Goal: Task Accomplishment & Management: Manage account settings

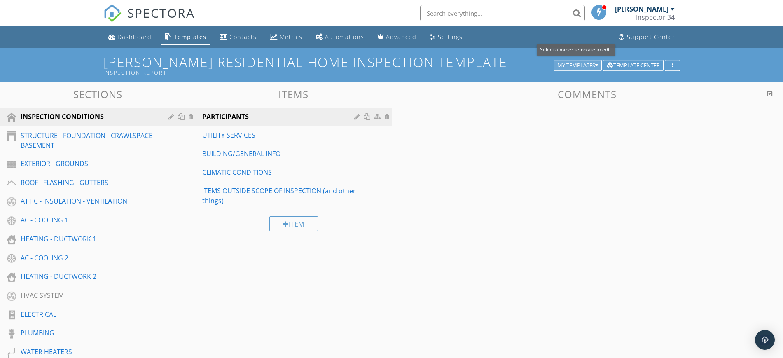
click at [594, 67] on div "My Templates" at bounding box center [577, 66] width 41 height 6
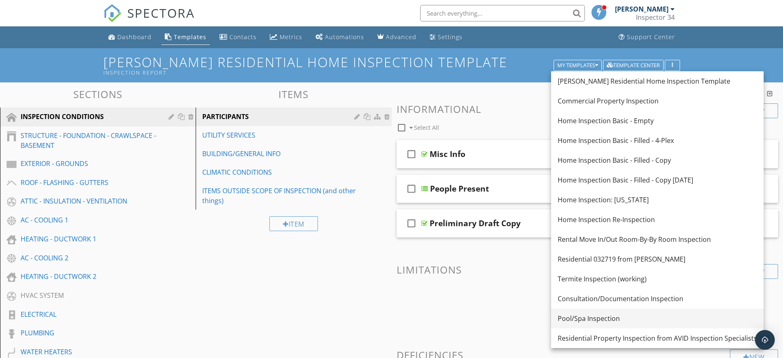
click at [589, 316] on div "Pool/Spa Inspection" at bounding box center [657, 318] width 199 height 10
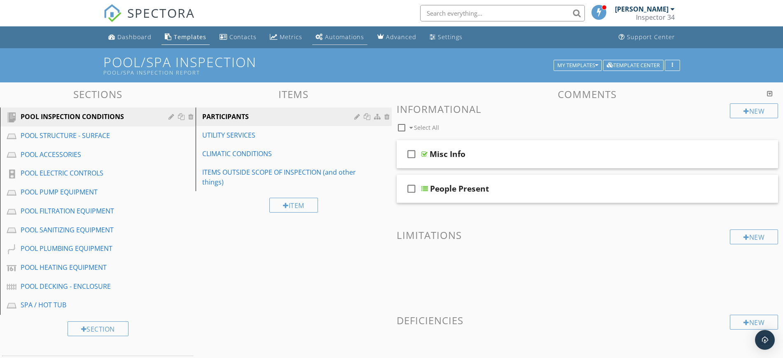
click at [336, 38] on div "Automations" at bounding box center [344, 37] width 39 height 8
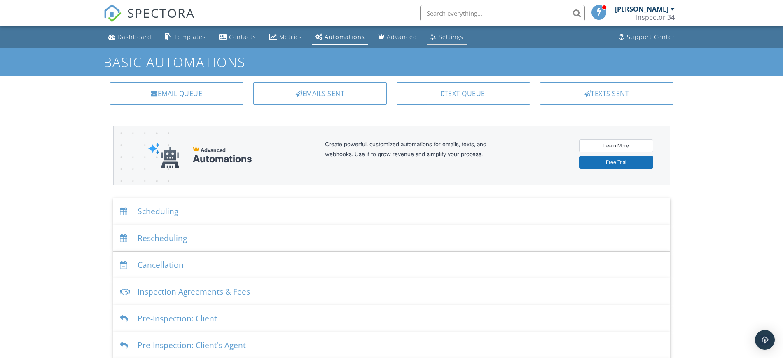
click at [446, 35] on div "Settings" at bounding box center [451, 37] width 25 height 8
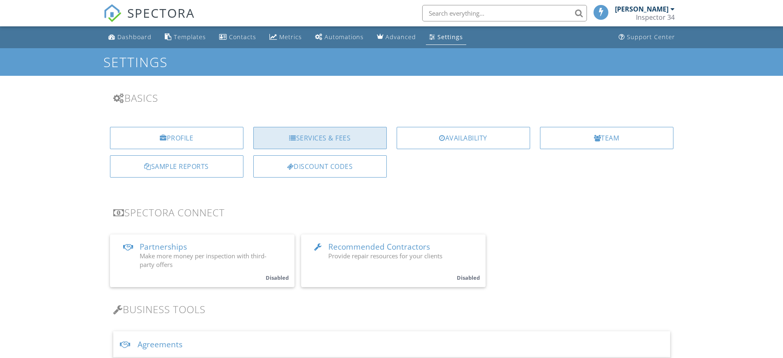
click at [325, 132] on div "Services & Fees" at bounding box center [319, 138] width 133 height 22
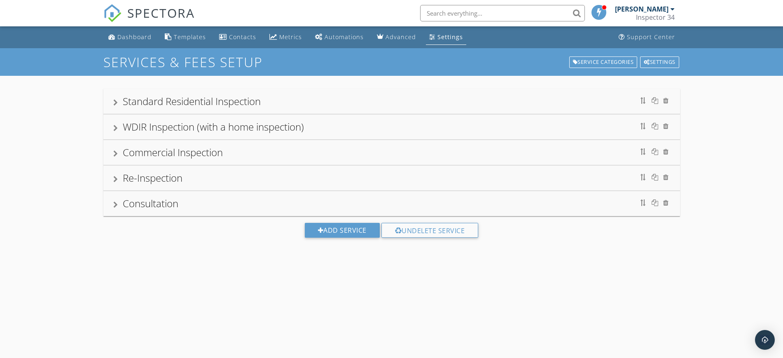
click at [476, 110] on div "Standard Residential Inspection" at bounding box center [391, 101] width 577 height 25
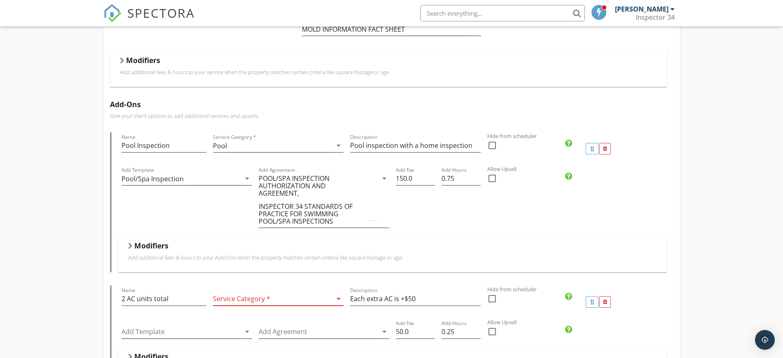
scroll to position [198, 0]
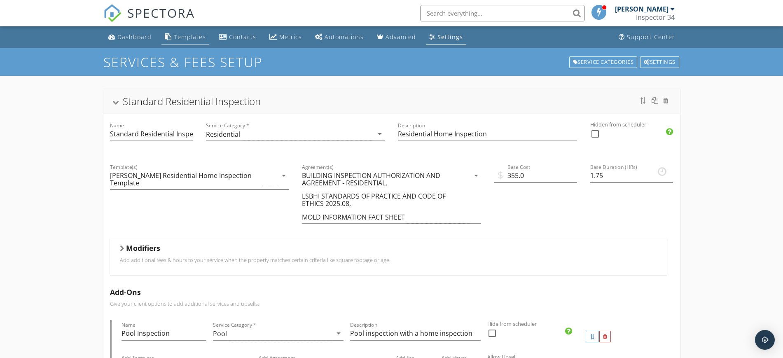
click at [187, 37] on div "Templates" at bounding box center [190, 37] width 32 height 8
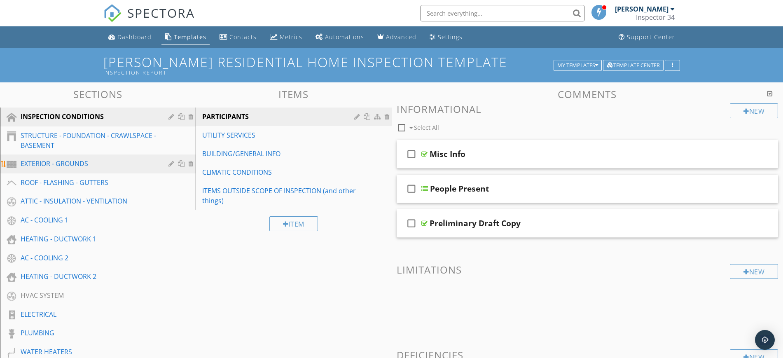
click at [26, 166] on div "EXTERIOR - GROUNDS" at bounding box center [89, 164] width 136 height 10
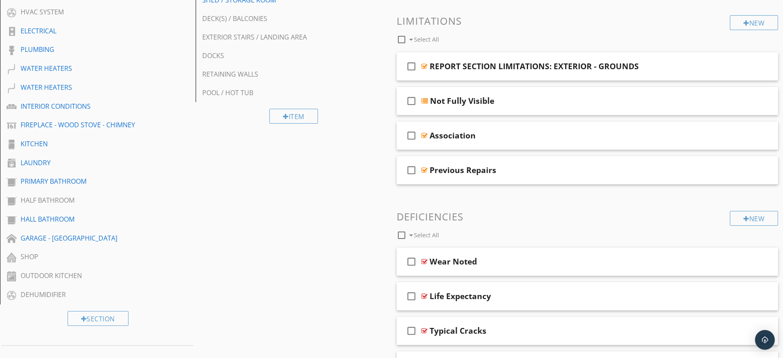
scroll to position [239, 0]
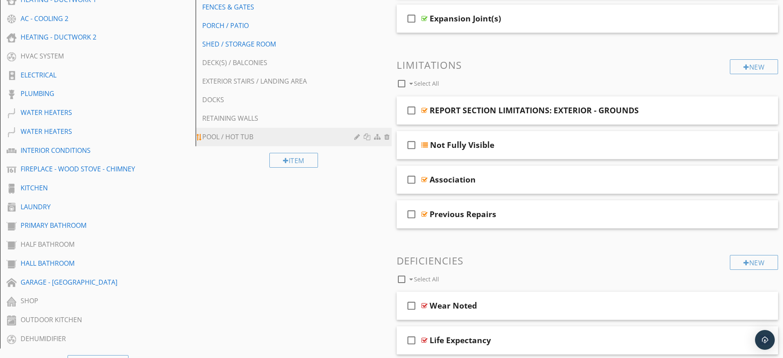
click at [229, 135] on div "POOL / HOT TUB" at bounding box center [279, 137] width 154 height 10
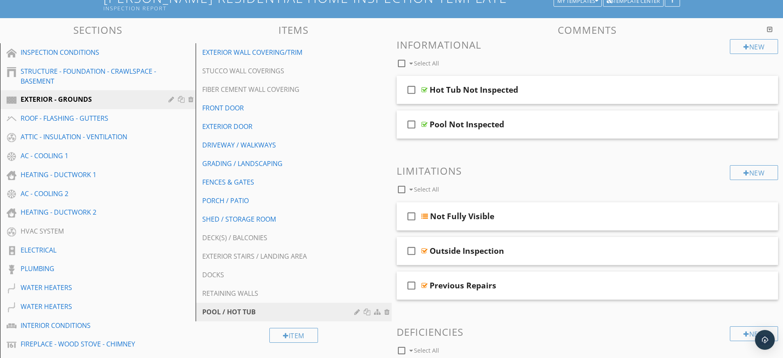
scroll to position [0, 0]
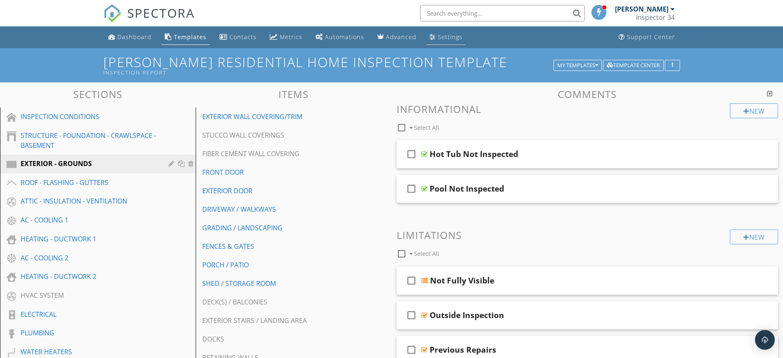
click at [449, 34] on div "Settings" at bounding box center [450, 37] width 25 height 8
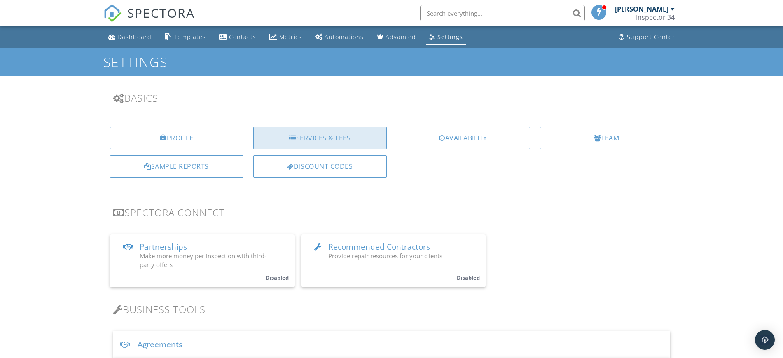
click at [314, 134] on div "Services & Fees" at bounding box center [319, 138] width 133 height 22
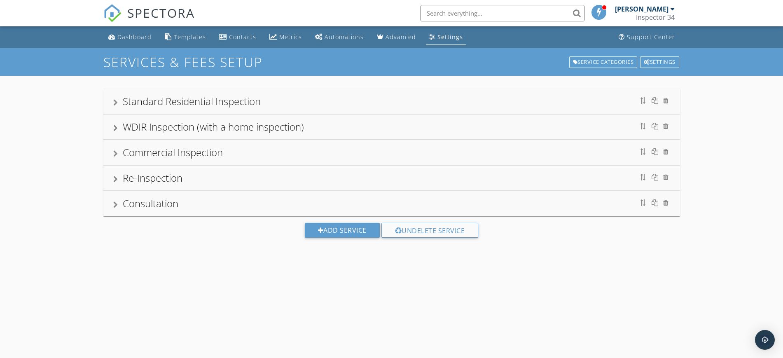
click at [116, 101] on div at bounding box center [115, 102] width 5 height 7
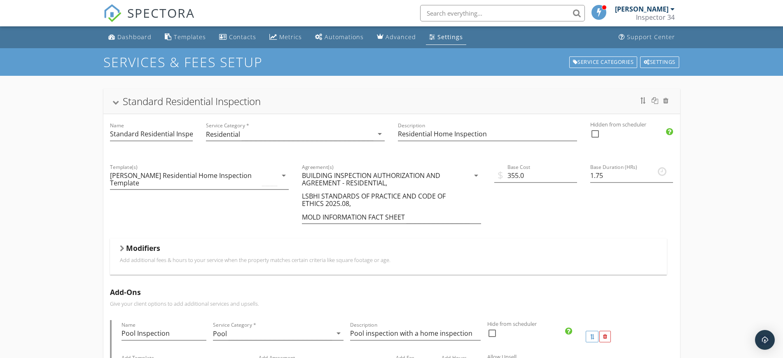
click at [119, 98] on div "Standard Residential Inspection" at bounding box center [391, 101] width 557 height 15
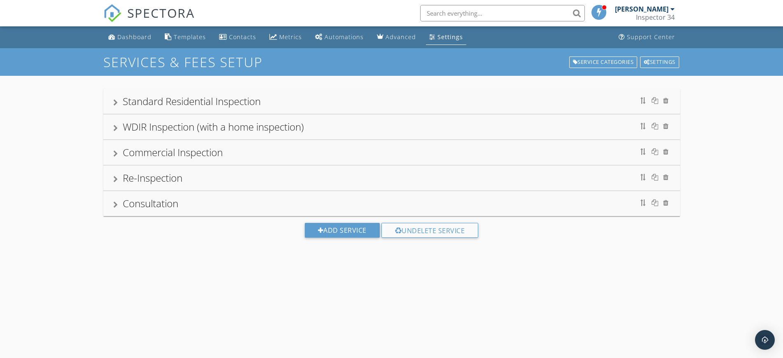
click at [545, 37] on div "Dashboard Templates Contacts Metrics Automations Advanced Settings Support Cent…" at bounding box center [391, 37] width 577 height 22
click at [175, 33] on div "Templates" at bounding box center [190, 37] width 32 height 8
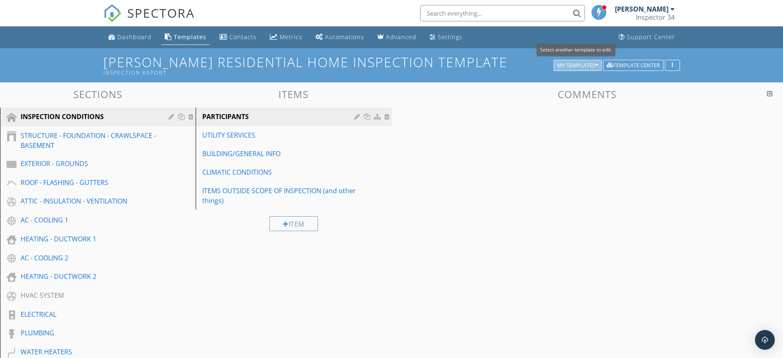
click at [599, 63] on button "My Templates" at bounding box center [578, 66] width 48 height 12
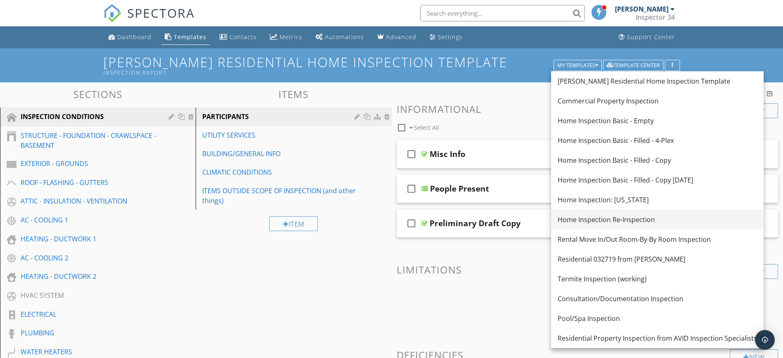
click at [601, 220] on div "Home Inspection Re-Inspection" at bounding box center [657, 220] width 199 height 10
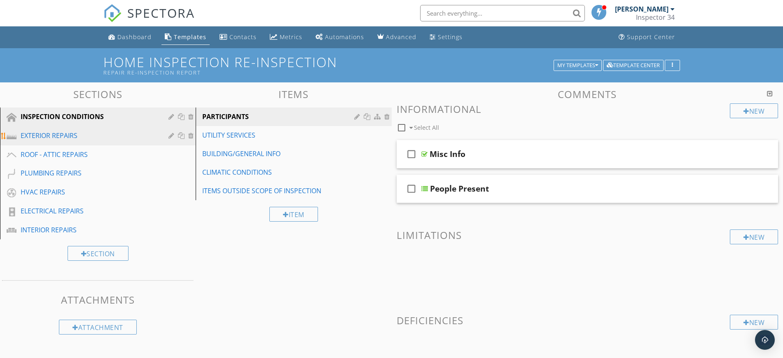
click at [44, 136] on div "EXTERIOR REPAIRS" at bounding box center [89, 136] width 136 height 10
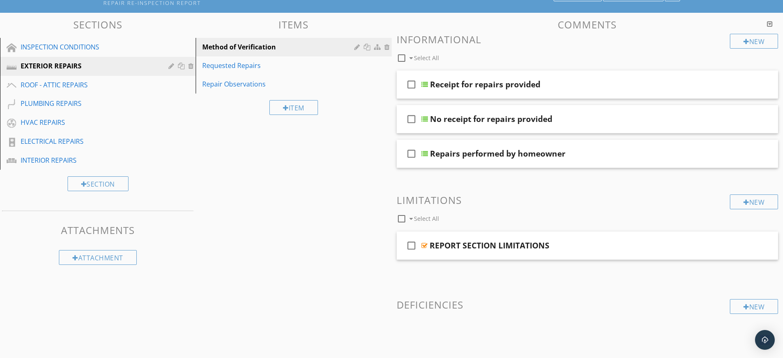
scroll to position [70, 0]
click at [241, 62] on div "Requested Repairs" at bounding box center [279, 65] width 154 height 10
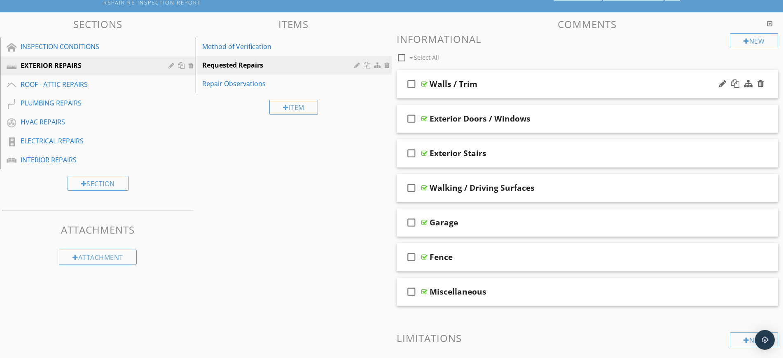
click at [534, 82] on div "Walls / Trim" at bounding box center [567, 84] width 274 height 10
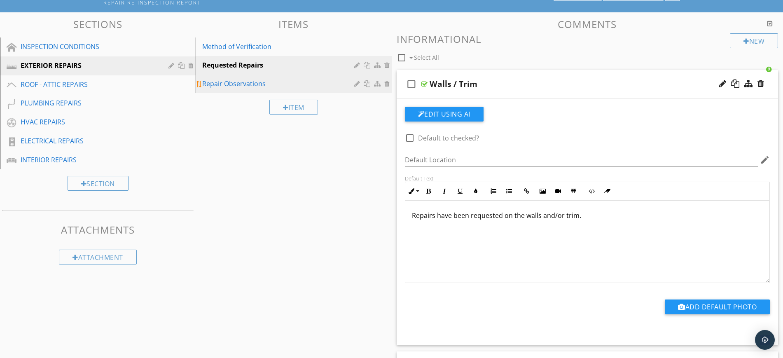
click at [222, 84] on div "Repair Observations" at bounding box center [279, 84] width 154 height 10
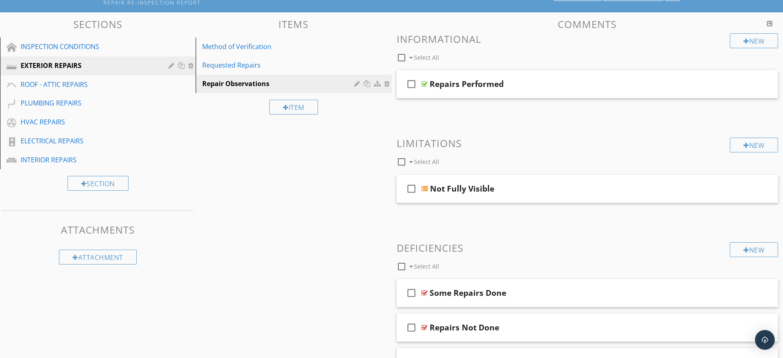
scroll to position [123, 0]
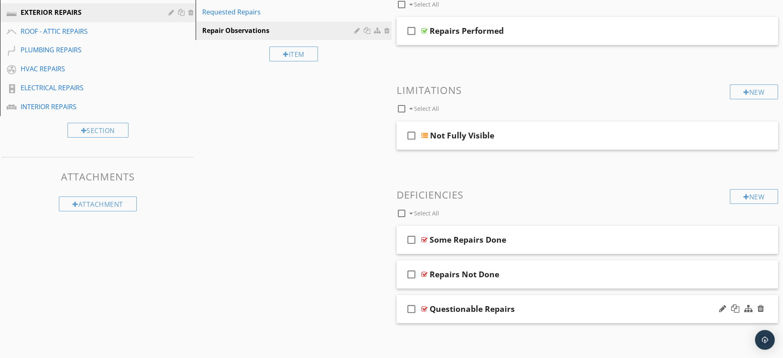
click at [589, 312] on div "Questionable Repairs" at bounding box center [567, 309] width 274 height 10
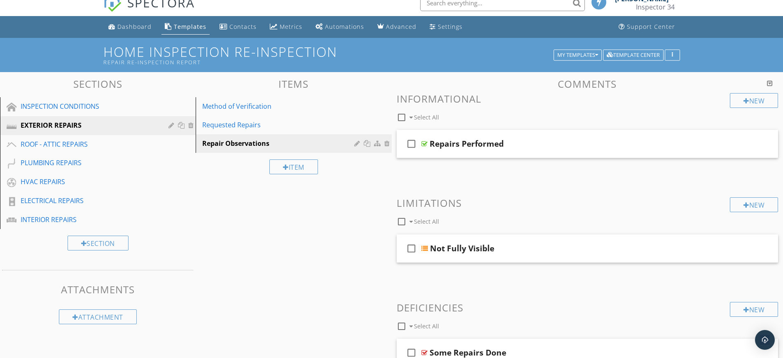
scroll to position [0, 0]
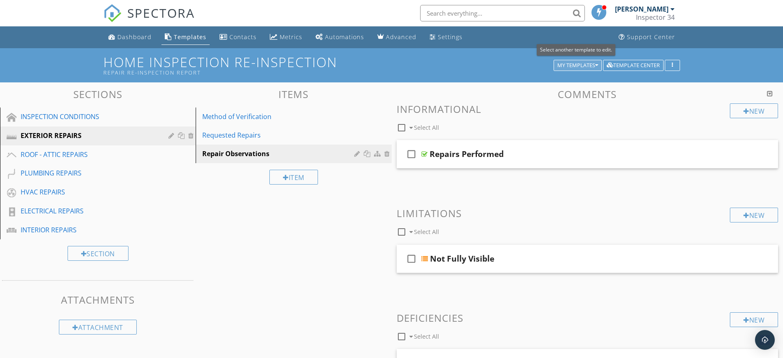
click at [589, 63] on div "My Templates" at bounding box center [577, 66] width 41 height 6
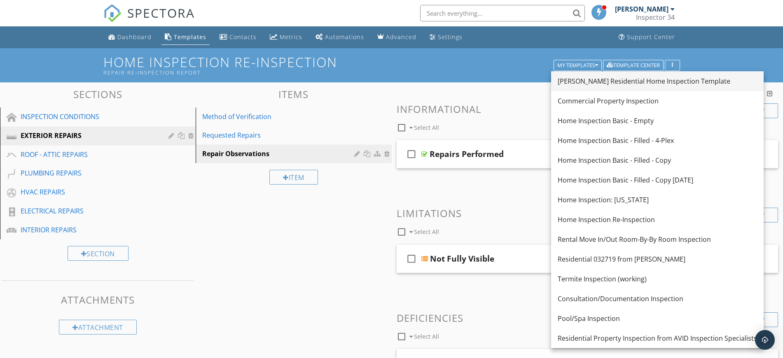
click at [603, 82] on div "[PERSON_NAME] Residential Home Inspection Template" at bounding box center [657, 81] width 199 height 10
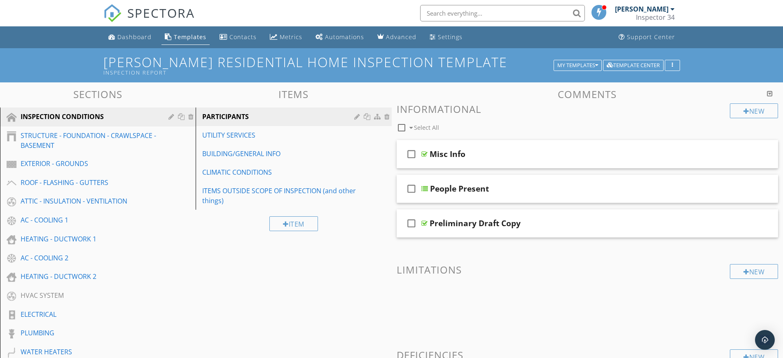
click at [658, 12] on div "[PERSON_NAME]" at bounding box center [642, 9] width 54 height 8
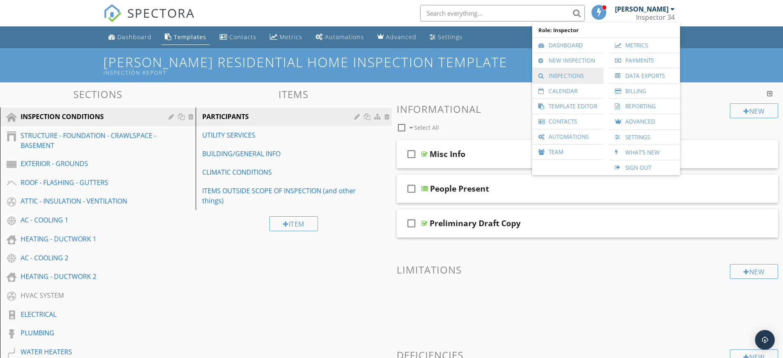
click at [562, 76] on link "Inspections" at bounding box center [567, 75] width 63 height 15
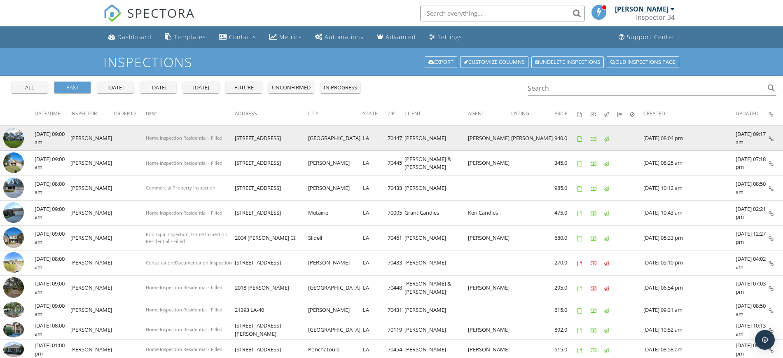
click at [13, 136] on img at bounding box center [13, 138] width 21 height 21
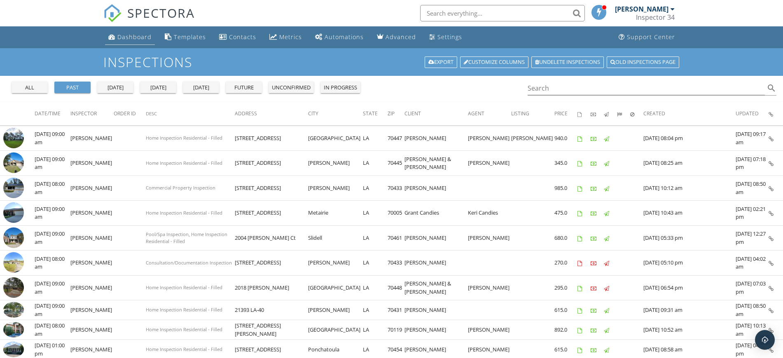
click at [133, 35] on div "Dashboard" at bounding box center [134, 37] width 34 height 8
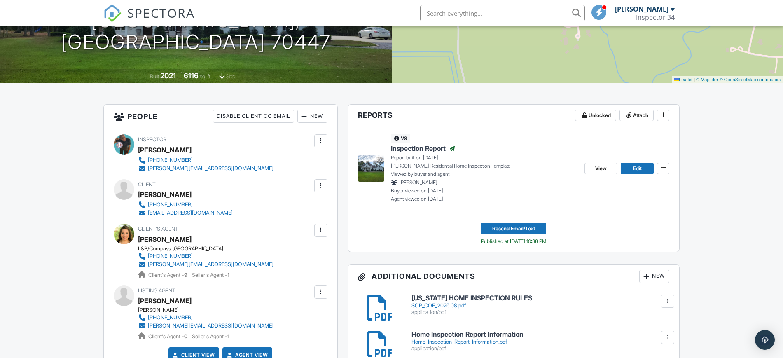
scroll to position [132, 0]
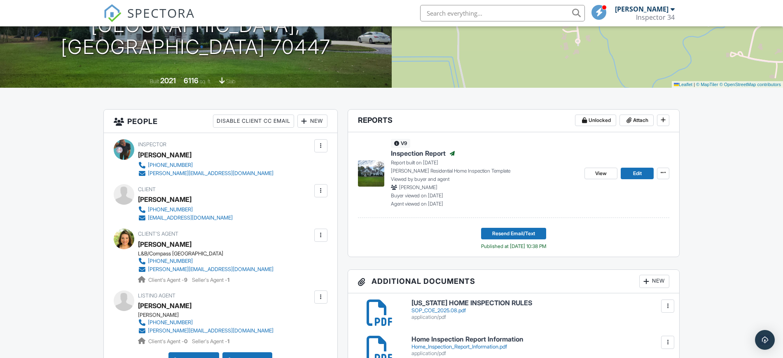
drag, startPoint x: 790, startPoint y: 37, endPoint x: 790, endPoint y: 62, distance: 24.7
click at [661, 171] on icon at bounding box center [663, 173] width 5 height 6
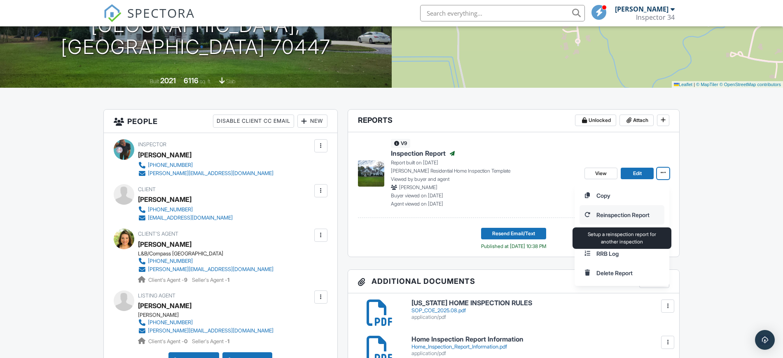
click at [615, 215] on input "Reinspection Report" at bounding box center [622, 215] width 84 height 19
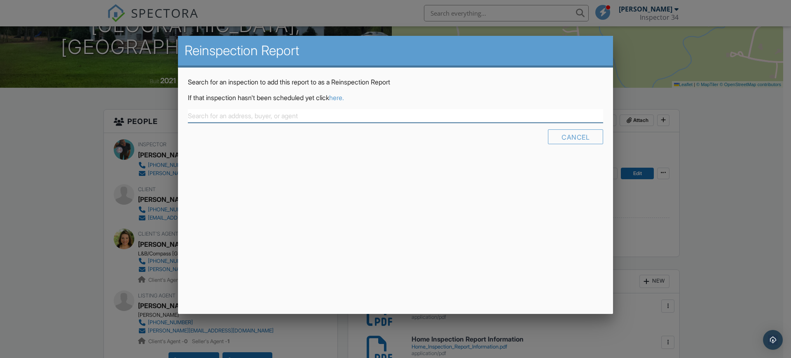
click at [301, 116] on input "text" at bounding box center [395, 116] width 415 height 14
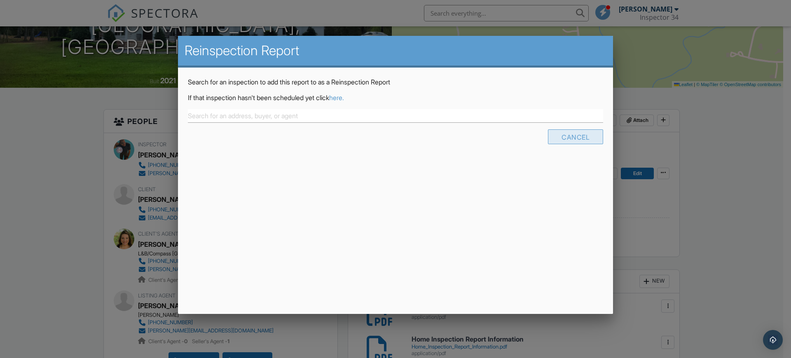
click at [578, 135] on div "Cancel" at bounding box center [575, 136] width 55 height 15
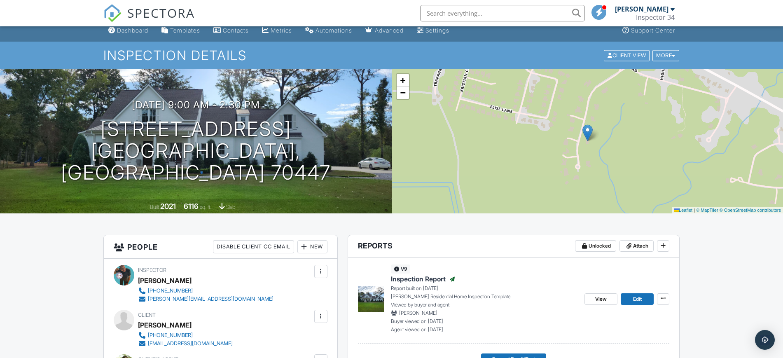
scroll to position [0, 0]
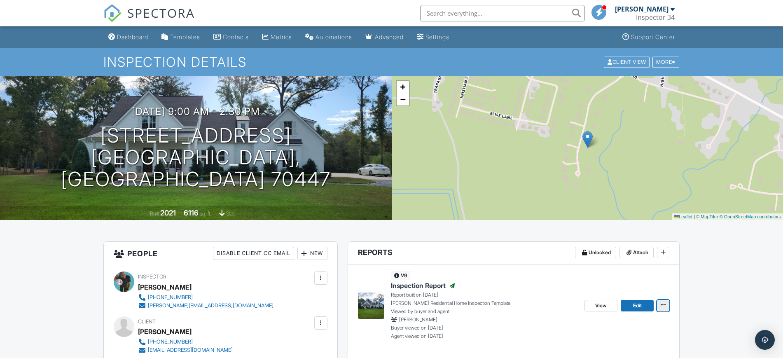
click at [664, 306] on icon at bounding box center [663, 305] width 5 height 6
click at [628, 344] on input "Reinspection Report" at bounding box center [622, 347] width 84 height 19
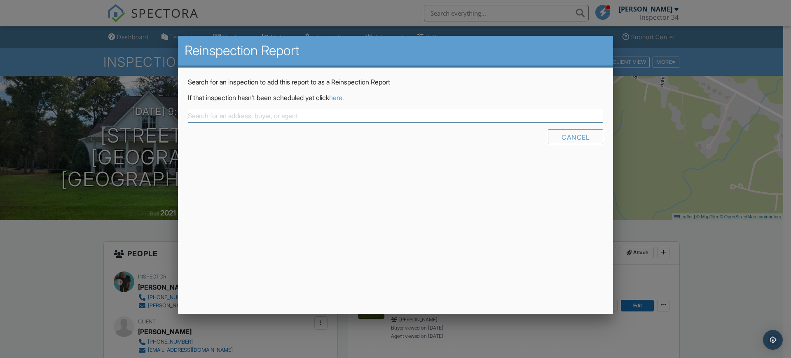
click at [224, 117] on input "text" at bounding box center [395, 116] width 415 height 14
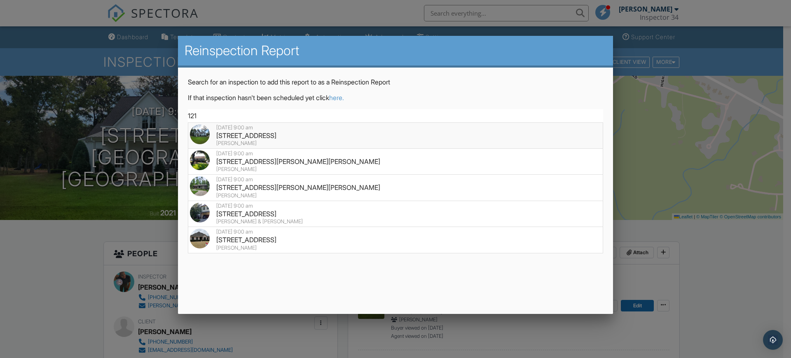
click at [254, 132] on div "121 Pontchartrain Oaks Dr , Madisonville, LA 70447" at bounding box center [395, 135] width 411 height 9
type input "121 Pontchartrain Oaks Dr , Madisonville, LA 70447"
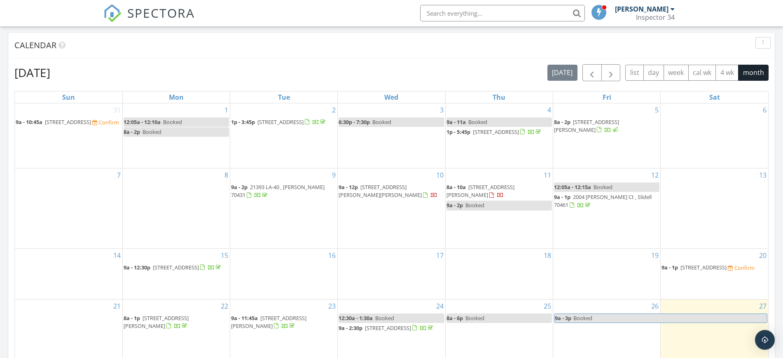
scroll to position [394, 0]
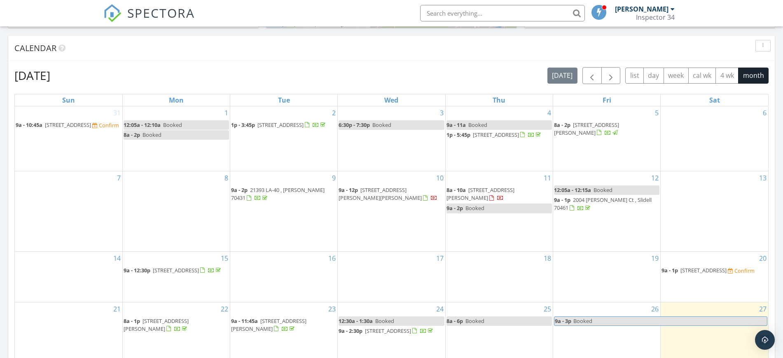
click at [501, 197] on span "[STREET_ADDRESS][PERSON_NAME]" at bounding box center [480, 193] width 68 height 15
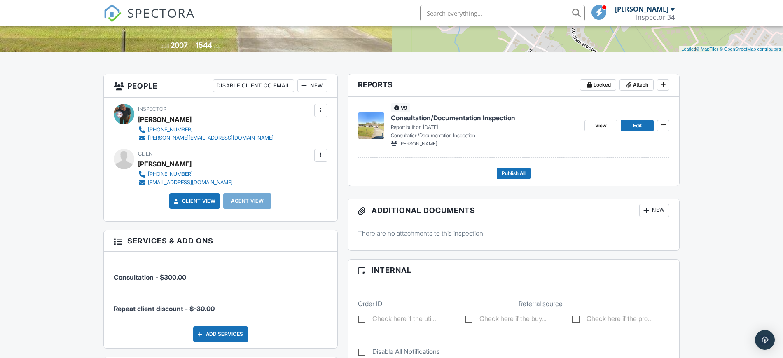
scroll to position [171, 0]
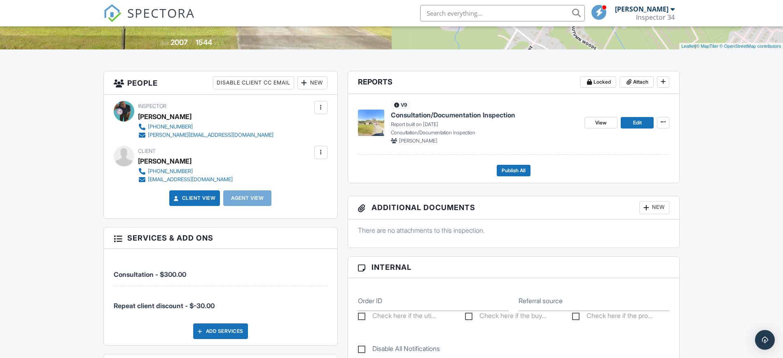
drag, startPoint x: 789, startPoint y: 48, endPoint x: 790, endPoint y: 99, distance: 51.1
click at [318, 153] on div at bounding box center [321, 152] width 8 height 8
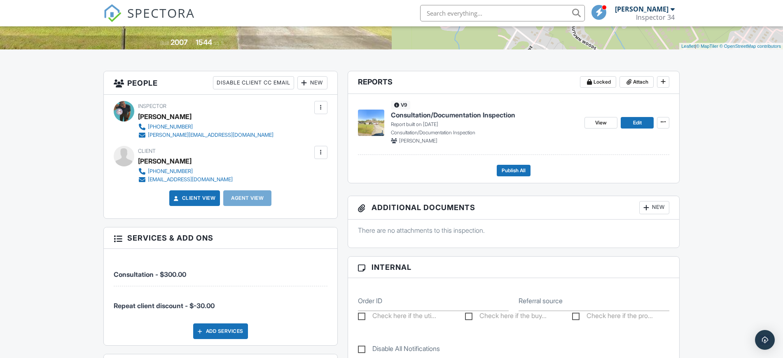
scroll to position [0, 0]
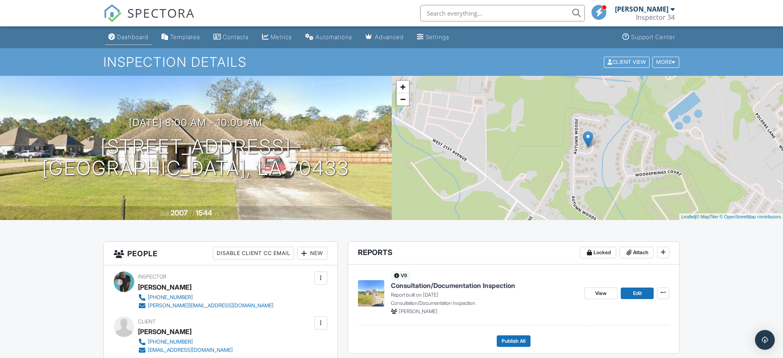
click at [129, 35] on div "Dashboard" at bounding box center [132, 36] width 31 height 7
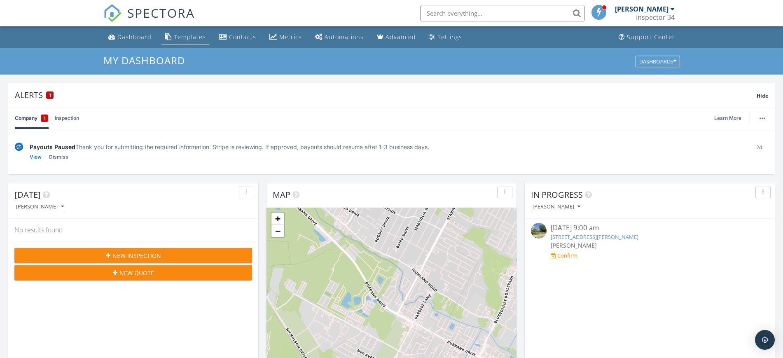
click at [184, 37] on div "Templates" at bounding box center [190, 37] width 32 height 8
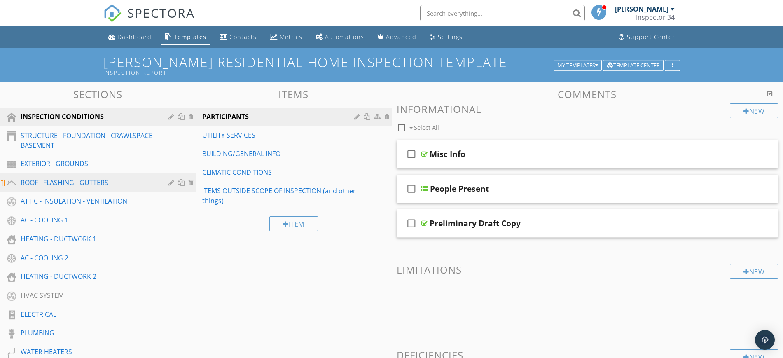
click at [84, 187] on div "ROOF - FLASHING - GUTTERS" at bounding box center [89, 183] width 136 height 10
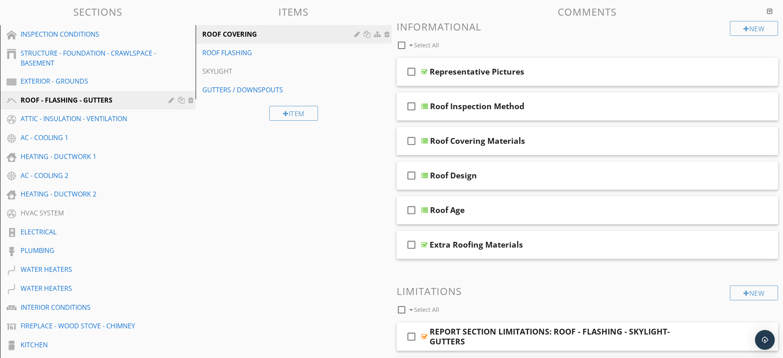
scroll to position [89, 0]
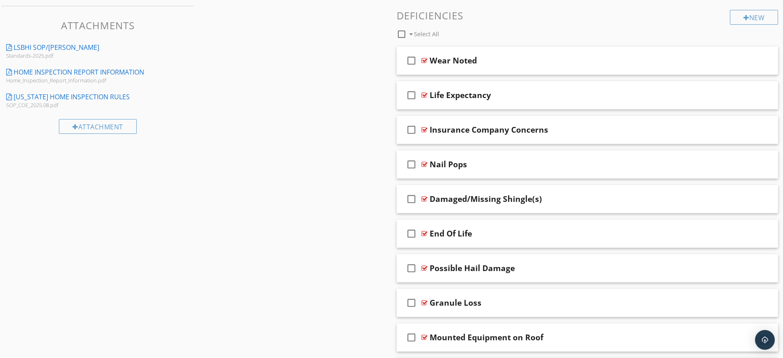
scroll to position [671, 0]
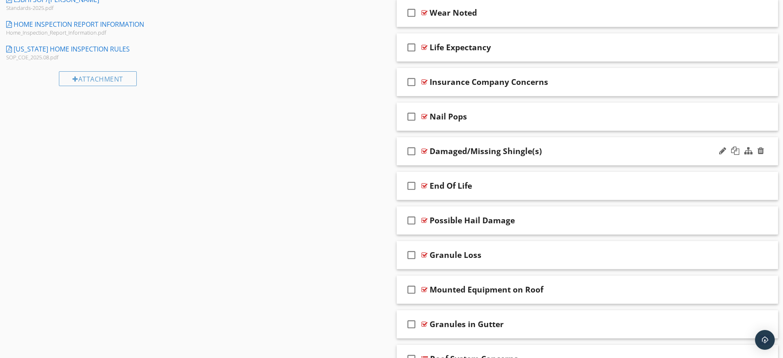
click at [618, 157] on div "check_box_outline_blank Damaged/Missing Shingle(s)" at bounding box center [588, 151] width 382 height 28
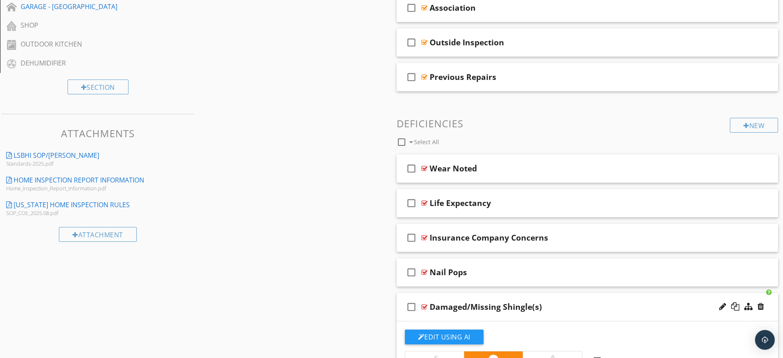
scroll to position [517, 0]
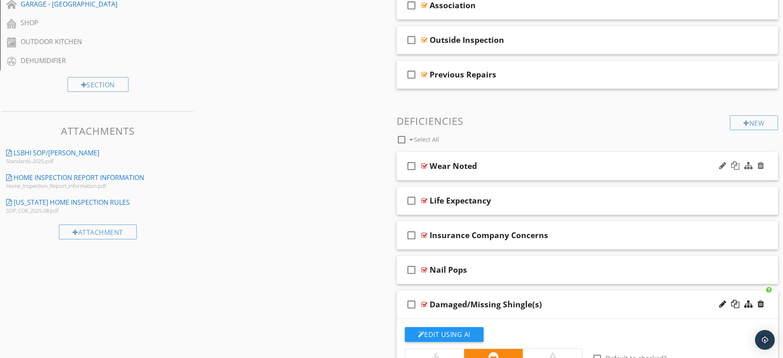
click at [512, 167] on div "Wear Noted" at bounding box center [567, 166] width 274 height 10
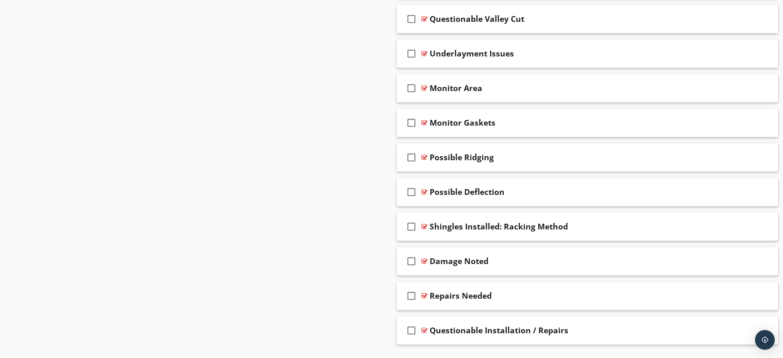
scroll to position [2061, 0]
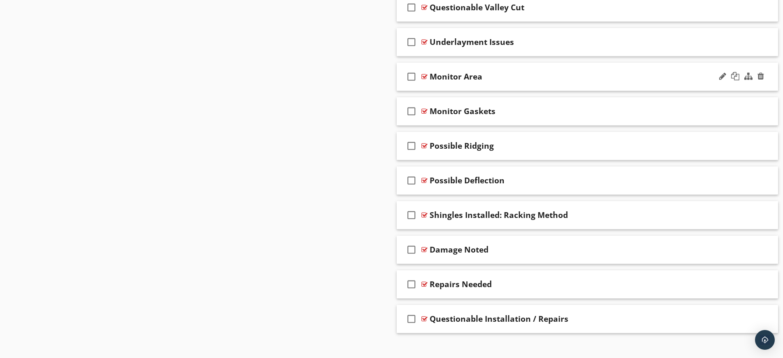
click at [509, 69] on div "check_box_outline_blank Monitor Area" at bounding box center [588, 77] width 382 height 28
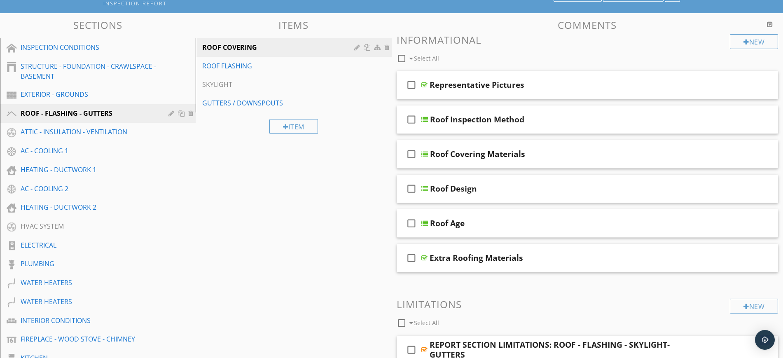
scroll to position [0, 0]
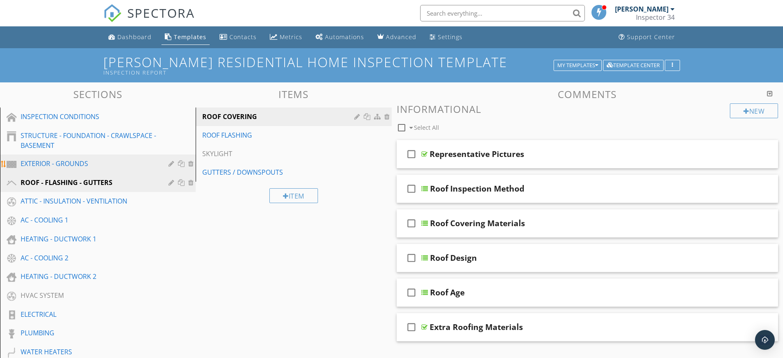
click at [39, 164] on div "EXTERIOR - GROUNDS" at bounding box center [89, 164] width 136 height 10
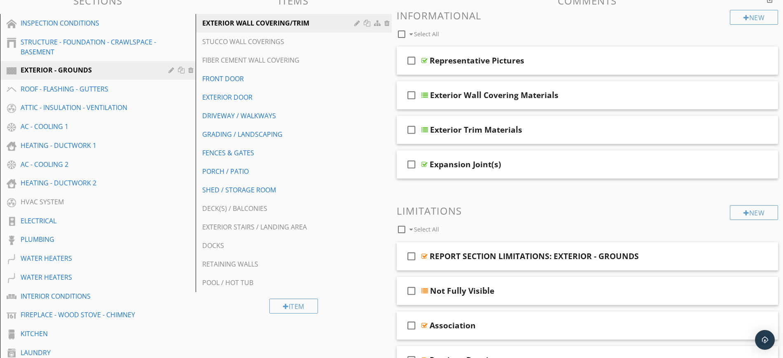
scroll to position [91, 0]
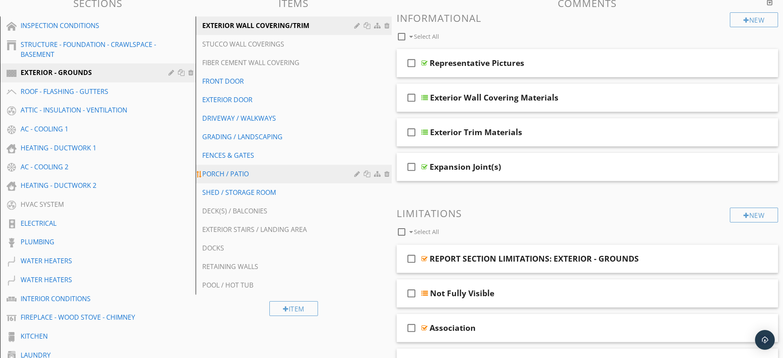
click at [212, 177] on div "PORCH / PATIO" at bounding box center [279, 174] width 154 height 10
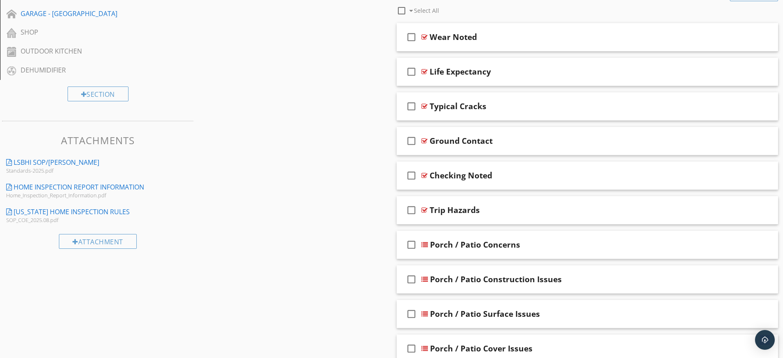
scroll to position [509, 0]
click at [570, 212] on div "Trip Hazards" at bounding box center [567, 209] width 274 height 10
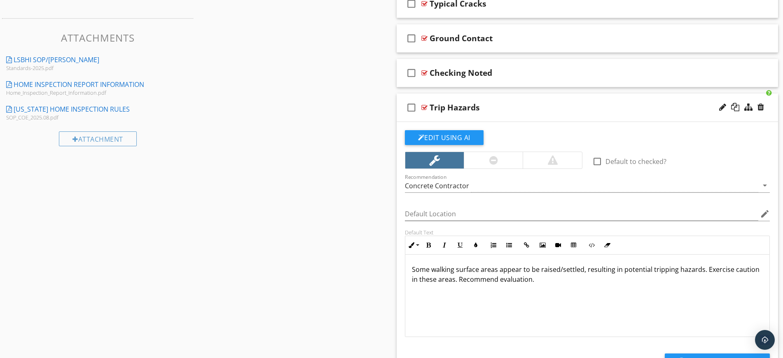
scroll to position [607, 0]
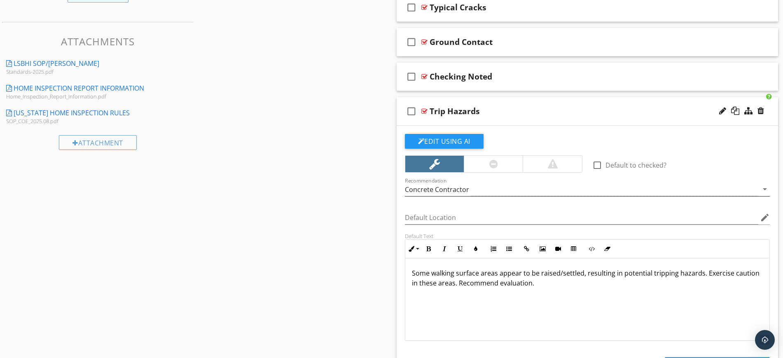
click at [718, 191] on div "Concrete Contractor" at bounding box center [582, 189] width 354 height 14
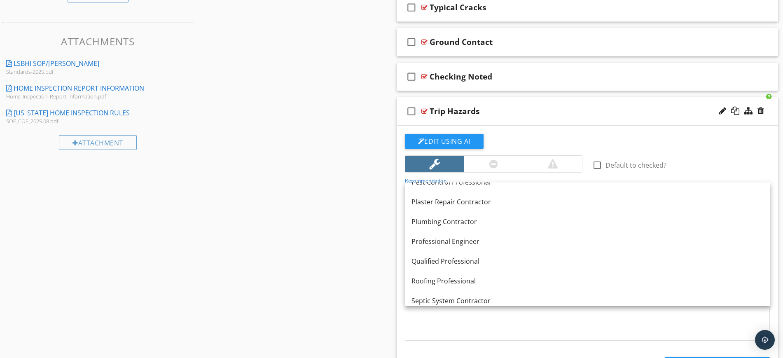
scroll to position [818, 0]
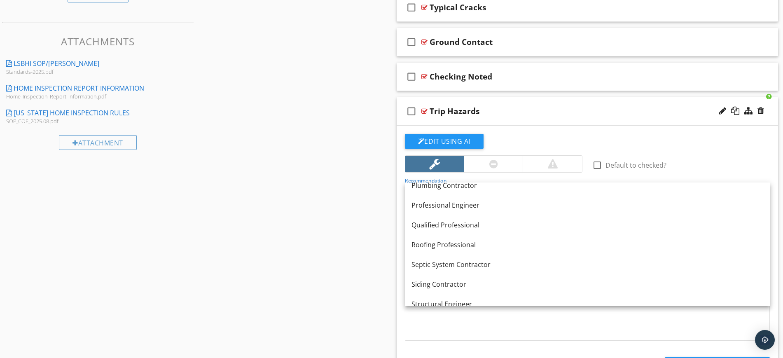
click at [252, 218] on div "Sections INSPECTION CONDITIONS STRUCTURE - FOUNDATION - CRAWLSPACE - BASEMENT E…" at bounding box center [391, 195] width 783 height 1438
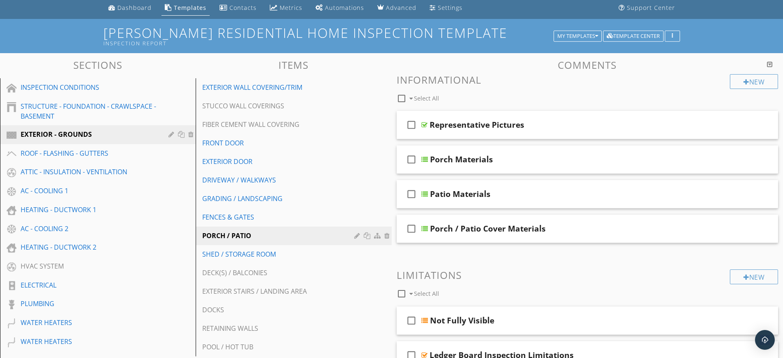
scroll to position [0, 0]
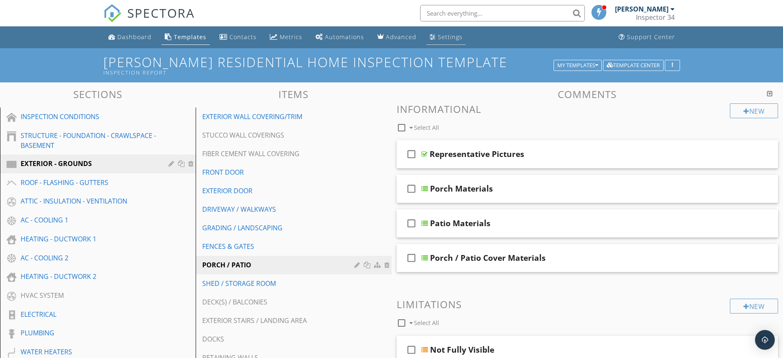
click at [438, 37] on div "Settings" at bounding box center [450, 37] width 25 height 8
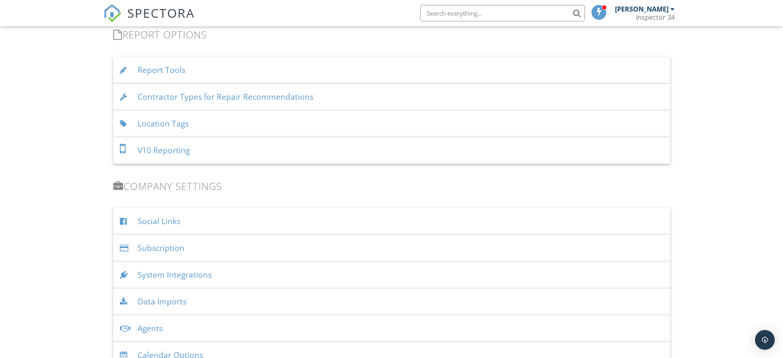
scroll to position [849, 0]
drag, startPoint x: 785, startPoint y: 24, endPoint x: 790, endPoint y: 230, distance: 206.0
click at [311, 93] on div "Contractor Types for Repair Recommendations" at bounding box center [391, 93] width 557 height 27
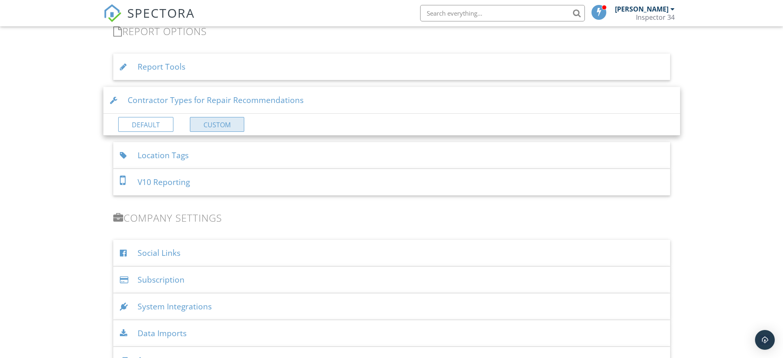
click at [215, 127] on link "Custom" at bounding box center [217, 124] width 54 height 15
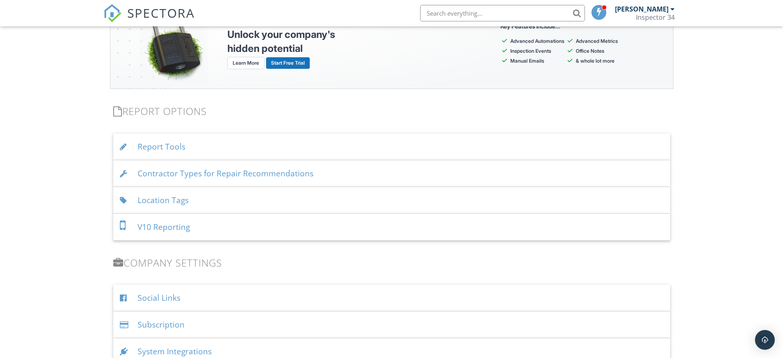
scroll to position [790, 0]
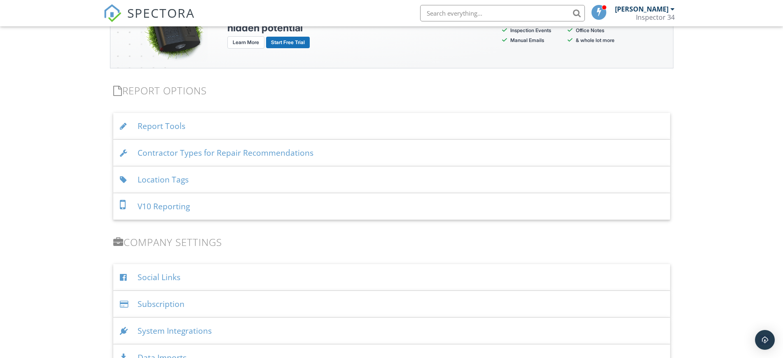
click at [266, 152] on div "Contractor Types for Repair Recommendations" at bounding box center [391, 153] width 557 height 27
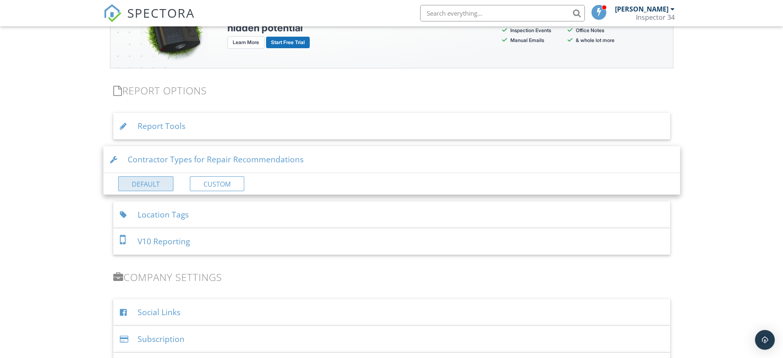
click at [148, 184] on link "Default" at bounding box center [145, 183] width 55 height 15
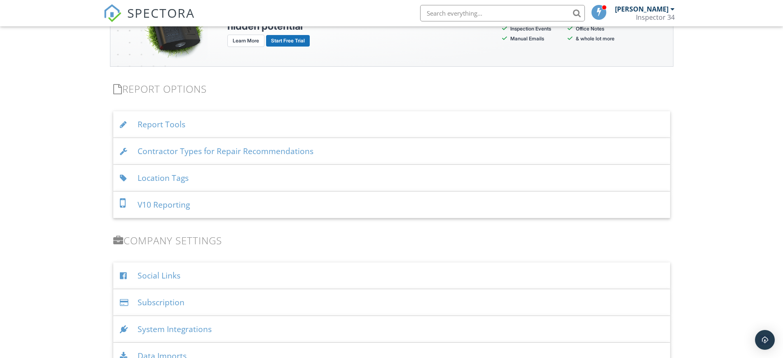
scroll to position [795, 0]
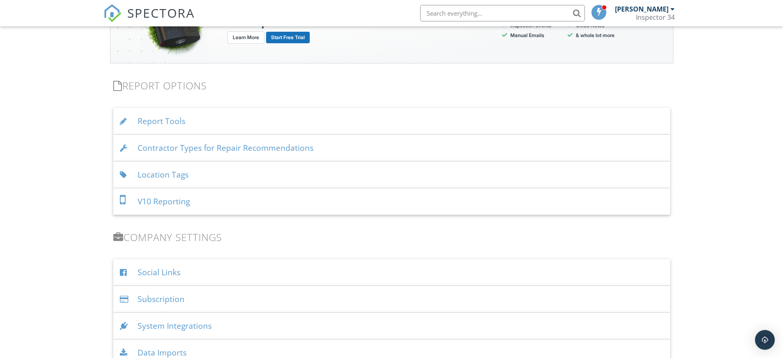
click at [178, 147] on div "Contractor Types for Repair Recommendations" at bounding box center [391, 148] width 557 height 27
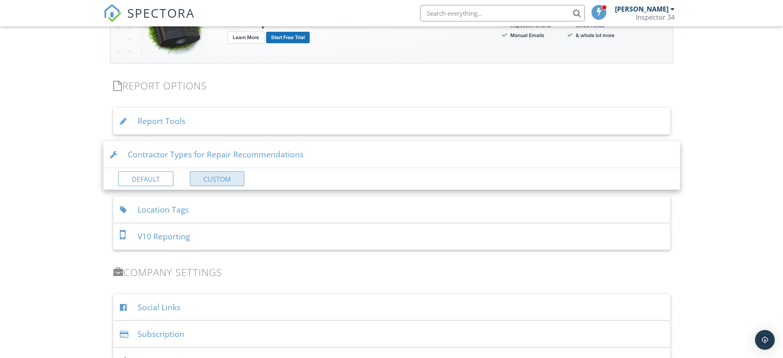
click at [205, 184] on link "Custom" at bounding box center [217, 178] width 54 height 15
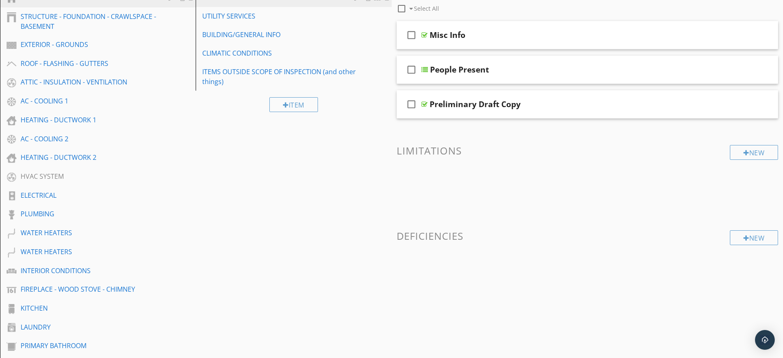
scroll to position [120, 0]
click at [53, 269] on div "INTERIOR CONDITIONS" at bounding box center [89, 269] width 136 height 10
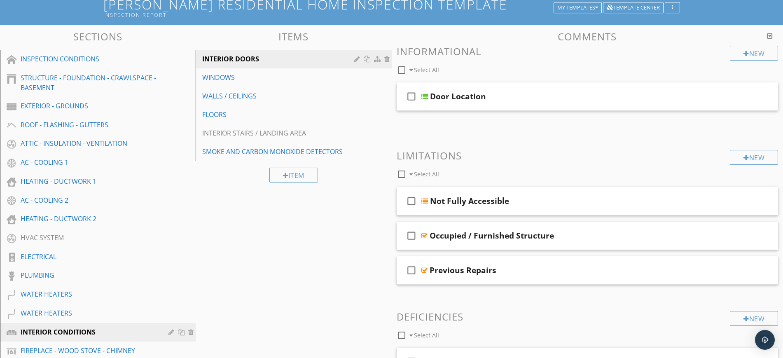
scroll to position [0, 0]
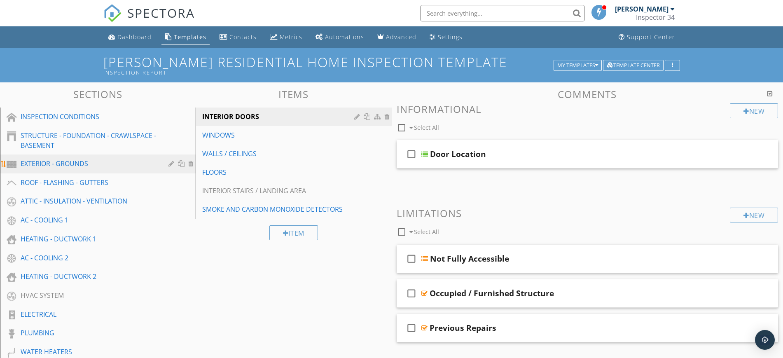
click at [39, 161] on div "EXTERIOR - GROUNDS" at bounding box center [89, 164] width 136 height 10
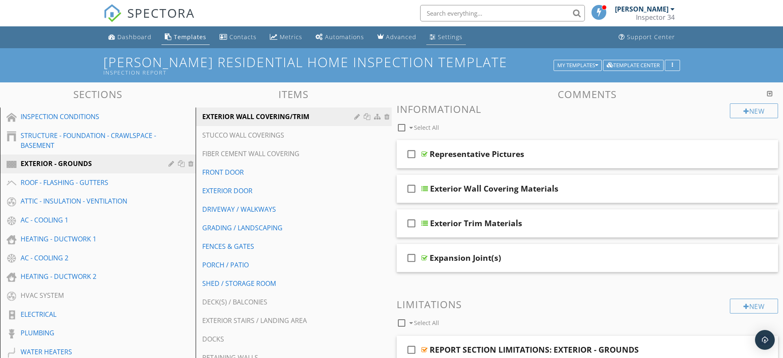
click at [439, 32] on link "Settings" at bounding box center [446, 37] width 40 height 15
click at [444, 35] on div "Settings" at bounding box center [450, 37] width 25 height 8
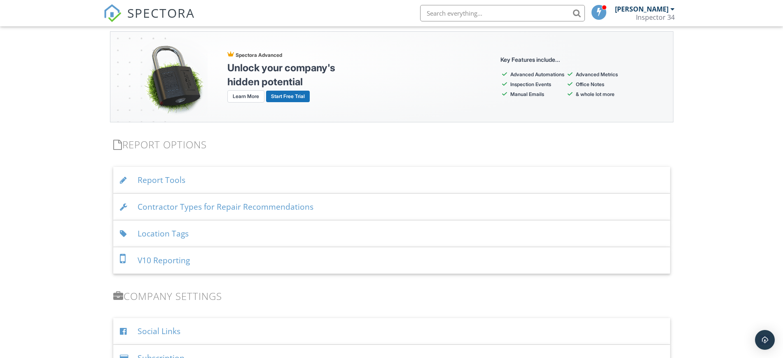
scroll to position [783, 0]
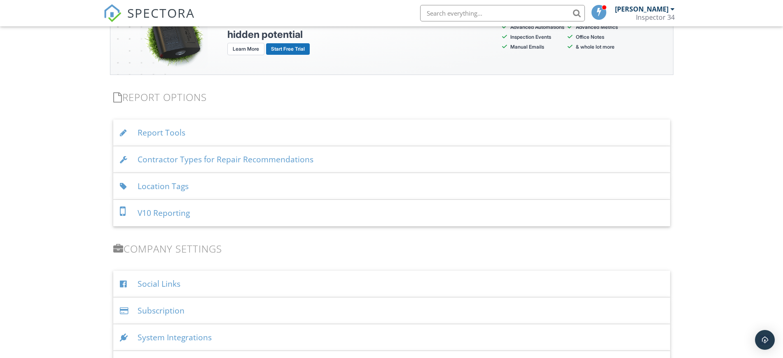
click at [154, 186] on div "Location Tags" at bounding box center [391, 186] width 557 height 27
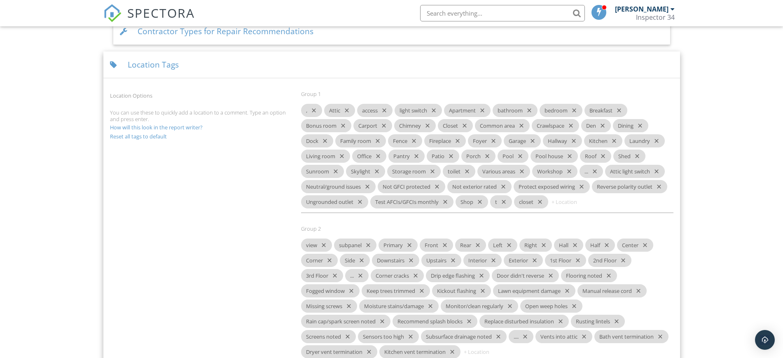
scroll to position [907, 0]
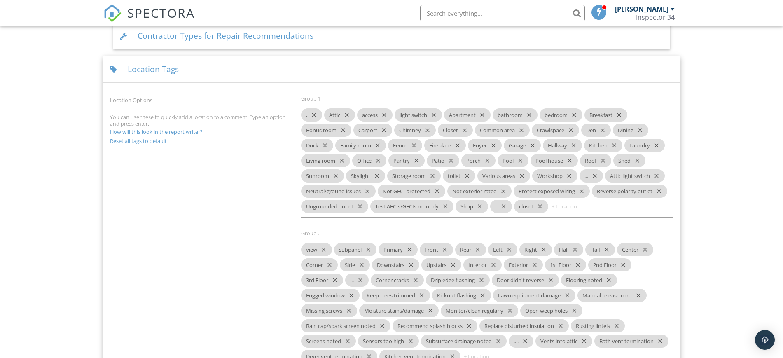
click at [214, 70] on div "Location Tags" at bounding box center [391, 69] width 577 height 27
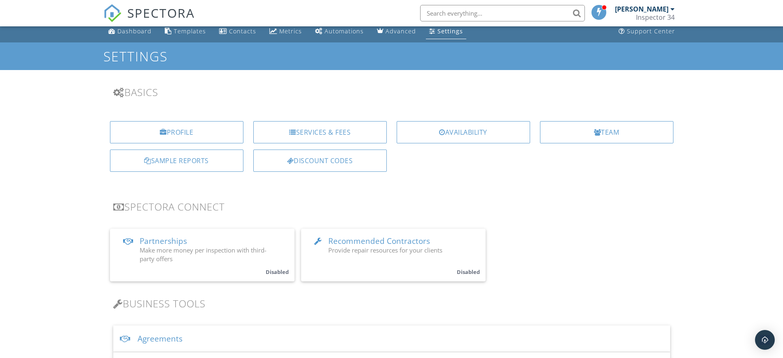
scroll to position [0, 0]
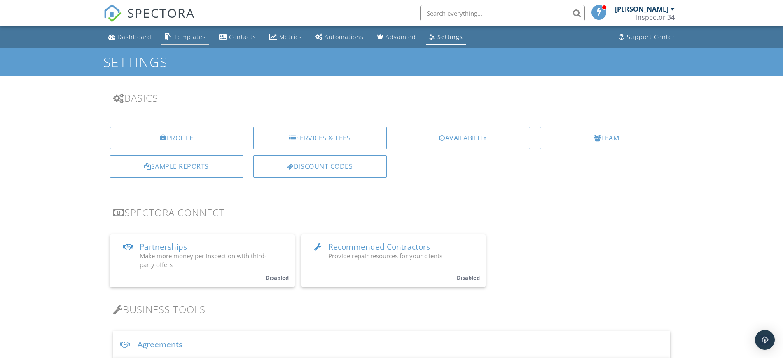
click at [193, 41] on link "Templates" at bounding box center [185, 37] width 48 height 15
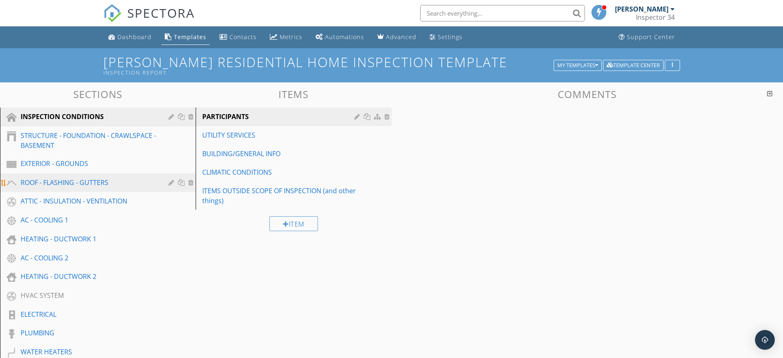
click at [61, 182] on div "ROOF - FLASHING - GUTTERS" at bounding box center [89, 183] width 136 height 10
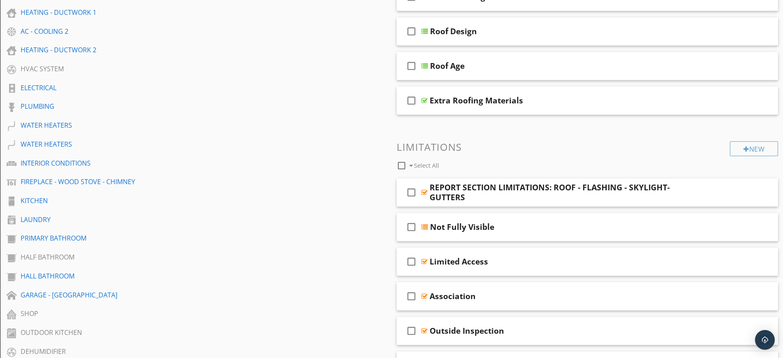
scroll to position [224, 0]
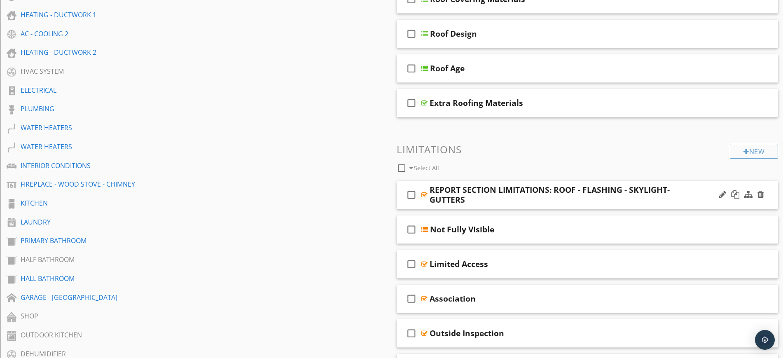
click at [688, 197] on div "REPORT SECTION LIMITATIONS: ROOF - FLASHING - SKYLIGHT- GUTTERS" at bounding box center [567, 195] width 274 height 20
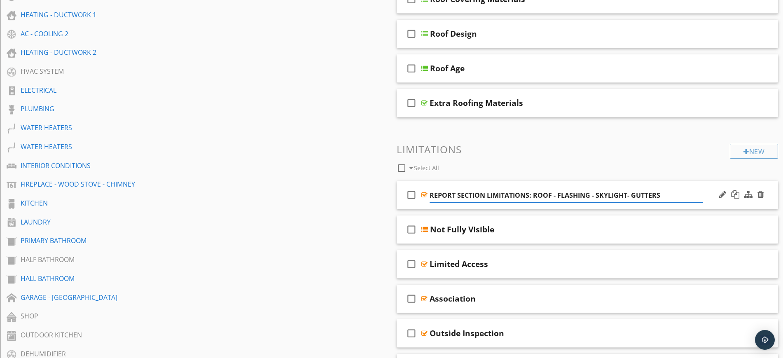
click at [702, 186] on div "check_box_outline_blank REPORT SECTION LIMITATIONS: ROOF - FLASHING - SKYLIGHT-…" at bounding box center [588, 195] width 382 height 28
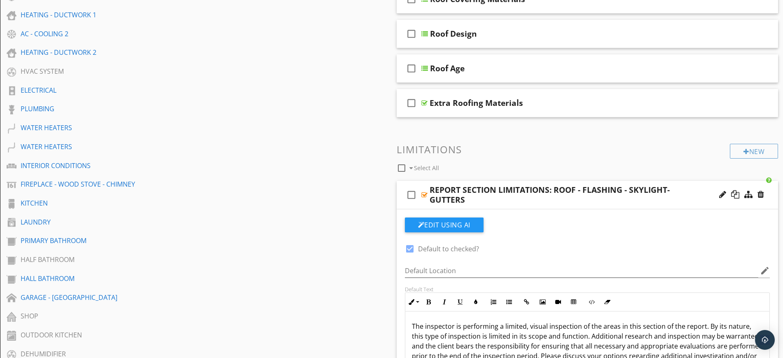
click at [687, 188] on div "REPORT SECTION LIMITATIONS: ROOF - FLASHING - SKYLIGHT- GUTTERS" at bounding box center [567, 195] width 274 height 20
click at [708, 159] on div "check_box_outline_blank Select All" at bounding box center [564, 166] width 334 height 16
click at [710, 190] on div "check_box_outline_blank REPORT SECTION LIMITATIONS: ROOF - FLASHING - SKYLIGHT-…" at bounding box center [588, 195] width 382 height 28
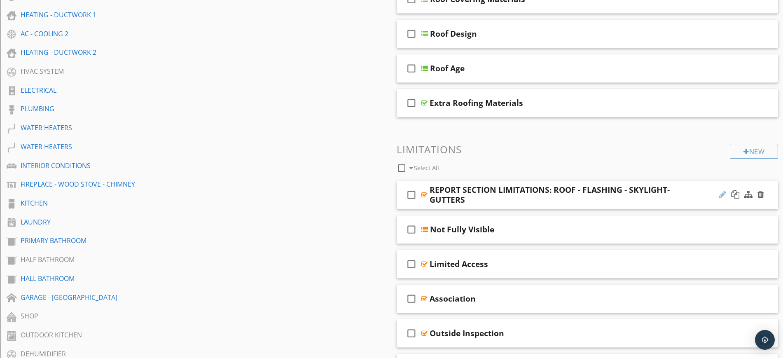
click at [721, 193] on div at bounding box center [722, 194] width 7 height 8
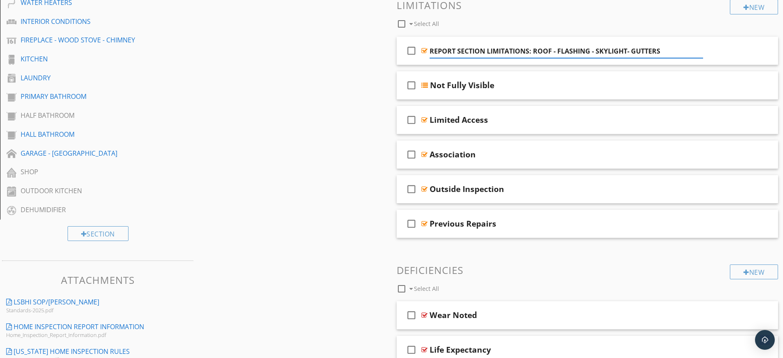
scroll to position [371, 0]
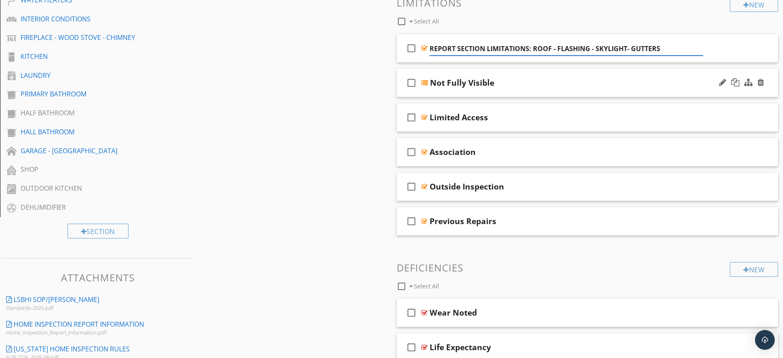
click at [525, 83] on div "Not Fully Visible" at bounding box center [567, 83] width 274 height 10
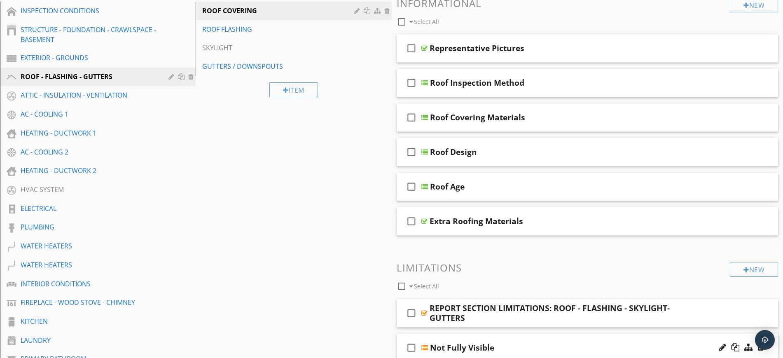
scroll to position [95, 0]
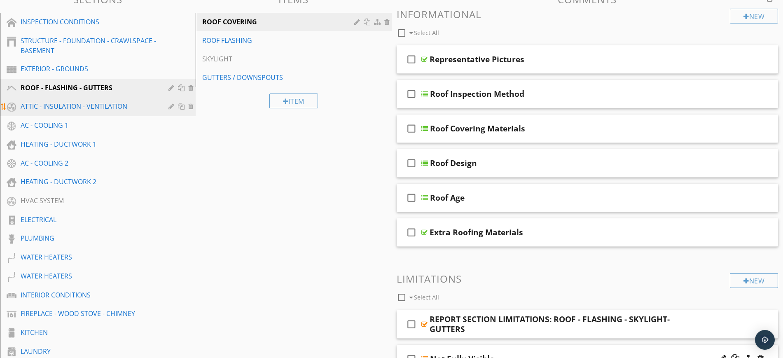
click at [52, 108] on div "ATTIC - INSULATION - VENTILATION" at bounding box center [89, 106] width 136 height 10
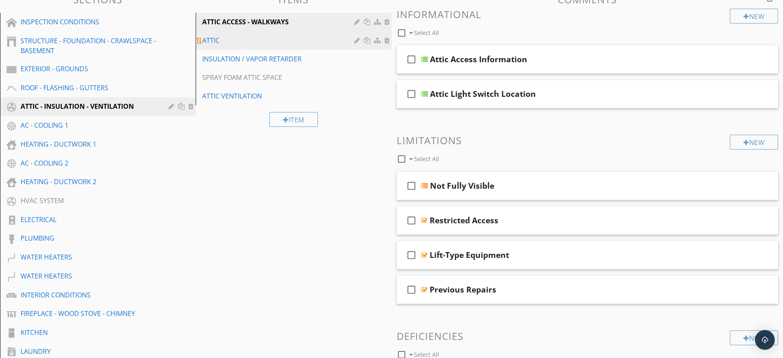
click at [210, 43] on div "ATTIC" at bounding box center [279, 40] width 154 height 10
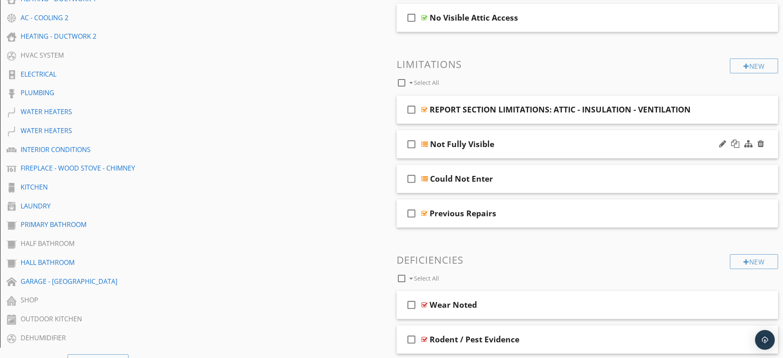
scroll to position [238, 0]
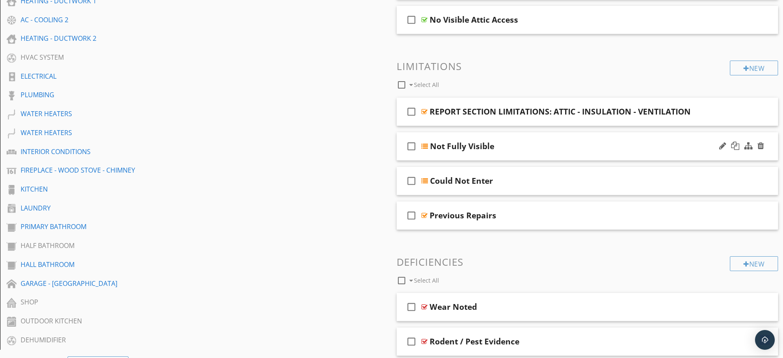
click at [525, 142] on div "Not Fully Visible" at bounding box center [567, 146] width 274 height 10
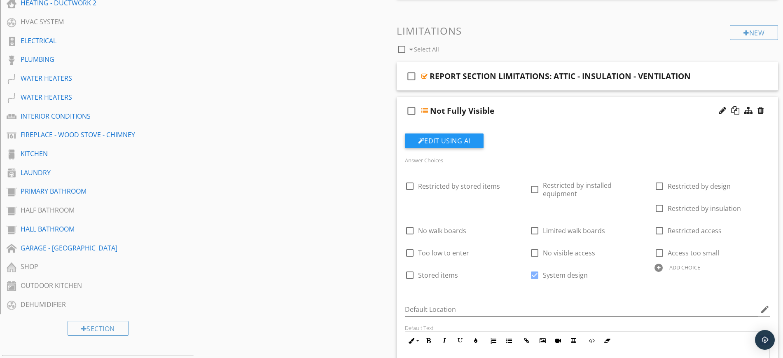
scroll to position [0, 0]
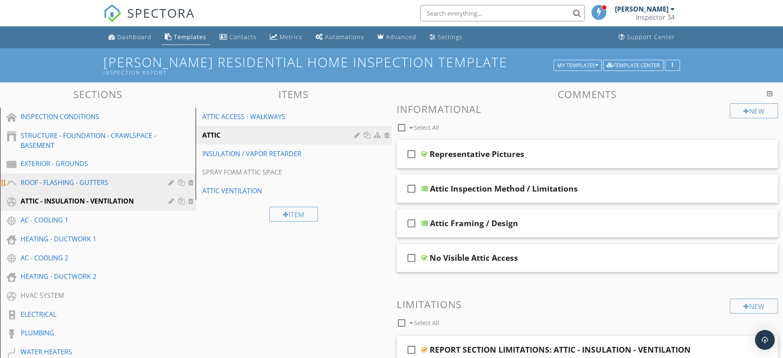
click at [53, 178] on div "ROOF - FLASHING - GUTTERS" at bounding box center [89, 183] width 136 height 10
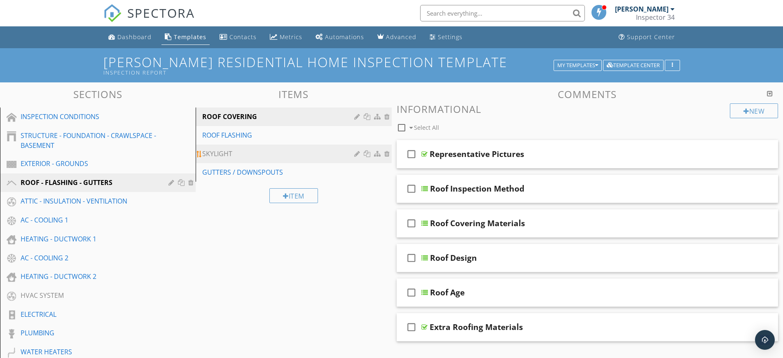
click at [356, 153] on div at bounding box center [358, 153] width 8 height 7
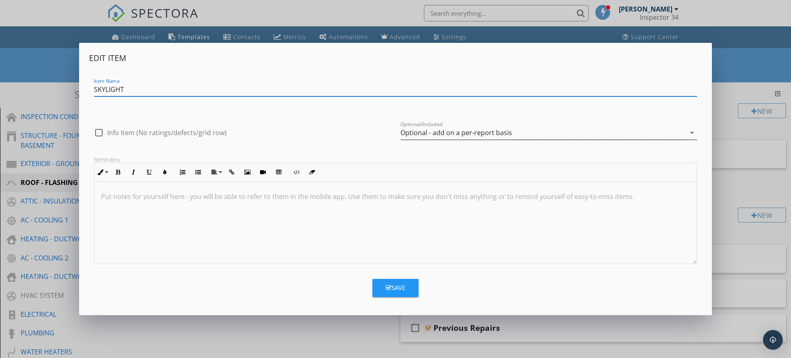
click at [691, 133] on icon "arrow_drop_down" at bounding box center [692, 133] width 10 height 10
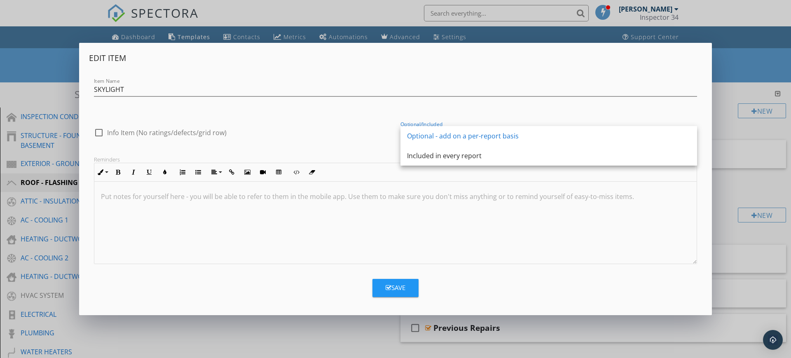
click at [691, 133] on link "Optional - add on a per-report basis" at bounding box center [548, 136] width 297 height 20
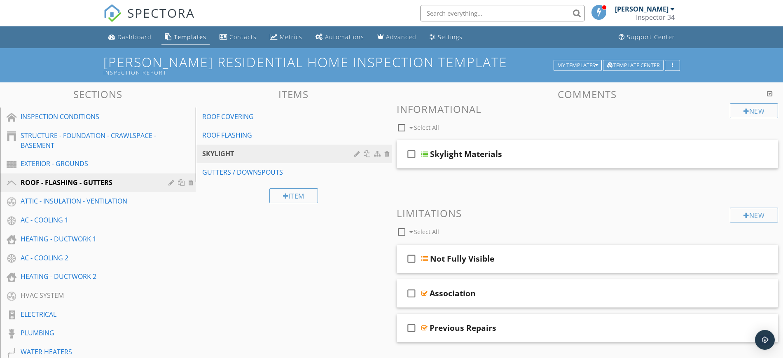
click at [356, 151] on div at bounding box center [358, 153] width 8 height 7
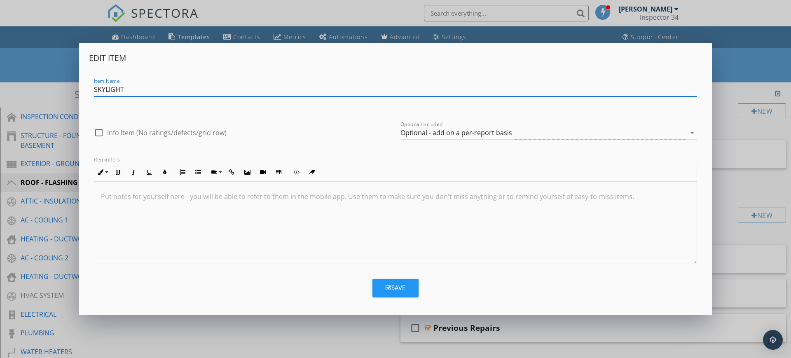
click at [557, 132] on div "Optional - add on a per-report basis" at bounding box center [542, 133] width 285 height 14
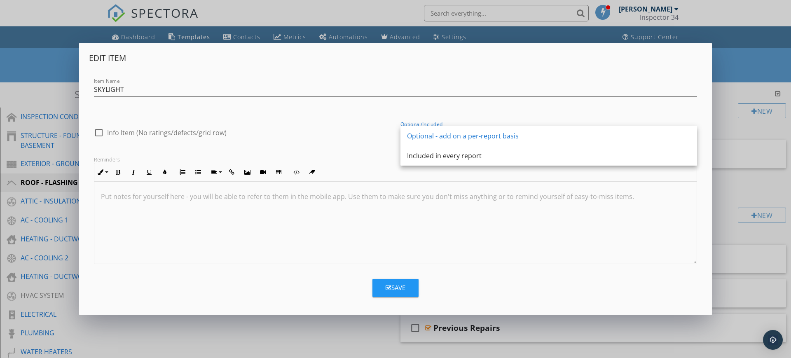
click at [557, 132] on div "Optional - add on a per-report basis" at bounding box center [548, 136] width 283 height 10
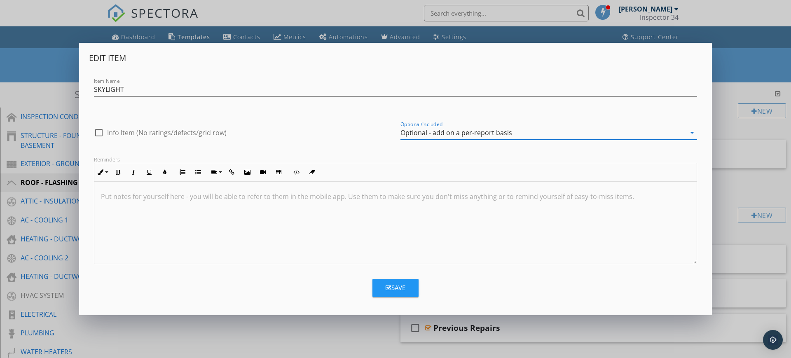
click at [757, 42] on div "Edit Item Item Name SKYLIGHT check_box_outline_blank Info Item (No ratings/defe…" at bounding box center [395, 179] width 791 height 358
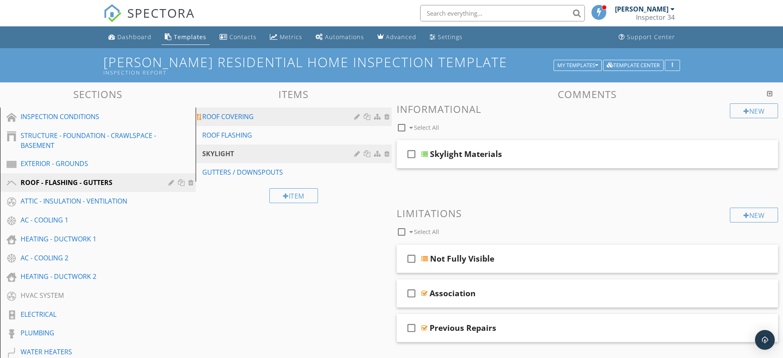
click at [220, 122] on link "ROOF COVERING" at bounding box center [294, 117] width 193 height 18
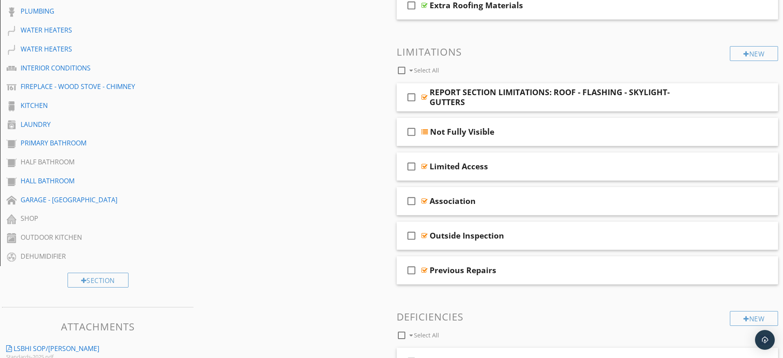
scroll to position [331, 0]
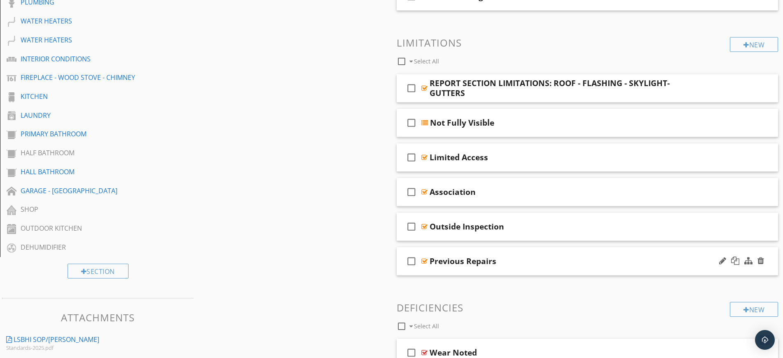
click at [521, 259] on div "Previous Repairs" at bounding box center [567, 261] width 274 height 10
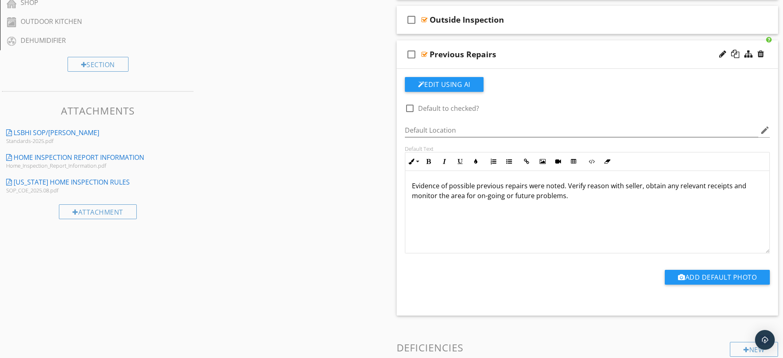
scroll to position [542, 0]
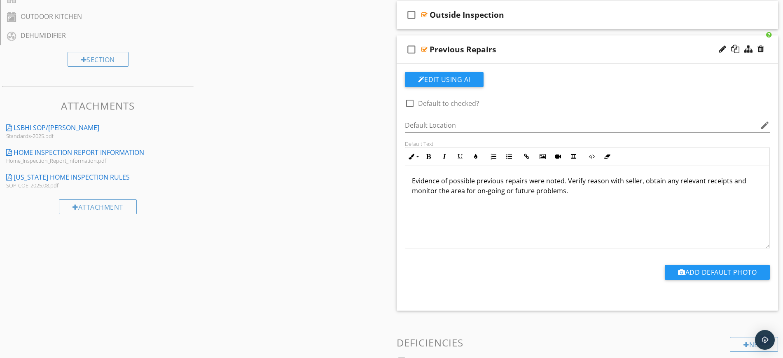
click at [596, 49] on div "Previous Repairs" at bounding box center [567, 49] width 274 height 10
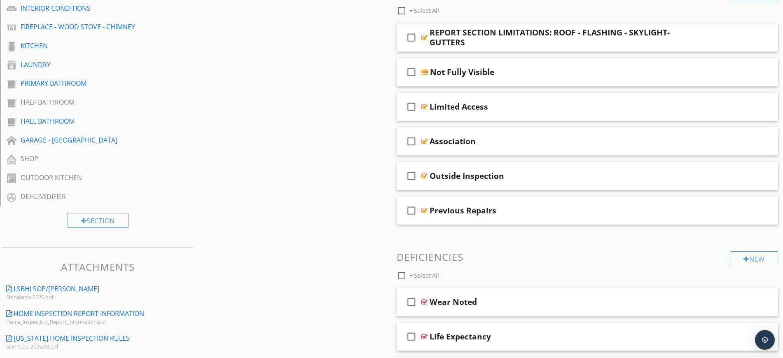
scroll to position [379, 0]
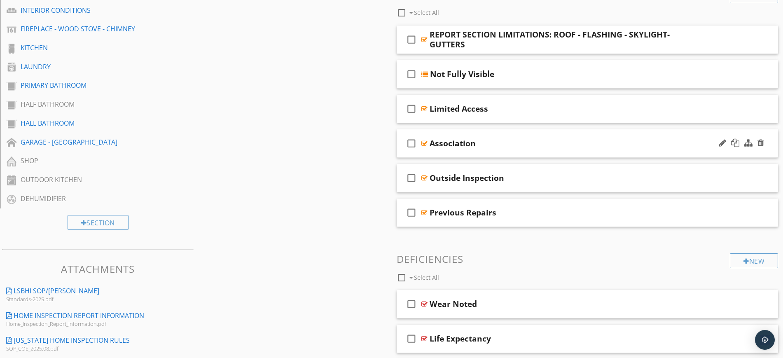
click at [487, 141] on div "Association" at bounding box center [567, 143] width 274 height 10
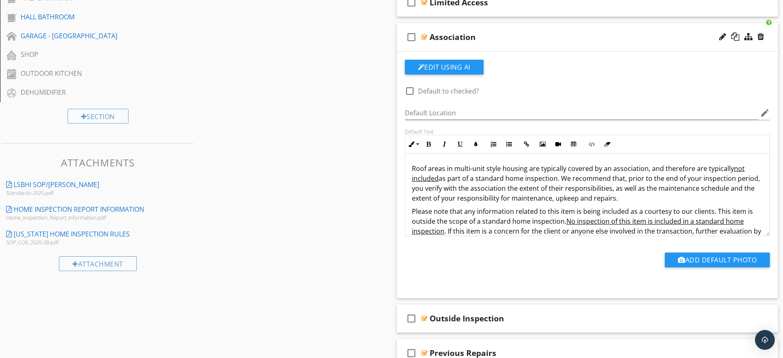
scroll to position [493, 0]
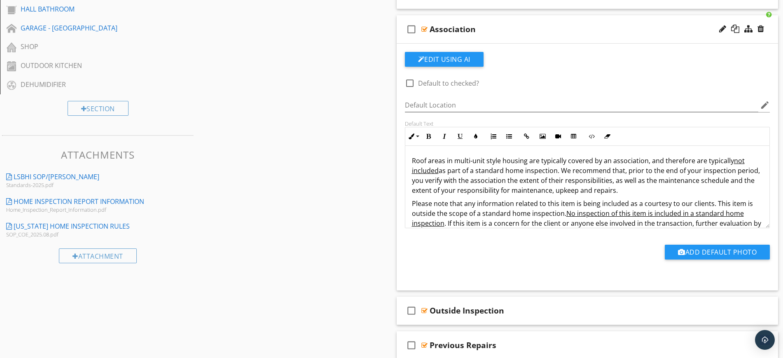
click at [537, 33] on div "Association" at bounding box center [567, 29] width 274 height 10
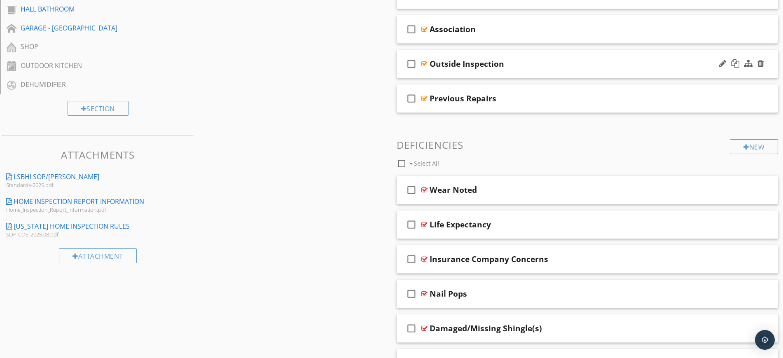
click at [531, 63] on div "Outside Inspection" at bounding box center [567, 64] width 274 height 10
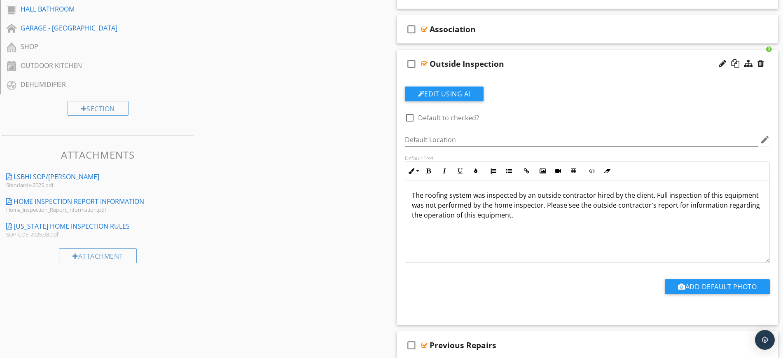
click at [577, 58] on div "check_box_outline_blank Outside Inspection" at bounding box center [588, 64] width 382 height 28
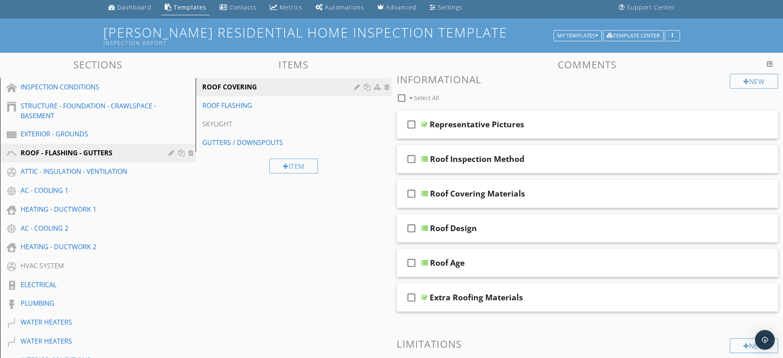
scroll to position [0, 0]
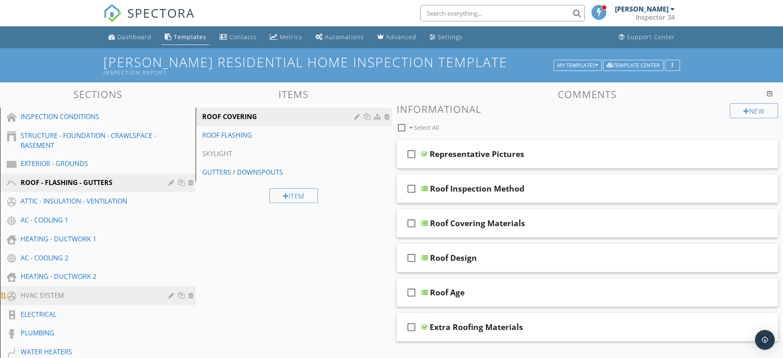
click at [41, 296] on div "HVAC SYSTEM" at bounding box center [89, 295] width 136 height 10
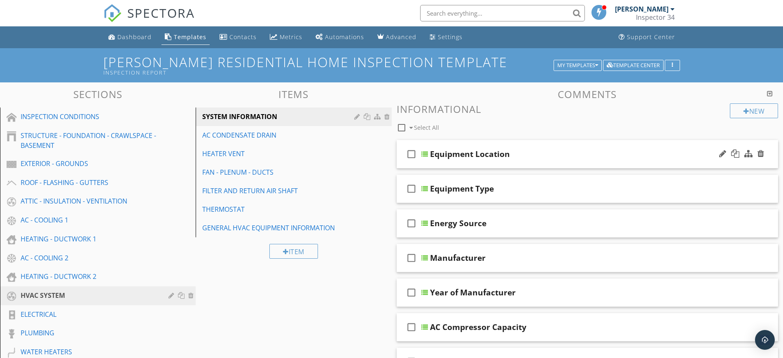
click at [580, 152] on div "Equipment Location" at bounding box center [567, 154] width 274 height 10
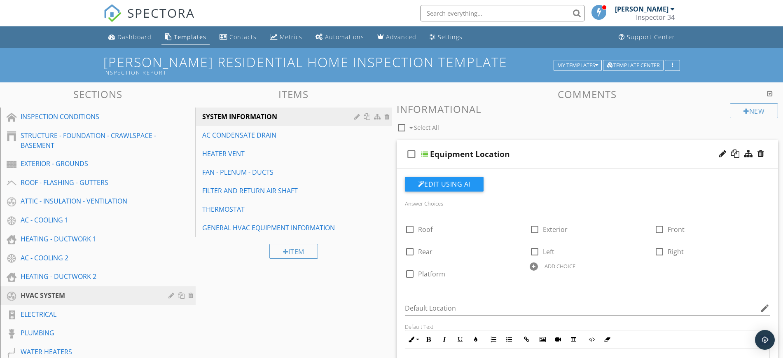
click at [608, 148] on div "check_box_outline_blank Equipment Location" at bounding box center [588, 154] width 382 height 28
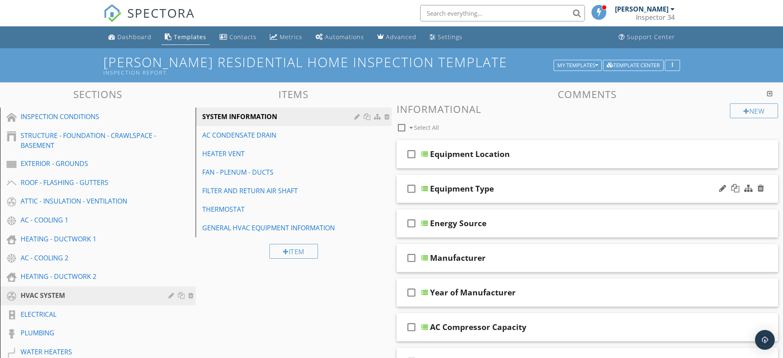
click at [591, 191] on div "Equipment Type" at bounding box center [567, 189] width 274 height 10
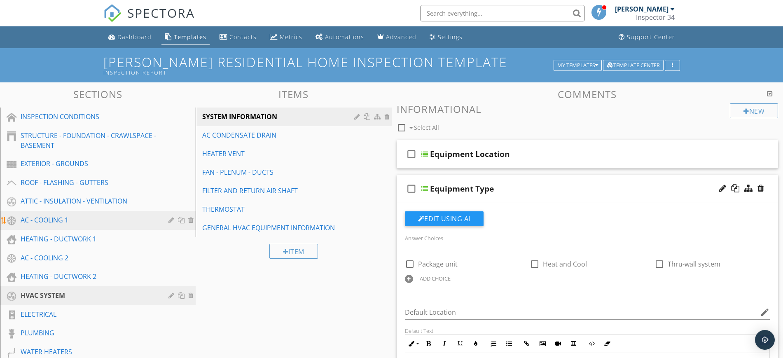
click at [38, 223] on div "AC - COOLING 1" at bounding box center [89, 220] width 136 height 10
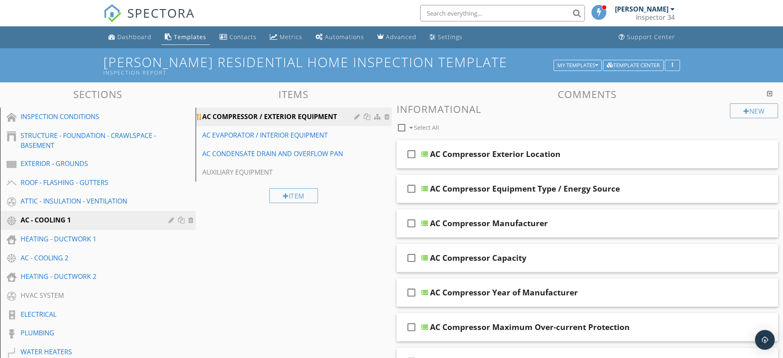
click at [316, 116] on div "AC COMPRESSOR / EXTERIOR EQUIPMENT" at bounding box center [279, 117] width 154 height 10
click at [252, 170] on div "AUXILIARY EQUIPMENT" at bounding box center [279, 172] width 154 height 10
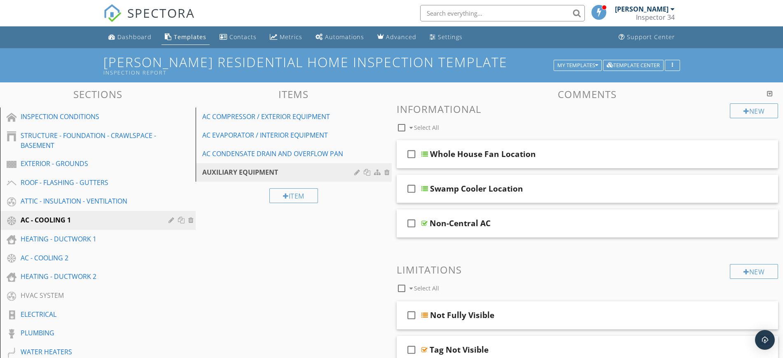
click at [238, 207] on div "Item" at bounding box center [294, 196] width 196 height 28
click at [256, 117] on div "AC COMPRESSOR / EXTERIOR EQUIPMENT" at bounding box center [279, 117] width 154 height 10
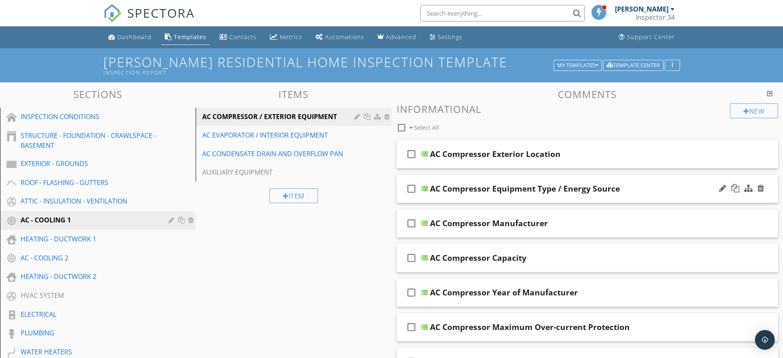
click at [631, 187] on div "AC Compressor Equipment Type / Energy Source" at bounding box center [567, 189] width 274 height 10
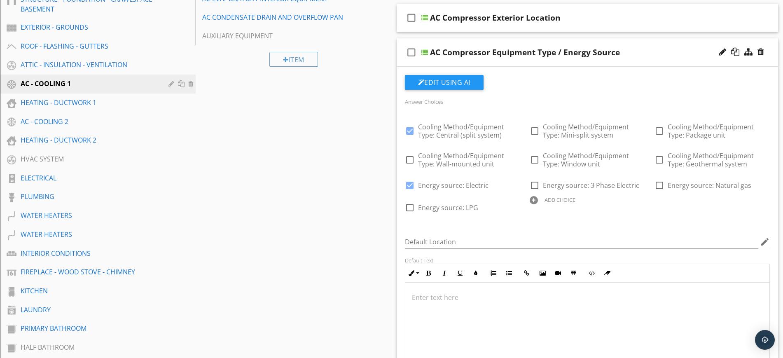
scroll to position [103, 0]
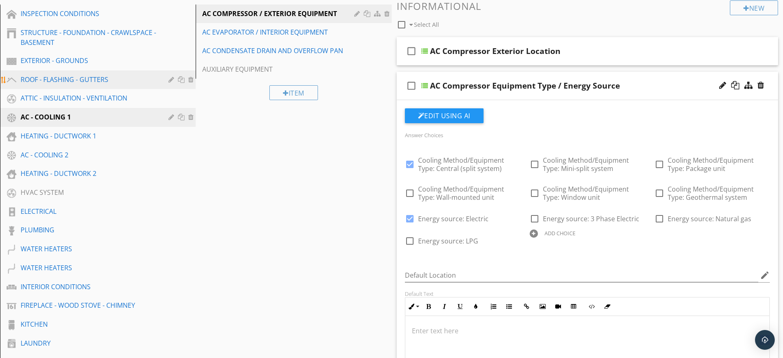
click at [44, 75] on div "ROOF - FLASHING - GUTTERS" at bounding box center [89, 80] width 136 height 10
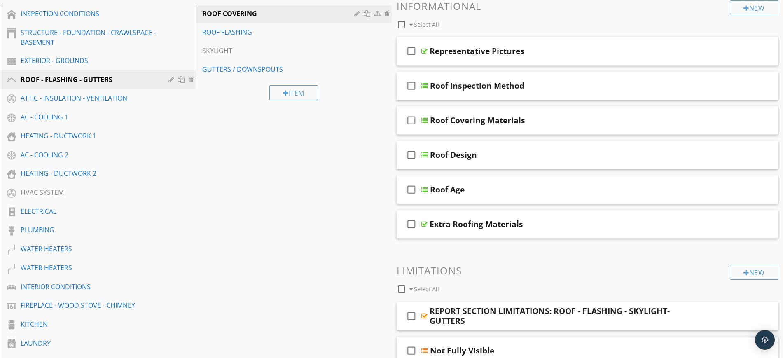
scroll to position [0, 0]
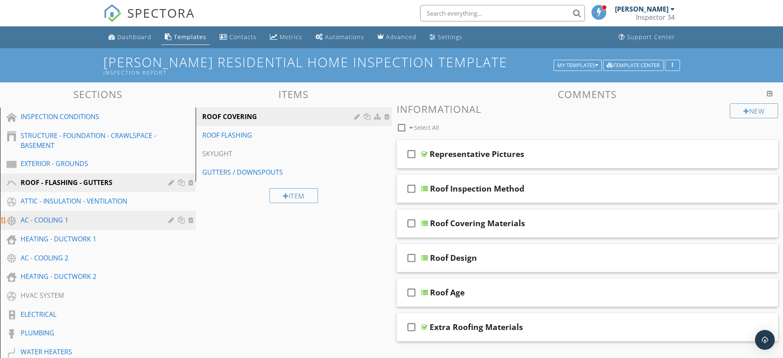
click at [32, 220] on div "AC - COOLING 1" at bounding box center [89, 220] width 136 height 10
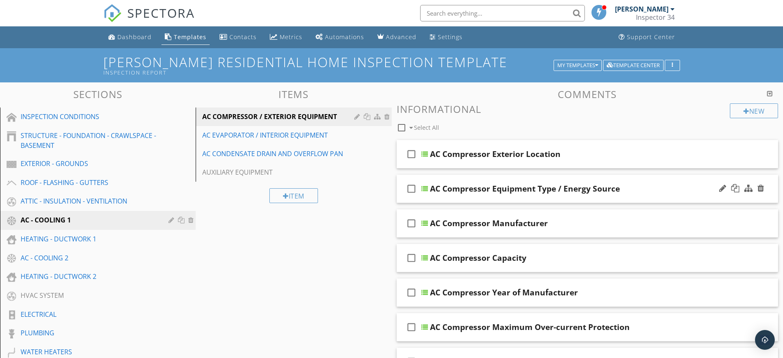
click at [659, 185] on div "AC Compressor Equipment Type / Energy Source" at bounding box center [567, 189] width 274 height 10
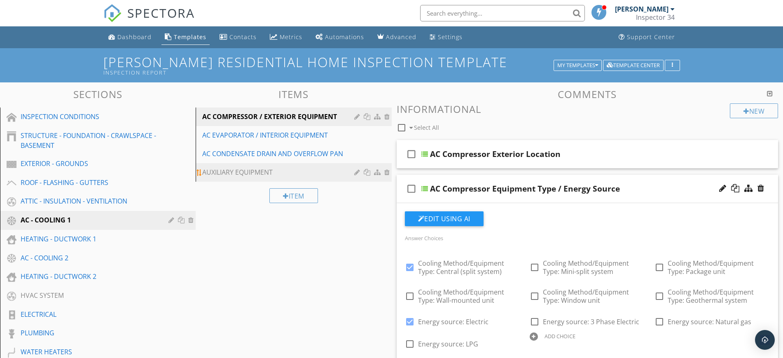
click at [252, 177] on link "AUXILIARY EQUIPMENT" at bounding box center [294, 172] width 193 height 18
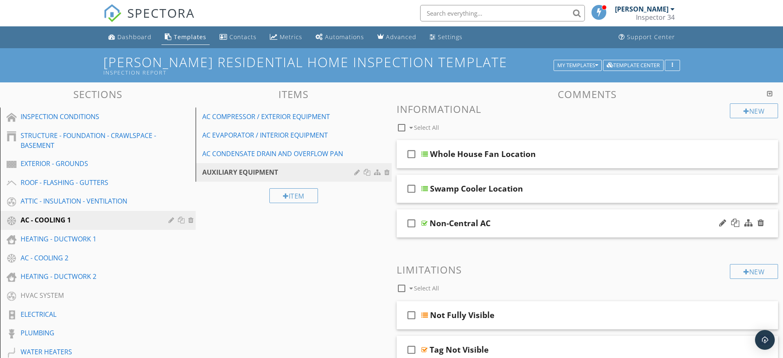
click at [532, 222] on div "Non-Central AC" at bounding box center [567, 223] width 274 height 10
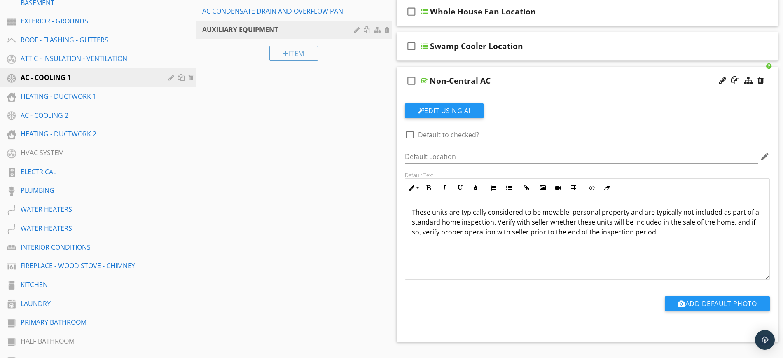
scroll to position [146, 0]
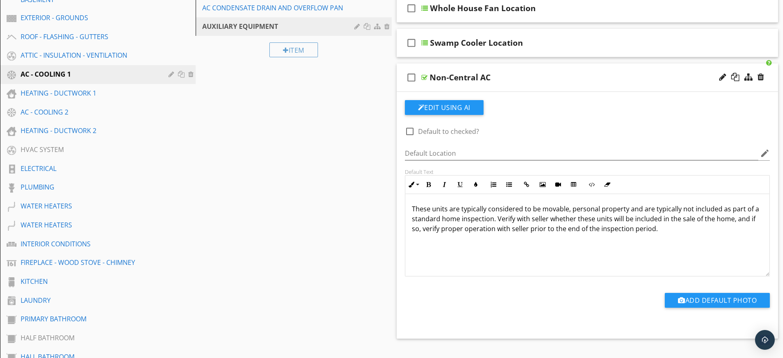
click at [415, 77] on icon "check_box_outline_blank" at bounding box center [411, 78] width 13 height 20
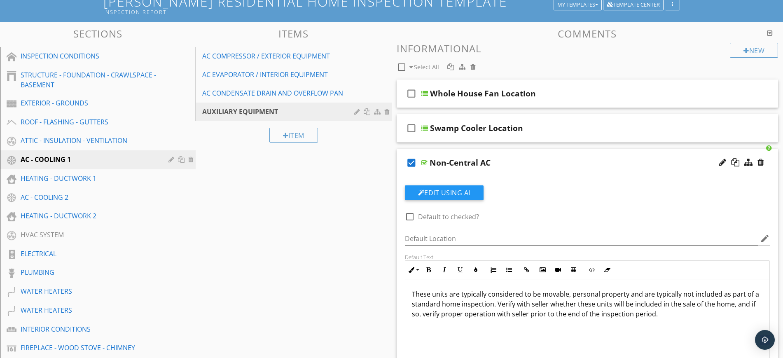
scroll to position [59, 0]
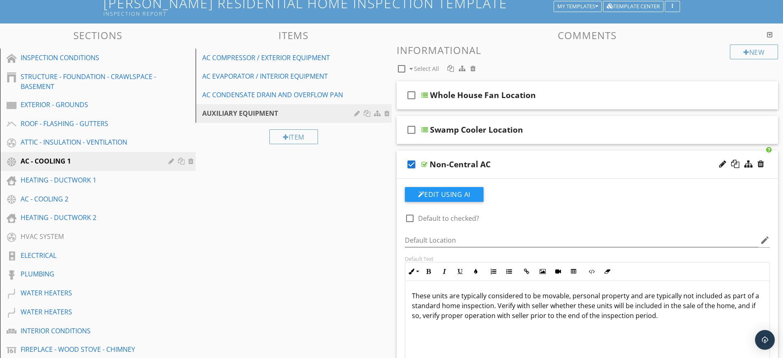
click at [413, 162] on icon "check_box" at bounding box center [411, 164] width 13 height 20
click at [31, 126] on div "ROOF - FLASHING - GUTTERS" at bounding box center [89, 124] width 136 height 10
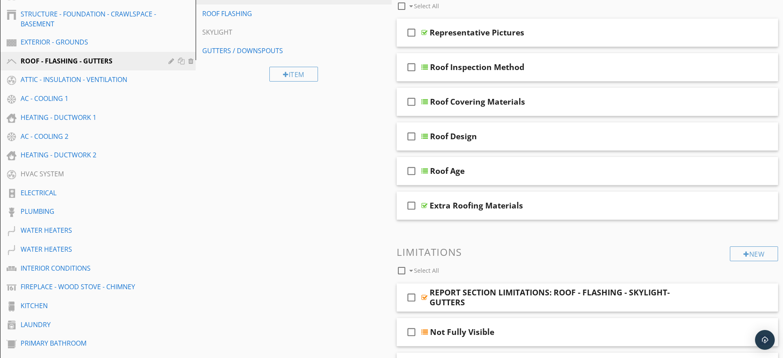
scroll to position [142, 0]
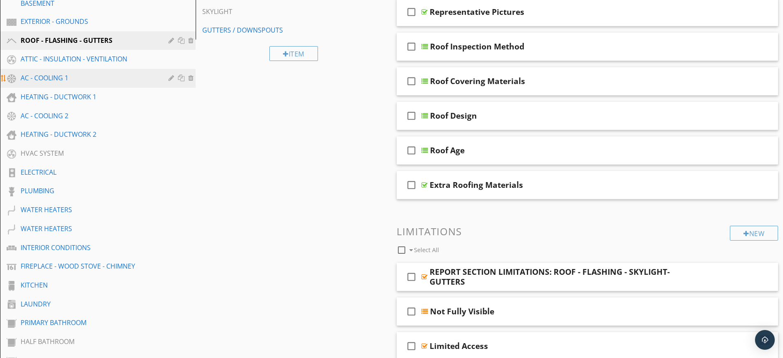
click at [45, 73] on div "AC - COOLING 1" at bounding box center [89, 78] width 136 height 10
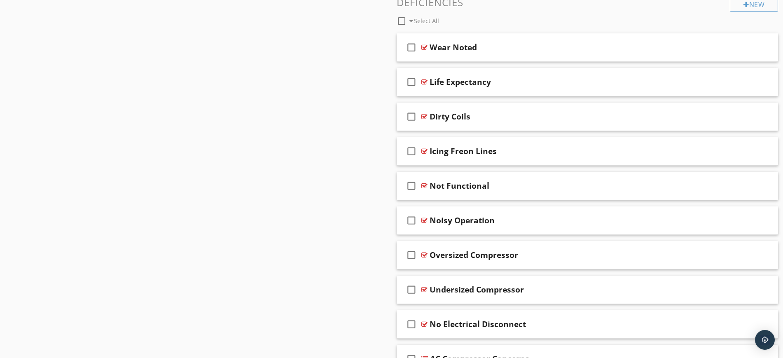
scroll to position [780, 0]
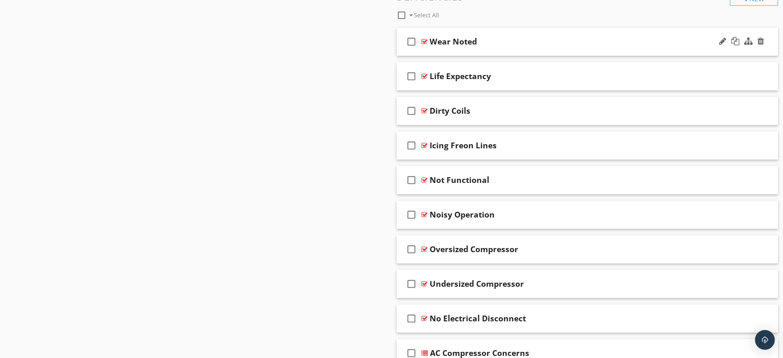
click at [516, 43] on div "Wear Noted" at bounding box center [567, 42] width 274 height 10
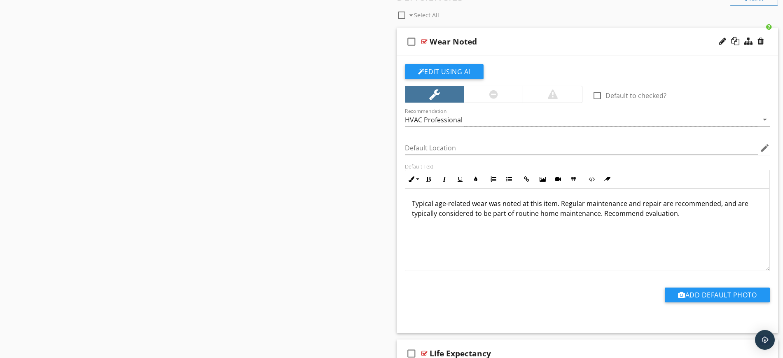
click at [555, 43] on div "Wear Noted" at bounding box center [567, 42] width 274 height 10
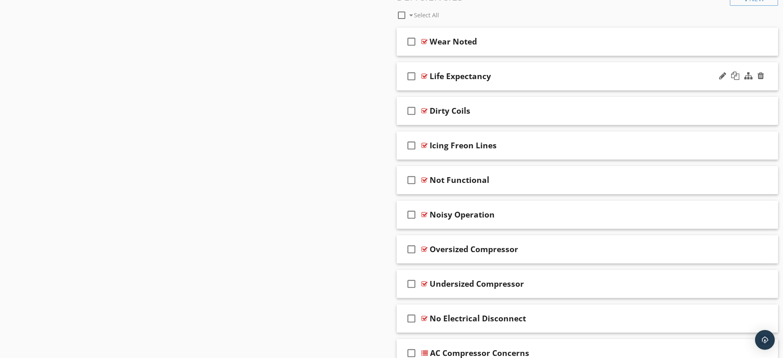
click at [557, 75] on div "Life Expectancy" at bounding box center [567, 76] width 274 height 10
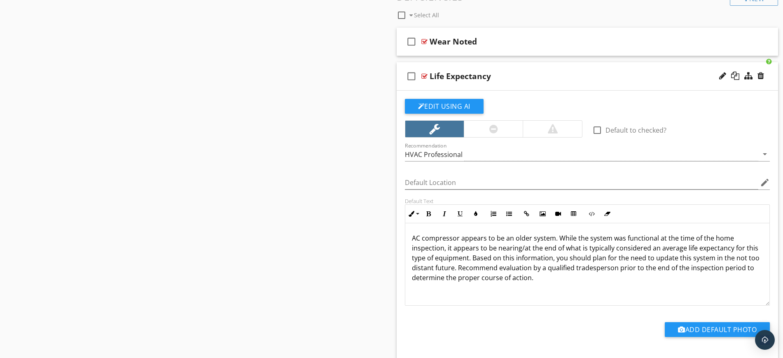
click at [526, 69] on div "check_box_outline_blank Life Expectancy" at bounding box center [588, 76] width 382 height 28
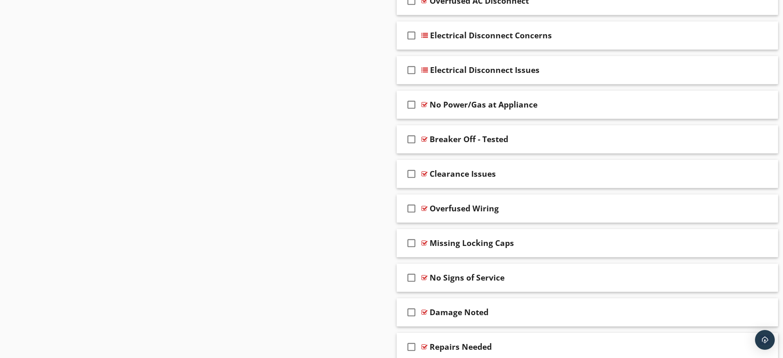
scroll to position [1274, 0]
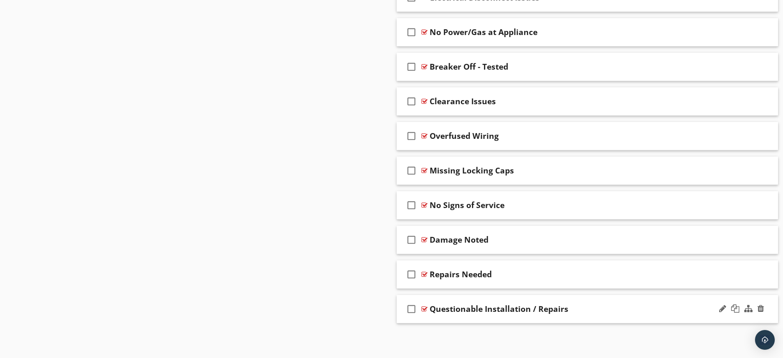
click at [594, 305] on div "Questionable Installation / Repairs" at bounding box center [567, 309] width 274 height 10
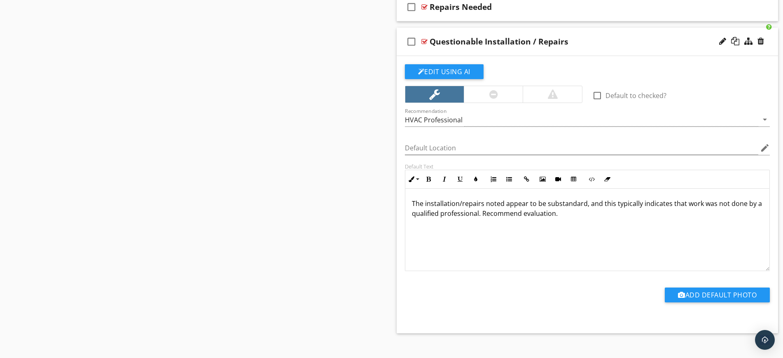
scroll to position [1551, 0]
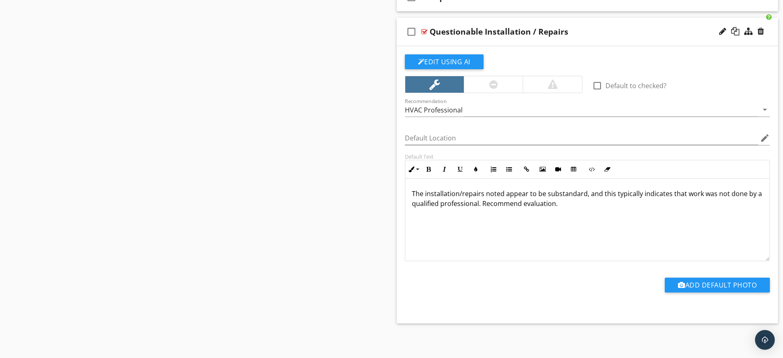
click at [613, 30] on div "Questionable Installation / Repairs" at bounding box center [567, 32] width 274 height 10
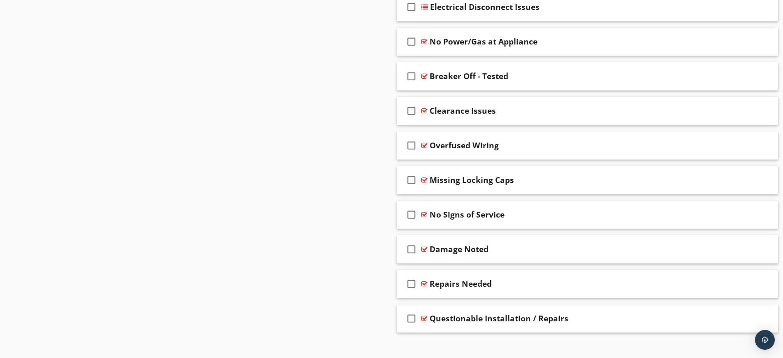
scroll to position [1267, 0]
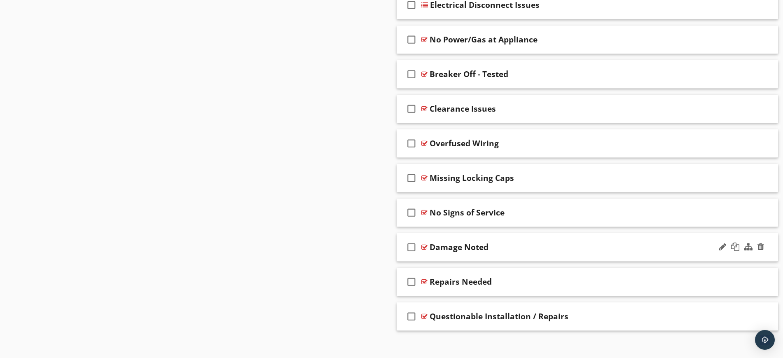
click at [518, 244] on div "Damage Noted" at bounding box center [567, 247] width 274 height 10
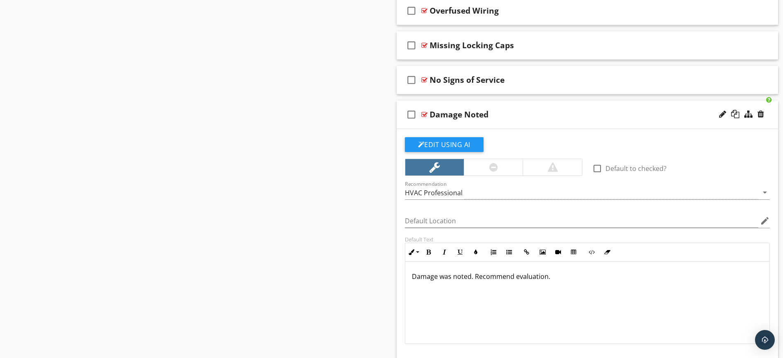
scroll to position [1402, 0]
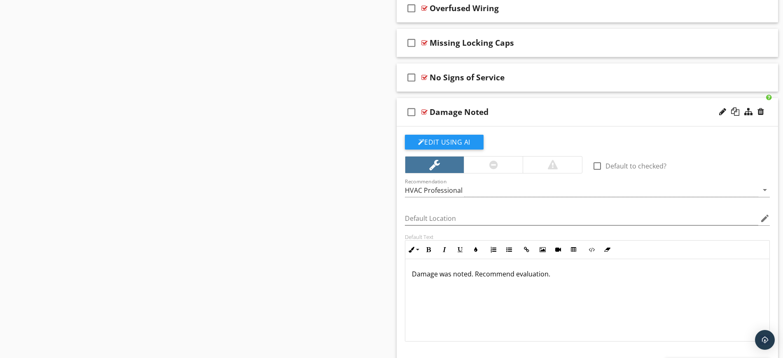
click at [579, 114] on div "Damage Noted" at bounding box center [567, 112] width 274 height 10
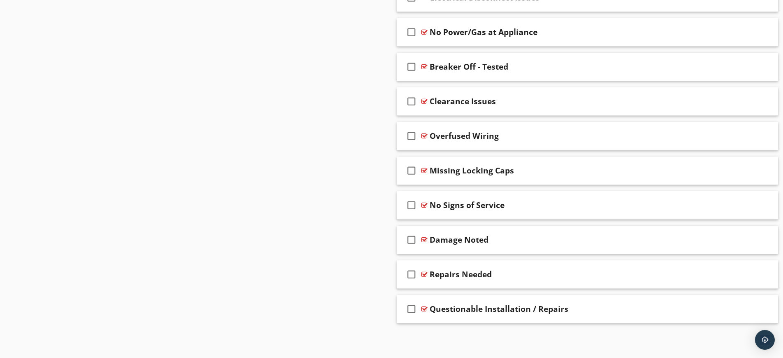
scroll to position [1274, 0]
click at [517, 267] on div "check_box_outline_blank Repairs Needed" at bounding box center [588, 274] width 382 height 28
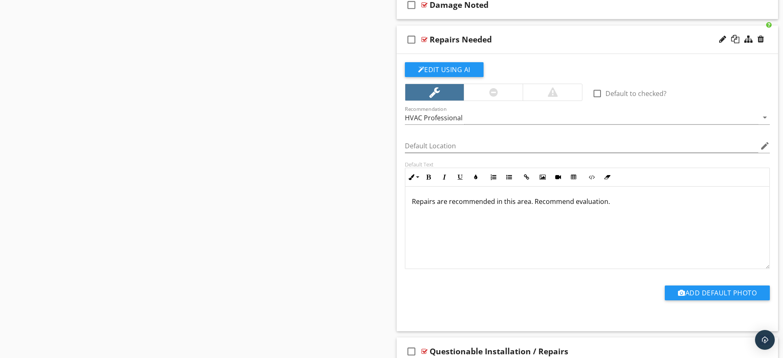
scroll to position [1518, 0]
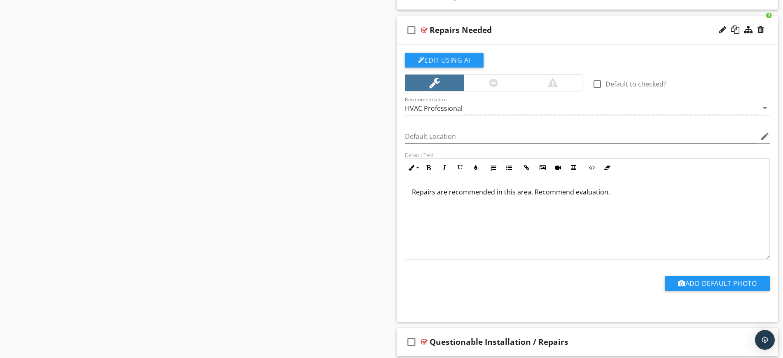
click at [532, 29] on div "Repairs Needed" at bounding box center [567, 30] width 274 height 10
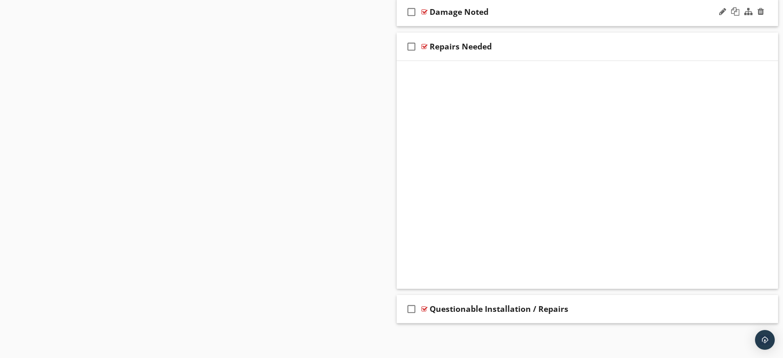
scroll to position [1274, 0]
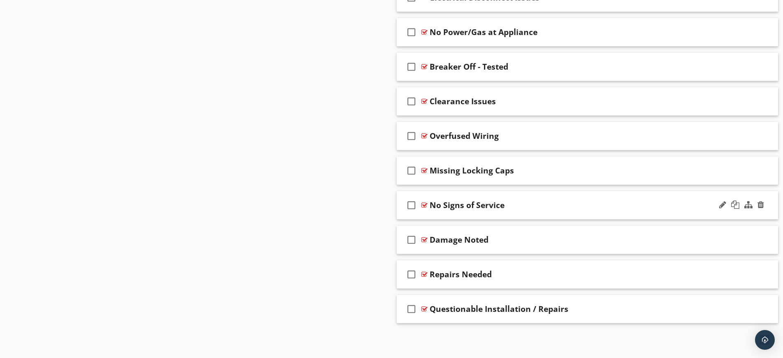
click at [532, 201] on div "No Signs of Service" at bounding box center [567, 205] width 274 height 10
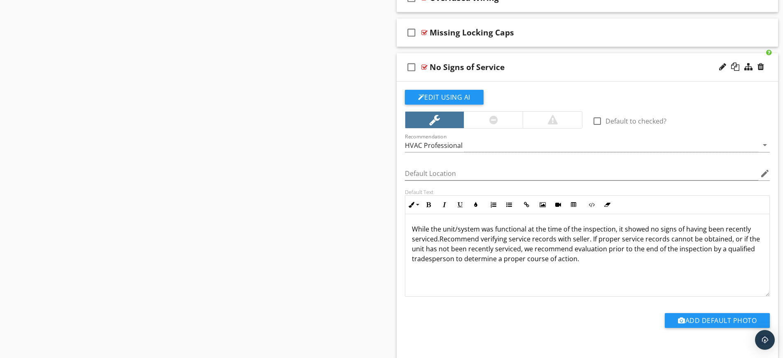
scroll to position [1417, 0]
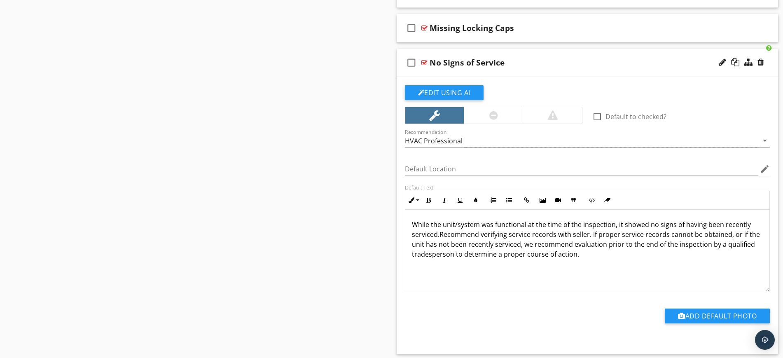
click at [542, 63] on div "No Signs of Service" at bounding box center [567, 63] width 274 height 10
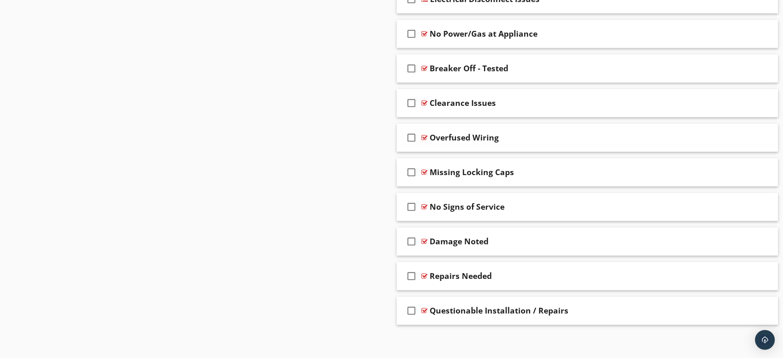
scroll to position [1274, 0]
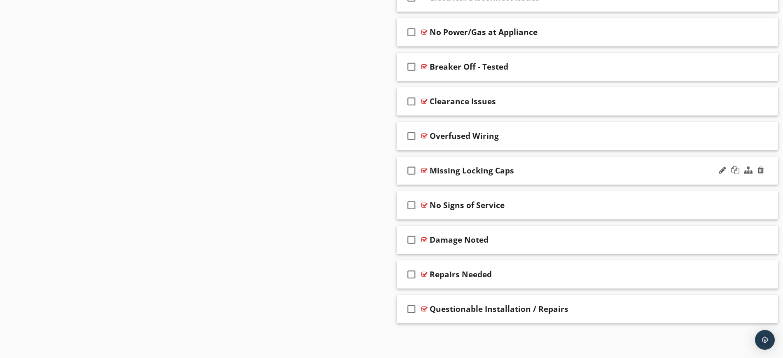
click at [539, 169] on div "Missing Locking Caps" at bounding box center [567, 171] width 274 height 10
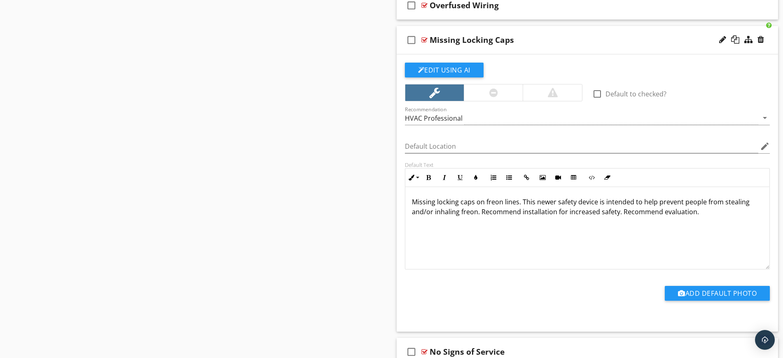
scroll to position [1416, 0]
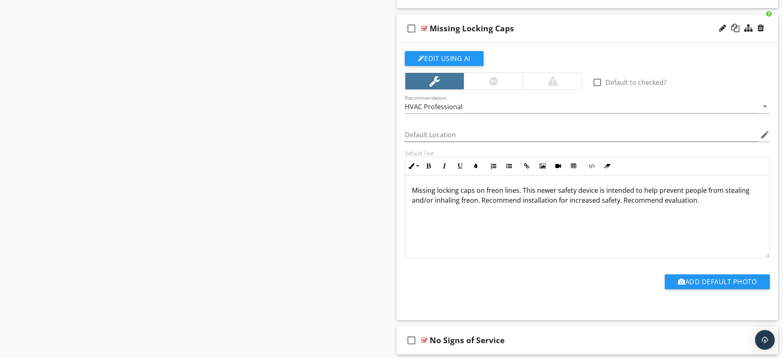
click at [554, 27] on div "Missing Locking Caps" at bounding box center [567, 28] width 274 height 10
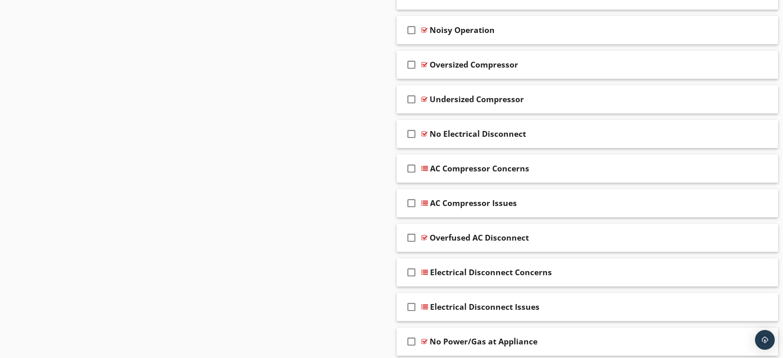
scroll to position [977, 0]
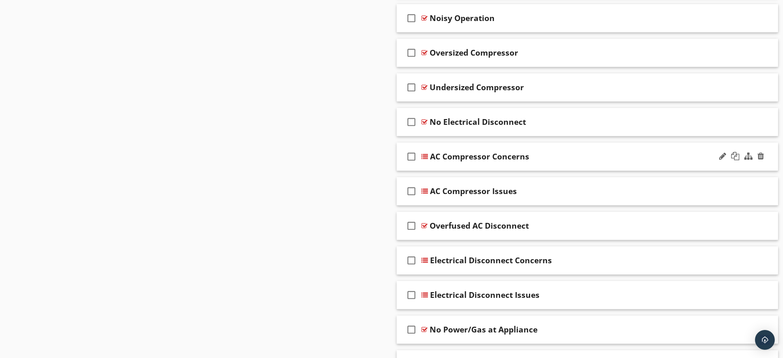
click at [555, 152] on div "AC Compressor Concerns" at bounding box center [567, 157] width 274 height 10
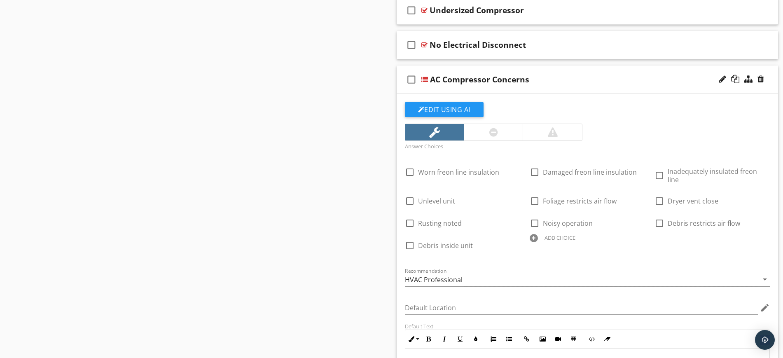
scroll to position [1059, 0]
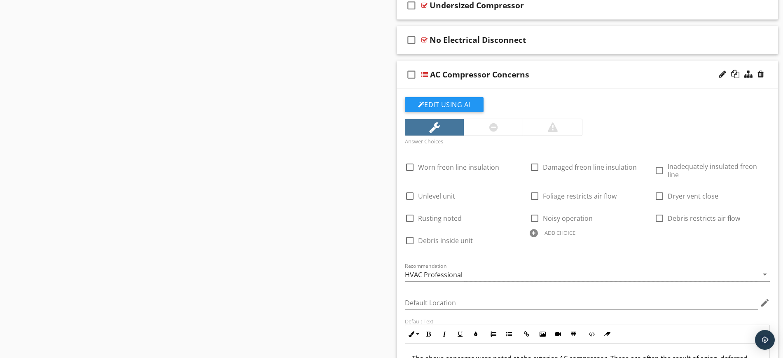
click at [596, 67] on div "check_box_outline_blank AC Compressor Concerns" at bounding box center [588, 75] width 382 height 28
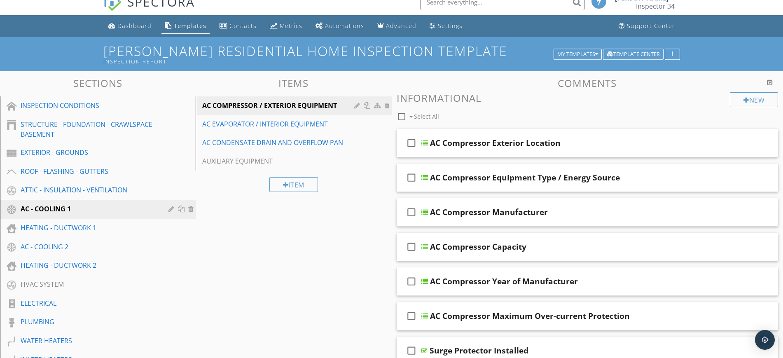
scroll to position [9, 0]
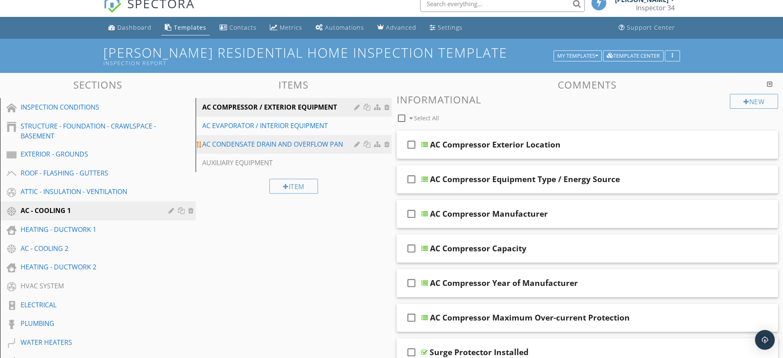
click at [283, 146] on div "AC CONDENSATE DRAIN AND OVERFLOW PAN" at bounding box center [279, 144] width 154 height 10
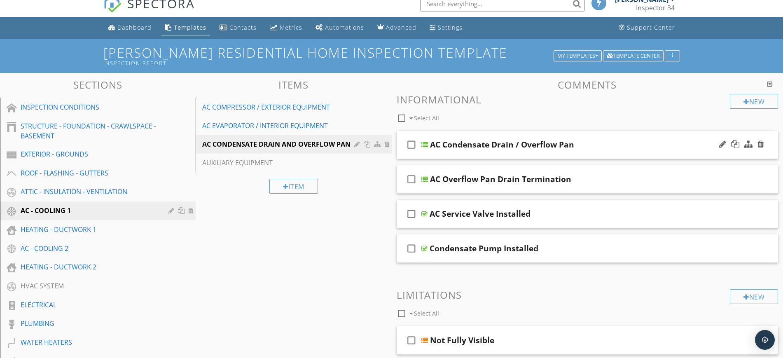
click at [629, 145] on div "AC Condensate Drain / Overflow Pan" at bounding box center [567, 145] width 274 height 10
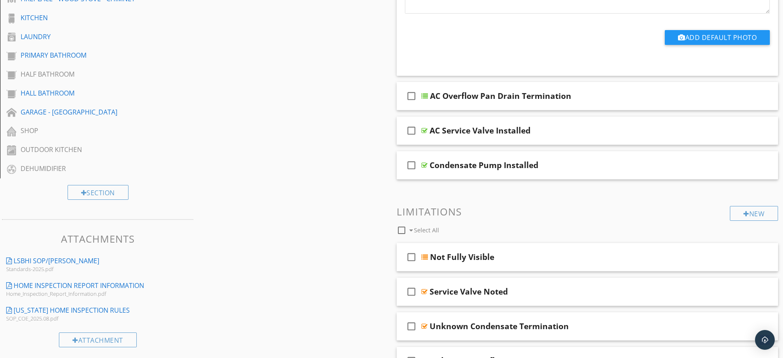
scroll to position [425, 0]
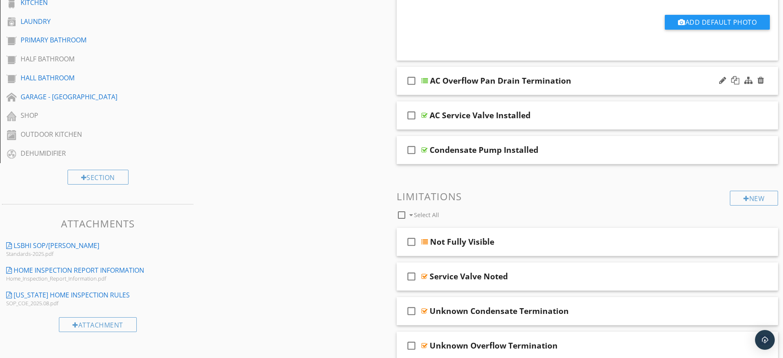
click at [591, 86] on div "check_box_outline_blank AC Overflow Pan Drain Termination" at bounding box center [588, 81] width 382 height 28
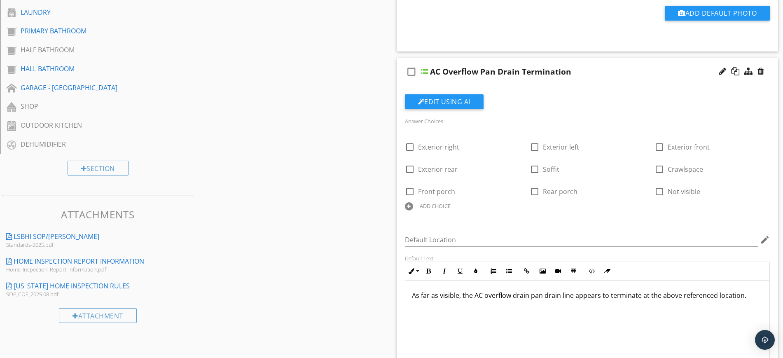
scroll to position [408, 0]
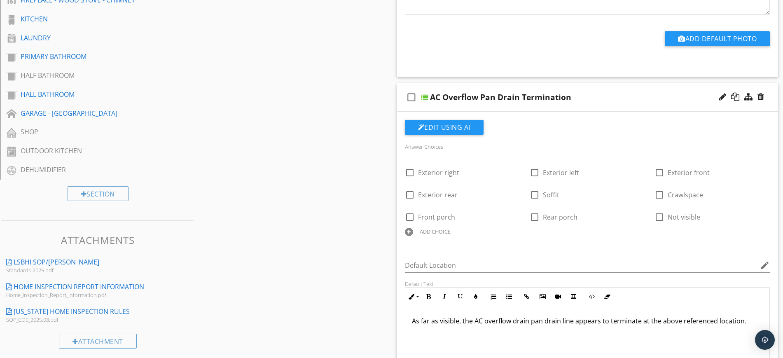
click at [617, 95] on div "AC Overflow Pan Drain Termination" at bounding box center [567, 97] width 274 height 10
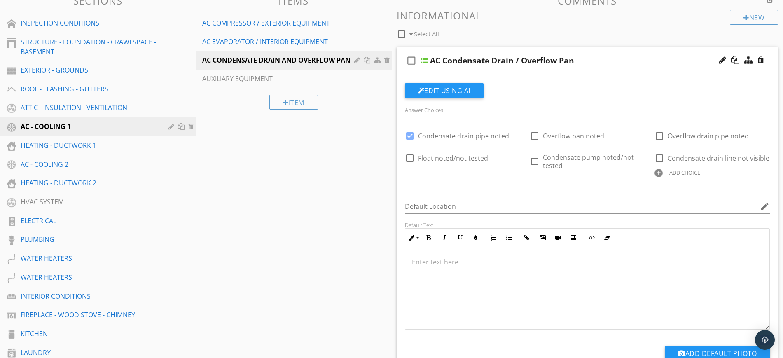
scroll to position [96, 0]
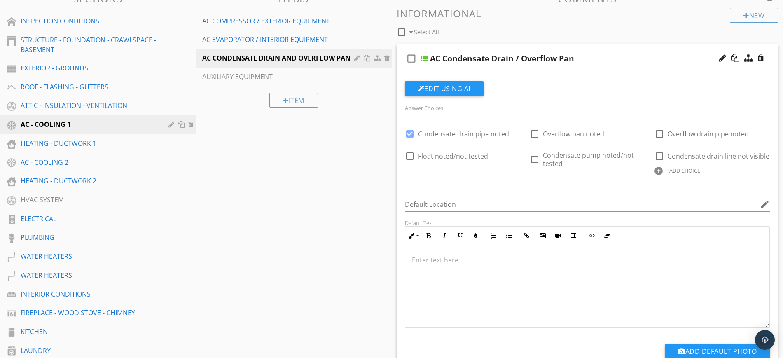
click at [598, 58] on div "AC Condensate Drain / Overflow Pan" at bounding box center [567, 59] width 274 height 10
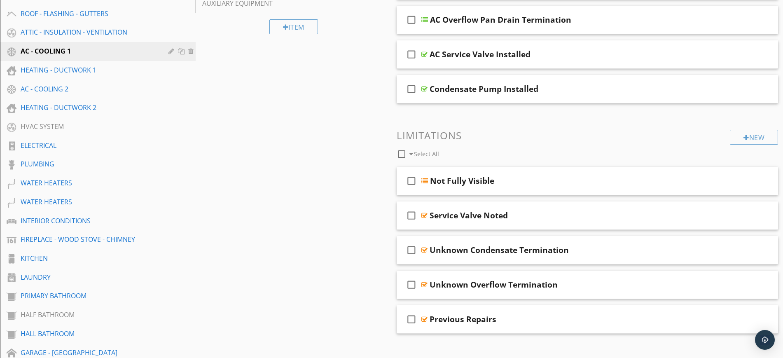
scroll to position [181, 0]
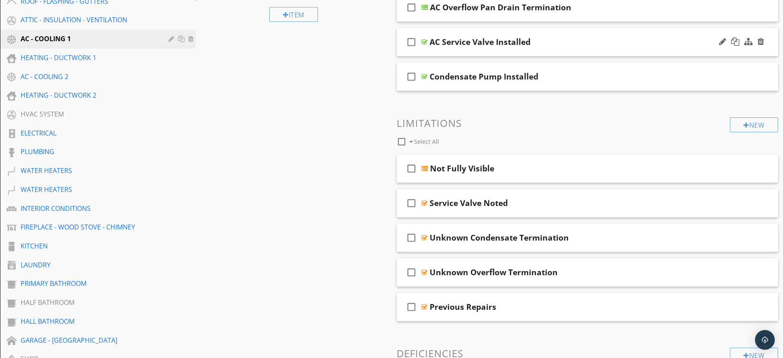
click at [577, 40] on div "AC Service Valve Installed" at bounding box center [567, 42] width 274 height 10
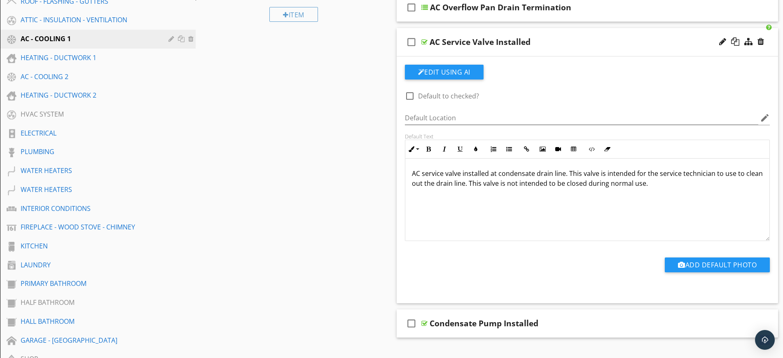
click at [566, 39] on div "AC Service Valve Installed" at bounding box center [567, 42] width 274 height 10
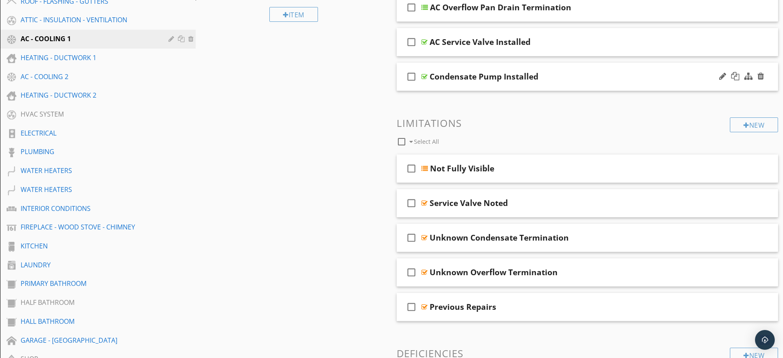
click at [597, 76] on div "Condensate Pump Installed" at bounding box center [567, 77] width 274 height 10
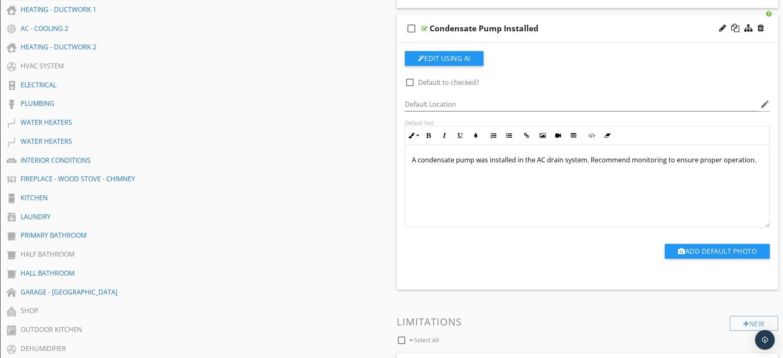
scroll to position [236, 0]
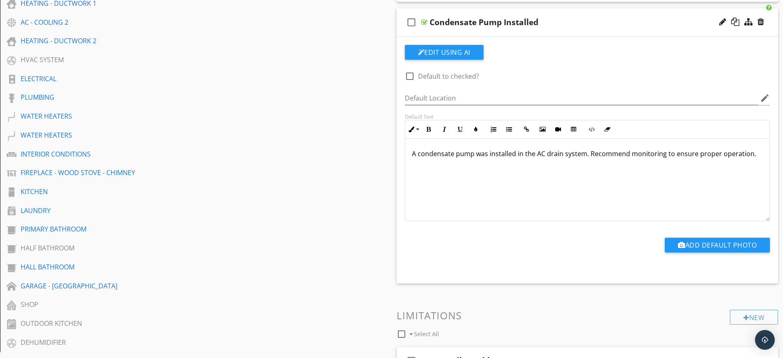
click at [598, 21] on div "Condensate Pump Installed" at bounding box center [567, 22] width 274 height 10
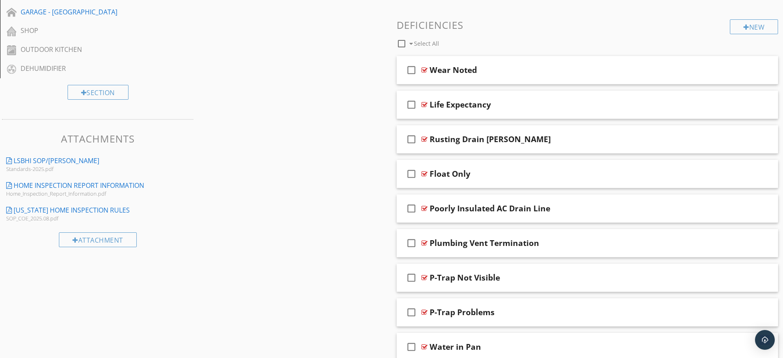
scroll to position [506, 0]
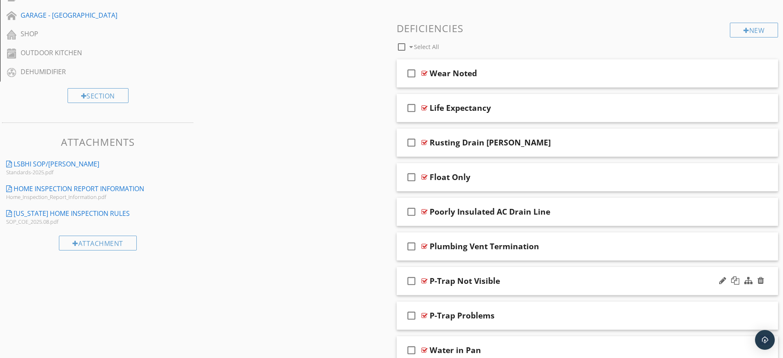
click at [531, 284] on div "P-Trap Not Visible" at bounding box center [567, 281] width 274 height 10
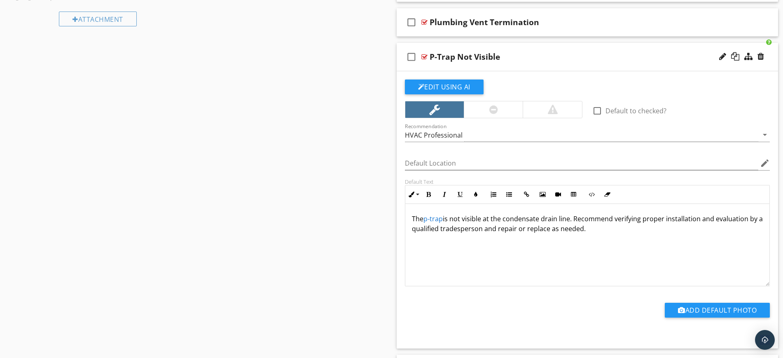
scroll to position [728, 0]
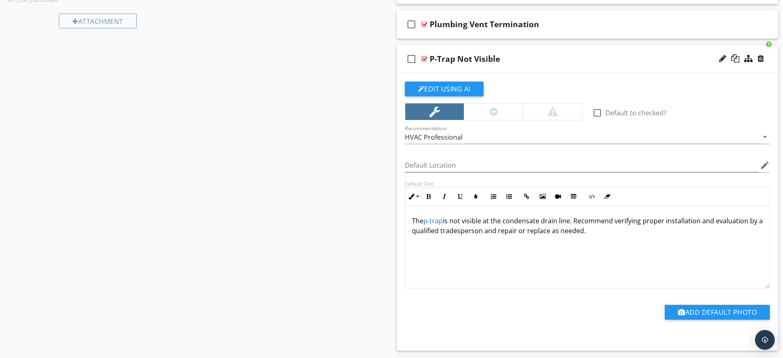
click at [552, 53] on div "check_box_outline_blank P-Trap Not Visible" at bounding box center [588, 59] width 382 height 28
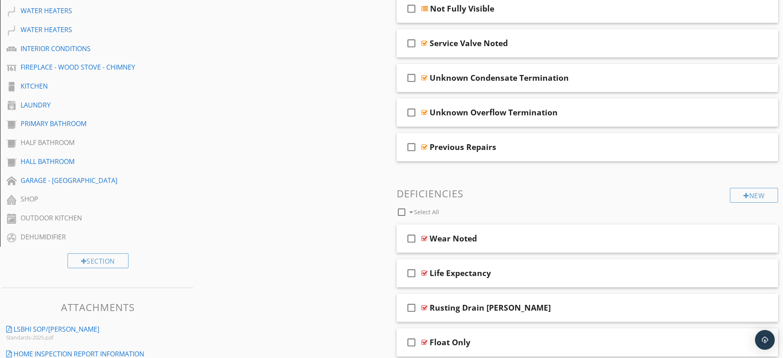
scroll to position [344, 0]
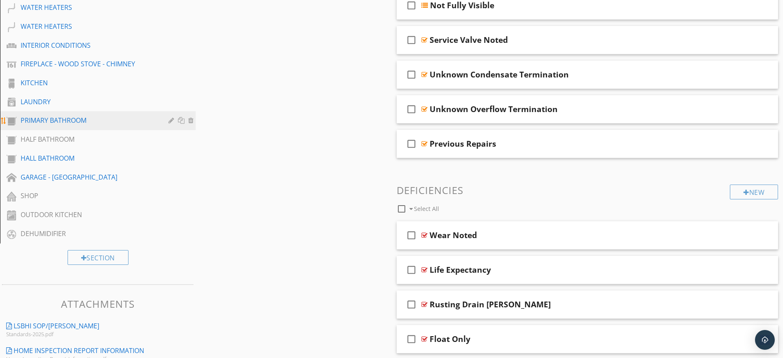
click at [57, 118] on div "PRIMARY BATHROOM" at bounding box center [89, 120] width 136 height 10
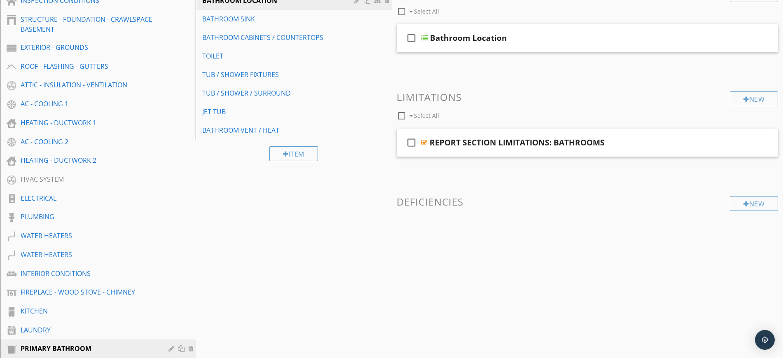
scroll to position [115, 0]
click at [633, 140] on div "REPORT SECTION LIMITATIONS: BATHROOMS" at bounding box center [567, 144] width 274 height 10
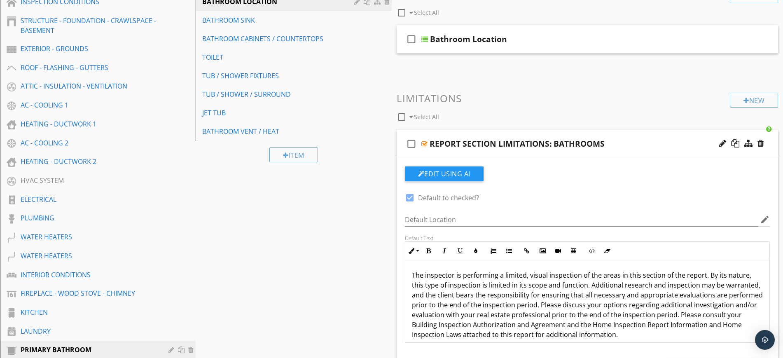
click at [633, 140] on div "REPORT SECTION LIMITATIONS: BATHROOMS" at bounding box center [567, 144] width 274 height 10
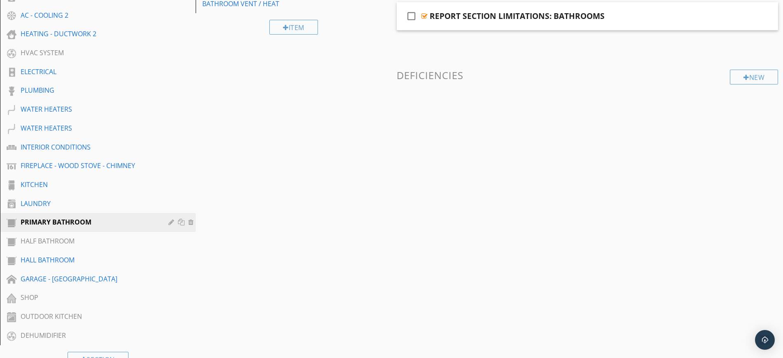
scroll to position [273, 0]
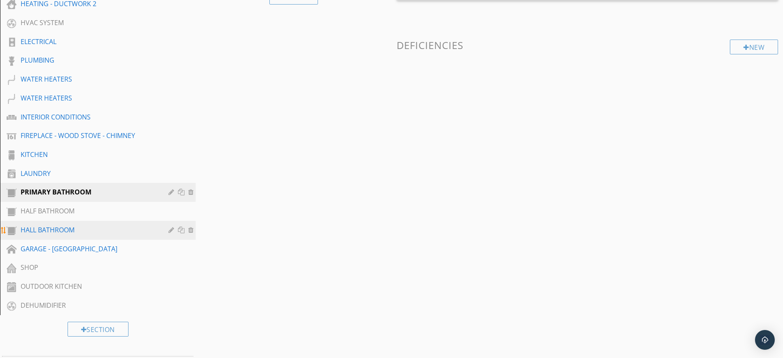
click at [38, 231] on div "HALL BATHROOM" at bounding box center [89, 230] width 136 height 10
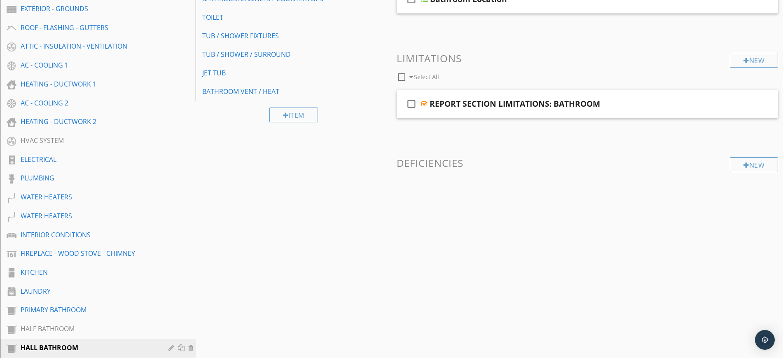
scroll to position [152, 0]
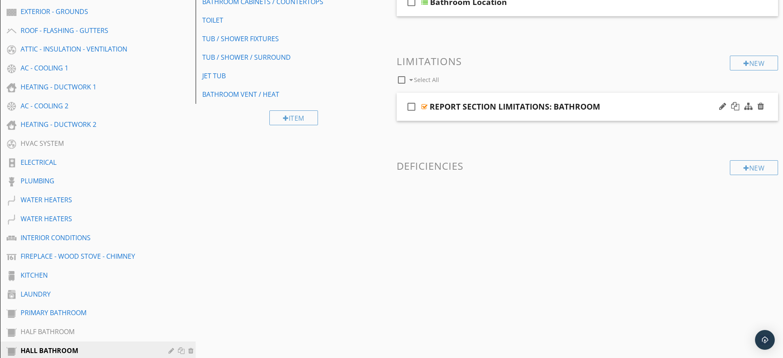
click at [654, 103] on div "REPORT SECTION LIMITATIONS: BATHROOM" at bounding box center [567, 107] width 274 height 10
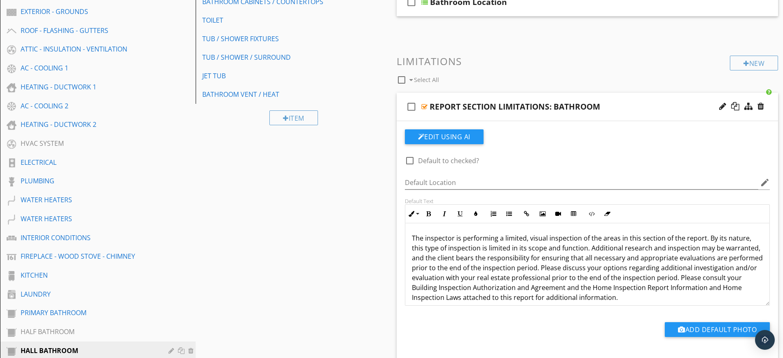
click at [655, 105] on div "REPORT SECTION LIMITATIONS: BATHROOM" at bounding box center [567, 107] width 274 height 10
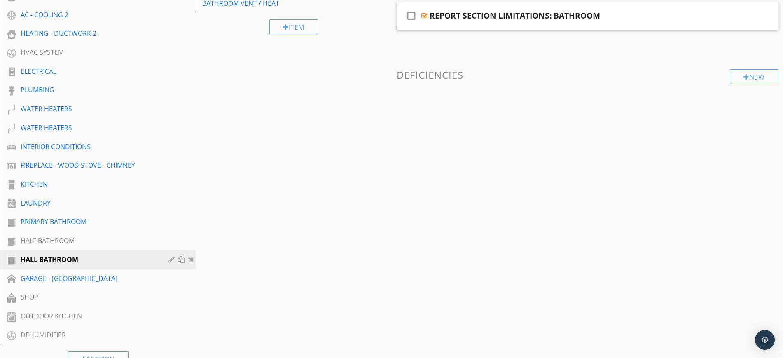
scroll to position [247, 0]
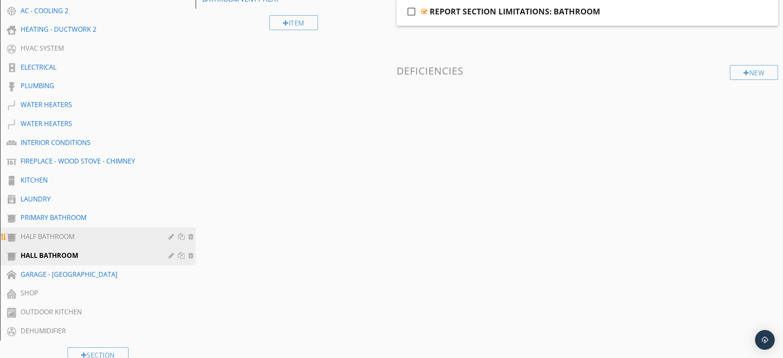
click at [43, 236] on div "HALF BATHROOM" at bounding box center [89, 236] width 136 height 10
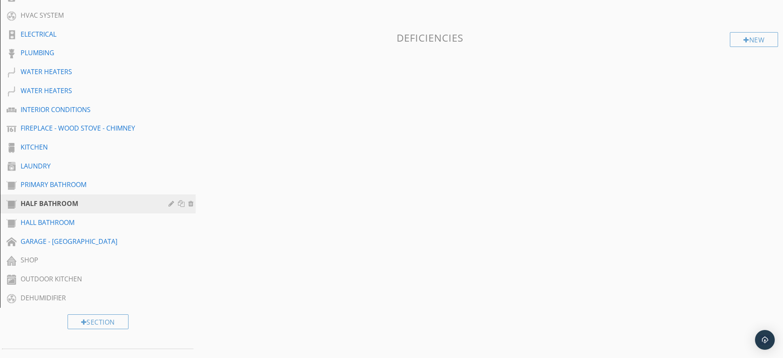
scroll to position [290, 0]
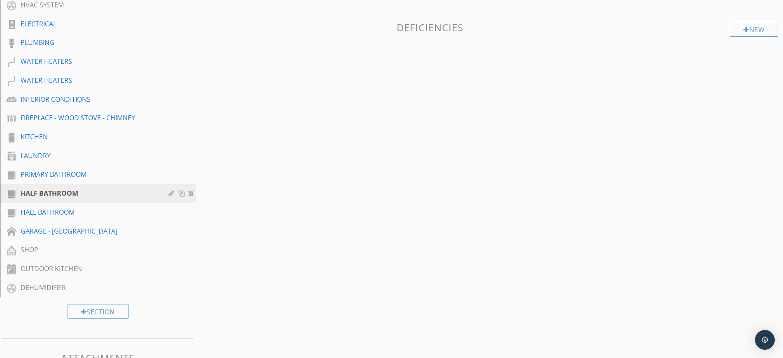
click at [435, 229] on div "Sections INSPECTION CONDITIONS STRUCTURE - FOUNDATION - CRAWLSPACE - BASEMENT E…" at bounding box center [391, 132] width 783 height 680
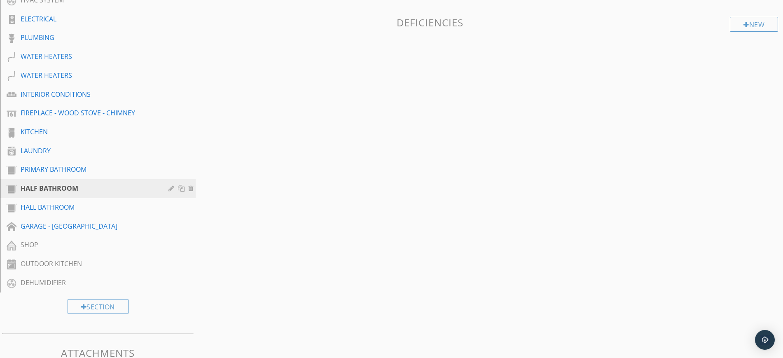
scroll to position [348, 0]
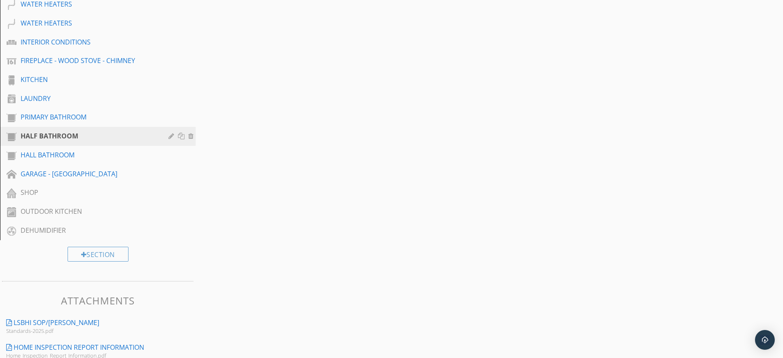
click at [551, 123] on div "Sections INSPECTION CONDITIONS STRUCTURE - FOUNDATION - CRAWLSPACE - BASEMENT E…" at bounding box center [391, 75] width 783 height 680
click at [37, 174] on div "GARAGE - CARPORT" at bounding box center [89, 174] width 136 height 10
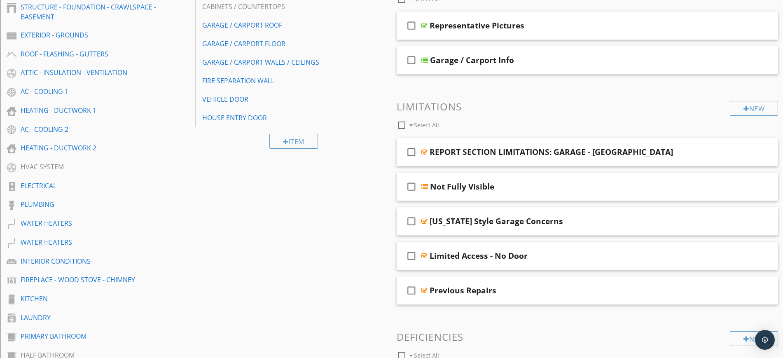
scroll to position [117, 0]
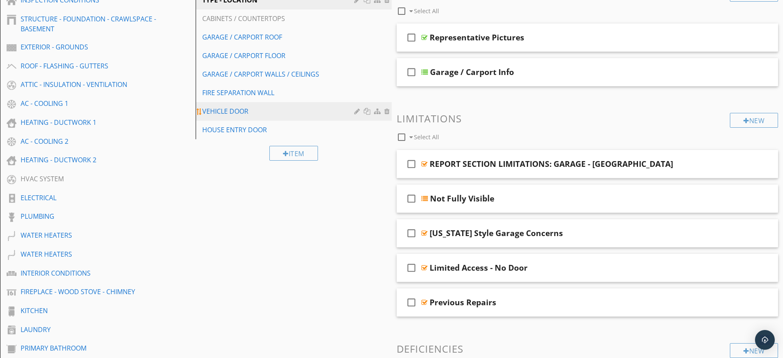
click at [223, 108] on div "VEHICLE DOOR" at bounding box center [279, 111] width 154 height 10
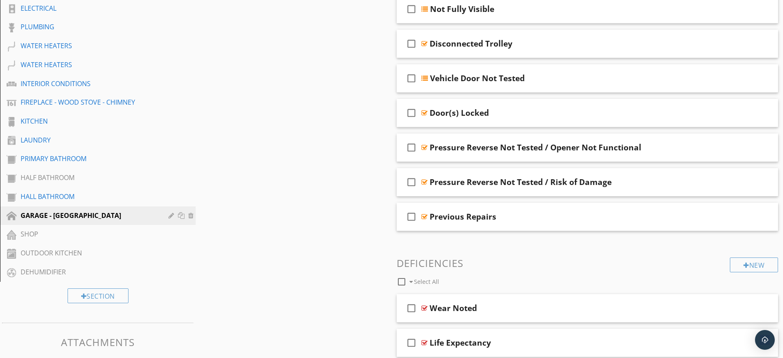
scroll to position [312, 0]
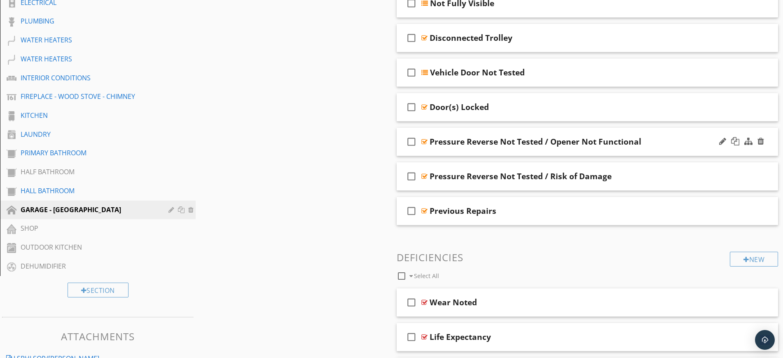
click at [657, 135] on div "check_box_outline_blank Pressure Reverse Not Tested / Opener Not Functional" at bounding box center [588, 142] width 382 height 28
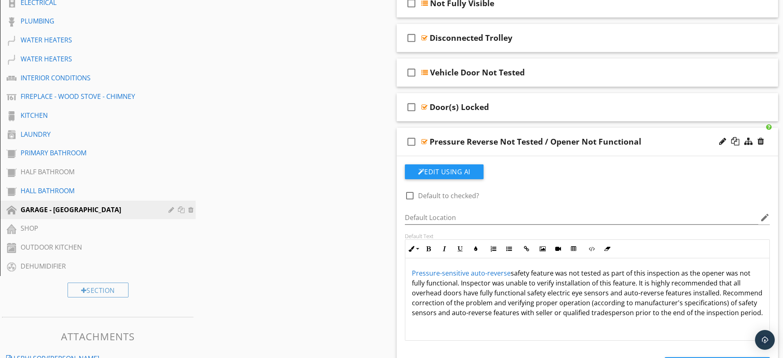
click at [665, 136] on div "check_box_outline_blank Pressure Reverse Not Tested / Opener Not Functional" at bounding box center [588, 142] width 382 height 28
type textarea "<p><a draggable="false" fr-original-style="" href="http://www.learnaboutmyinspe…"
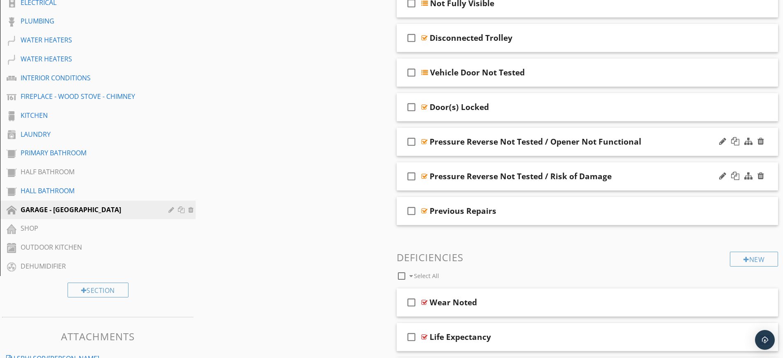
click at [656, 176] on div "Pressure Reverse Not Tested / Risk of Damage" at bounding box center [567, 176] width 274 height 10
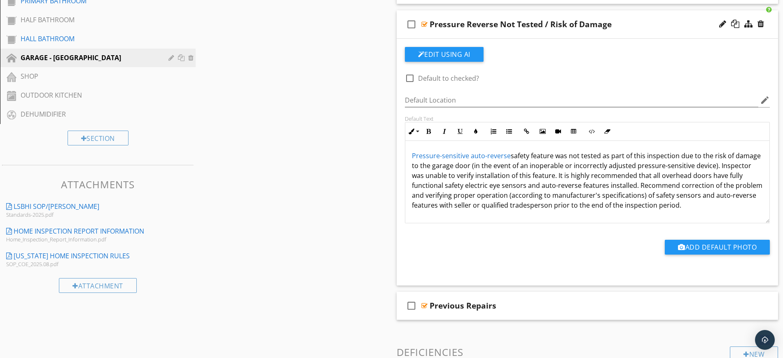
scroll to position [471, 0]
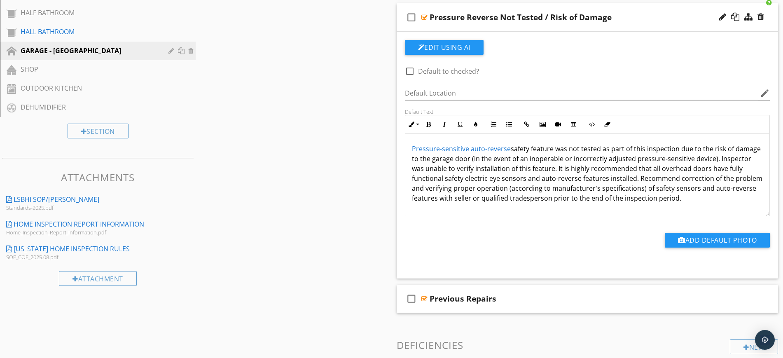
click at [642, 16] on div "Pressure Reverse Not Tested / Risk of Damage" at bounding box center [567, 17] width 274 height 10
type textarea "<p><a draggable="false" fr-original-style="" href="http://www.learnaboutmyinspe…"
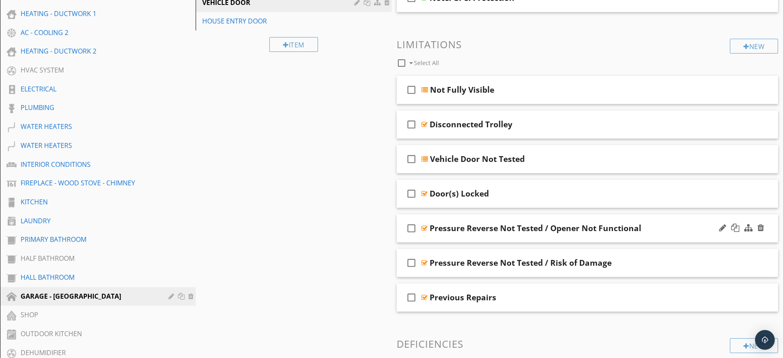
scroll to position [241, 0]
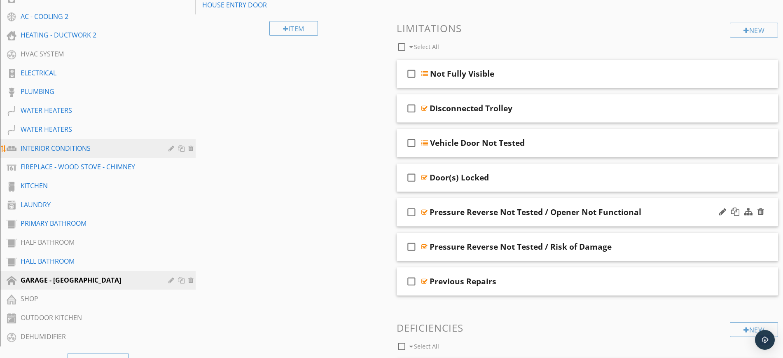
click at [55, 145] on div "INTERIOR CONDITIONS" at bounding box center [89, 148] width 136 height 10
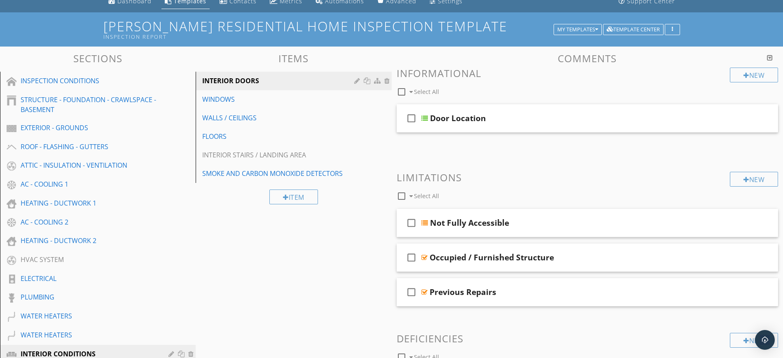
scroll to position [37, 0]
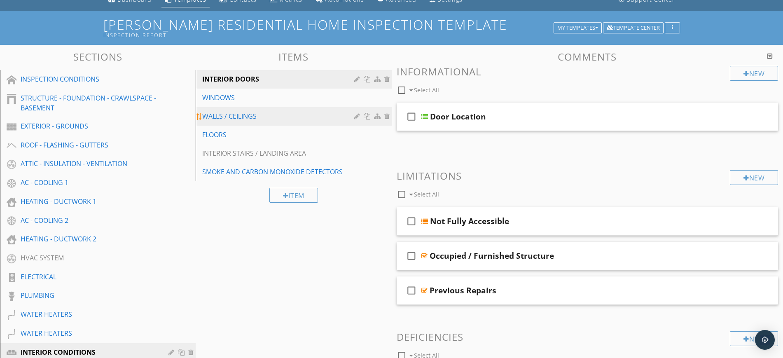
click at [226, 111] on div "WALLS / CEILINGS" at bounding box center [279, 116] width 154 height 10
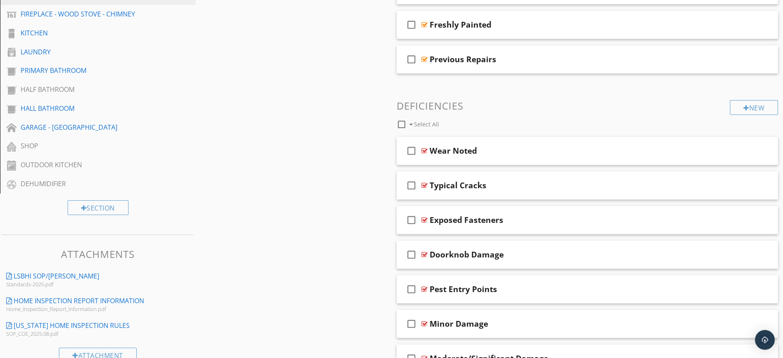
scroll to position [393, 0]
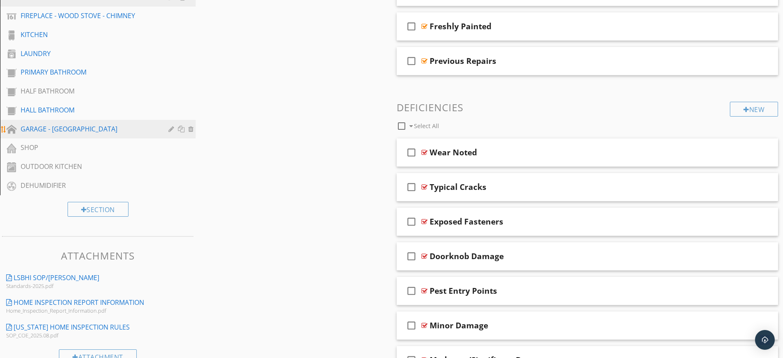
click at [42, 126] on div "GARAGE - CARPORT" at bounding box center [89, 129] width 136 height 10
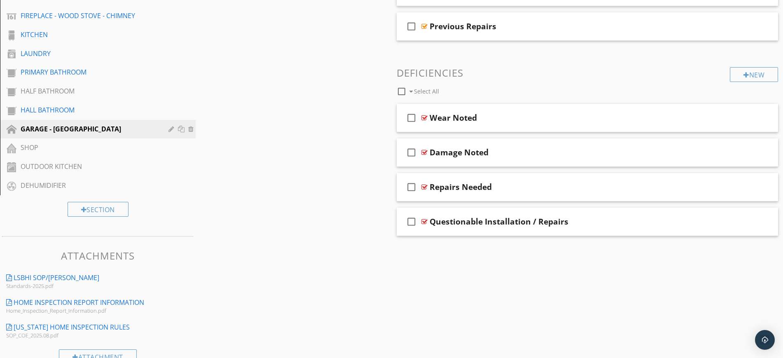
drag, startPoint x: 782, startPoint y: 205, endPoint x: 790, endPoint y: 175, distance: 31.2
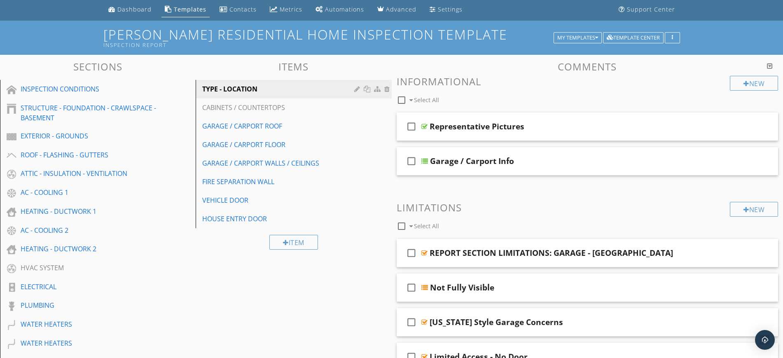
scroll to position [26, 0]
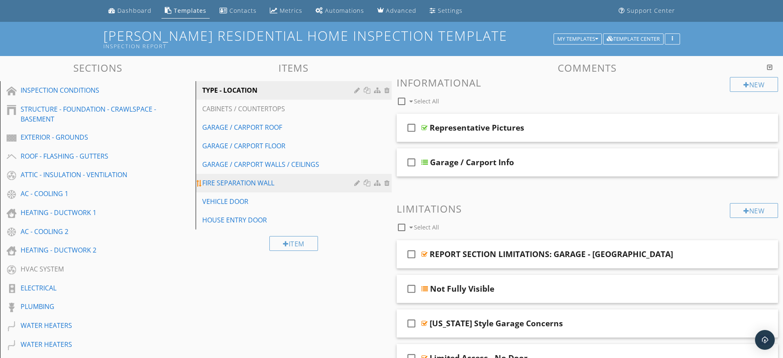
click at [220, 183] on div "FIRE SEPARATION WALL" at bounding box center [279, 183] width 154 height 10
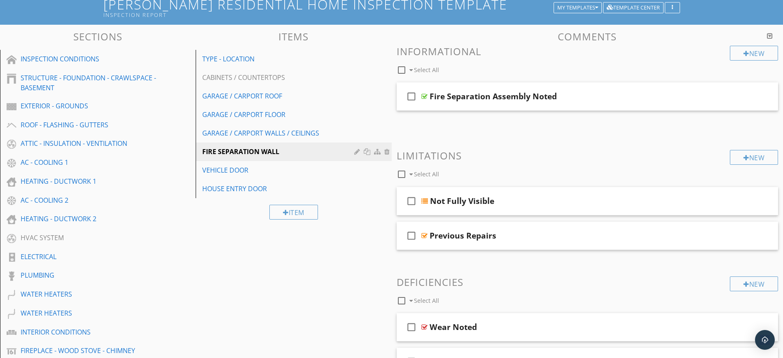
scroll to position [60, 0]
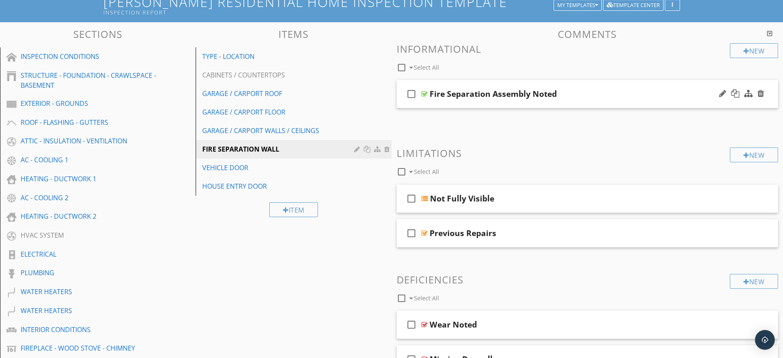
click at [600, 95] on div "Fire Separation Assembly Noted" at bounding box center [567, 94] width 274 height 10
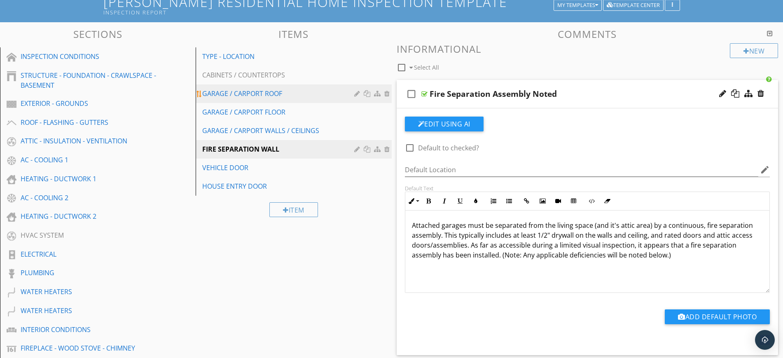
click at [278, 95] on div "GARAGE / CARPORT ROOF" at bounding box center [279, 94] width 154 height 10
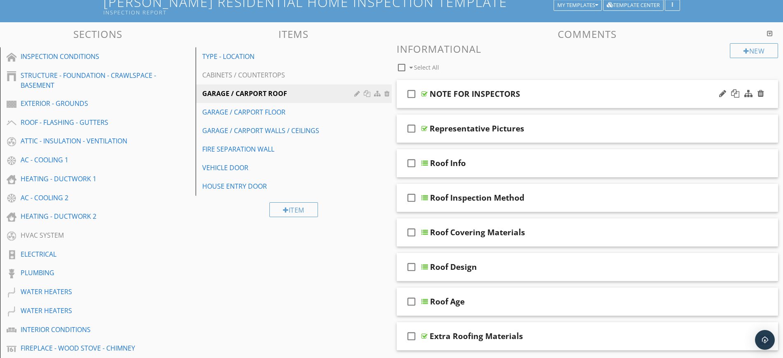
click at [675, 95] on div "NOTE FOR INSPECTORS" at bounding box center [567, 94] width 274 height 10
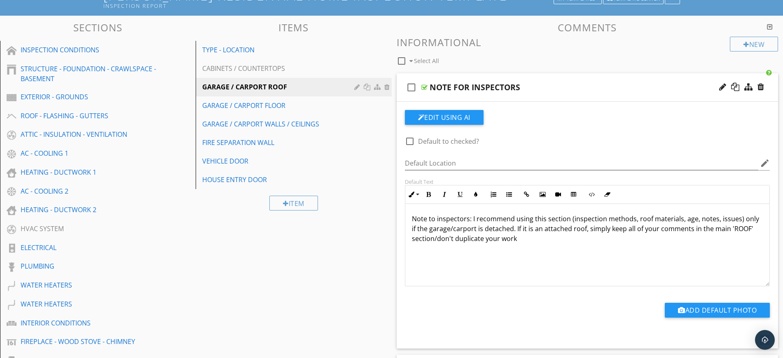
scroll to position [0, 0]
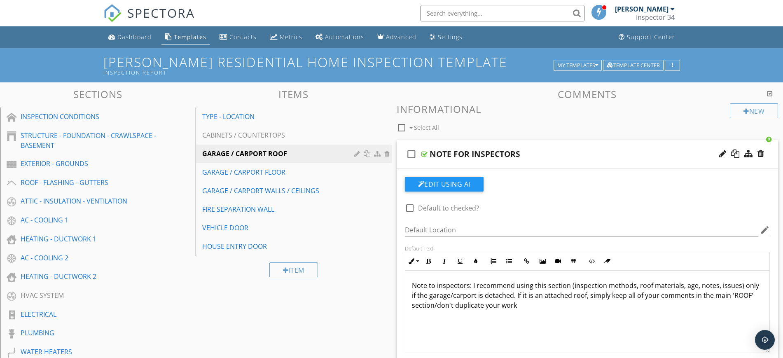
click at [549, 147] on div "check_box_outline_blank NOTE FOR INSPECTORS" at bounding box center [588, 154] width 382 height 28
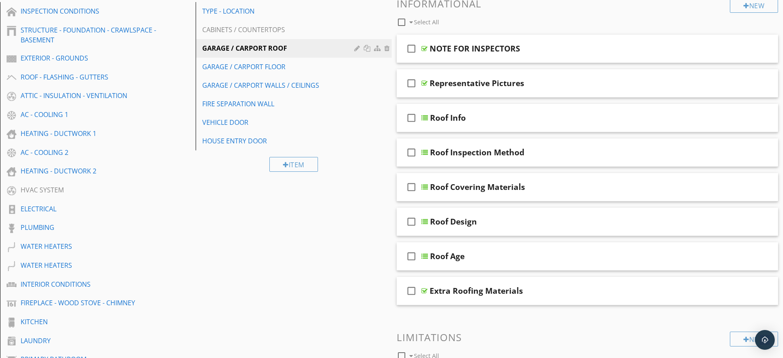
scroll to position [108, 0]
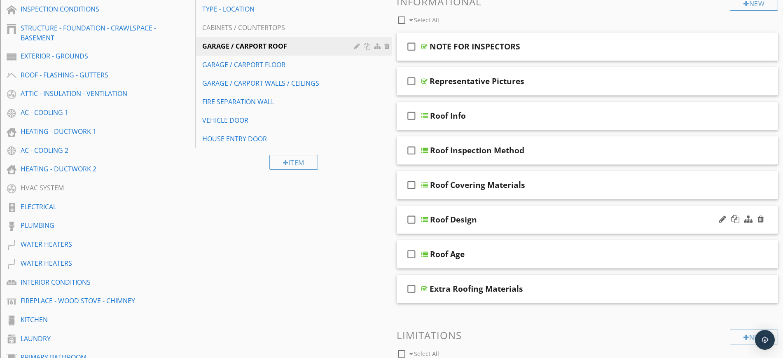
click at [514, 215] on div "Roof Design" at bounding box center [567, 220] width 274 height 10
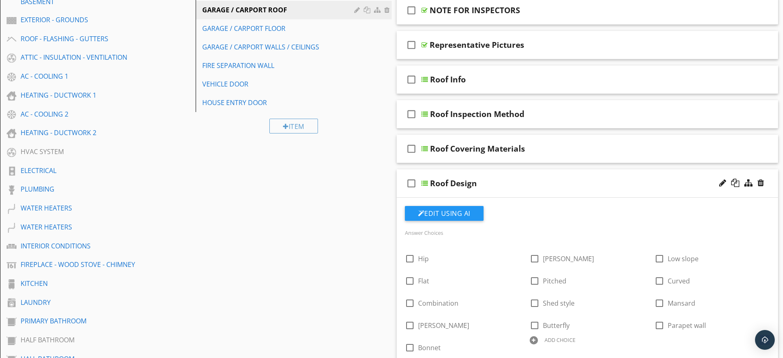
scroll to position [152, 0]
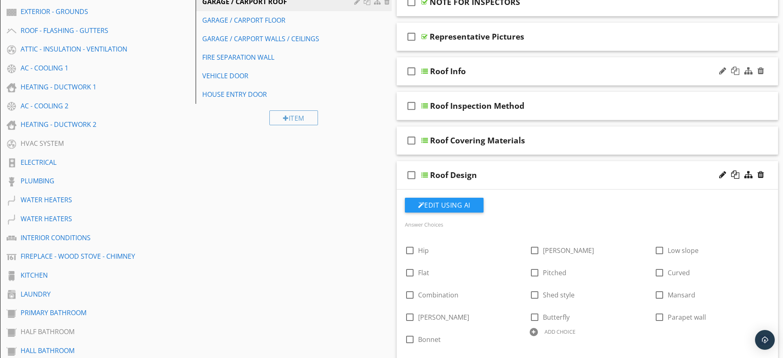
click at [485, 68] on div "Roof Info" at bounding box center [567, 71] width 274 height 10
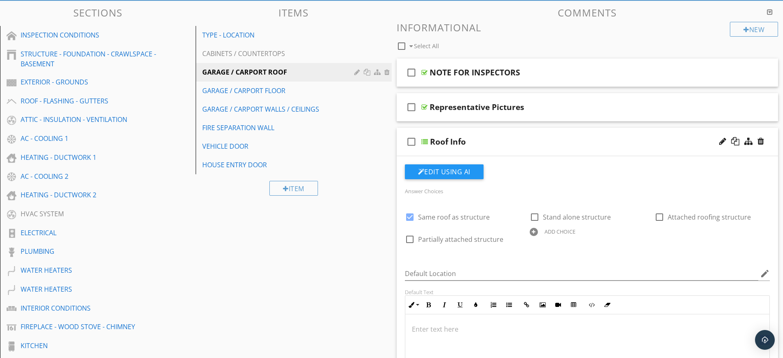
scroll to position [69, 0]
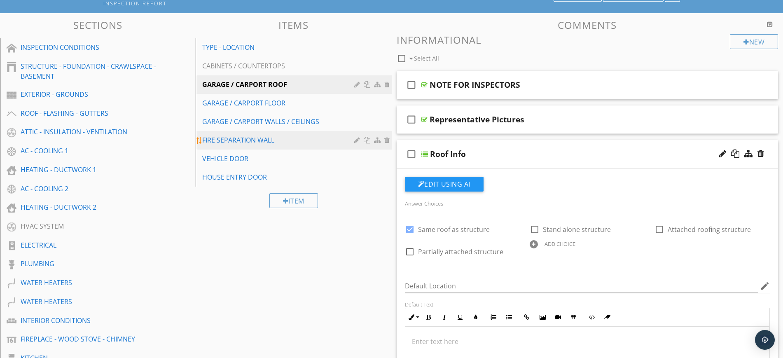
click at [243, 140] on div "FIRE SEPARATION WALL" at bounding box center [279, 140] width 154 height 10
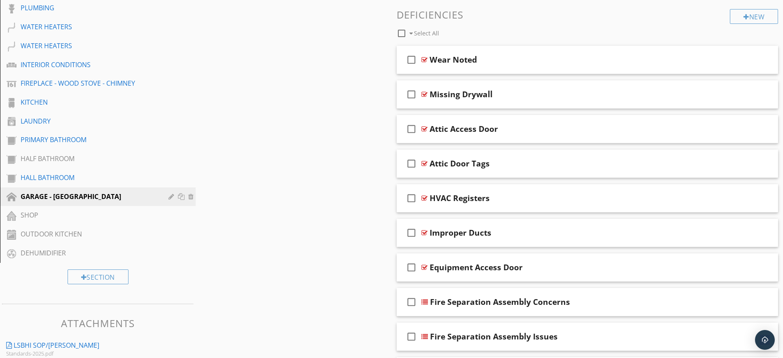
scroll to position [334, 0]
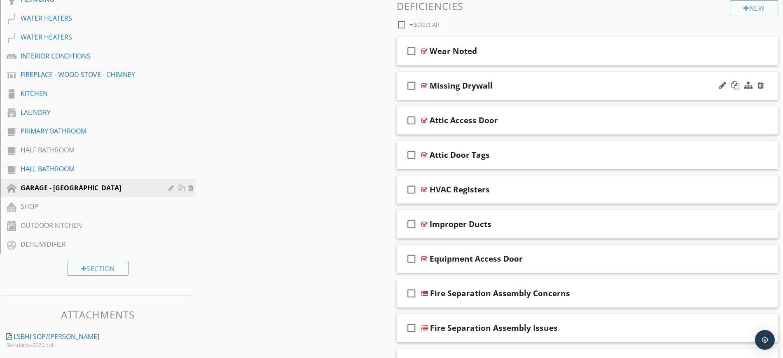
click at [518, 78] on div "check_box_outline_blank Missing Drywall" at bounding box center [588, 86] width 382 height 28
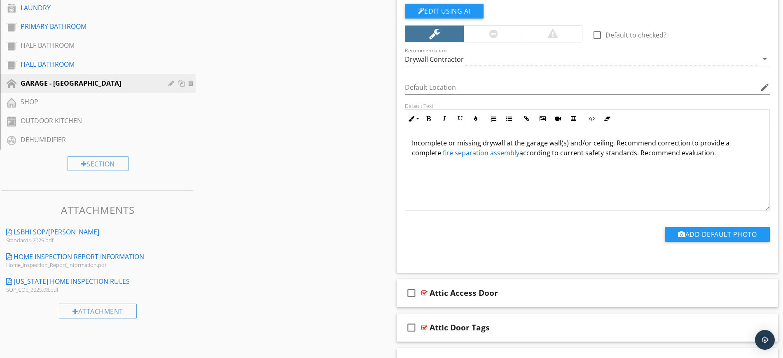
scroll to position [459, 0]
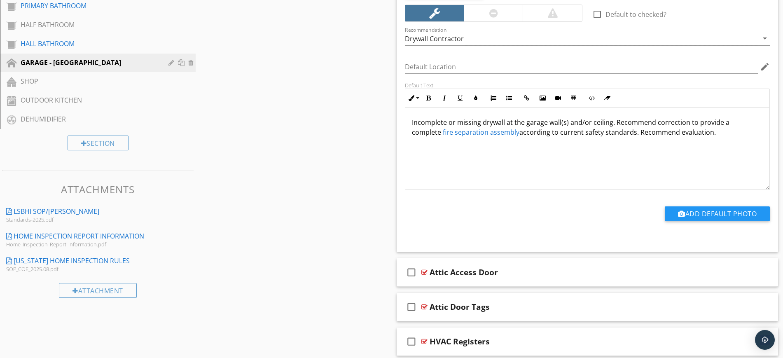
click at [472, 132] on link "fire separation assembly" at bounding box center [481, 132] width 77 height 9
click at [455, 149] on icon "button" at bounding box center [454, 151] width 6 height 6
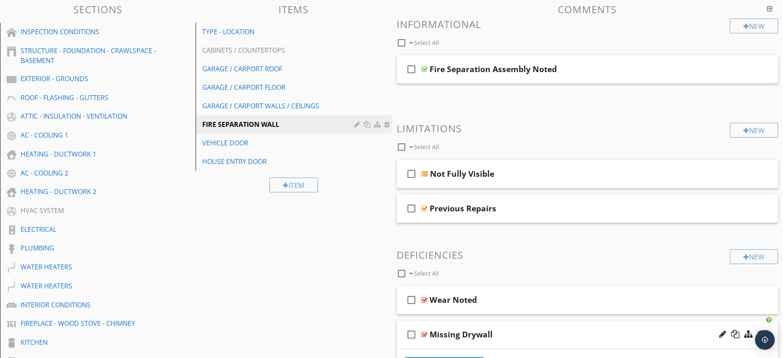
scroll to position [84, 0]
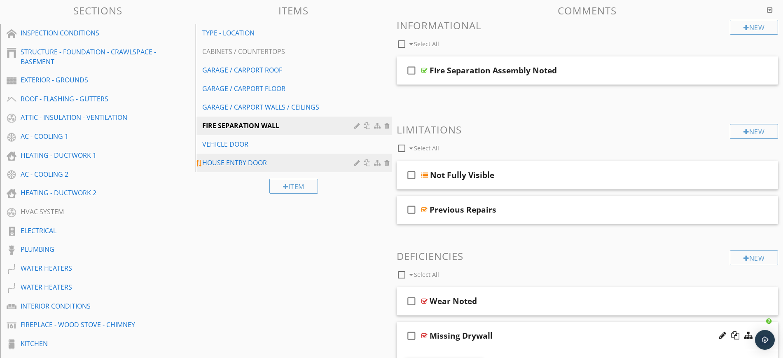
click at [247, 156] on link "HOUSE ENTRY DOOR" at bounding box center [294, 163] width 193 height 18
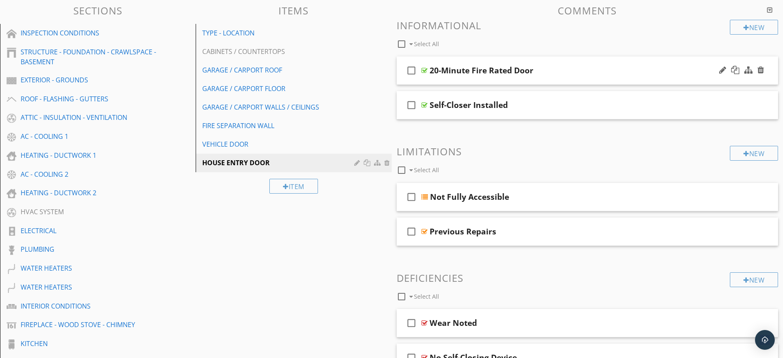
click at [580, 68] on div "20-Minute Fire Rated Door" at bounding box center [567, 70] width 274 height 10
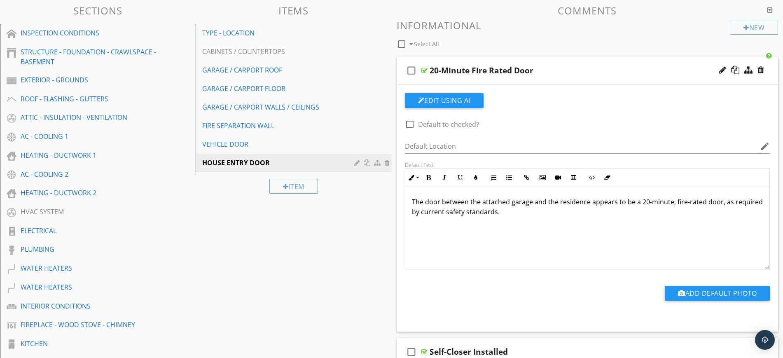
click at [580, 68] on div "20-Minute Fire Rated Door" at bounding box center [567, 70] width 274 height 10
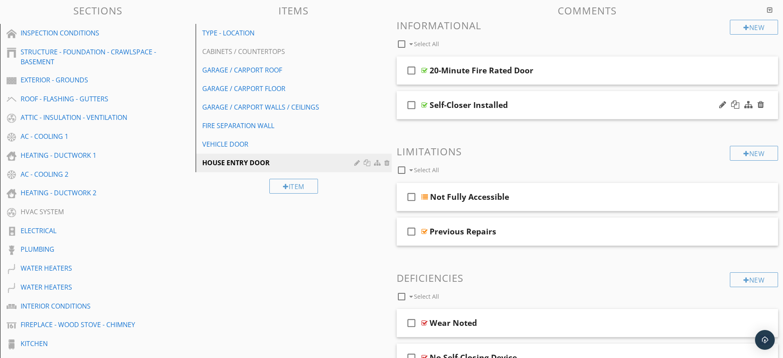
click at [584, 101] on div "Self-Closer Installed" at bounding box center [567, 105] width 274 height 10
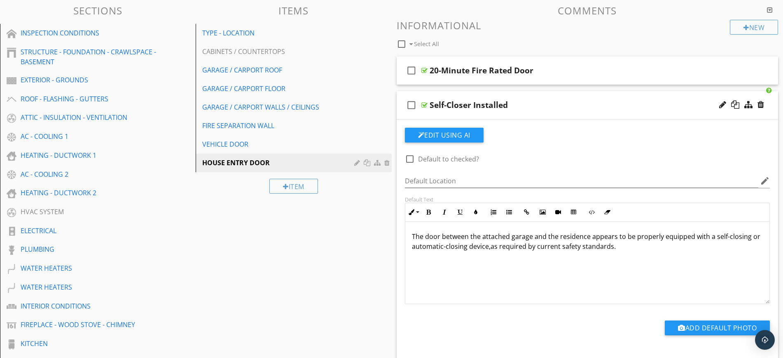
click at [584, 101] on div "Self-Closer Installed" at bounding box center [567, 105] width 274 height 10
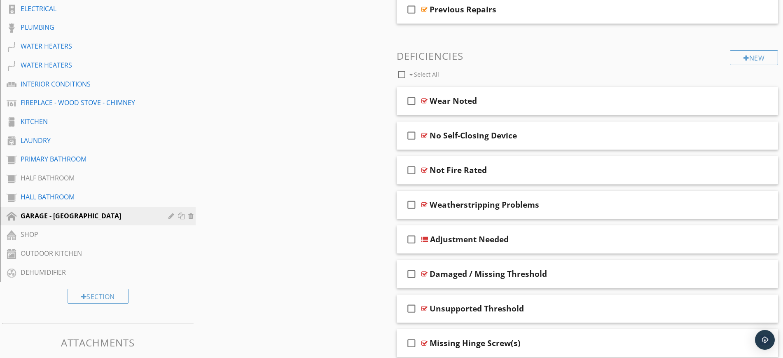
scroll to position [311, 0]
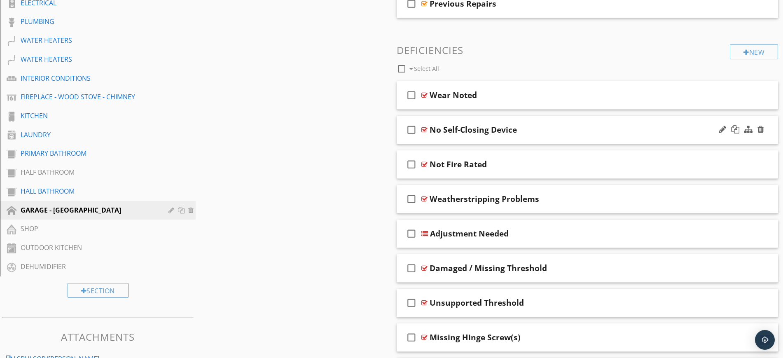
click at [554, 129] on div "No Self-Closing Device" at bounding box center [567, 130] width 274 height 10
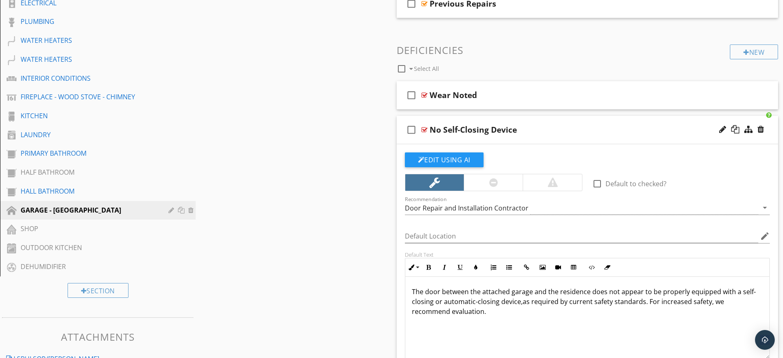
click at [554, 129] on div "No Self-Closing Device" at bounding box center [567, 130] width 274 height 10
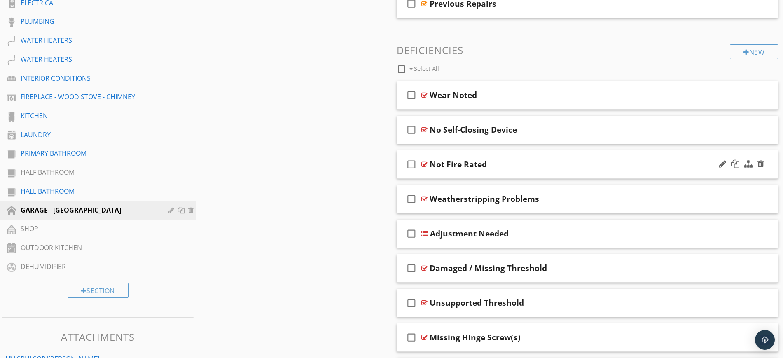
click at [563, 167] on div "Not Fire Rated" at bounding box center [567, 164] width 274 height 10
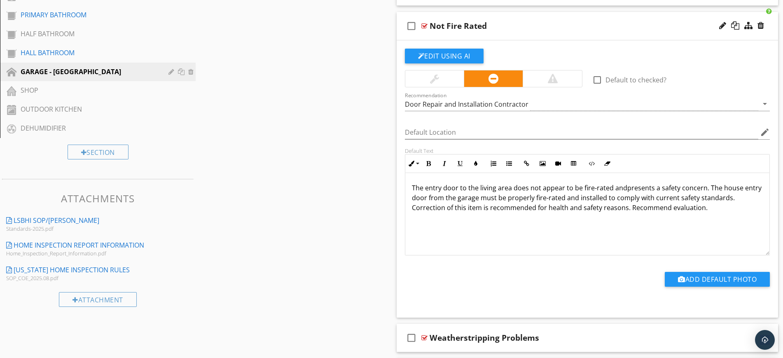
scroll to position [455, 0]
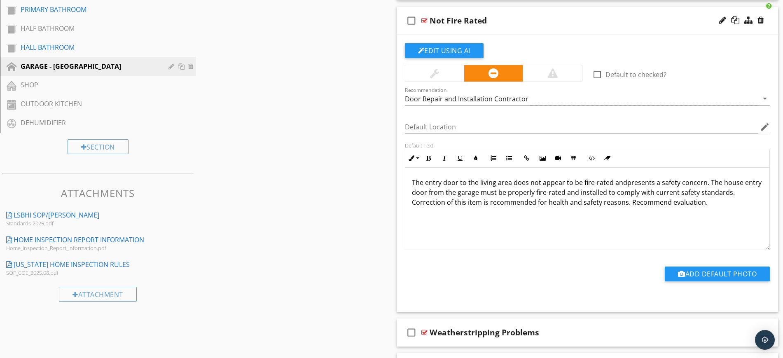
click at [535, 21] on div "Not Fire Rated" at bounding box center [567, 21] width 274 height 10
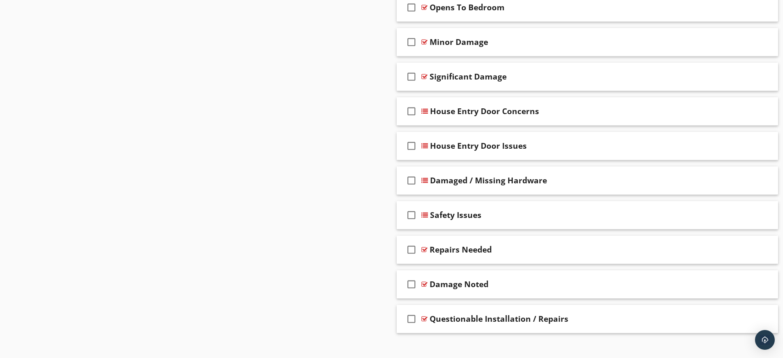
scroll to position [859, 0]
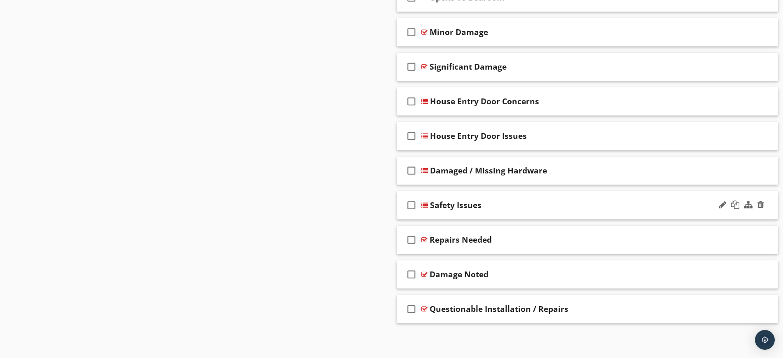
click at [541, 201] on div "Safety Issues" at bounding box center [567, 205] width 274 height 10
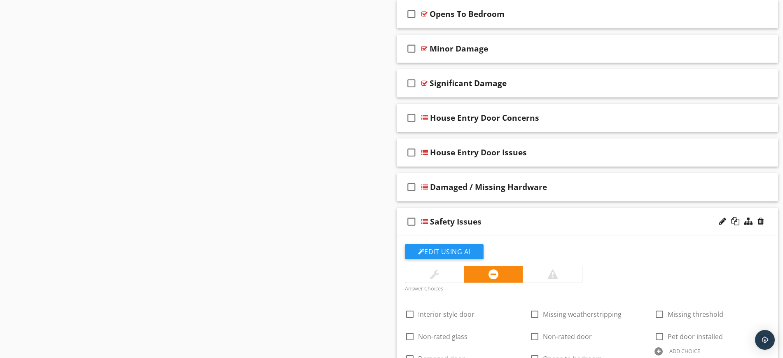
scroll to position [840, 0]
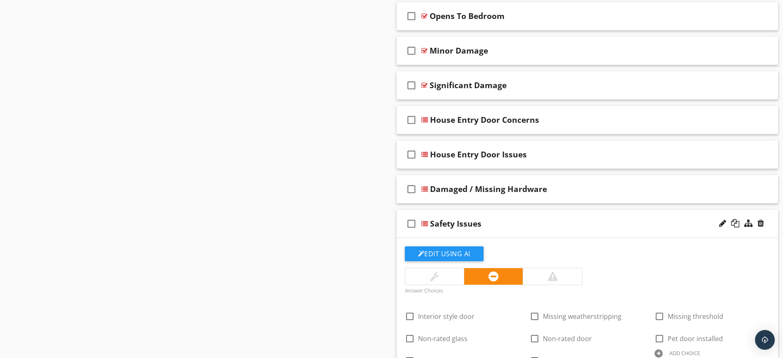
click at [499, 222] on div "Safety Issues" at bounding box center [567, 224] width 274 height 10
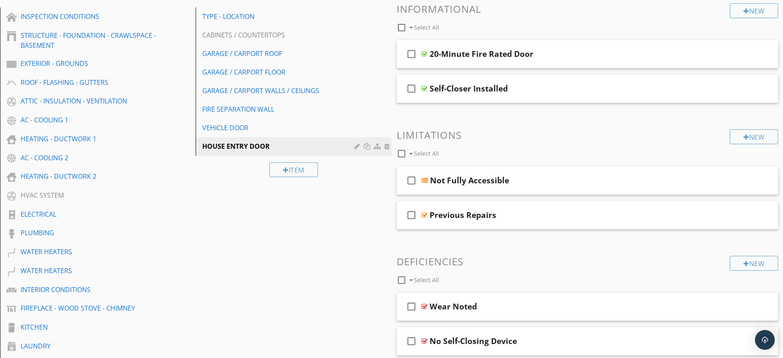
scroll to position [0, 0]
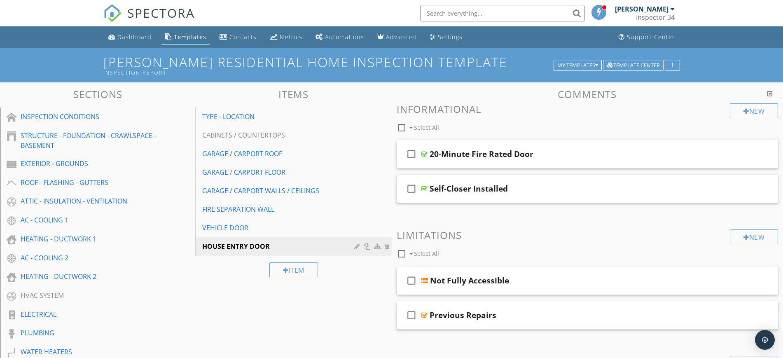
click at [35, 219] on div "AC - COOLING 1" at bounding box center [89, 220] width 136 height 10
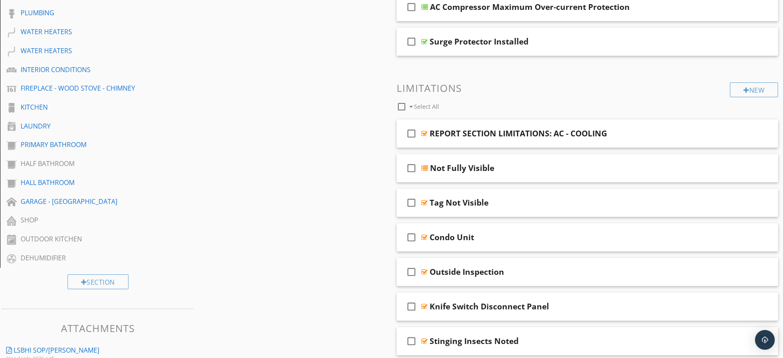
scroll to position [379, 0]
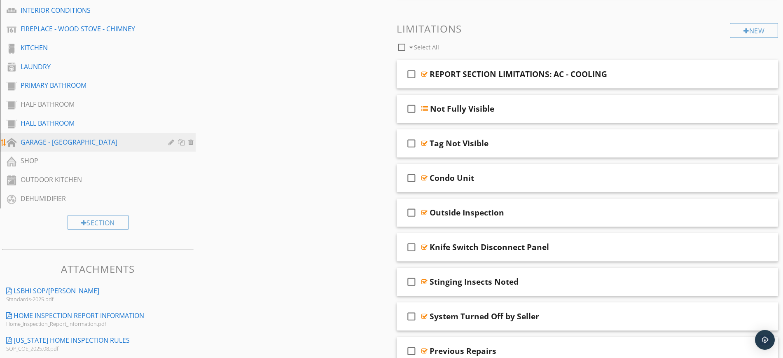
click at [37, 146] on div "GARAGE - CARPORT" at bounding box center [89, 142] width 136 height 10
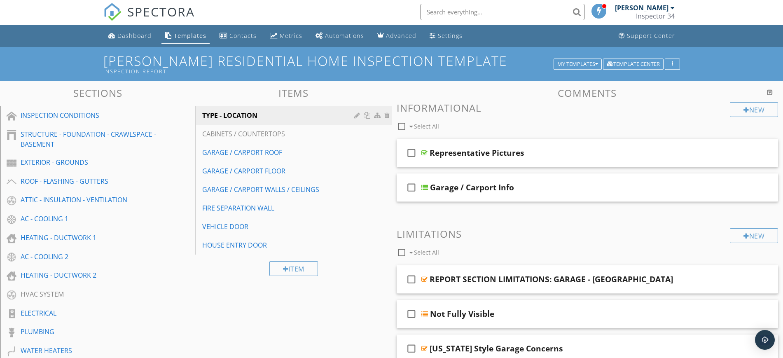
scroll to position [0, 0]
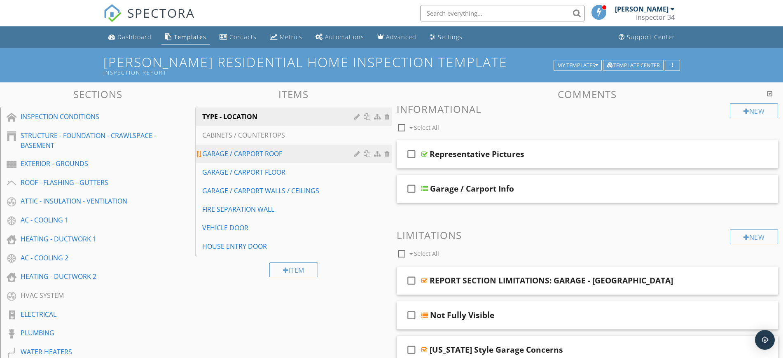
click at [252, 154] on div "GARAGE / CARPORT ROOF" at bounding box center [279, 154] width 154 height 10
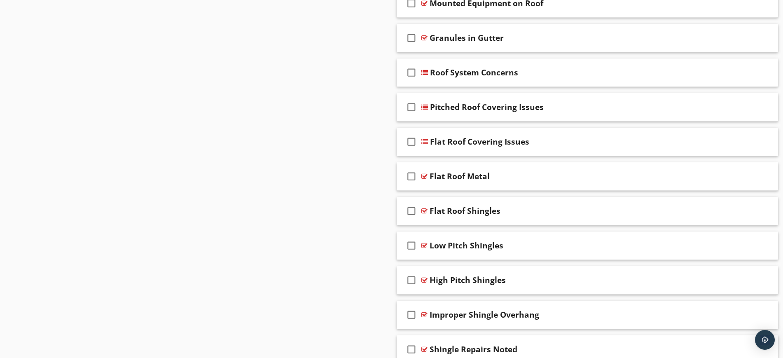
scroll to position [952, 0]
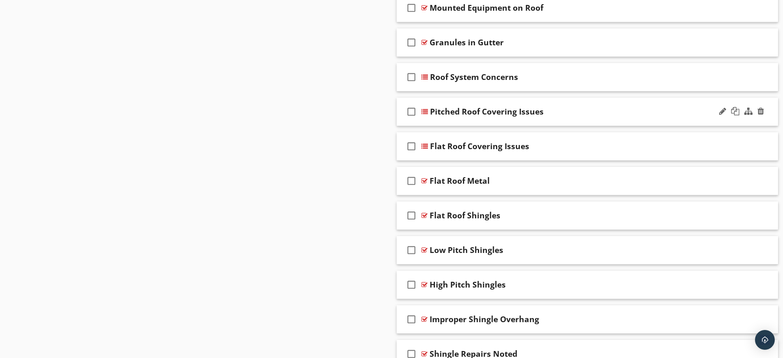
click at [594, 106] on div "check_box_outline_blank Pitched Roof Covering Issues" at bounding box center [588, 112] width 382 height 28
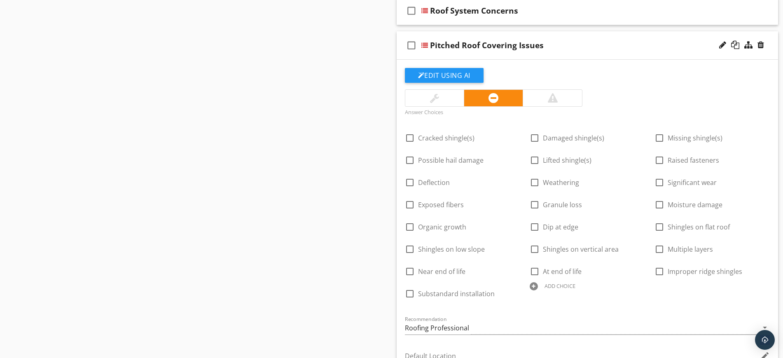
scroll to position [1004, 0]
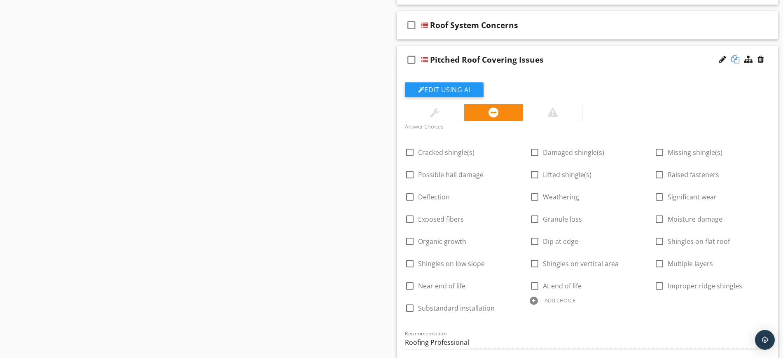
click at [733, 56] on div at bounding box center [735, 59] width 8 height 8
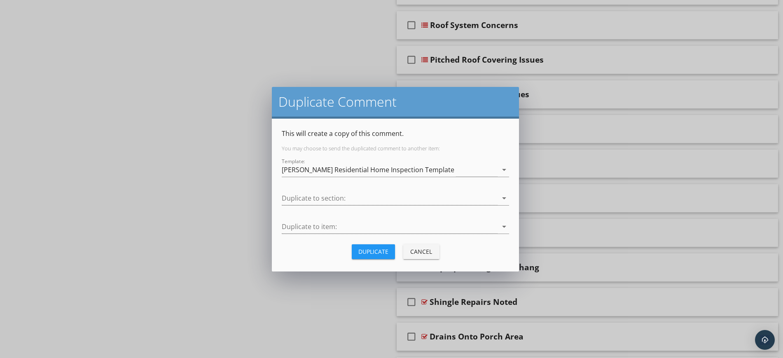
click at [146, 244] on div "Duplicate Comment This will create a copy of this comment. You may choose to se…" at bounding box center [391, 179] width 783 height 358
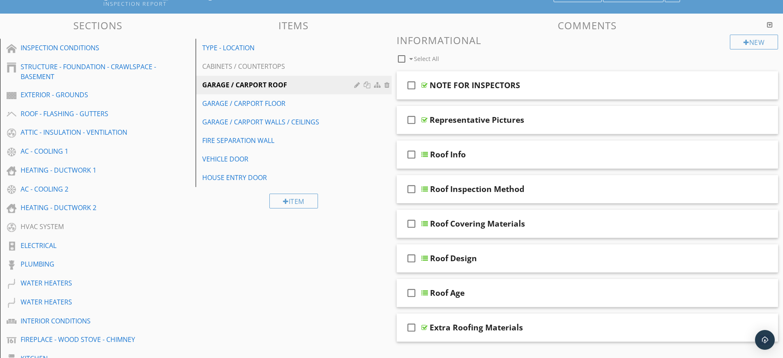
scroll to position [64, 0]
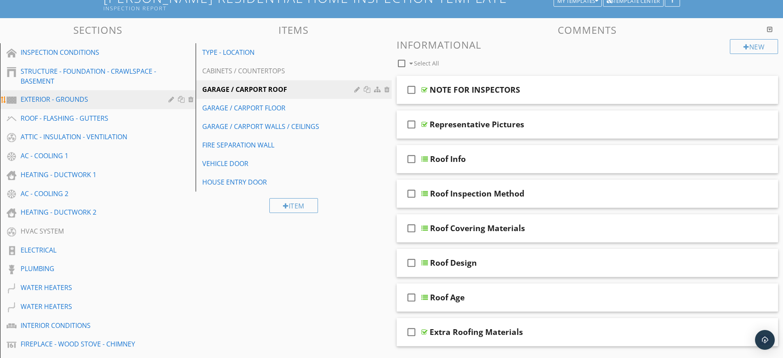
click at [35, 100] on div "EXTERIOR - GROUNDS" at bounding box center [89, 99] width 136 height 10
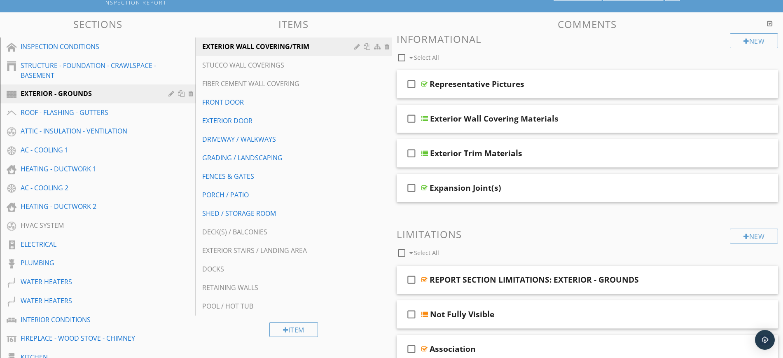
scroll to position [0, 0]
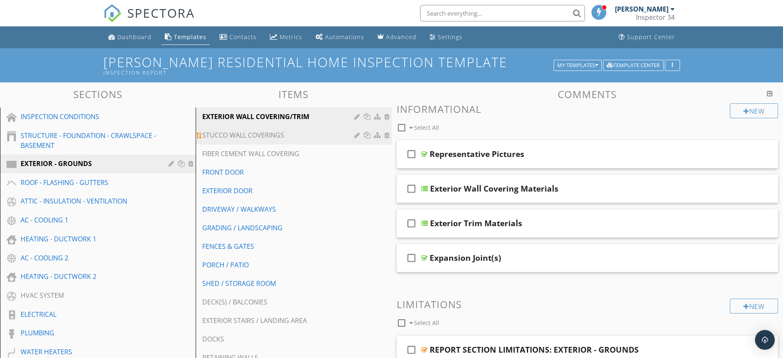
click at [228, 134] on div "STUCCO WALL COVERINGS" at bounding box center [279, 135] width 154 height 10
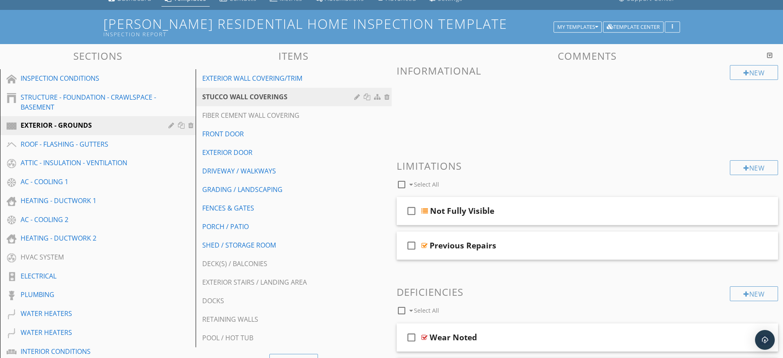
scroll to position [36, 0]
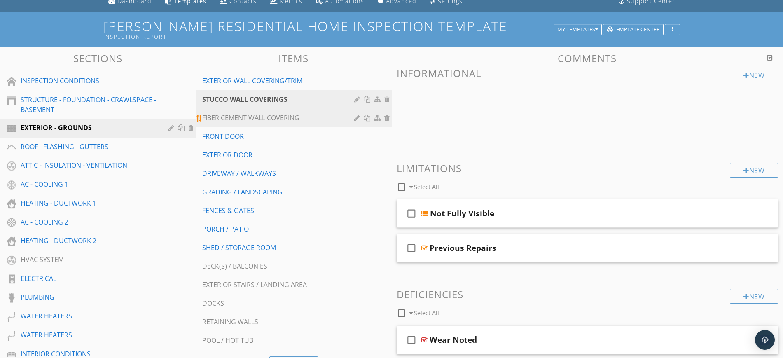
click at [277, 116] on div "FIBER CEMENT WALL COVERING" at bounding box center [279, 118] width 154 height 10
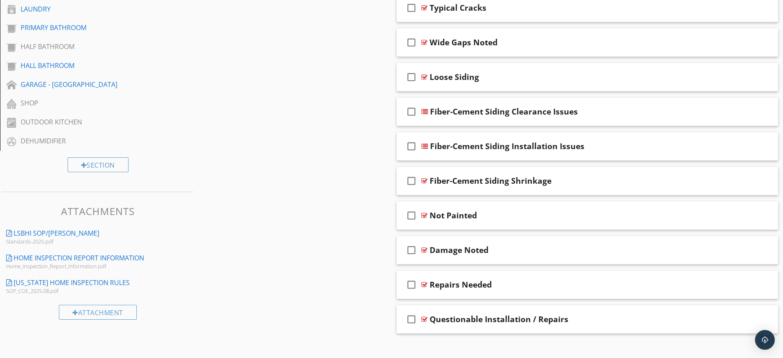
scroll to position [447, 0]
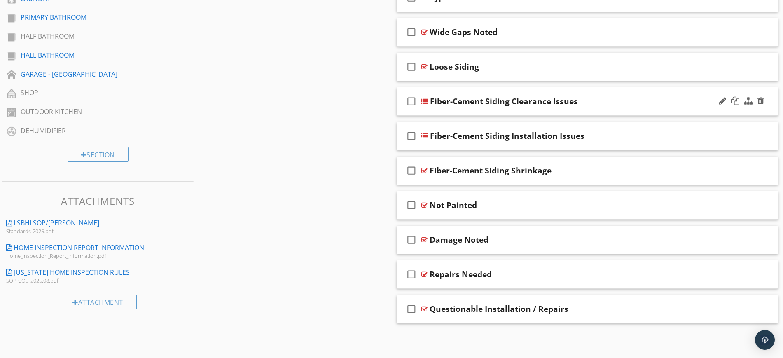
click at [623, 102] on div "Fiber-Cement Siding Clearance Issues" at bounding box center [567, 101] width 274 height 10
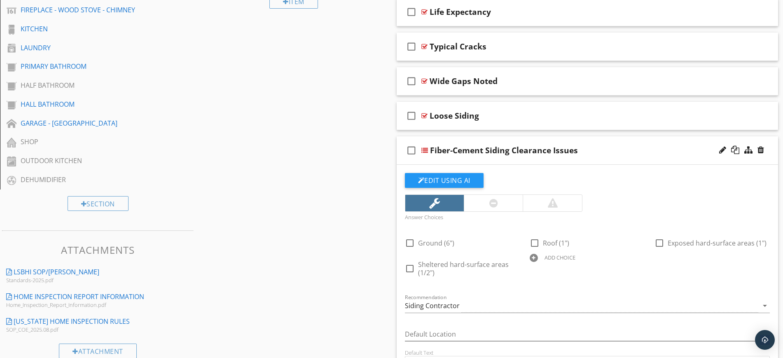
scroll to position [388, 0]
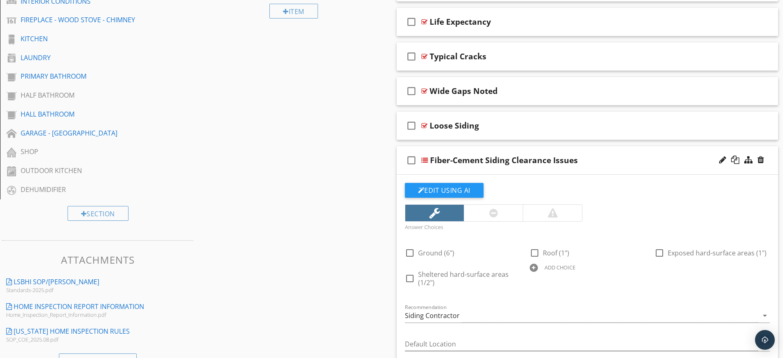
click at [624, 160] on div "Fiber-Cement Siding Clearance Issues" at bounding box center [567, 160] width 274 height 10
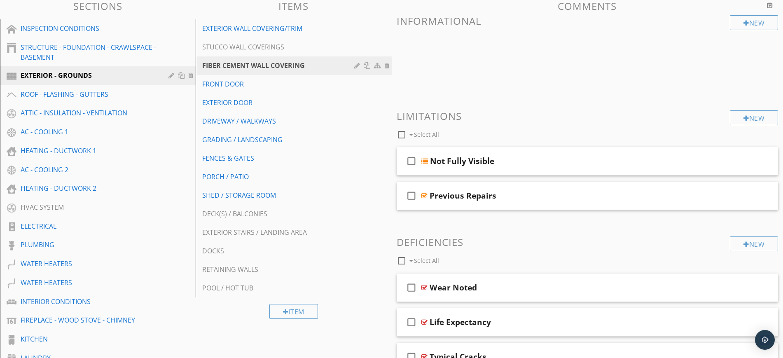
scroll to position [77, 0]
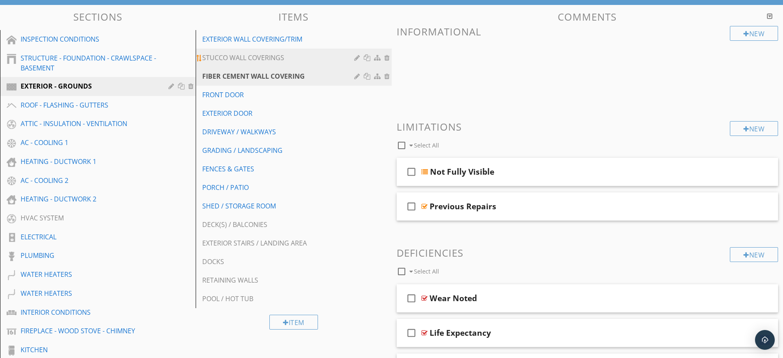
click at [241, 57] on div "STUCCO WALL COVERINGS" at bounding box center [279, 58] width 154 height 10
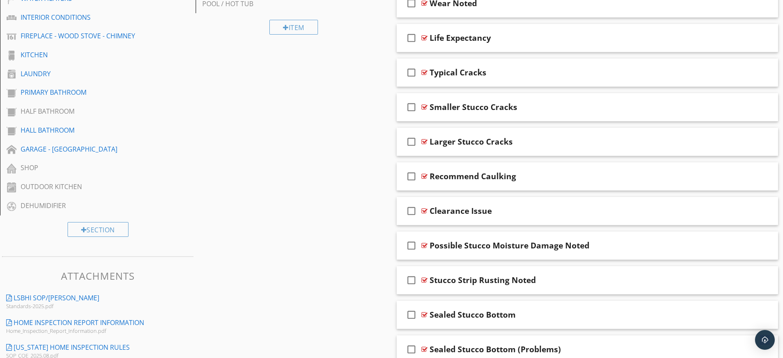
scroll to position [376, 0]
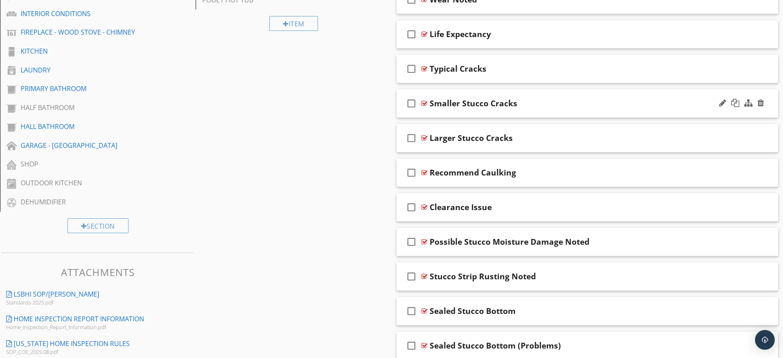
click at [536, 102] on div "Smaller Stucco Cracks" at bounding box center [567, 103] width 274 height 10
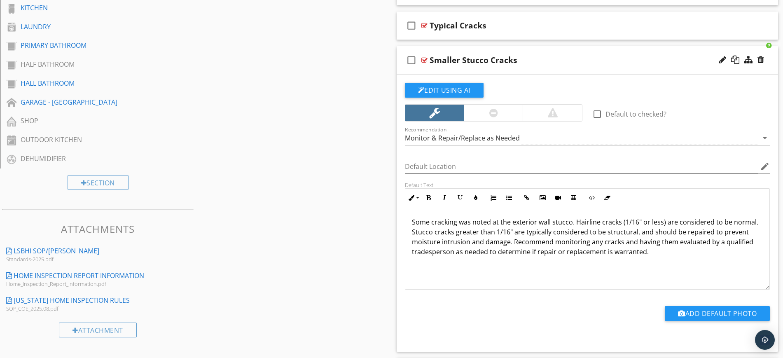
scroll to position [421, 0]
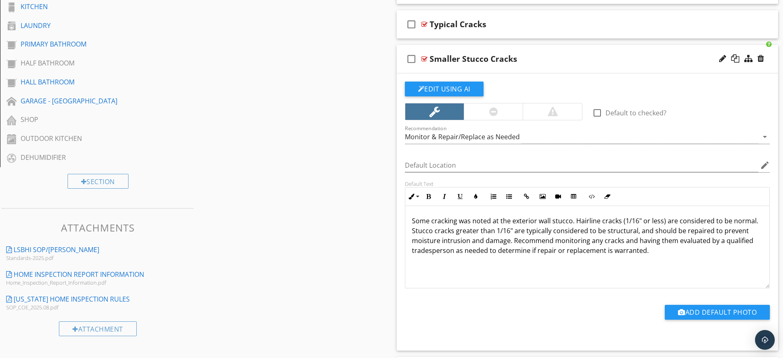
click at [591, 55] on div "Smaller Stucco Cracks" at bounding box center [567, 59] width 274 height 10
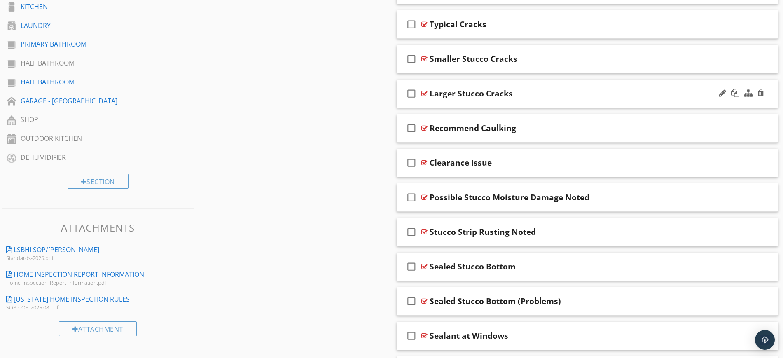
click at [601, 101] on div "check_box_outline_blank Larger Stucco Cracks" at bounding box center [588, 93] width 382 height 28
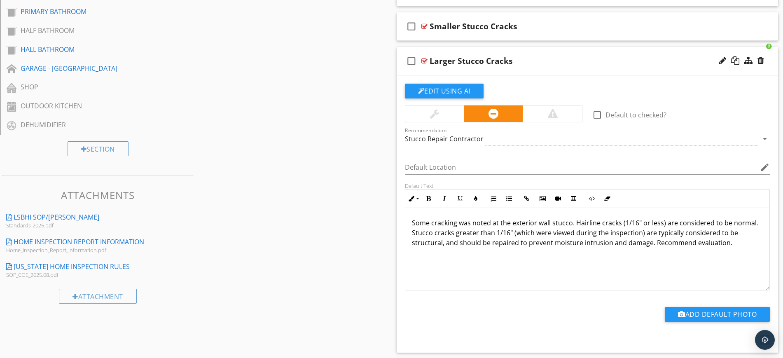
scroll to position [461, 0]
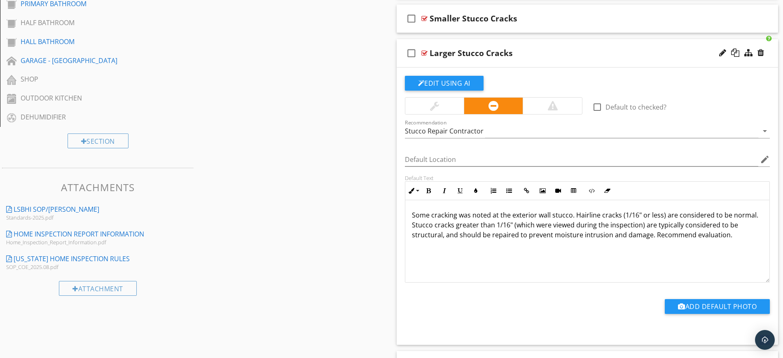
click at [522, 49] on div "Larger Stucco Cracks" at bounding box center [567, 53] width 274 height 10
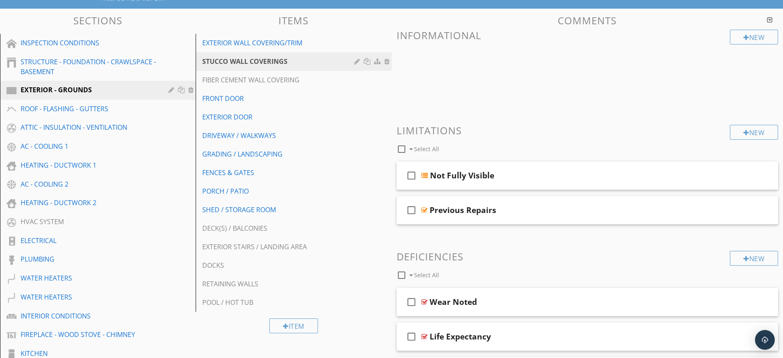
scroll to position [72, 0]
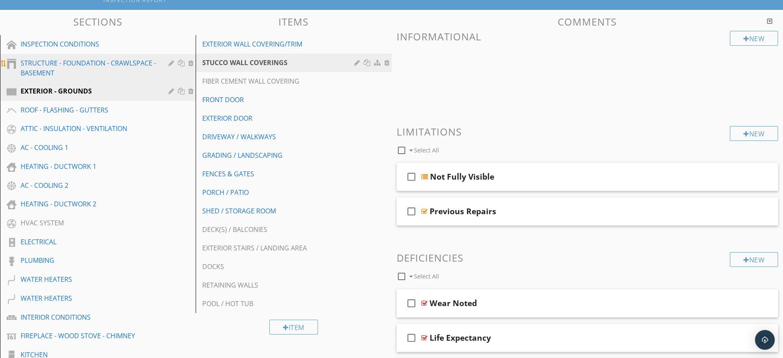
click at [102, 68] on div "STRUCTURE - FOUNDATION - CRAWLSPACE - BASEMENT" at bounding box center [89, 68] width 136 height 20
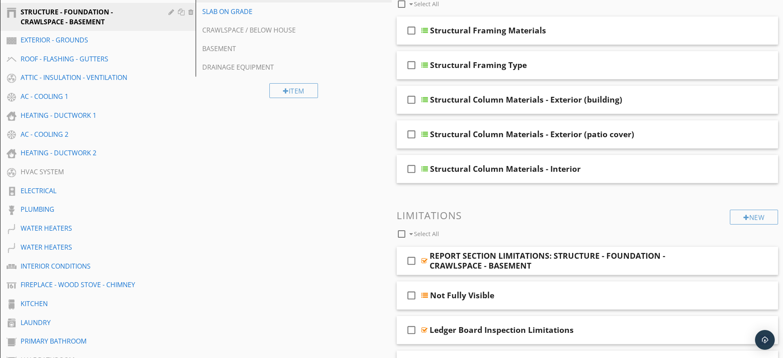
scroll to position [156, 0]
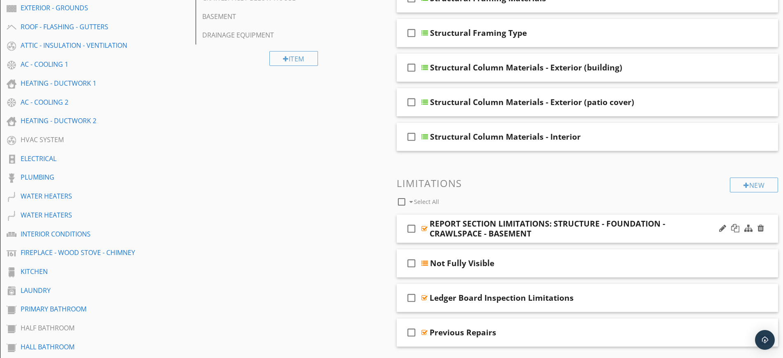
click at [666, 221] on div "REPORT SECTION LIMITATIONS: STRUCTURE - FOUNDATION - CRAWLSPACE - BASEMENT" at bounding box center [567, 229] width 274 height 20
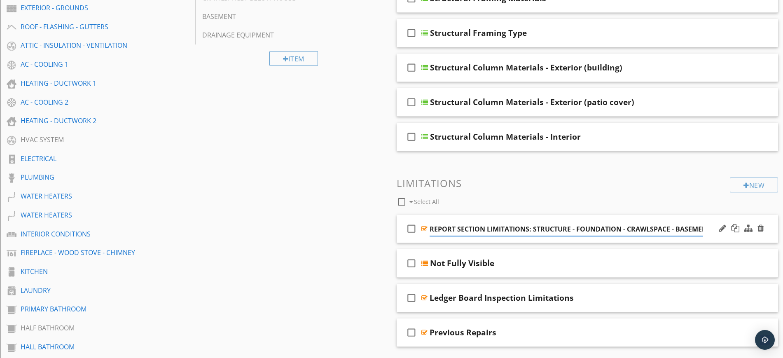
scroll to position [0, 8]
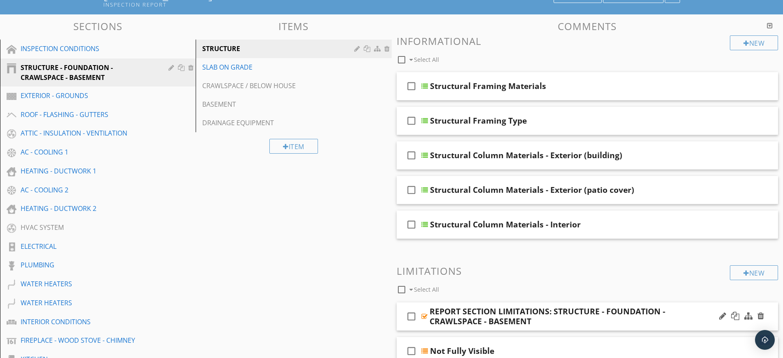
scroll to position [71, 0]
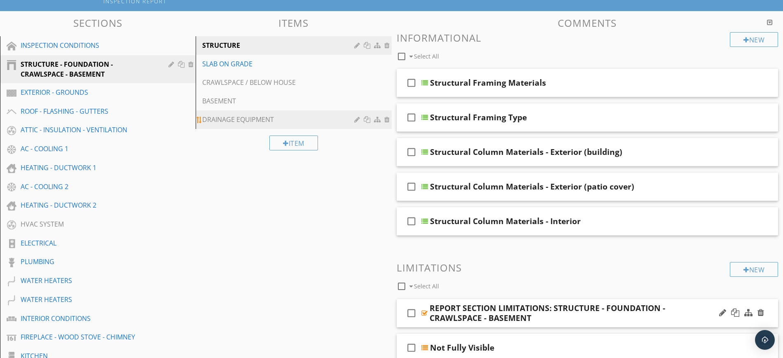
click at [256, 120] on div "DRAINAGE EQUIPMENT" at bounding box center [279, 120] width 154 height 10
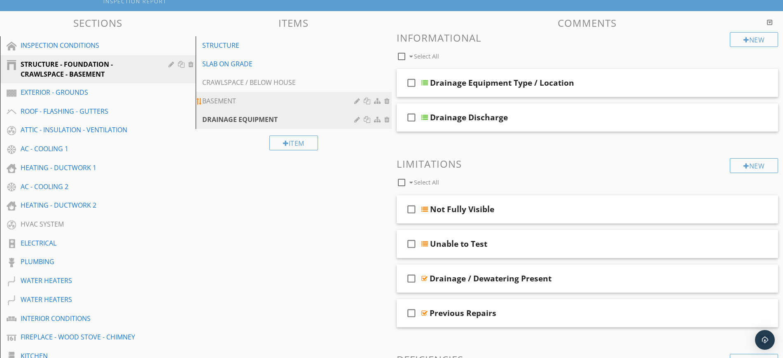
click at [216, 99] on div "BASEMENT" at bounding box center [279, 101] width 154 height 10
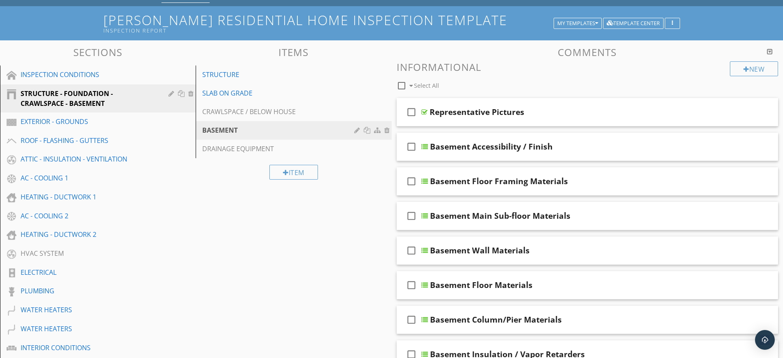
scroll to position [0, 0]
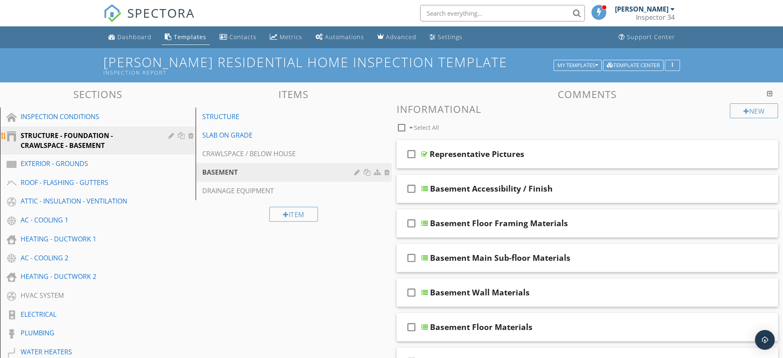
click at [64, 139] on div "STRUCTURE - FOUNDATION - CRAWLSPACE - BASEMENT" at bounding box center [89, 141] width 136 height 20
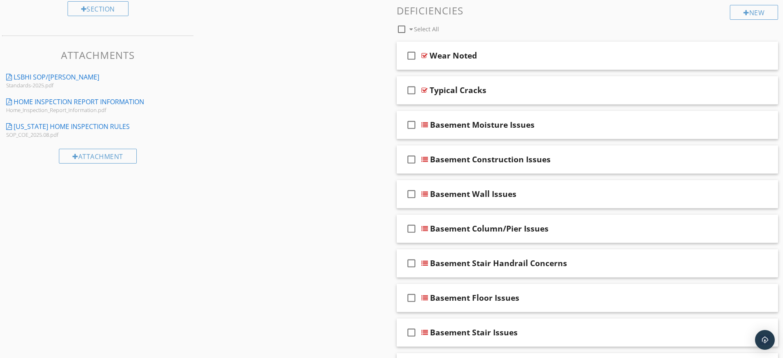
scroll to position [596, 0]
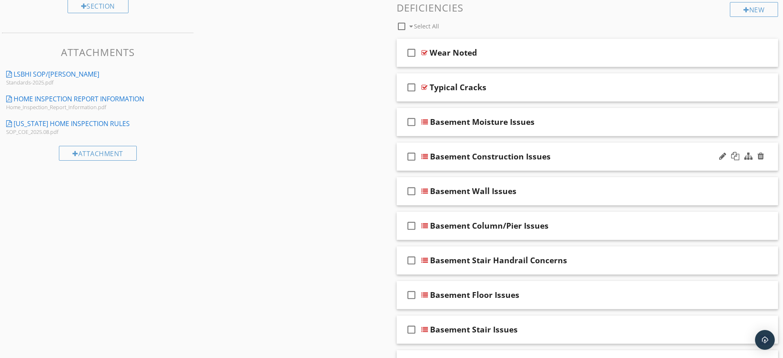
click at [465, 157] on div "Basement Construction Issues" at bounding box center [490, 157] width 121 height 10
click at [695, 152] on input "Basement Construction Issues" at bounding box center [567, 158] width 274 height 14
click at [719, 151] on div at bounding box center [742, 157] width 48 height 20
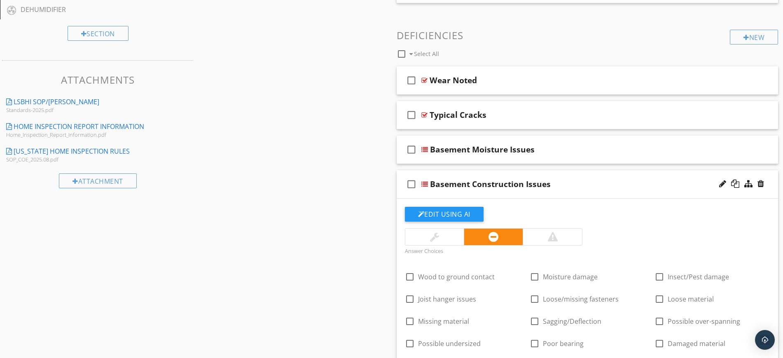
scroll to position [566, 0]
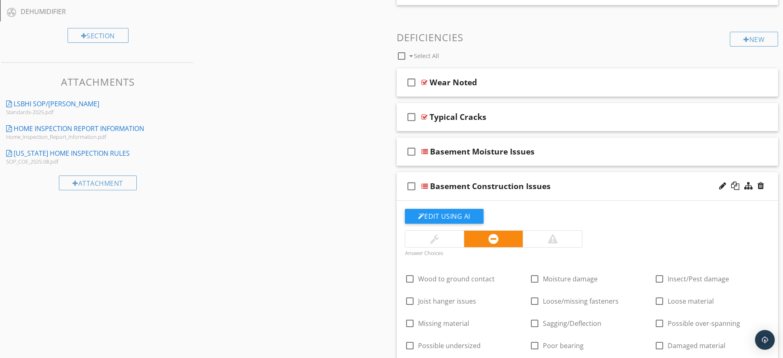
click at [664, 178] on div "check_box_outline_blank Basement Construction Issues" at bounding box center [588, 186] width 382 height 28
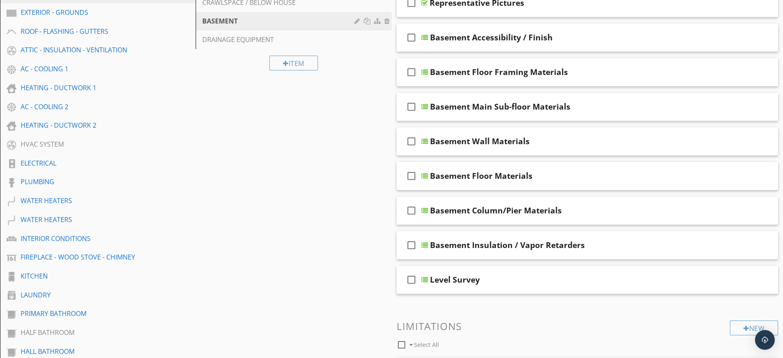
scroll to position [0, 0]
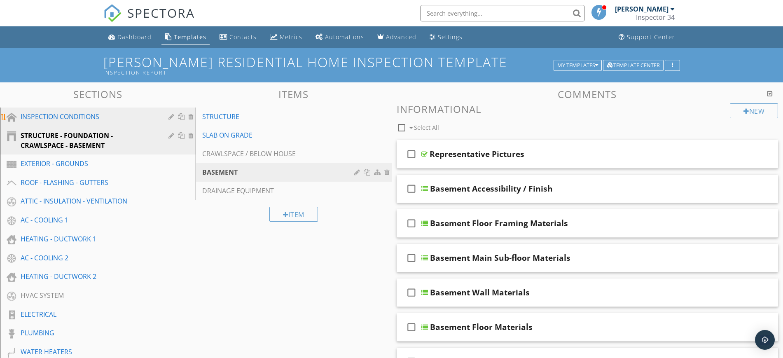
click at [68, 115] on div "INSPECTION CONDITIONS" at bounding box center [89, 117] width 136 height 10
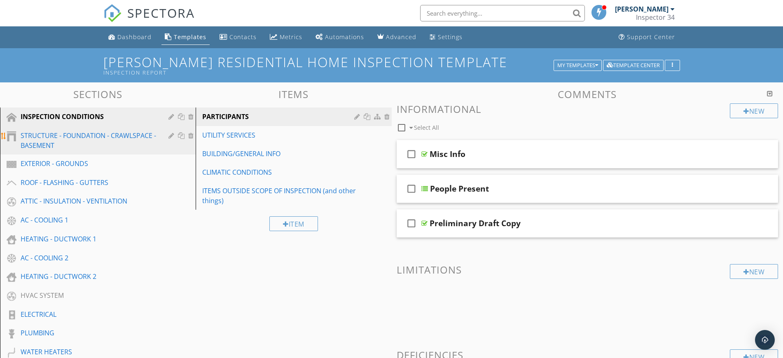
click at [77, 144] on div "STRUCTURE - FOUNDATION - CRAWLSPACE - BASEMENT" at bounding box center [89, 141] width 136 height 20
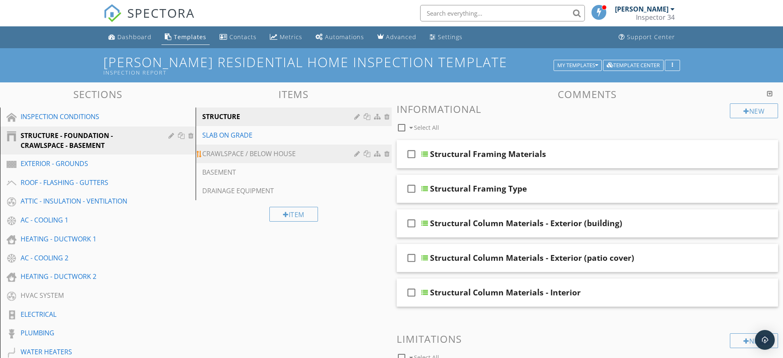
click at [255, 150] on div "CRAWLSPACE / BELOW HOUSE" at bounding box center [279, 154] width 154 height 10
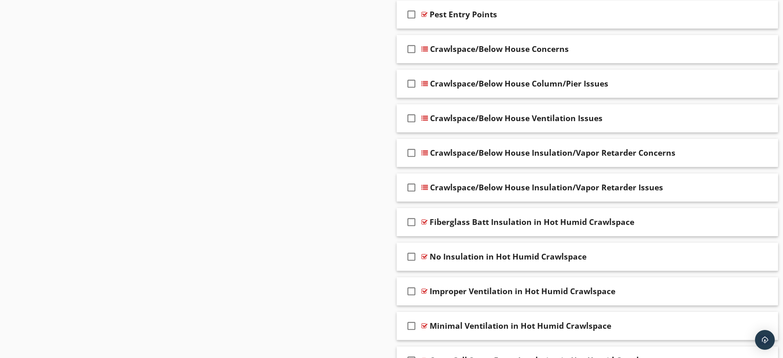
scroll to position [950, 0]
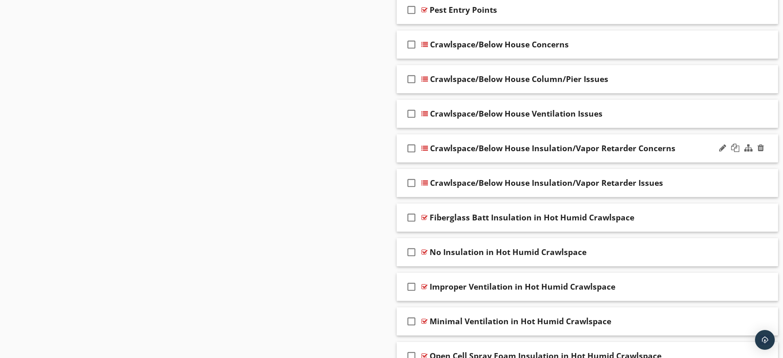
click at [695, 154] on div "check_box_outline_blank Crawlspace/Below House Insulation/Vapor Retarder Concer…" at bounding box center [588, 148] width 382 height 28
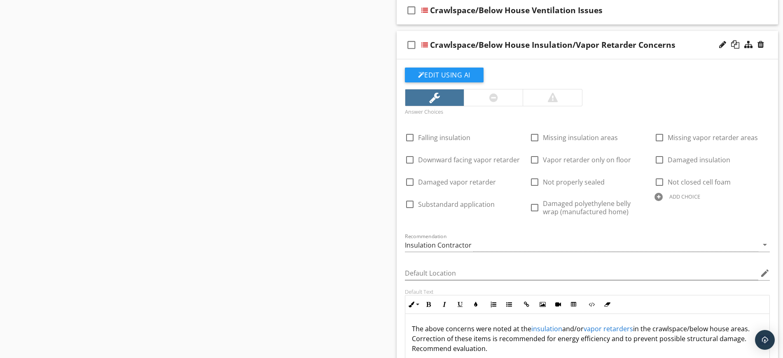
scroll to position [1051, 0]
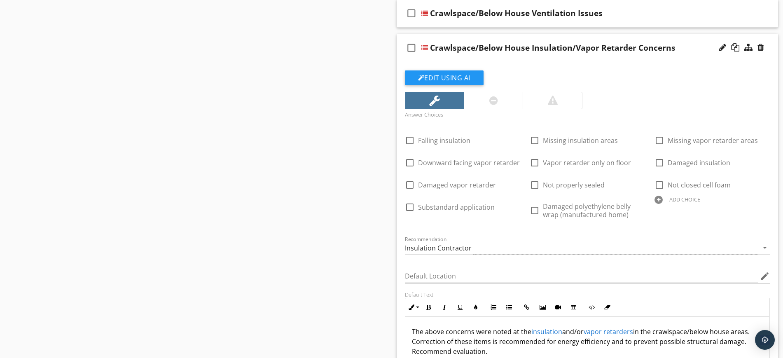
click at [686, 44] on div "Crawlspace/Below House Insulation/Vapor Retarder Concerns" at bounding box center [567, 48] width 274 height 10
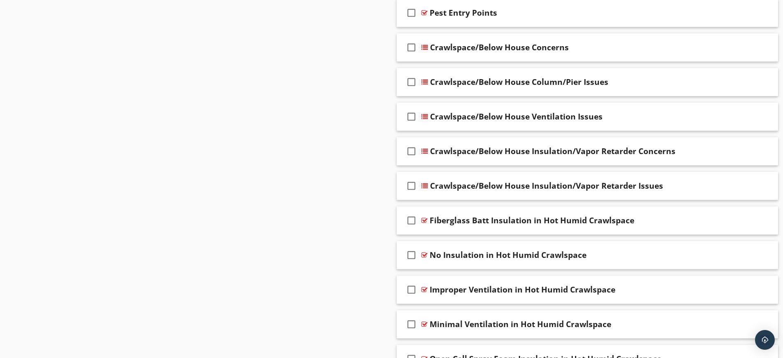
scroll to position [945, 0]
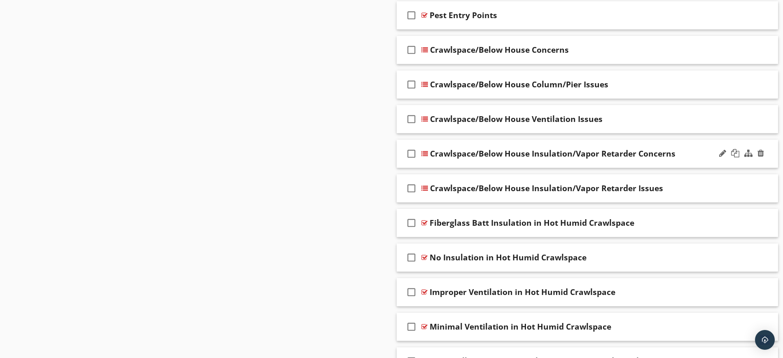
click at [685, 149] on div "Crawlspace/Below House Insulation/Vapor Retarder Concerns" at bounding box center [567, 154] width 274 height 10
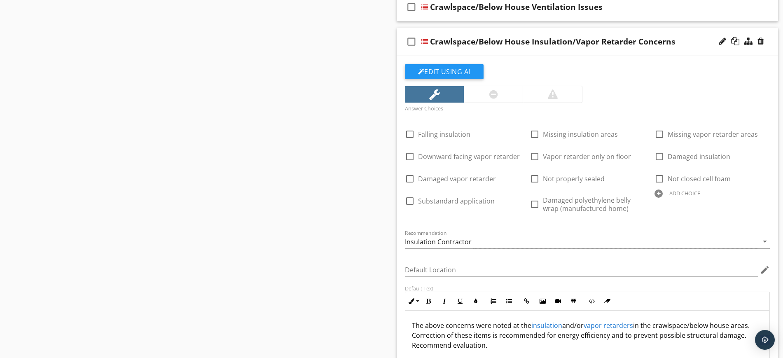
scroll to position [1068, 0]
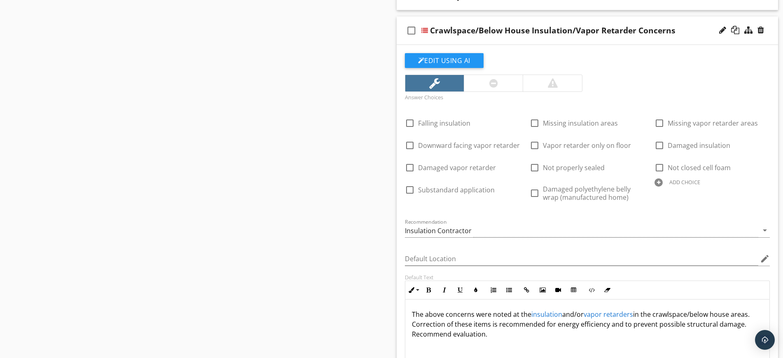
click at [697, 21] on div "check_box_outline_blank Crawlspace/Below House Insulation/Vapor Retarder Concer…" at bounding box center [588, 30] width 382 height 28
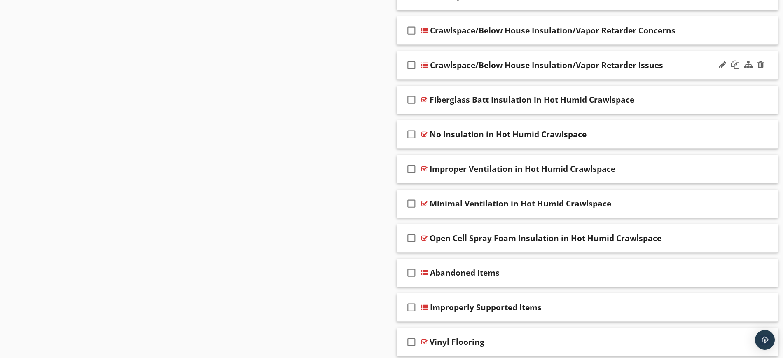
click at [676, 63] on div "Crawlspace/Below House Insulation/Vapor Retarder Issues" at bounding box center [567, 65] width 274 height 10
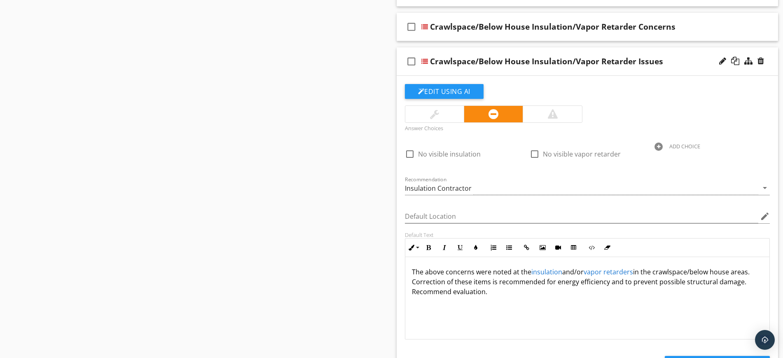
scroll to position [1069, 0]
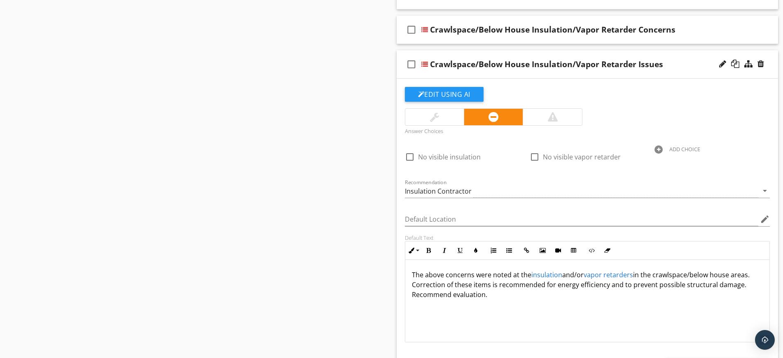
click at [687, 65] on div "Crawlspace/Below House Insulation/Vapor Retarder Issues" at bounding box center [567, 64] width 274 height 10
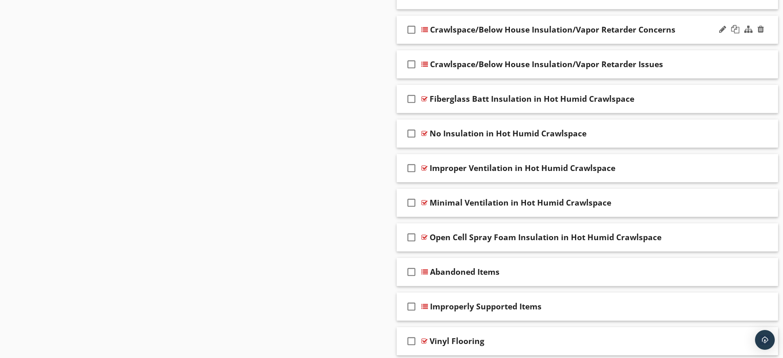
click at [687, 28] on div "Crawlspace/Below House Insulation/Vapor Retarder Concerns" at bounding box center [567, 30] width 274 height 10
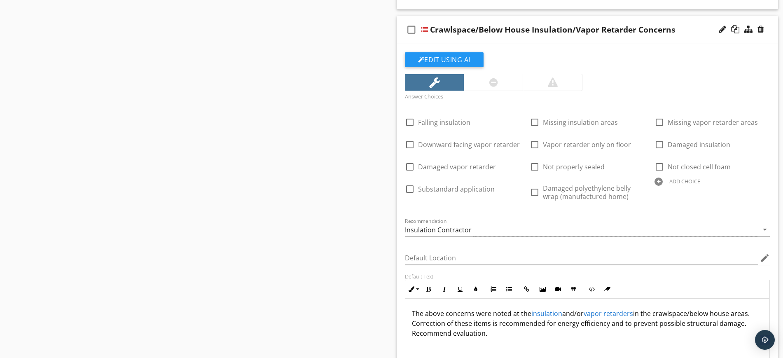
click at [687, 28] on div "Crawlspace/Below House Insulation/Vapor Retarder Concerns" at bounding box center [567, 30] width 274 height 10
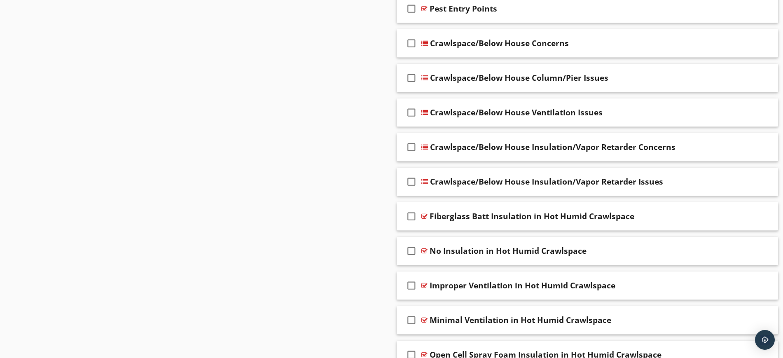
scroll to position [965, 0]
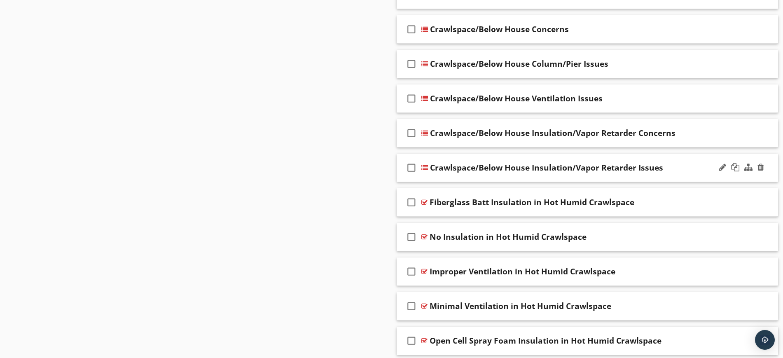
click at [674, 166] on div "Crawlspace/Below House Insulation/Vapor Retarder Issues" at bounding box center [567, 168] width 274 height 10
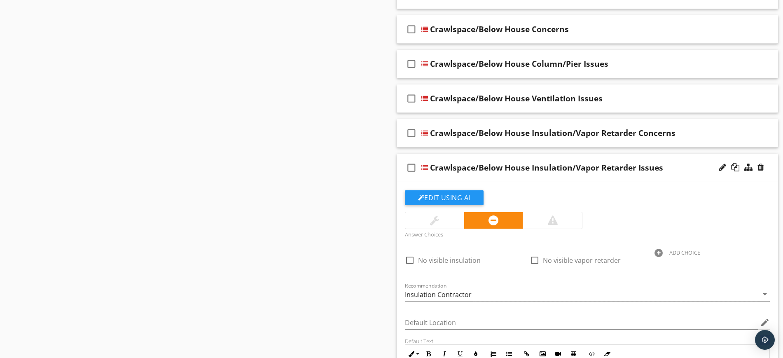
click at [683, 166] on div "Crawlspace/Below House Insulation/Vapor Retarder Issues" at bounding box center [567, 168] width 274 height 10
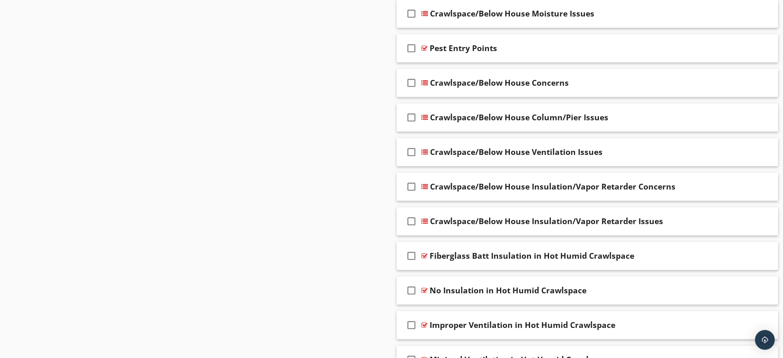
scroll to position [916, 0]
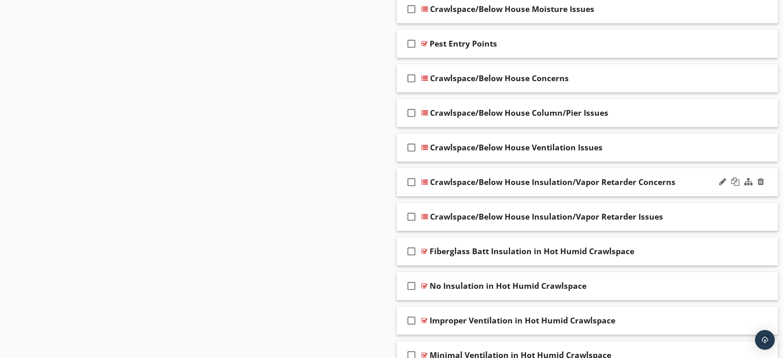
click at [685, 175] on div "check_box_outline_blank Crawlspace/Below House Insulation/Vapor Retarder Concer…" at bounding box center [588, 182] width 382 height 28
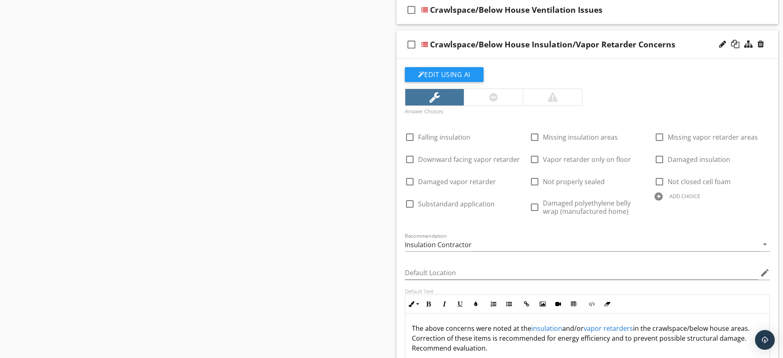
scroll to position [1059, 0]
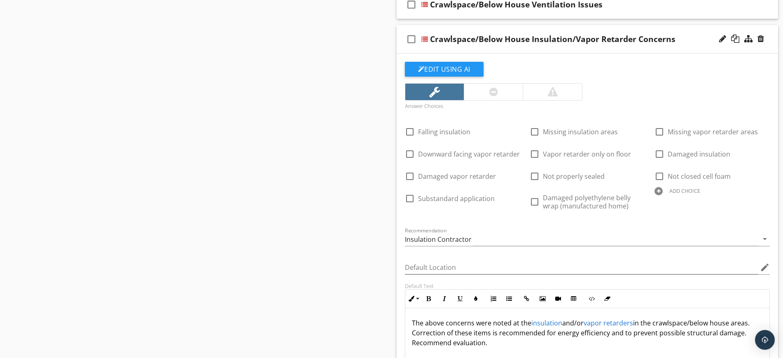
click at [694, 37] on div "Crawlspace/Below House Insulation/Vapor Retarder Concerns" at bounding box center [567, 39] width 274 height 10
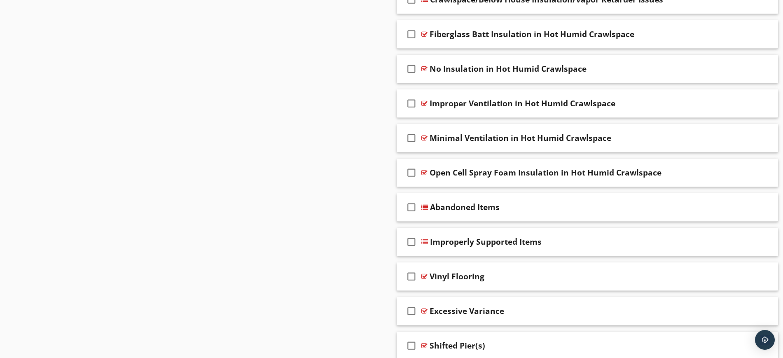
scroll to position [1136, 0]
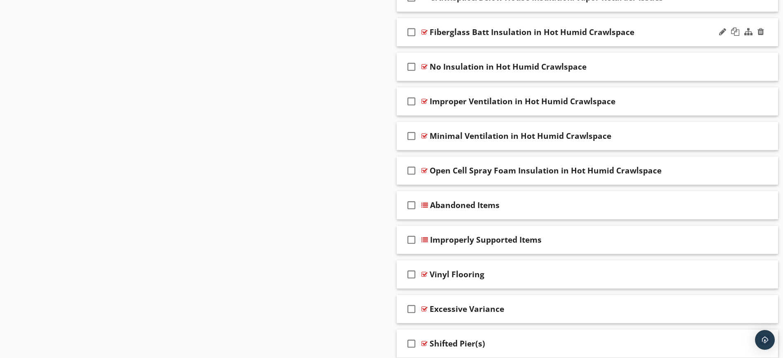
click at [655, 28] on div "Fiberglass Batt Insulation in Hot Humid Crawlspace" at bounding box center [567, 32] width 274 height 10
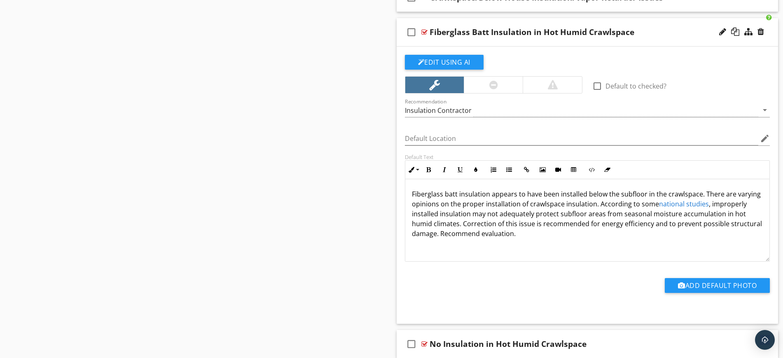
click at [709, 202] on link "national studies" at bounding box center [684, 203] width 50 height 9
click at [679, 225] on icon "button" at bounding box center [679, 223] width 6 height 6
click at [663, 27] on div "Fiberglass Batt Insulation in Hot Humid Crawlspace" at bounding box center [567, 32] width 274 height 10
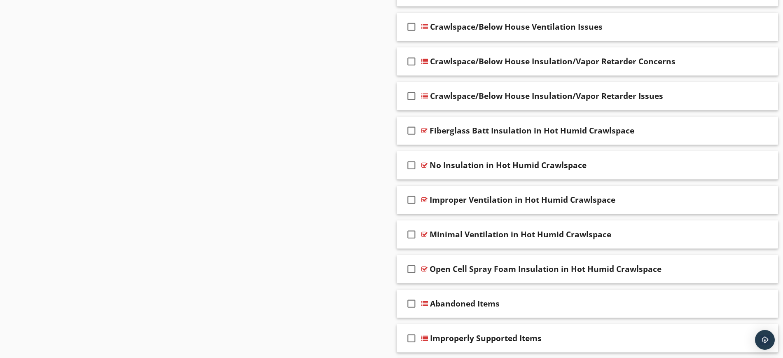
scroll to position [1032, 0]
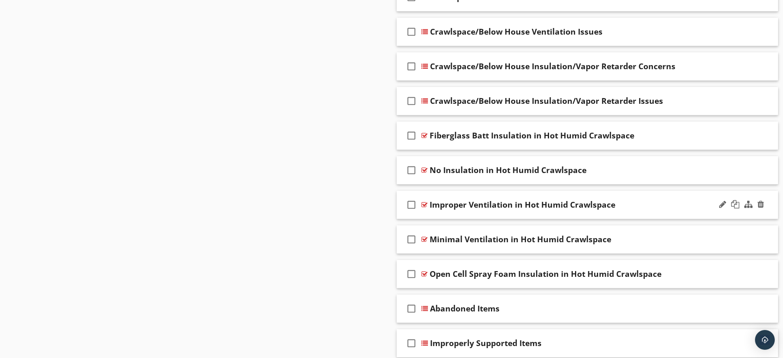
click at [650, 207] on div "Improper Ventilation in Hot Humid Crawlspace" at bounding box center [567, 205] width 274 height 10
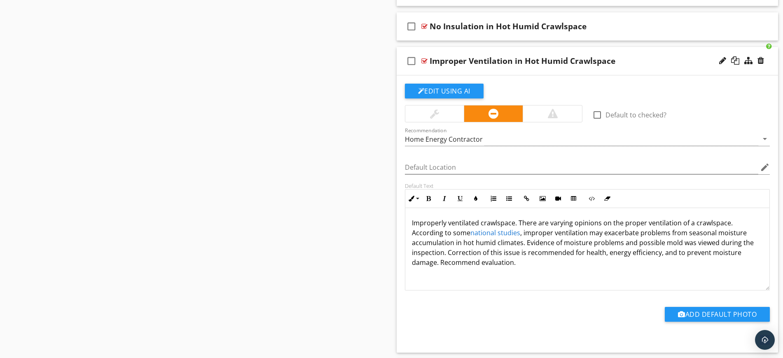
scroll to position [1181, 0]
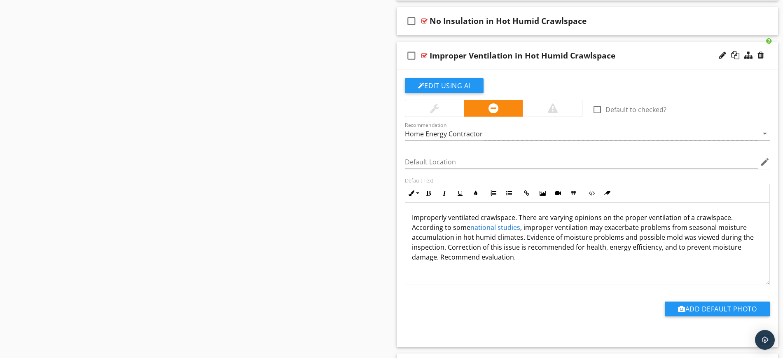
click at [505, 226] on link "national studies" at bounding box center [495, 227] width 50 height 9
click at [464, 245] on button "Open Link" at bounding box center [469, 246] width 16 height 16
click at [648, 51] on div "Improper Ventilation in Hot Humid Crawlspace" at bounding box center [567, 56] width 274 height 10
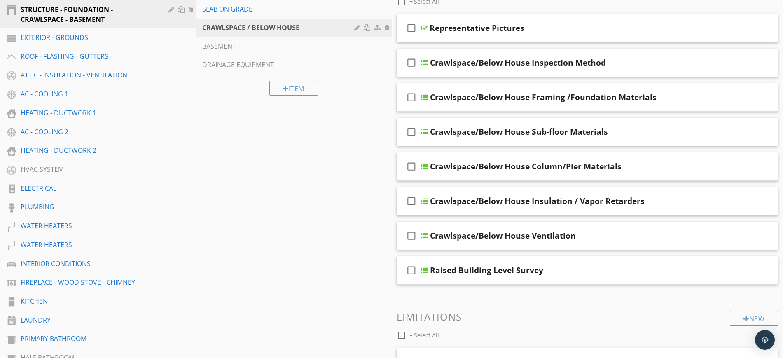
scroll to position [0, 0]
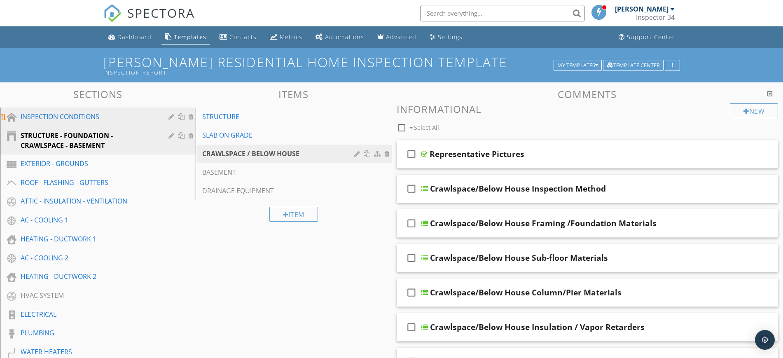
click at [48, 116] on div "INSPECTION CONDITIONS" at bounding box center [89, 117] width 136 height 10
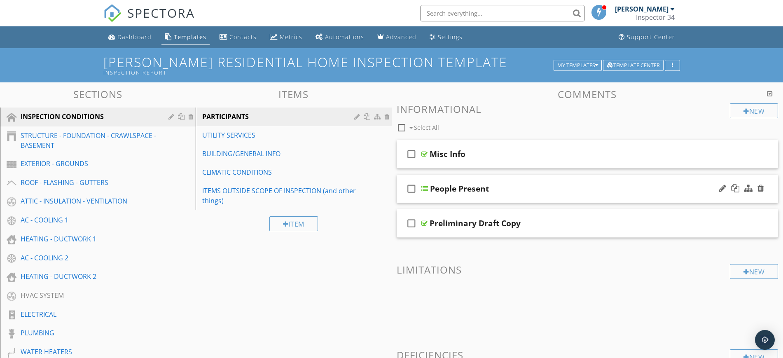
click at [609, 182] on div "check_box_outline_blank People Present" at bounding box center [588, 189] width 382 height 28
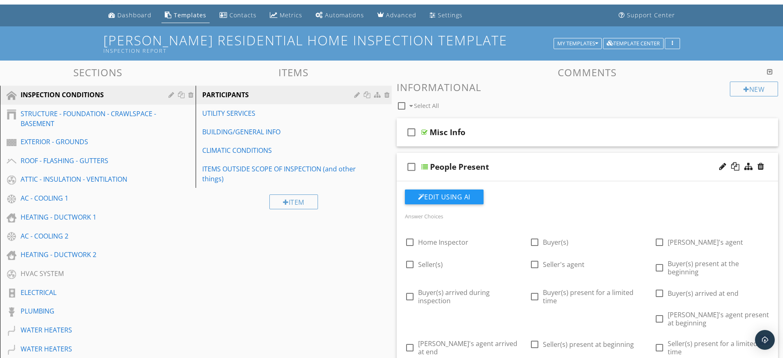
scroll to position [1, 0]
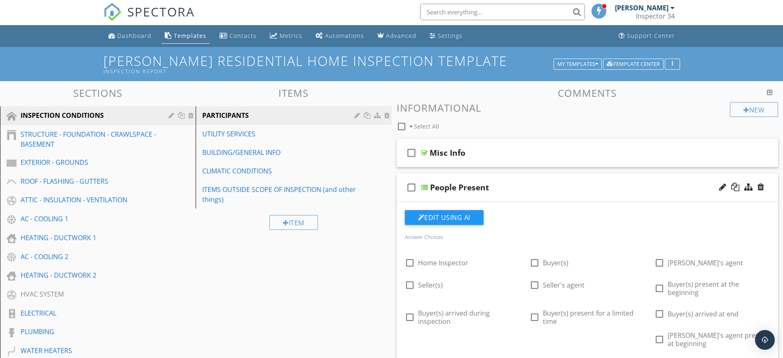
click at [542, 189] on div "People Present" at bounding box center [567, 187] width 274 height 10
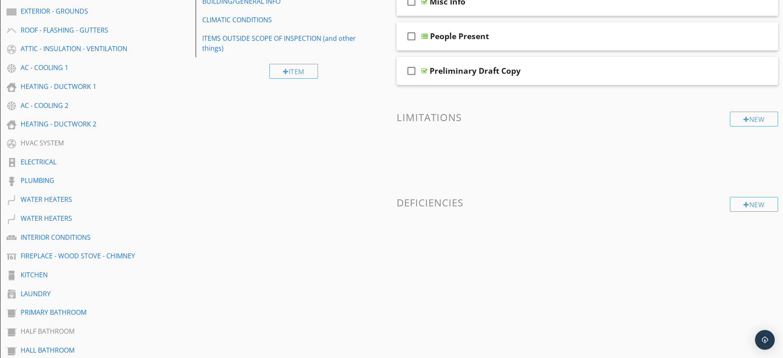
scroll to position [92, 0]
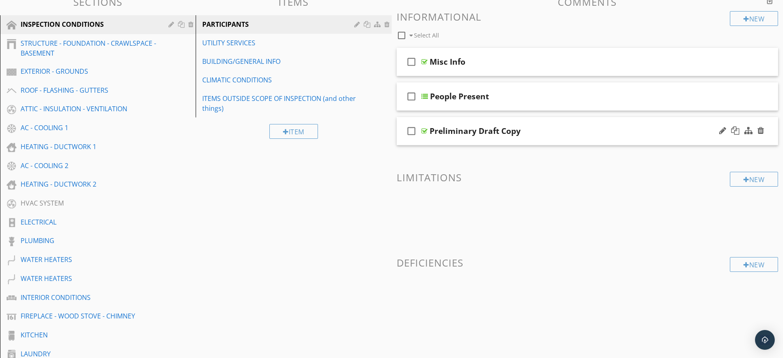
click at [558, 122] on div "check_box_outline_blank Preliminary Draft Copy" at bounding box center [588, 131] width 382 height 28
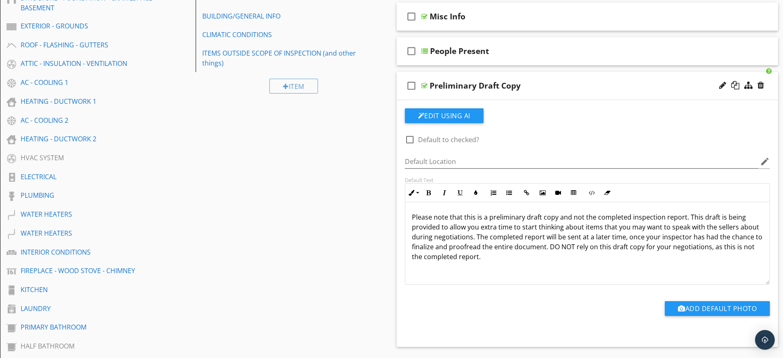
scroll to position [133, 0]
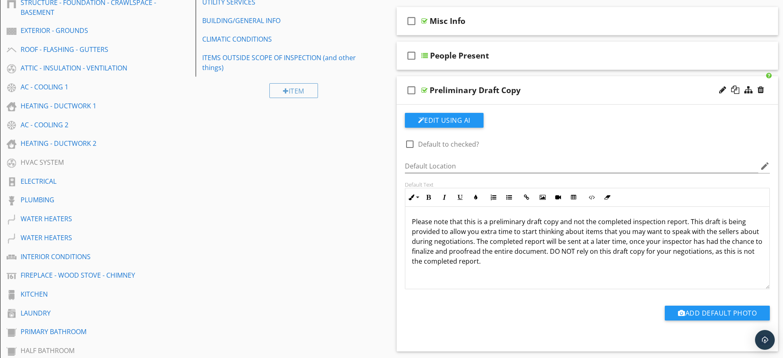
click at [571, 88] on div "Preliminary Draft Copy" at bounding box center [567, 90] width 274 height 10
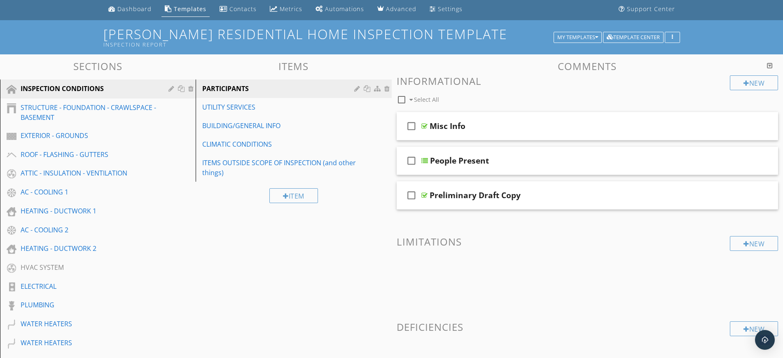
scroll to position [0, 0]
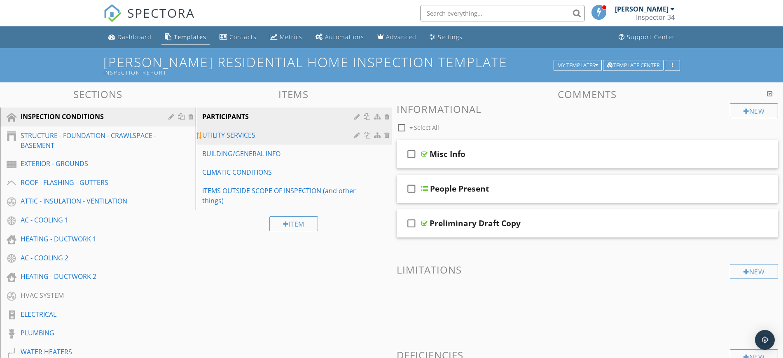
click at [226, 135] on div "UTILITY SERVICES" at bounding box center [279, 135] width 154 height 10
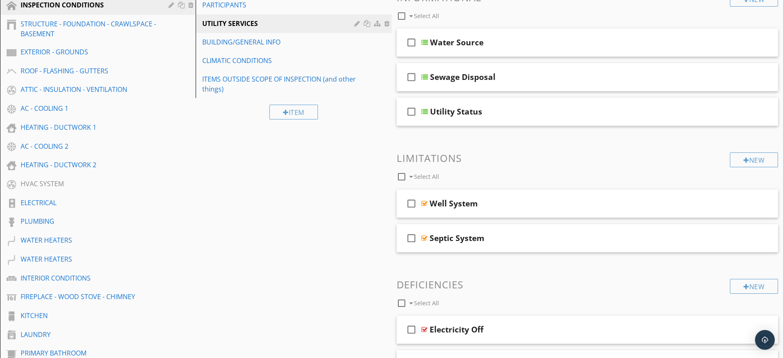
scroll to position [117, 0]
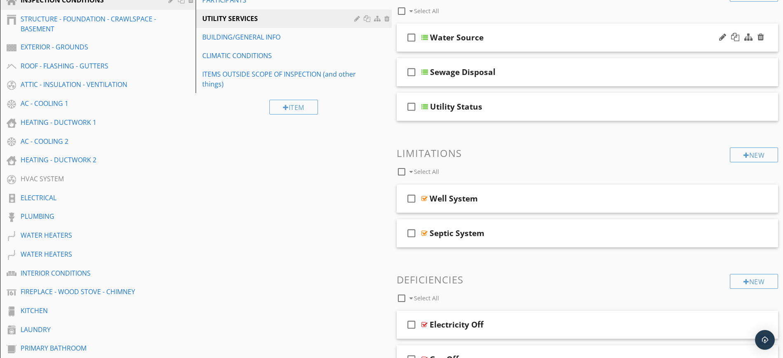
click at [568, 34] on div "Water Source" at bounding box center [567, 38] width 274 height 10
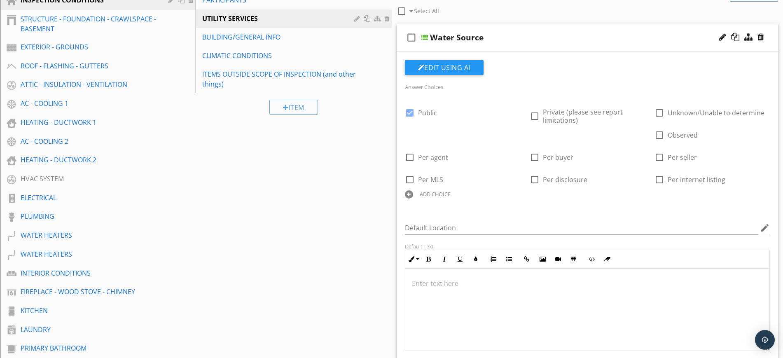
click at [518, 37] on div "Water Source" at bounding box center [567, 38] width 274 height 10
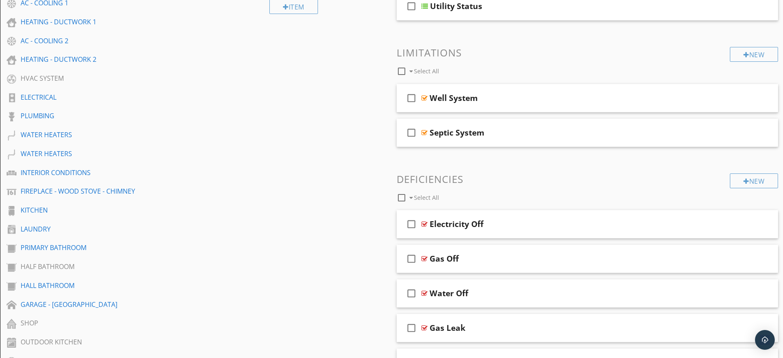
scroll to position [226, 0]
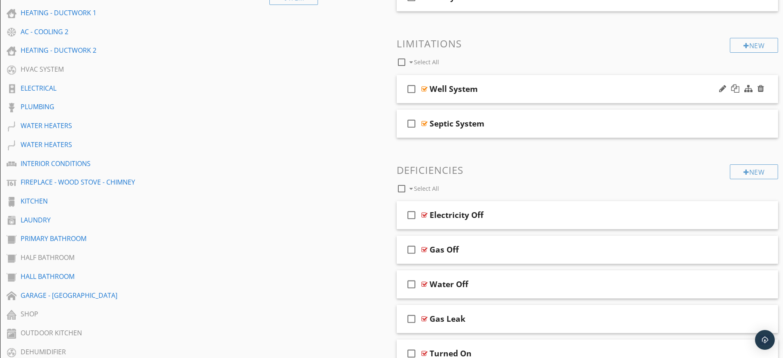
click at [510, 90] on div "Well System" at bounding box center [567, 89] width 274 height 10
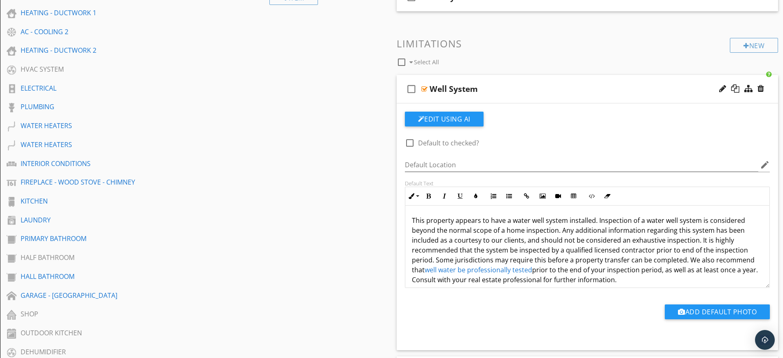
click at [566, 87] on div "Well System" at bounding box center [567, 89] width 274 height 10
type textarea "<p>This property appears to have a water well system installed. Inspection of a…"
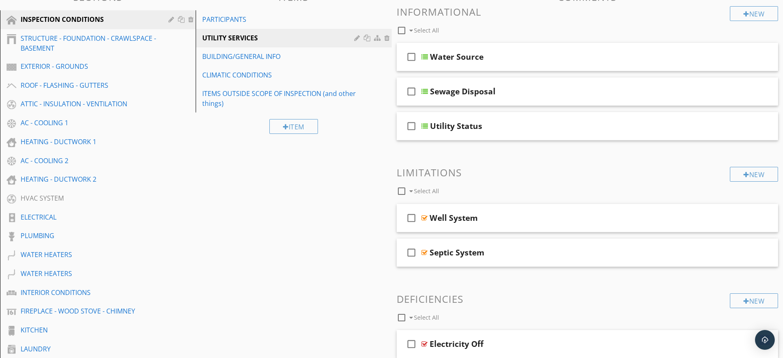
scroll to position [95, 0]
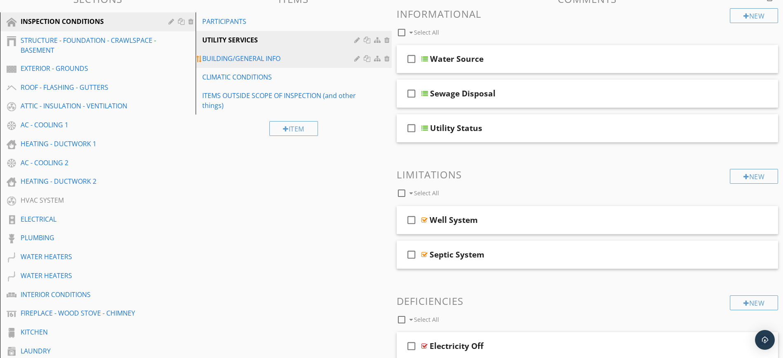
click at [226, 58] on div "BUILDING/GENERAL INFO" at bounding box center [279, 59] width 154 height 10
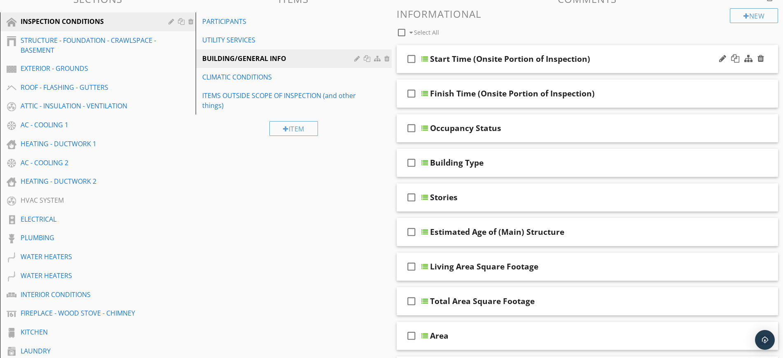
click at [622, 60] on div "Start Time (Onsite Portion of Inspection)" at bounding box center [567, 59] width 274 height 10
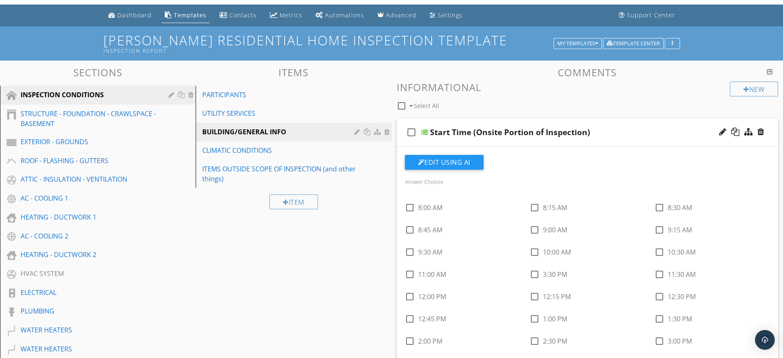
scroll to position [0, 0]
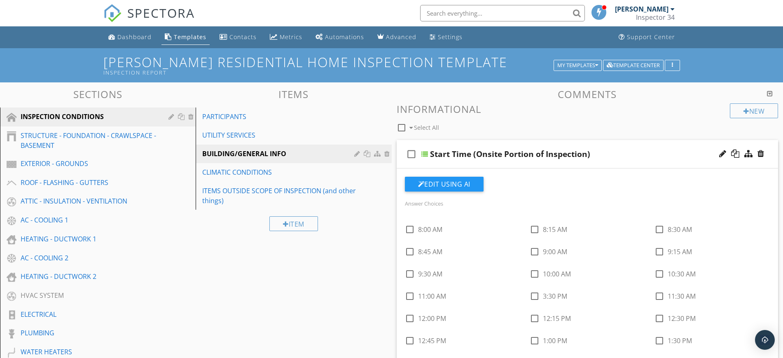
click at [631, 155] on div "Start Time (Onsite Portion of Inspection)" at bounding box center [567, 154] width 274 height 10
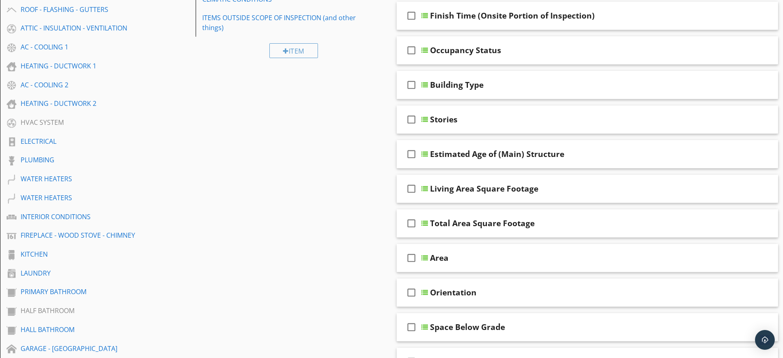
scroll to position [181, 0]
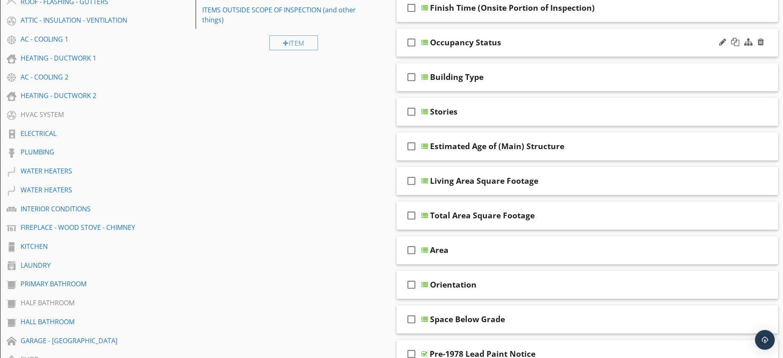
click at [554, 42] on div "Occupancy Status" at bounding box center [567, 42] width 274 height 10
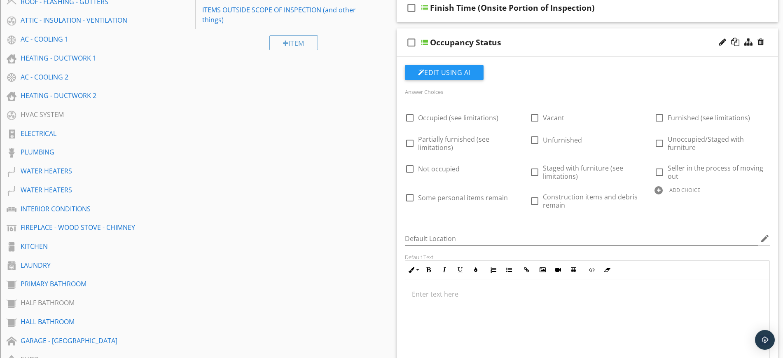
click at [589, 44] on div "Occupancy Status" at bounding box center [567, 42] width 274 height 10
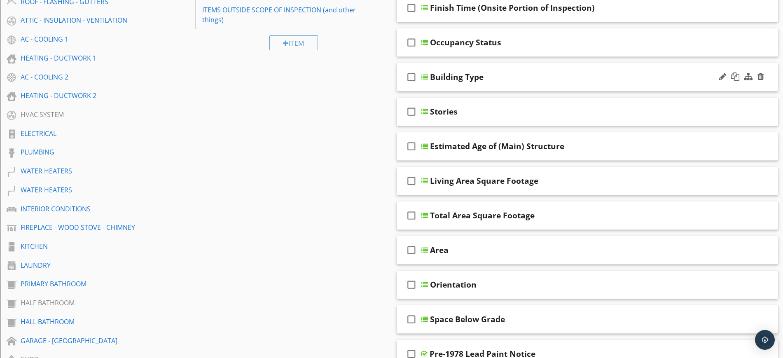
click at [605, 75] on div "Building Type" at bounding box center [567, 77] width 274 height 10
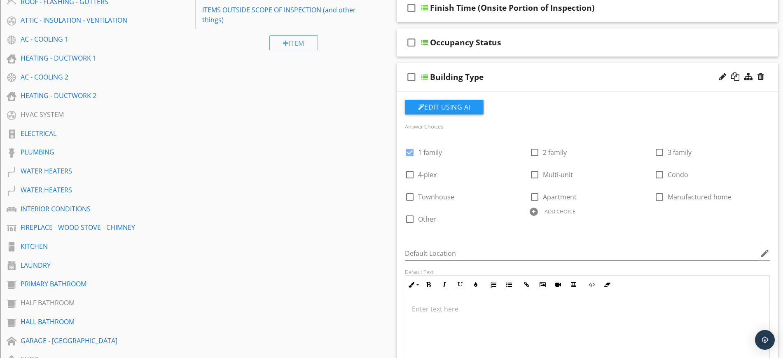
click at [605, 75] on div "Building Type" at bounding box center [567, 77] width 274 height 10
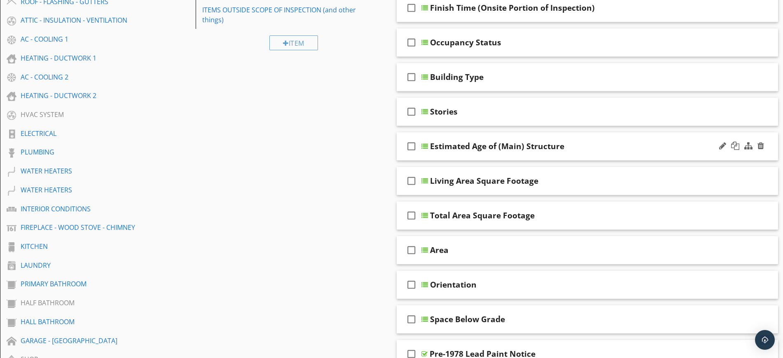
click at [600, 149] on div "Estimated Age of (Main) Structure" at bounding box center [567, 146] width 274 height 10
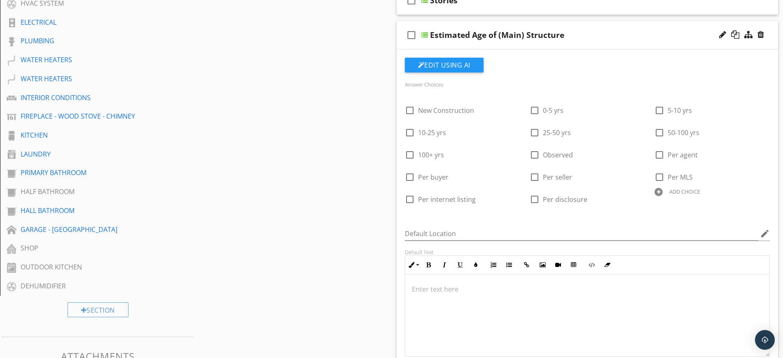
scroll to position [304, 0]
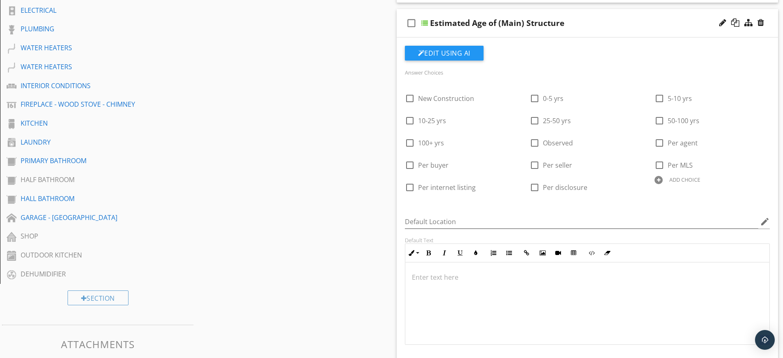
click at [622, 23] on div "Estimated Age of (Main) Structure" at bounding box center [567, 23] width 274 height 10
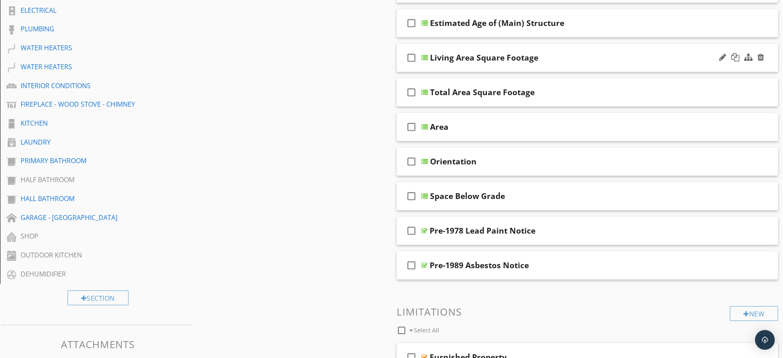
click at [604, 56] on div "Living Area Square Footage" at bounding box center [567, 58] width 274 height 10
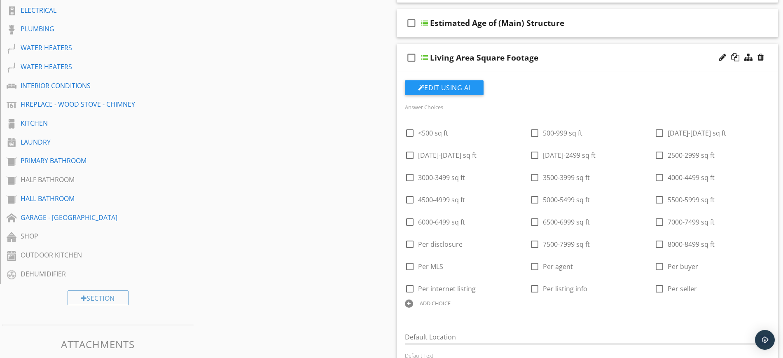
click at [582, 61] on div "Living Area Square Footage" at bounding box center [567, 58] width 274 height 10
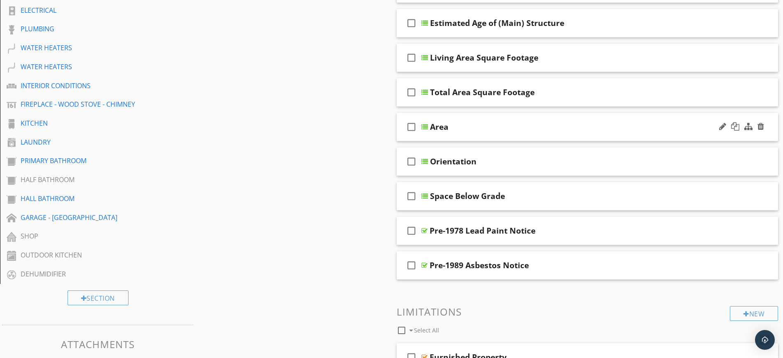
click at [553, 120] on div "check_box_outline_blank Area" at bounding box center [588, 127] width 382 height 28
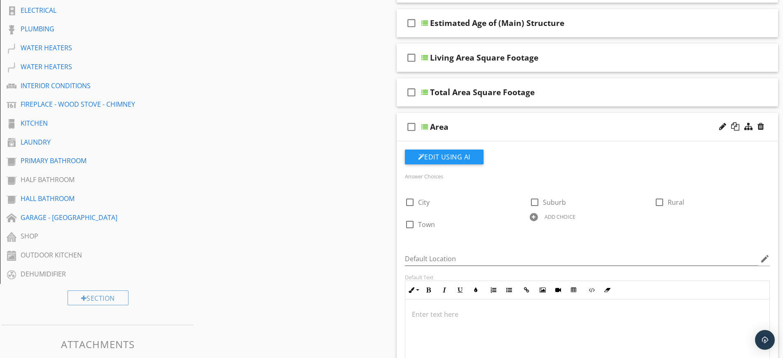
click at [552, 121] on div "check_box_outline_blank Area" at bounding box center [588, 127] width 382 height 28
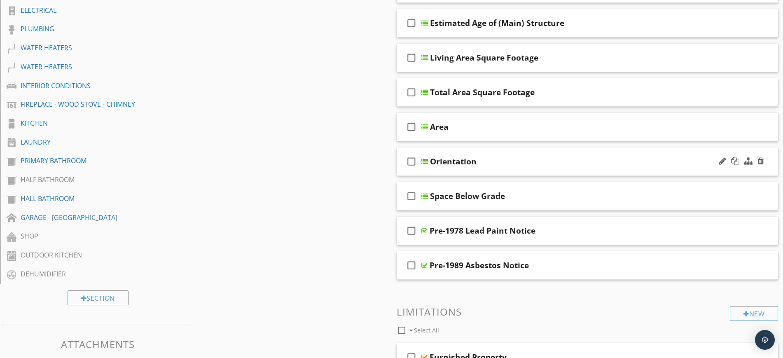
click at [563, 162] on div "Orientation" at bounding box center [567, 162] width 274 height 10
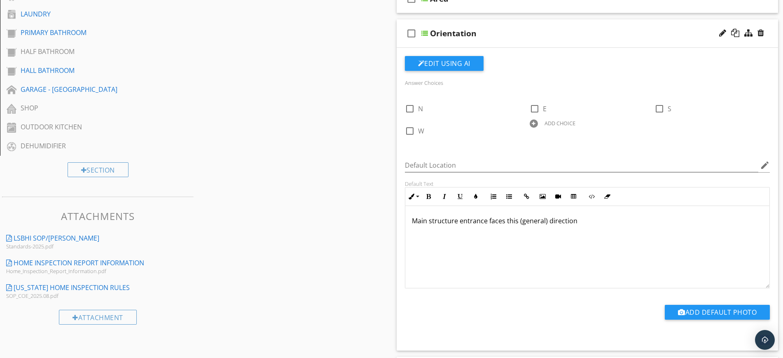
scroll to position [430, 0]
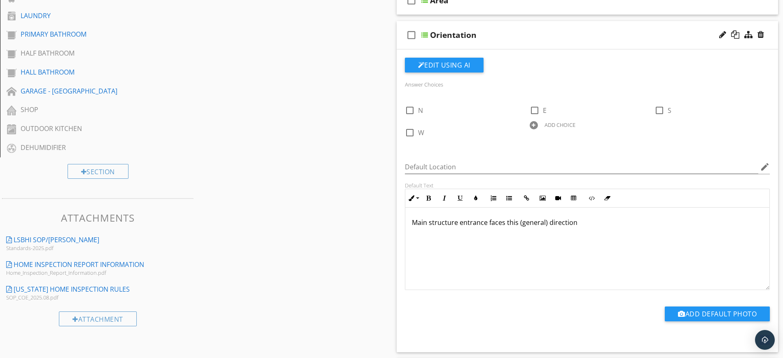
click at [528, 37] on div "Orientation" at bounding box center [567, 35] width 274 height 10
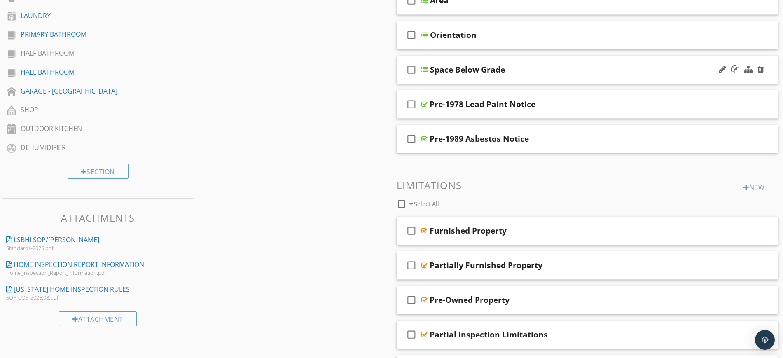
click at [560, 70] on div "Space Below Grade" at bounding box center [567, 70] width 274 height 10
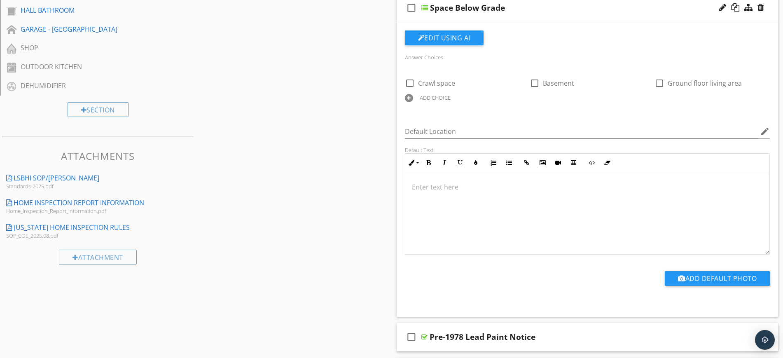
scroll to position [494, 0]
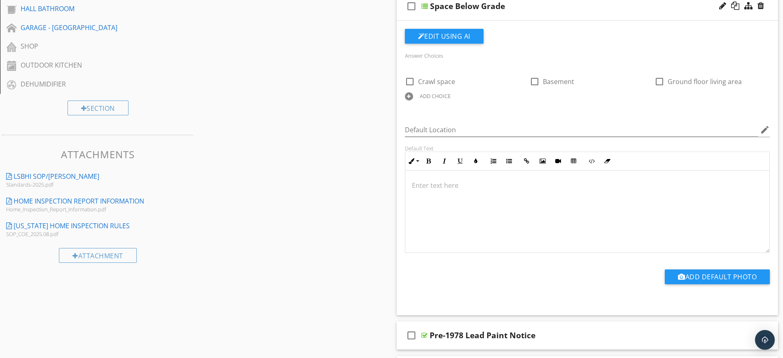
click at [593, 7] on div "Space Below Grade" at bounding box center [567, 6] width 274 height 10
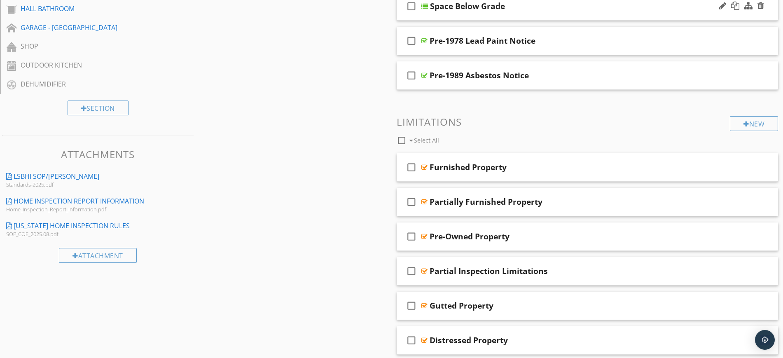
click at [582, 15] on div "check_box_outline_blank Space Below Grade" at bounding box center [588, 6] width 382 height 28
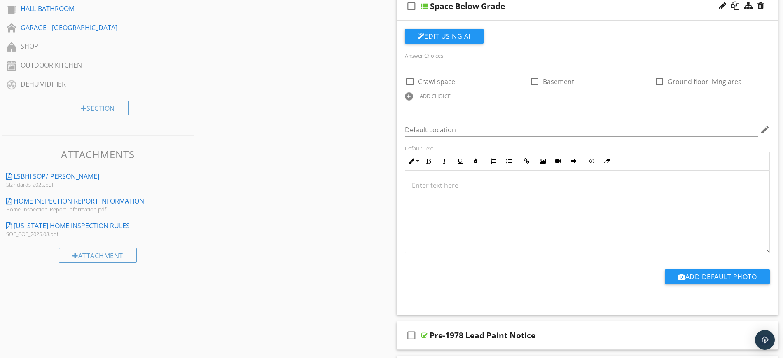
click at [542, 6] on div "Space Below Grade" at bounding box center [567, 6] width 274 height 10
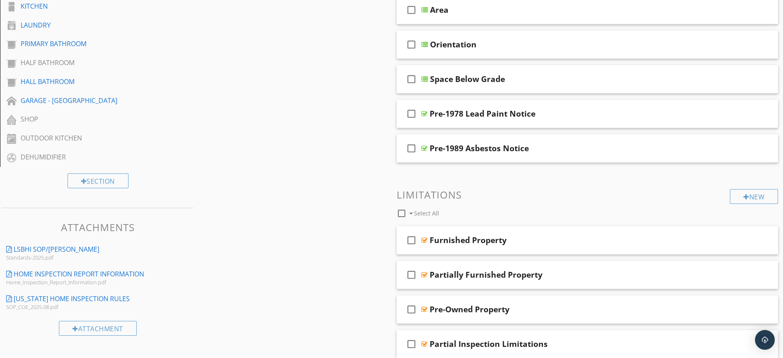
scroll to position [415, 0]
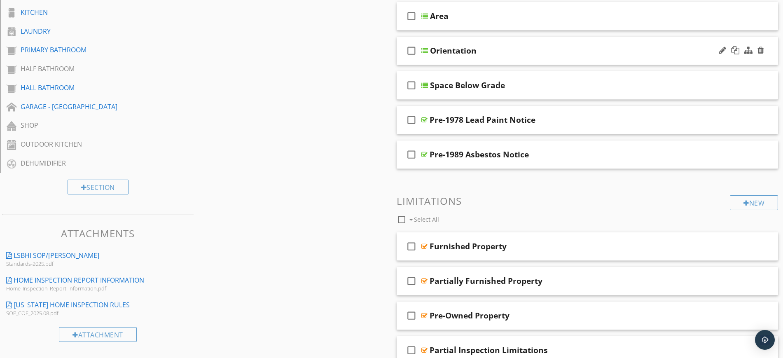
click at [571, 55] on div "Orientation" at bounding box center [567, 51] width 274 height 10
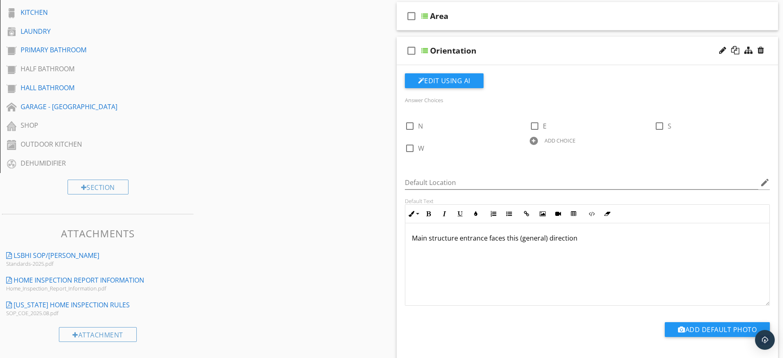
click at [567, 53] on div "Orientation" at bounding box center [567, 51] width 274 height 10
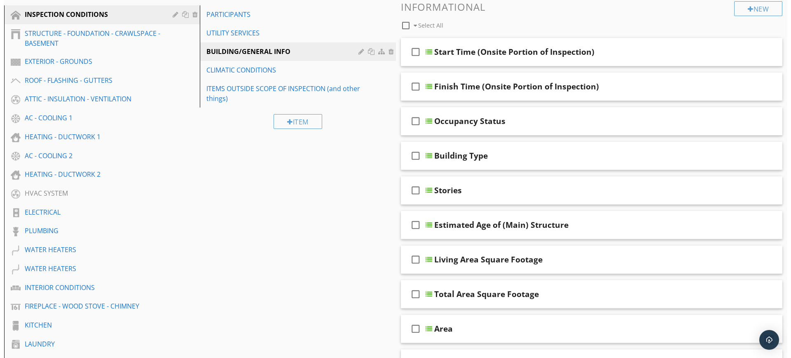
scroll to position [0, 0]
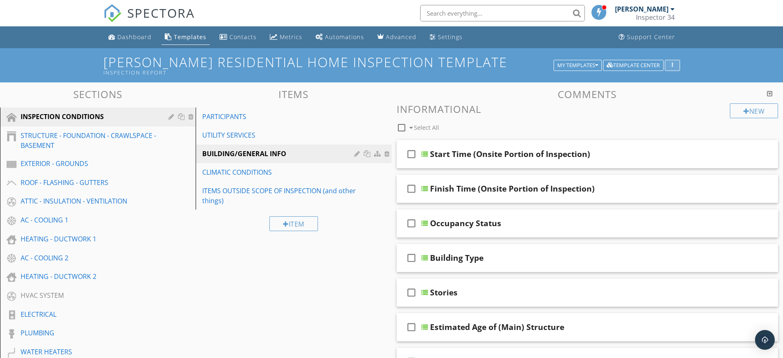
click at [673, 65] on icon "button" at bounding box center [672, 66] width 1 height 6
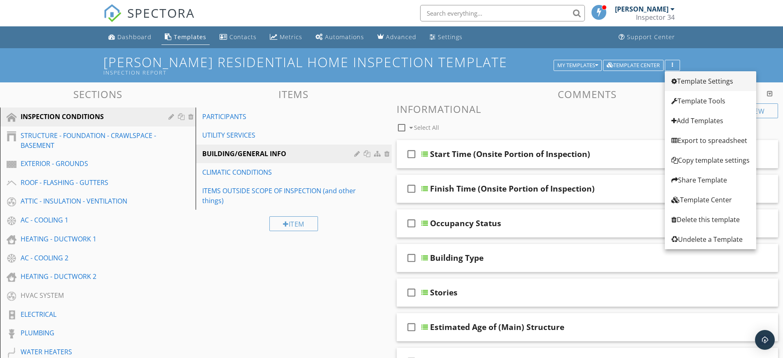
click at [715, 76] on div "Template Settings" at bounding box center [710, 81] width 78 height 10
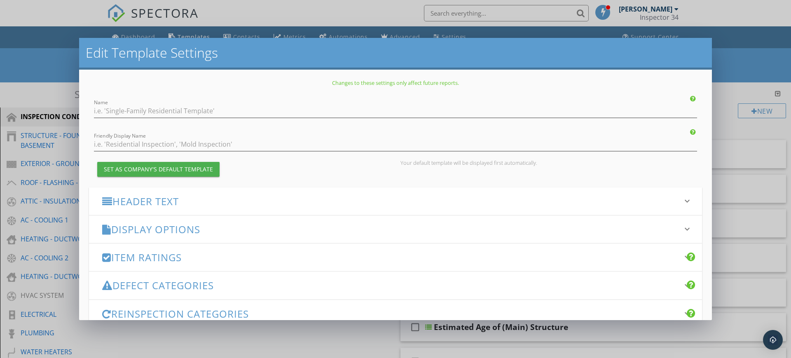
type input "Joe Cook's Residential Home Inspection Template"
type input "Inspection Report"
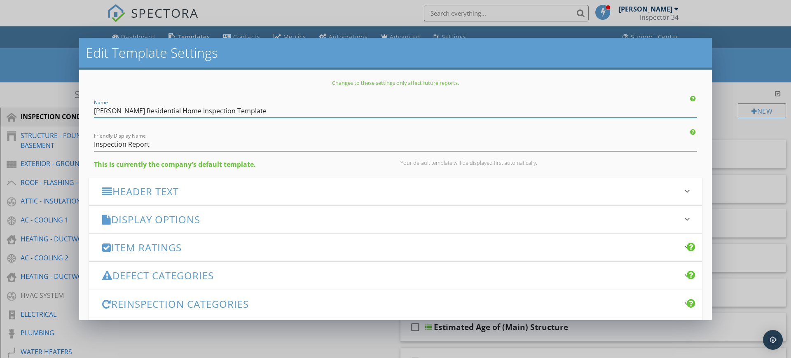
click at [682, 191] on icon "keyboard_arrow_down" at bounding box center [687, 191] width 10 height 10
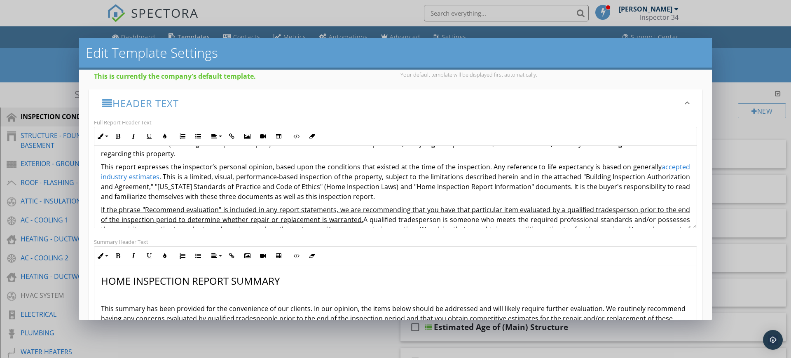
scroll to position [24, 0]
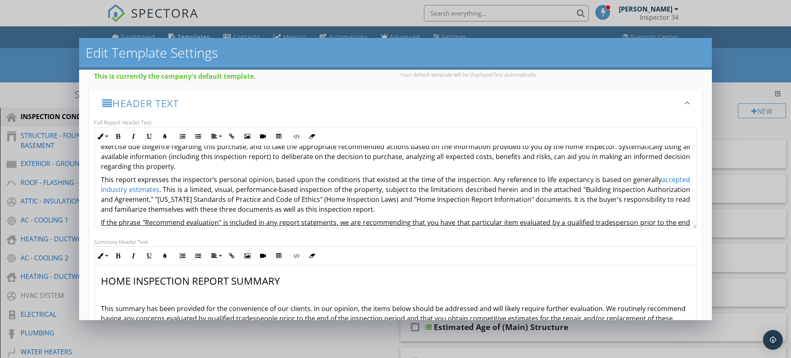
click at [139, 188] on link "accepted industry estimates" at bounding box center [395, 184] width 589 height 19
click at [115, 206] on button "Open Link" at bounding box center [119, 208] width 16 height 16
click at [687, 52] on h2 "Edit Template Settings" at bounding box center [395, 52] width 619 height 16
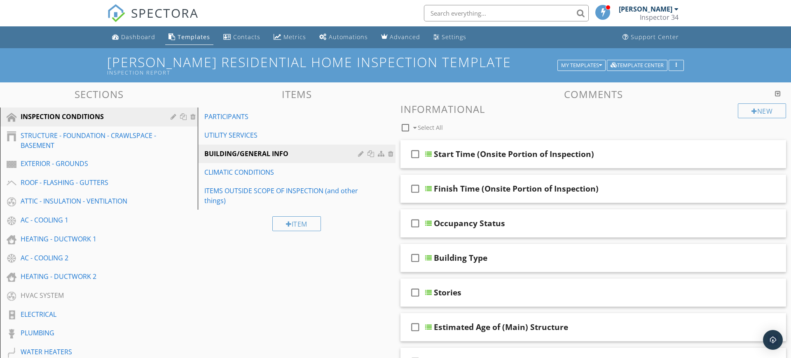
click at [753, 54] on div at bounding box center [395, 179] width 791 height 358
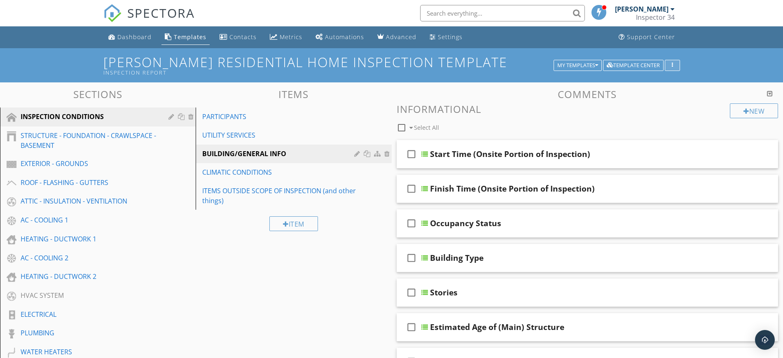
click at [676, 62] on button "button" at bounding box center [672, 66] width 15 height 12
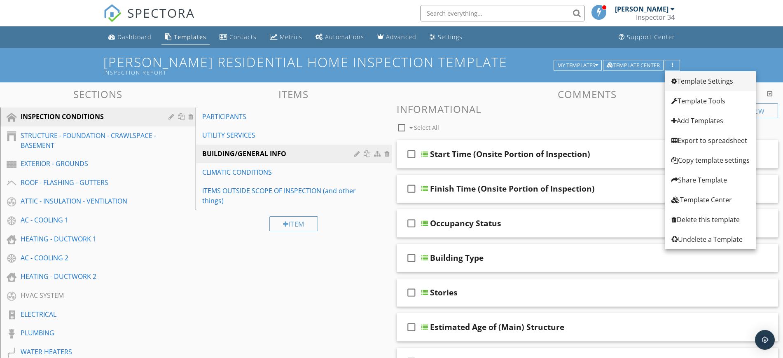
click at [695, 83] on div "Template Settings" at bounding box center [710, 81] width 78 height 10
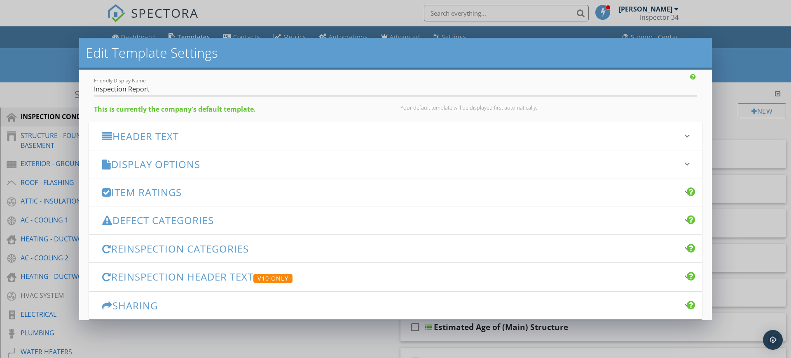
scroll to position [59, 0]
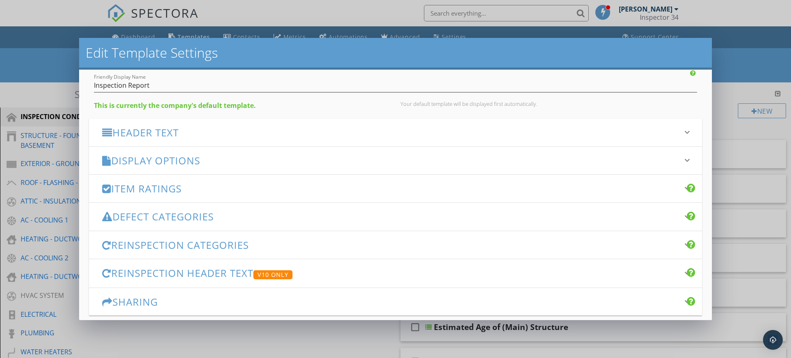
click at [682, 133] on icon "keyboard_arrow_down" at bounding box center [687, 132] width 10 height 10
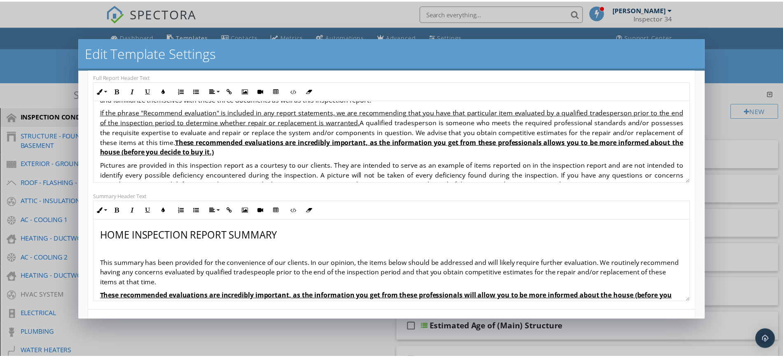
scroll to position [98, 0]
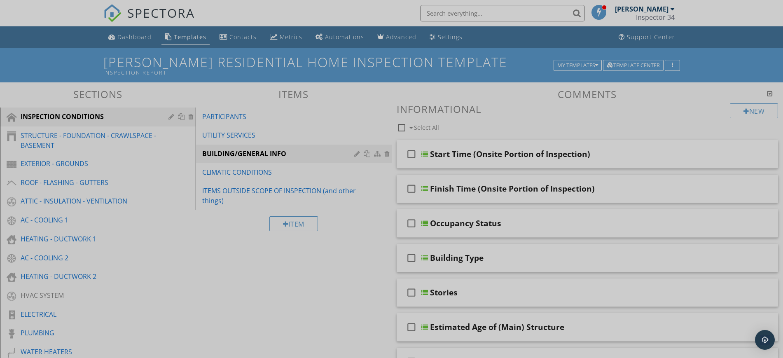
click at [760, 7] on div at bounding box center [391, 179] width 783 height 358
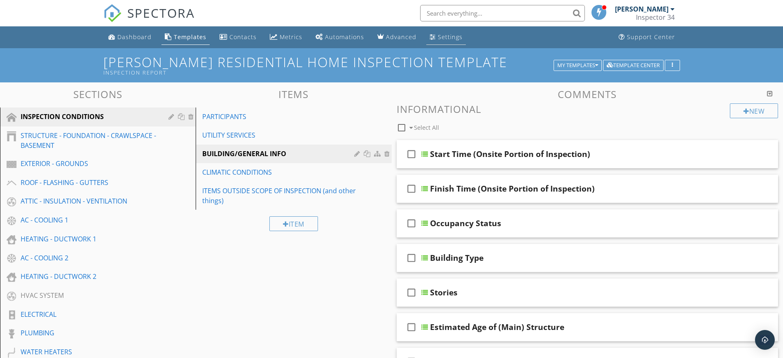
click at [448, 36] on div "Settings" at bounding box center [450, 37] width 25 height 8
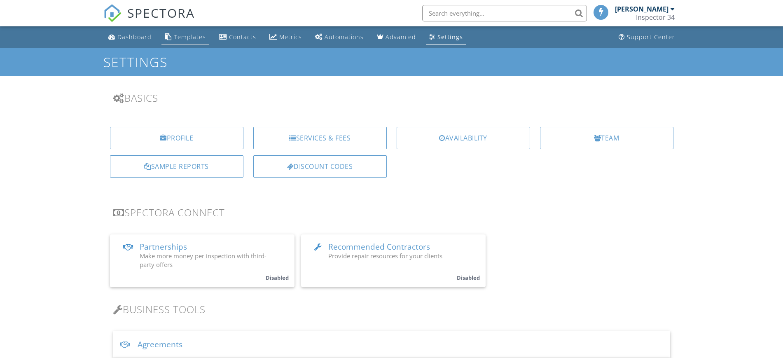
click at [183, 34] on div "Templates" at bounding box center [190, 37] width 32 height 8
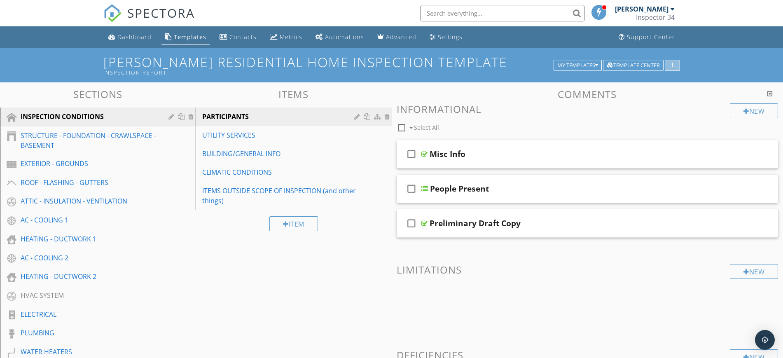
click at [674, 63] on div "button" at bounding box center [673, 66] width 8 height 6
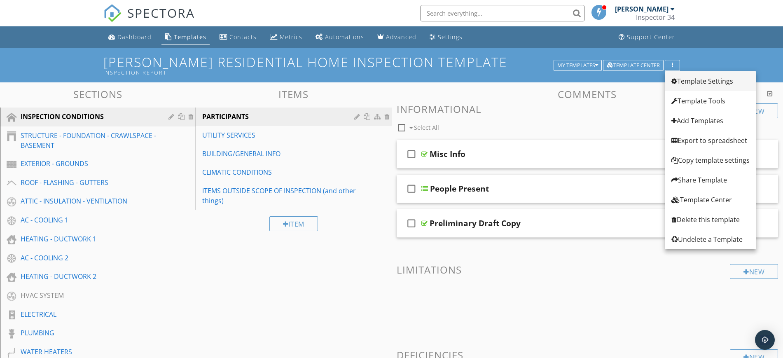
click at [695, 80] on div "Template Settings" at bounding box center [710, 81] width 78 height 10
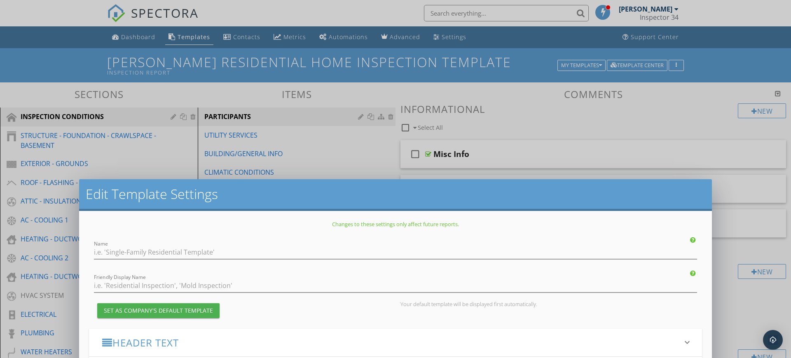
type input "[PERSON_NAME] Residential Home Inspection Template"
type input "Inspection Report"
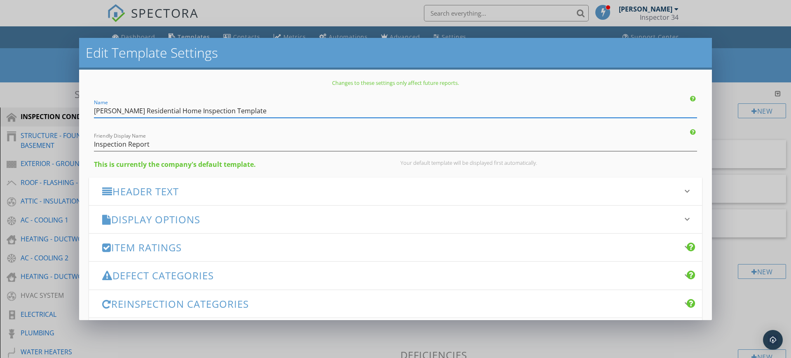
click at [682, 187] on icon "keyboard_arrow_down" at bounding box center [687, 191] width 10 height 10
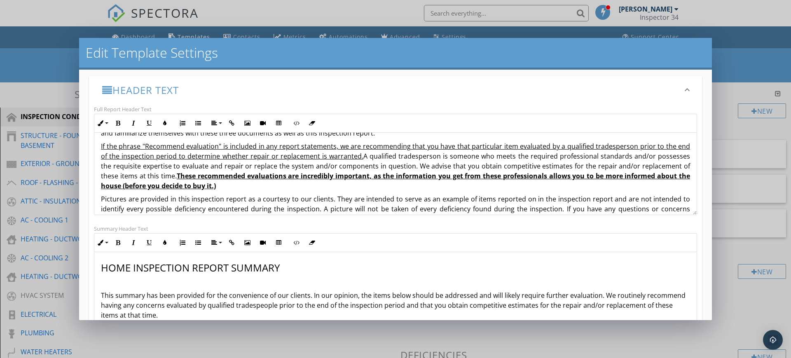
scroll to position [106, 0]
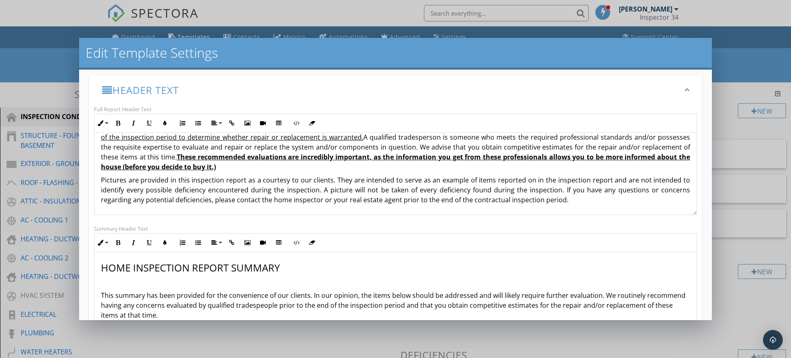
click at [678, 83] on div "Header Text keyboard_arrow_down" at bounding box center [395, 90] width 613 height 28
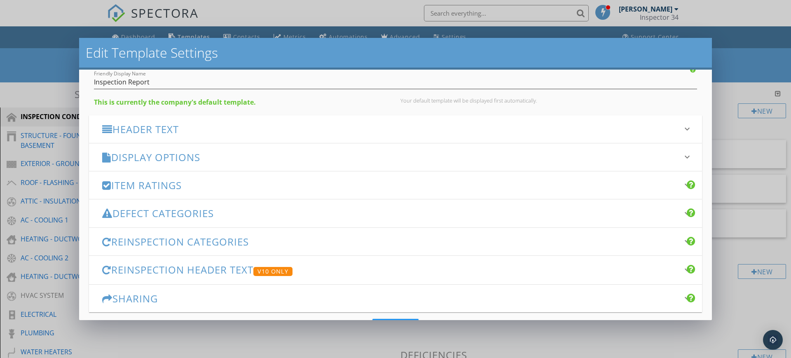
scroll to position [61, 0]
click at [682, 156] on icon "keyboard_arrow_down" at bounding box center [687, 159] width 10 height 10
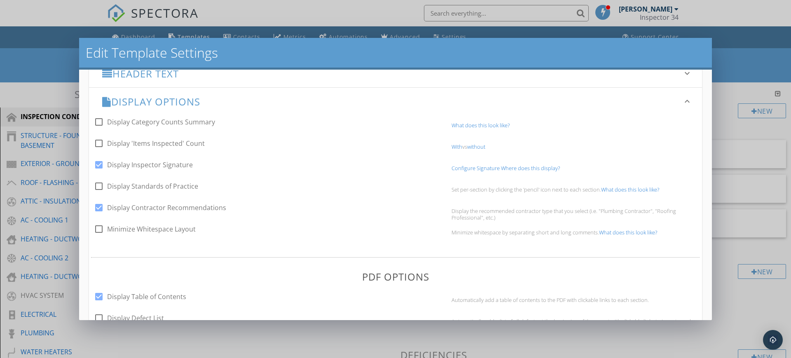
scroll to position [132, 0]
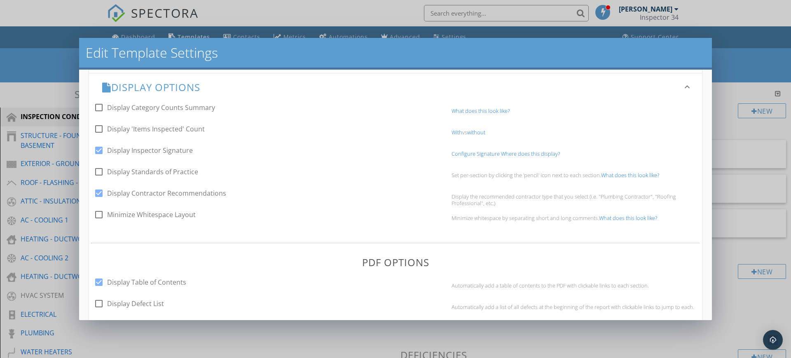
click at [626, 217] on link "What does this look like?" at bounding box center [628, 217] width 58 height 7
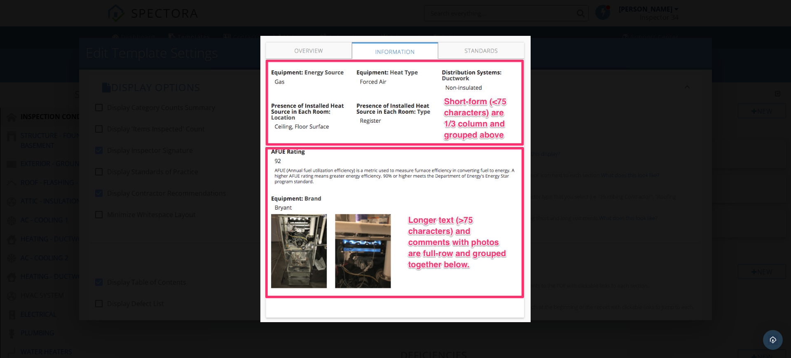
click at [680, 150] on div at bounding box center [395, 179] width 791 height 358
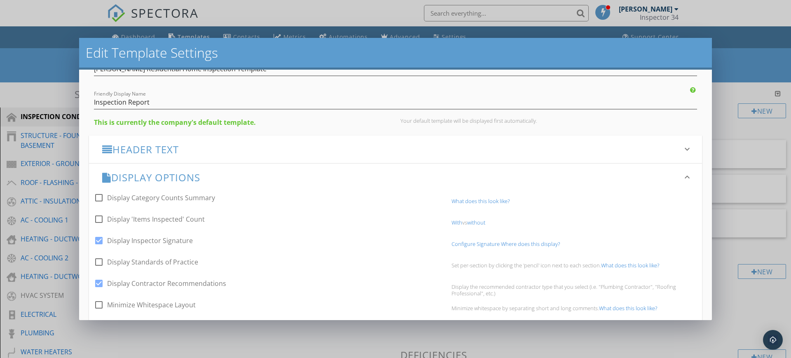
scroll to position [46, 0]
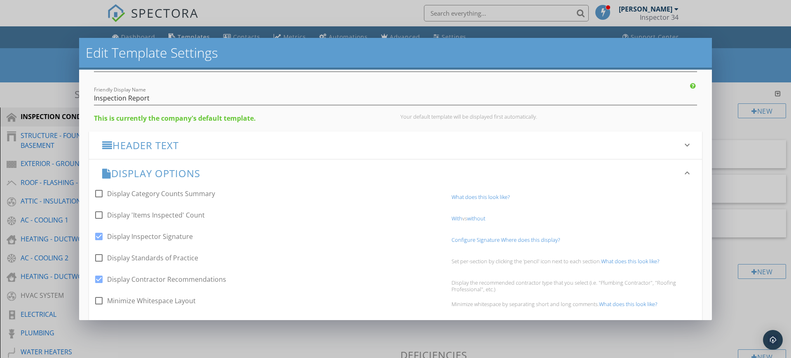
click at [682, 170] on icon "keyboard_arrow_down" at bounding box center [687, 173] width 10 height 10
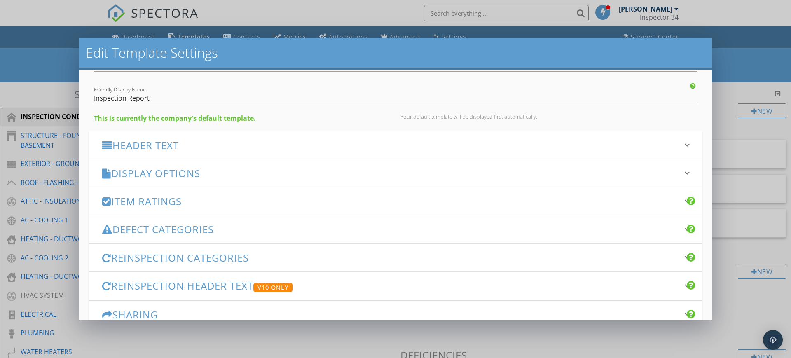
click at [682, 170] on icon "keyboard_arrow_down" at bounding box center [687, 173] width 10 height 10
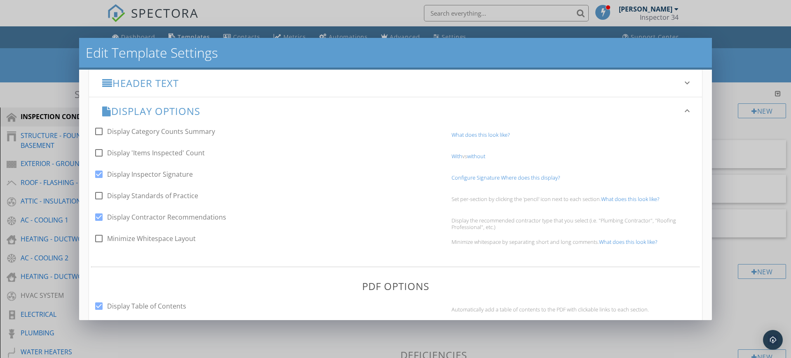
scroll to position [97, 0]
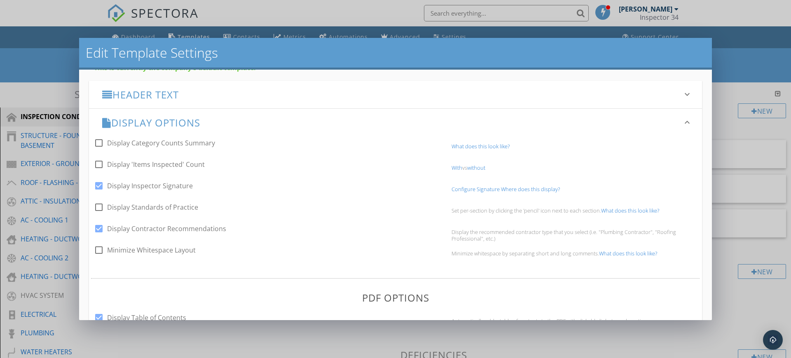
click at [682, 123] on icon "keyboard_arrow_down" at bounding box center [687, 122] width 10 height 10
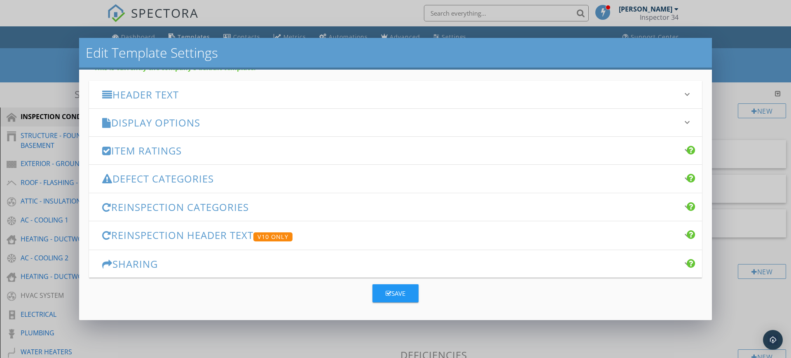
click at [682, 150] on icon "keyboard_arrow_down" at bounding box center [687, 150] width 10 height 10
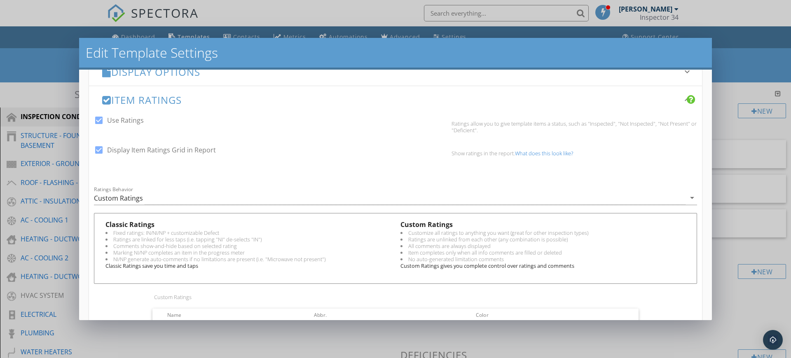
scroll to position [137, 0]
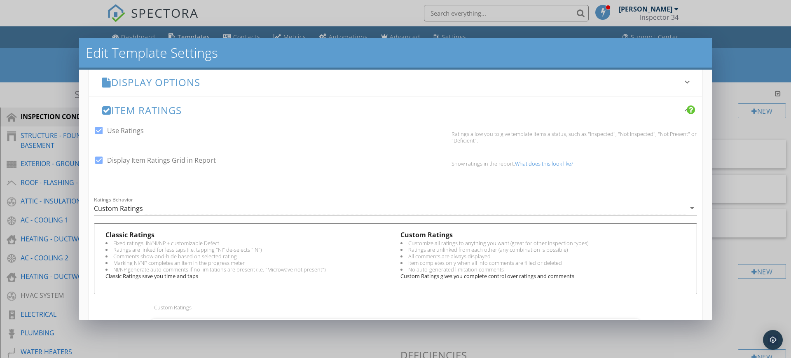
click at [682, 108] on icon "keyboard_arrow_down" at bounding box center [687, 110] width 10 height 10
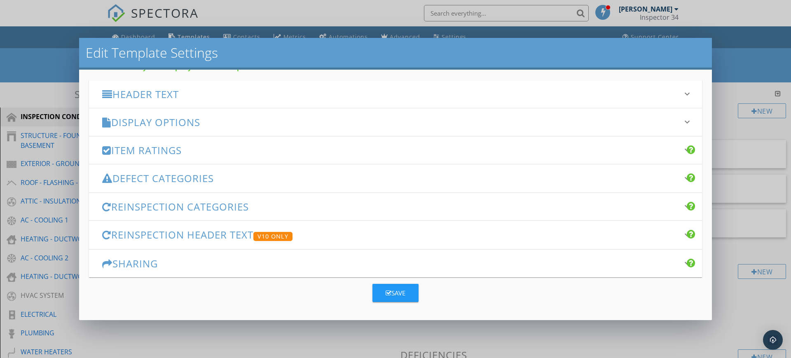
scroll to position [97, 0]
click at [682, 150] on icon "keyboard_arrow_down" at bounding box center [687, 150] width 10 height 10
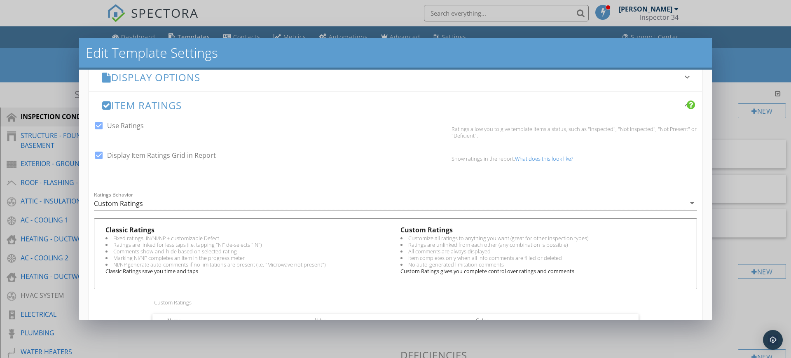
scroll to position [140, 0]
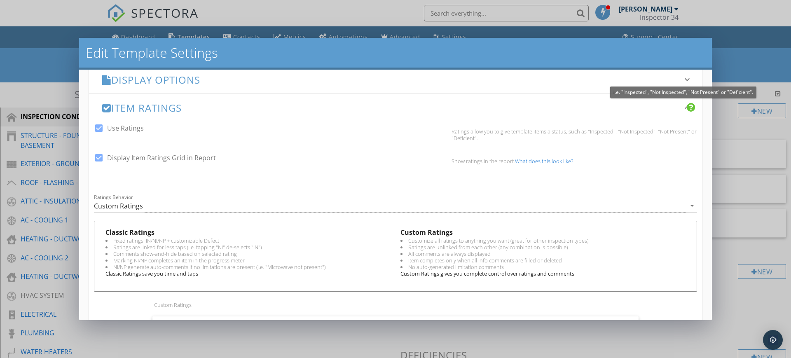
click at [687, 102] on div at bounding box center [691, 107] width 9 height 10
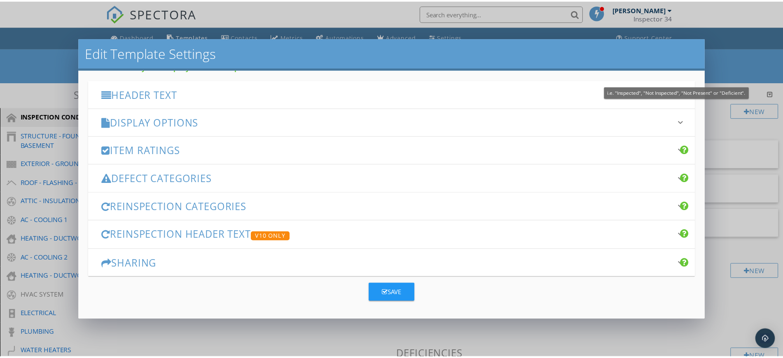
scroll to position [97, 0]
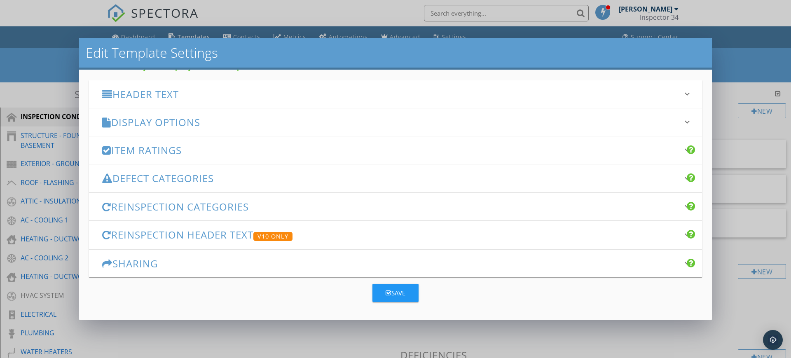
click at [728, 10] on div "Edit Template Settings Changes to these settings only affect future reports. Na…" at bounding box center [395, 179] width 791 height 358
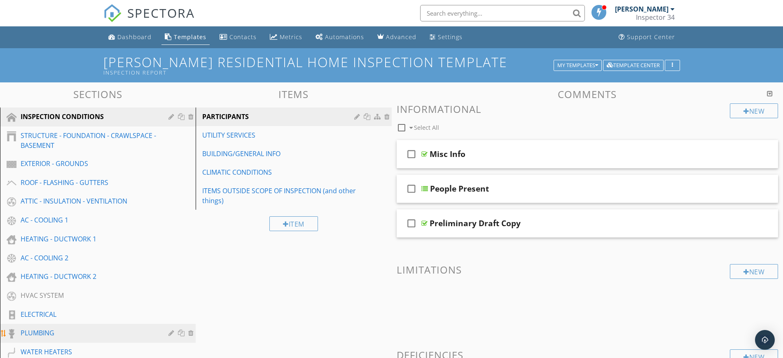
click at [50, 334] on div "PLUMBING" at bounding box center [89, 333] width 136 height 10
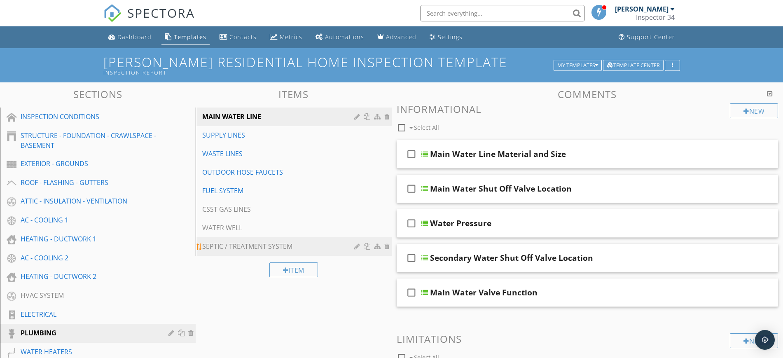
click at [227, 251] on div "SEPTIC / TREATMENT SYSTEM" at bounding box center [279, 246] width 154 height 10
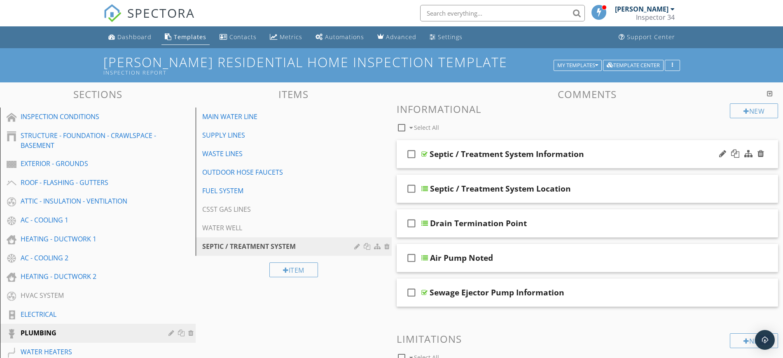
click at [635, 156] on div "Septic / Treatment System Information" at bounding box center [567, 154] width 274 height 10
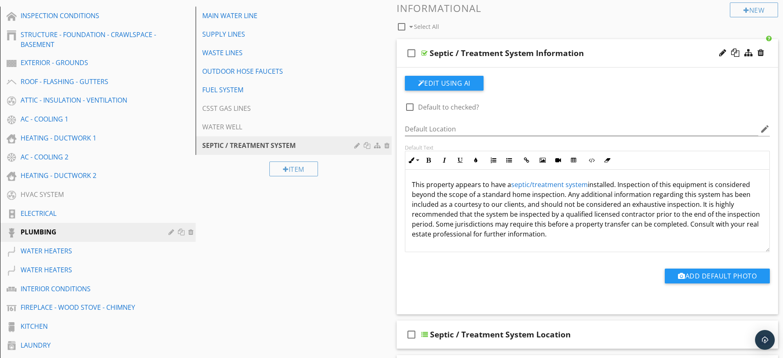
scroll to position [103, 0]
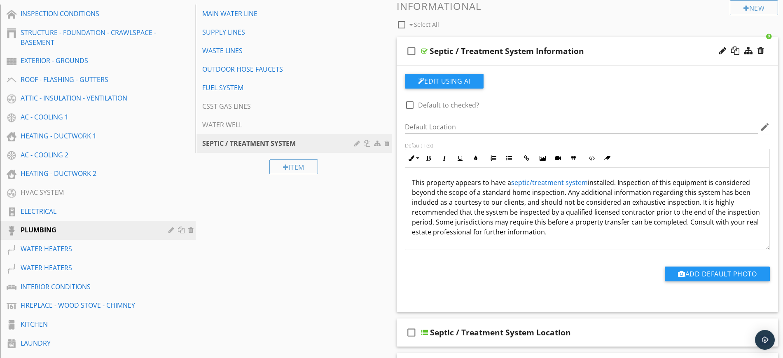
click at [629, 49] on div "Septic / Treatment System Information" at bounding box center [567, 51] width 274 height 10
type textarea "<p>This property appears to have a <a draggable="false" fr-original-style="" hr…"
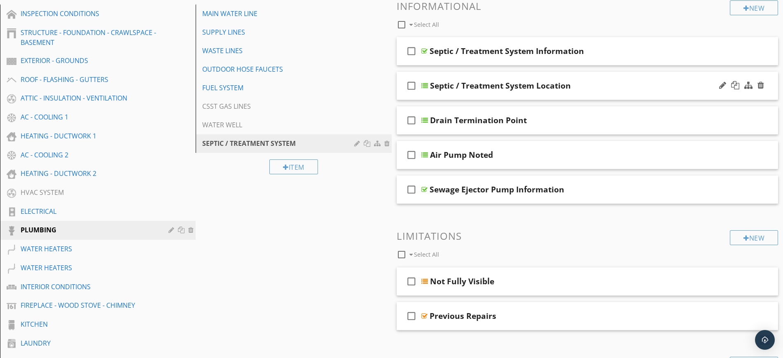
click at [630, 85] on div "Septic / Treatment System Location" at bounding box center [567, 86] width 274 height 10
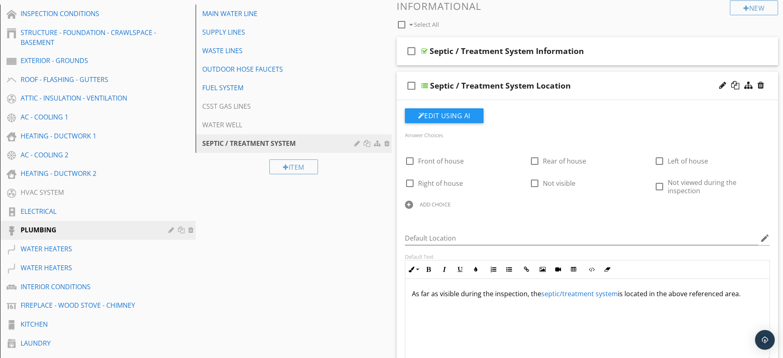
click at [594, 87] on div "Septic / Treatment System Location" at bounding box center [567, 86] width 274 height 10
type textarea "<p>As far as visible during the inspection, the <a draggable="false" fr-origina…"
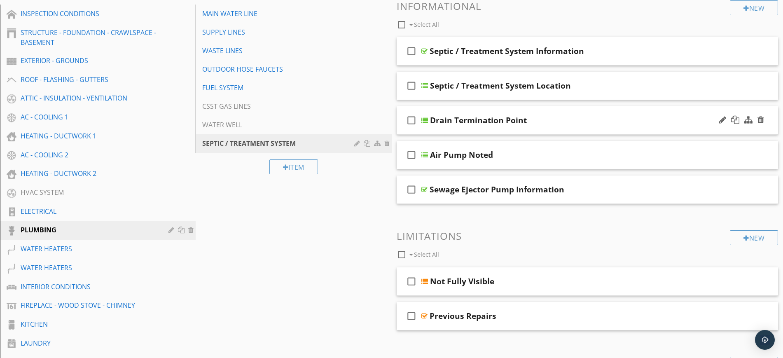
click at [604, 119] on div "Drain Termination Point" at bounding box center [567, 120] width 274 height 10
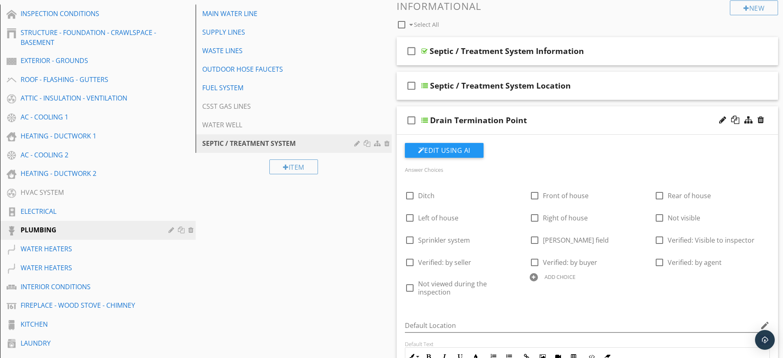
click at [577, 119] on div "Drain Termination Point" at bounding box center [567, 120] width 274 height 10
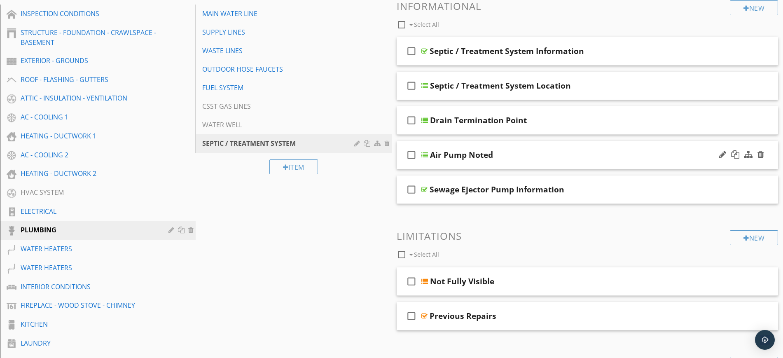
click at [570, 155] on div "Air Pump Noted" at bounding box center [567, 155] width 274 height 10
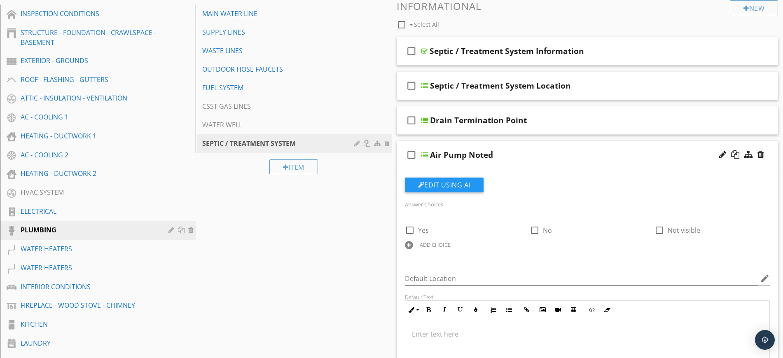
click at [570, 155] on div "Air Pump Noted" at bounding box center [567, 155] width 274 height 10
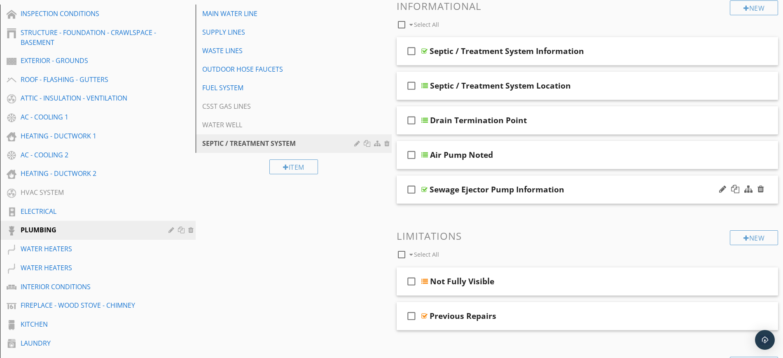
click at [614, 182] on div "check_box_outline_blank Sewage Ejector Pump Information" at bounding box center [588, 189] width 382 height 28
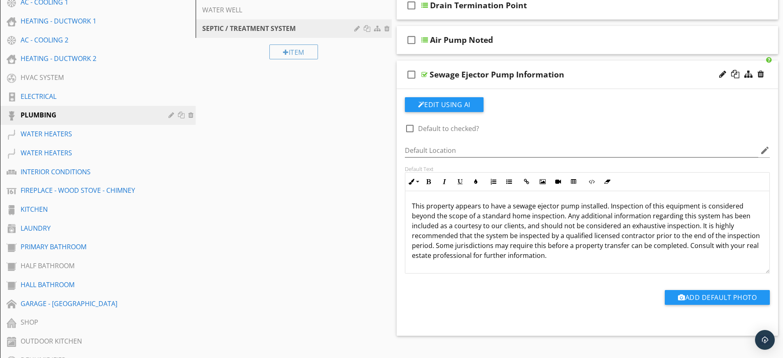
scroll to position [211, 0]
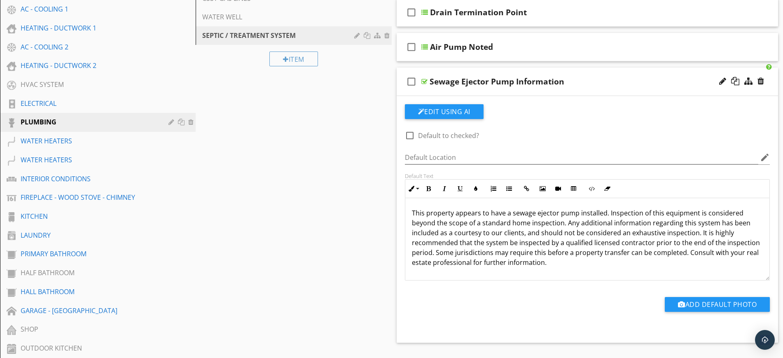
click at [591, 79] on div "Sewage Ejector Pump Information" at bounding box center [567, 82] width 274 height 10
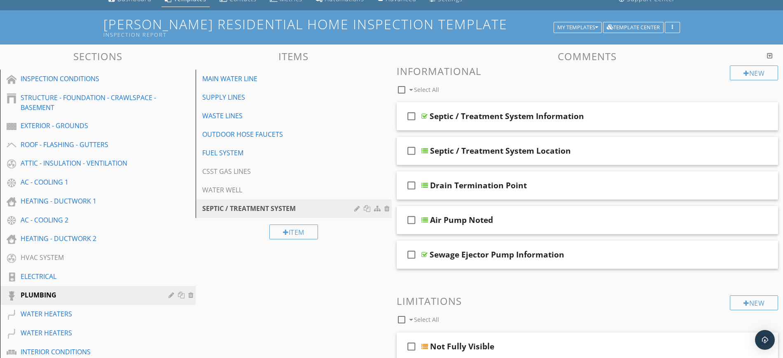
scroll to position [45, 0]
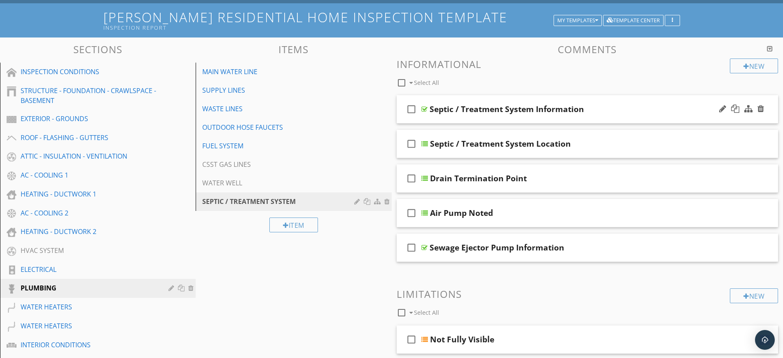
click at [609, 101] on div "check_box_outline_blank Septic / Treatment System Information" at bounding box center [588, 109] width 382 height 28
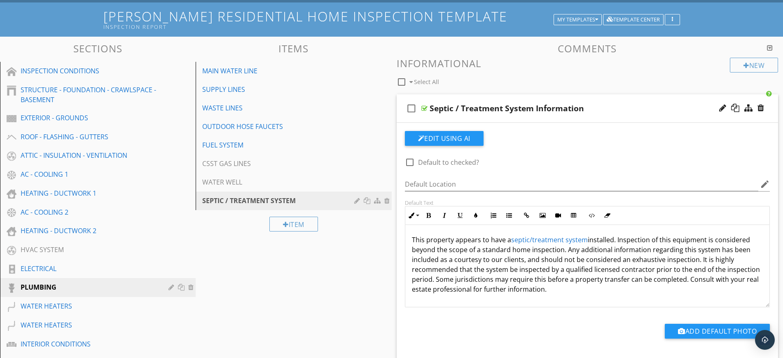
scroll to position [0, 0]
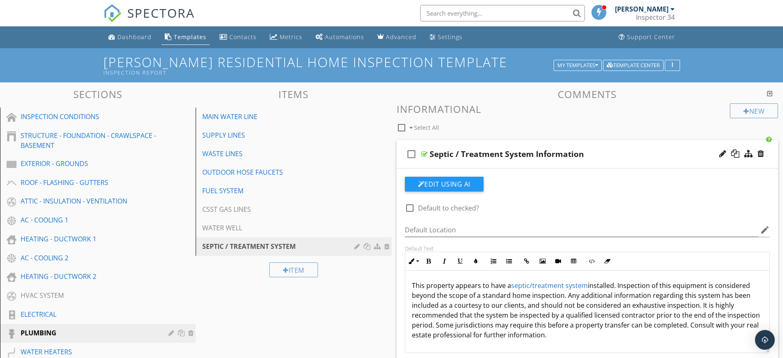
click at [645, 148] on div "check_box_outline_blank Septic / Treatment System Information" at bounding box center [588, 154] width 382 height 28
type textarea "<p>This property appears to have a <a draggable="false" fr-original-style="" hr…"
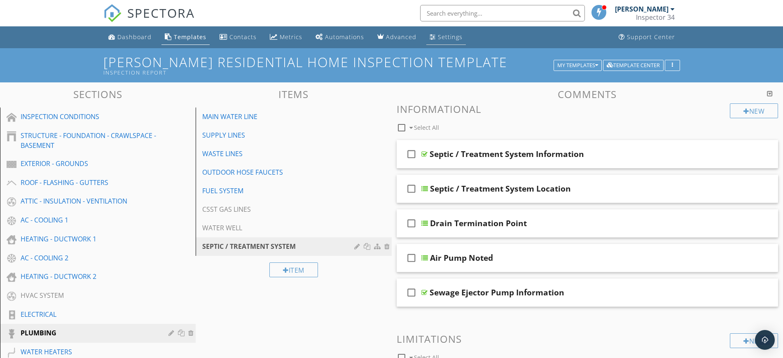
click at [449, 33] on div "Settings" at bounding box center [450, 37] width 25 height 8
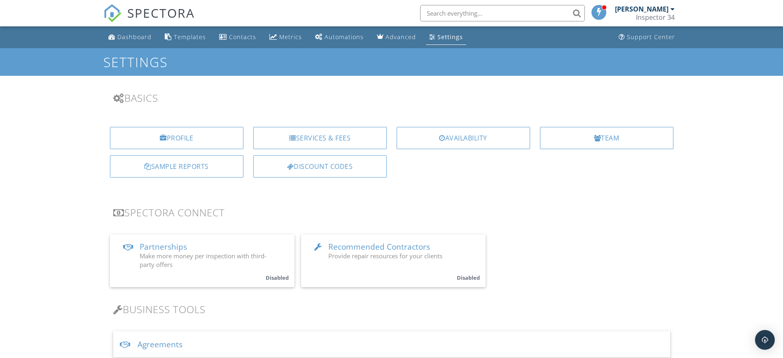
drag, startPoint x: 788, startPoint y: 26, endPoint x: 790, endPoint y: -14, distance: 40.1
click at [180, 35] on div "Templates" at bounding box center [190, 37] width 32 height 8
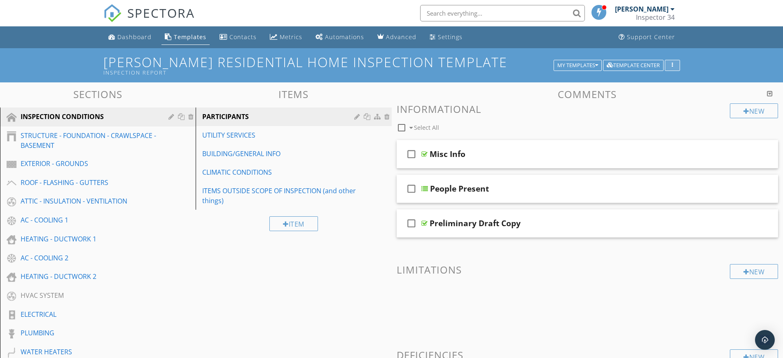
click at [675, 69] on button "button" at bounding box center [672, 66] width 15 height 12
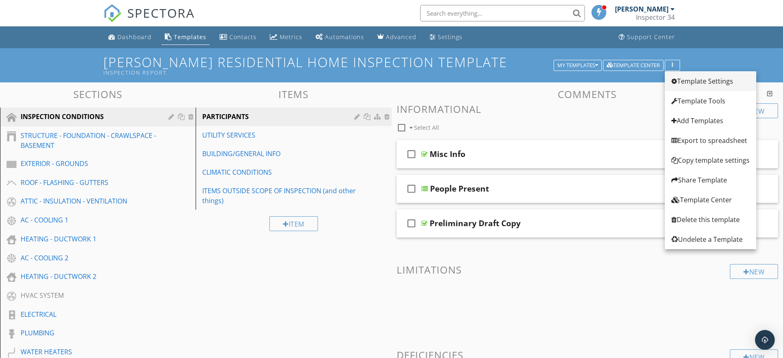
click at [698, 84] on div "Template Settings" at bounding box center [710, 81] width 78 height 10
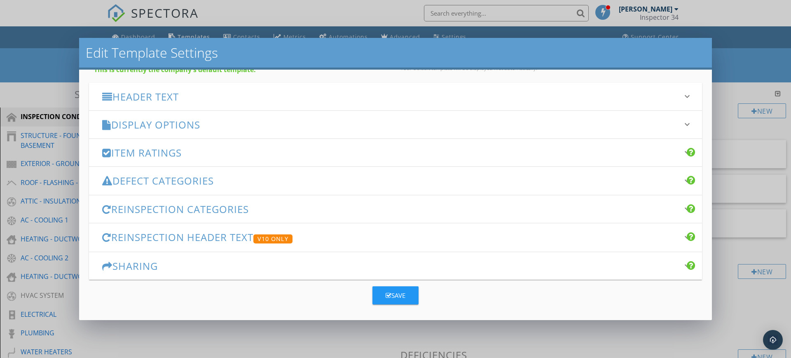
scroll to position [97, 0]
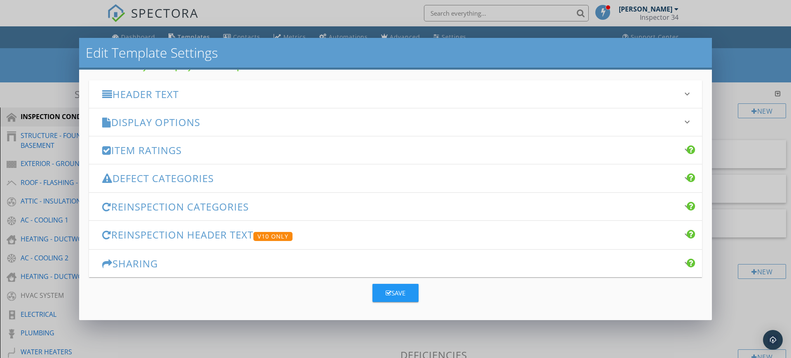
click at [682, 176] on icon "keyboard_arrow_down" at bounding box center [687, 178] width 10 height 10
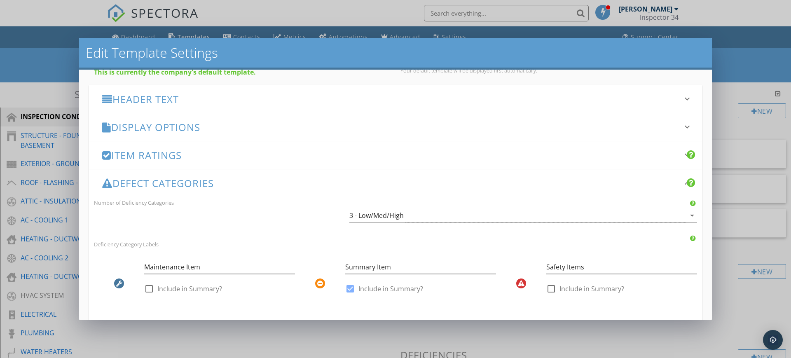
scroll to position [91, 0]
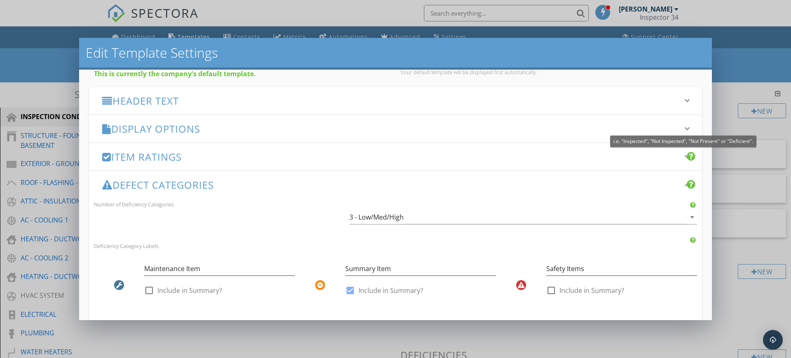
click at [682, 154] on icon "keyboard_arrow_down" at bounding box center [687, 157] width 10 height 10
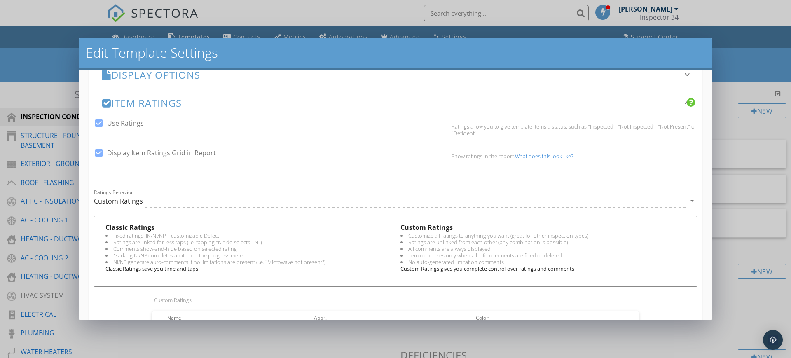
scroll to position [141, 0]
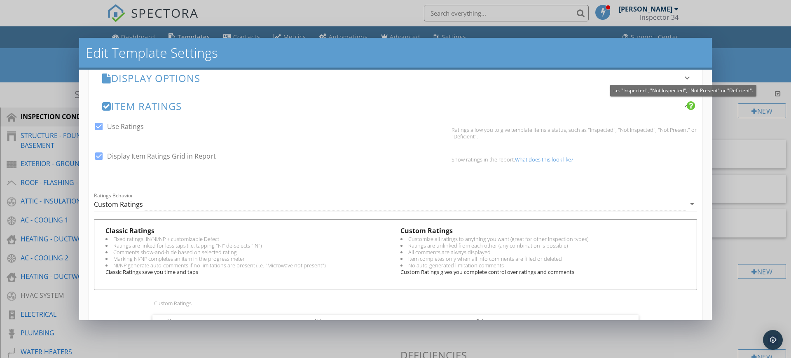
click at [687, 105] on div at bounding box center [691, 106] width 9 height 10
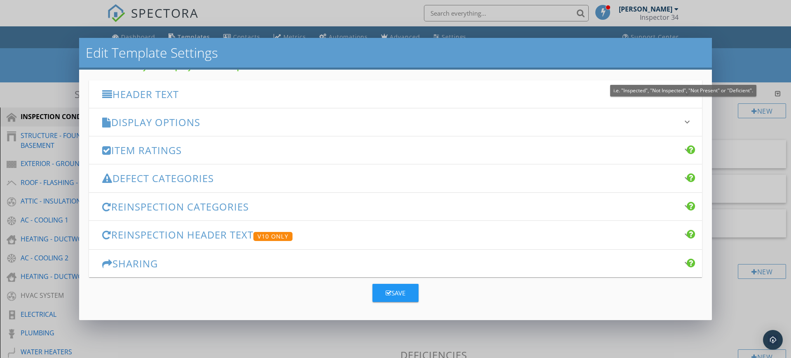
scroll to position [97, 0]
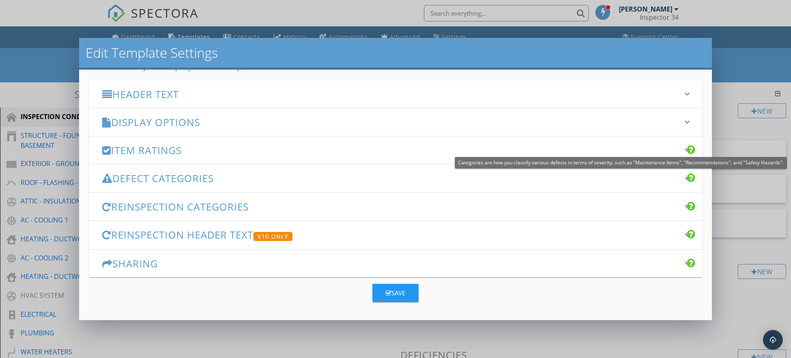
click at [682, 176] on icon "keyboard_arrow_down" at bounding box center [687, 178] width 10 height 10
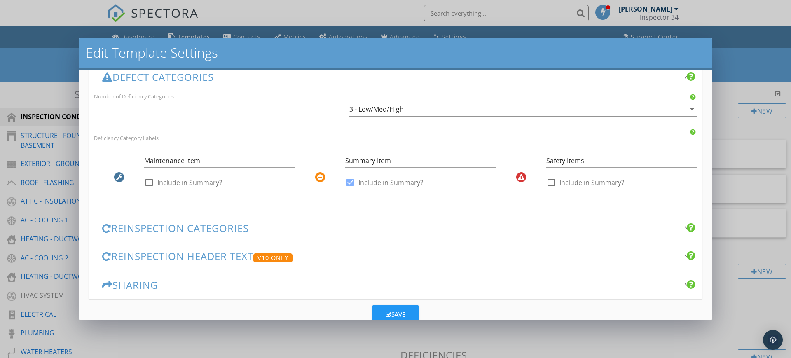
scroll to position [200, 0]
click at [687, 107] on icon "arrow_drop_down" at bounding box center [692, 108] width 10 height 10
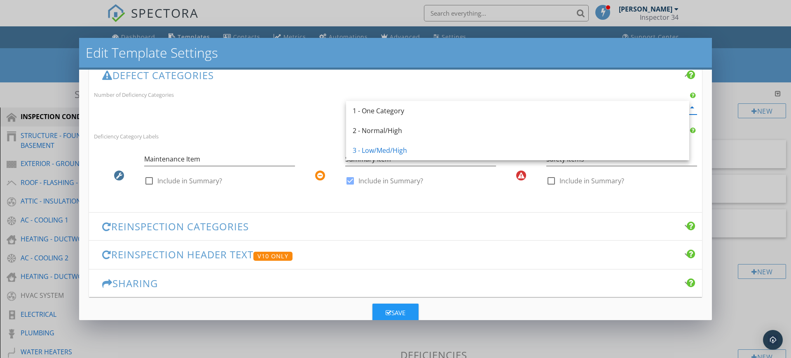
click at [680, 107] on div "1 - One Category" at bounding box center [518, 111] width 330 height 10
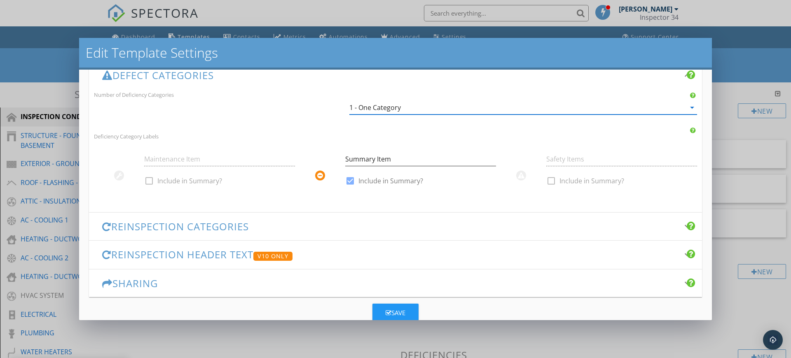
click at [538, 110] on div "1 - One Category" at bounding box center [517, 108] width 336 height 14
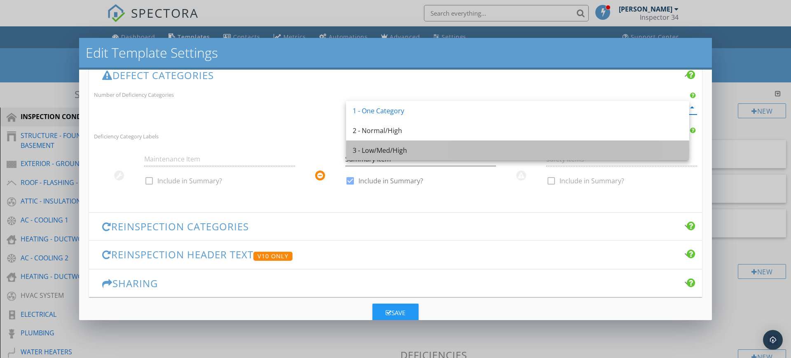
click at [435, 147] on div "3 - Low/Med/High" at bounding box center [518, 150] width 330 height 10
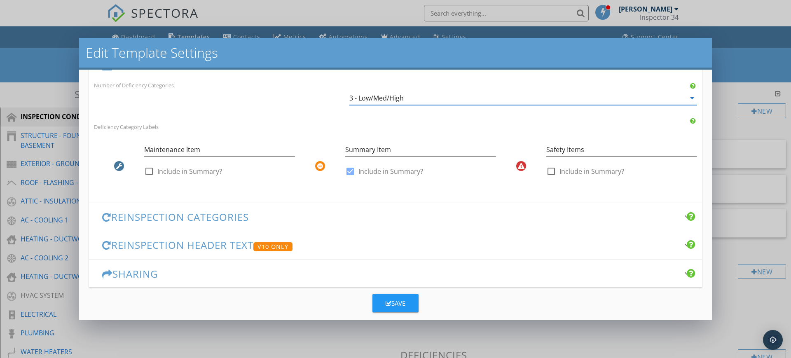
scroll to position [212, 0]
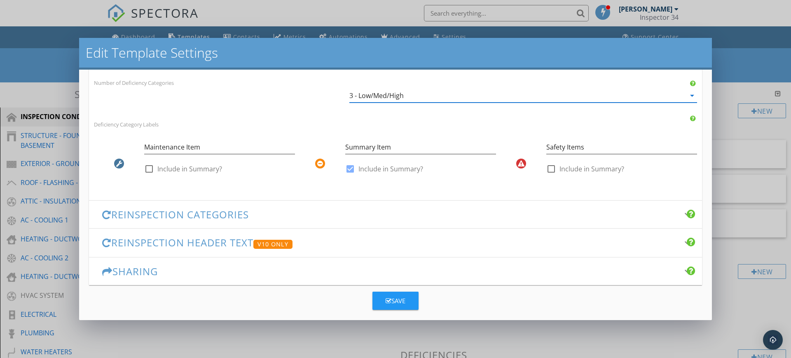
click at [612, 90] on div "3 - Low/Med/High" at bounding box center [517, 96] width 336 height 14
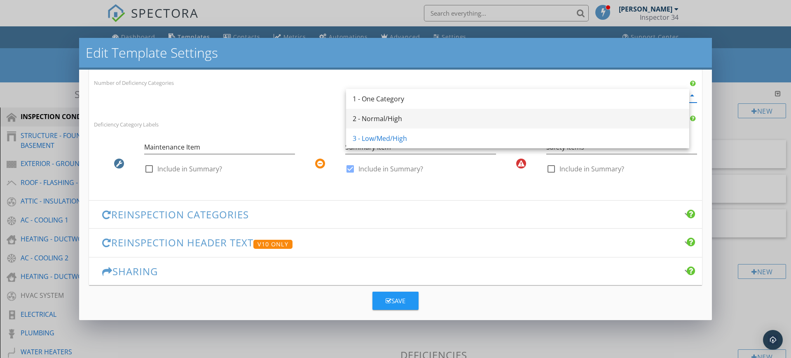
click at [406, 117] on div "2 - Normal/High" at bounding box center [518, 119] width 330 height 10
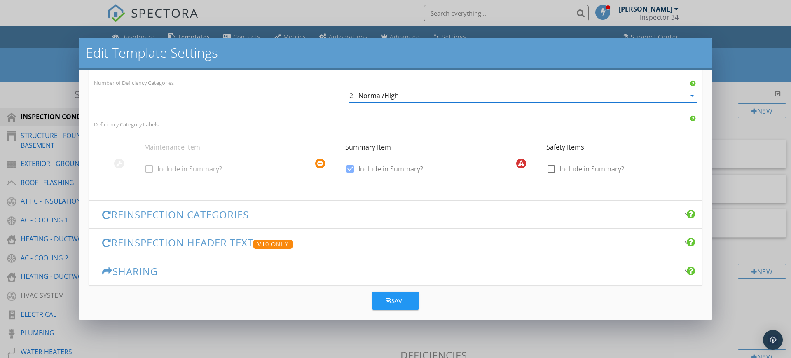
click at [535, 86] on div "2 - Normal/High arrow_drop_down" at bounding box center [523, 97] width 348 height 27
click at [520, 96] on div "2 - Normal/High" at bounding box center [517, 96] width 336 height 14
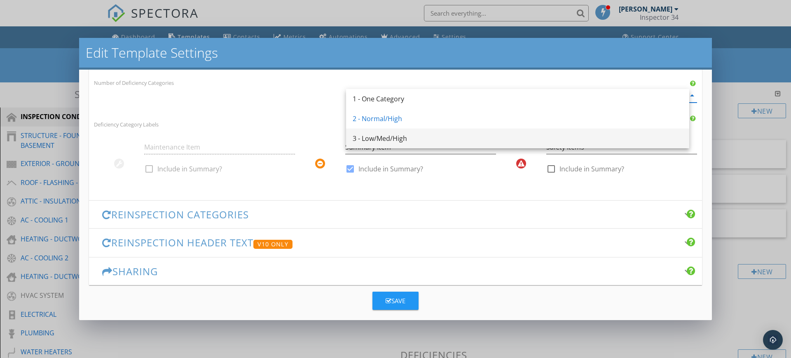
click at [432, 138] on div "3 - Low/Med/High" at bounding box center [518, 138] width 330 height 10
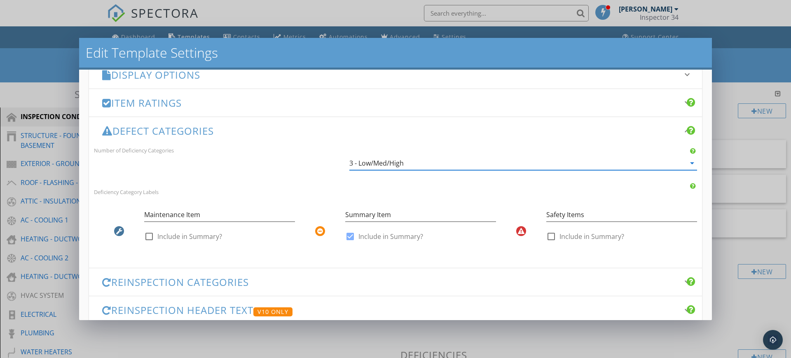
scroll to position [150, 0]
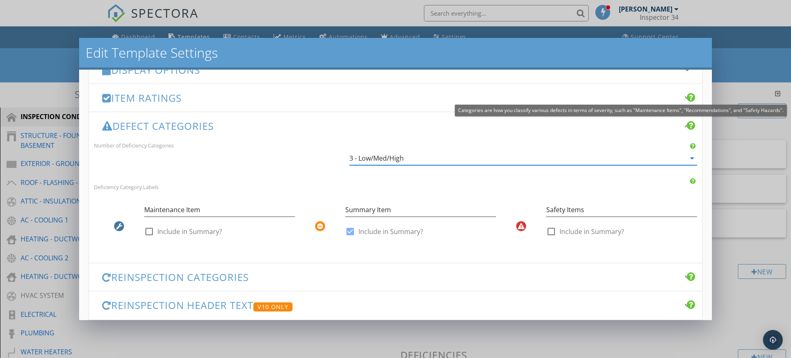
click at [687, 124] on div at bounding box center [691, 125] width 9 height 10
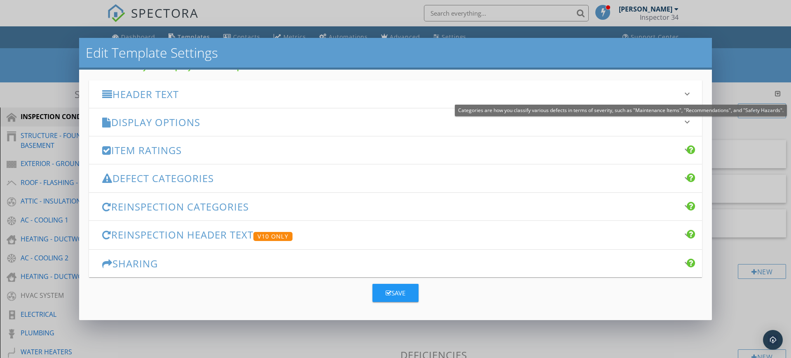
scroll to position [97, 0]
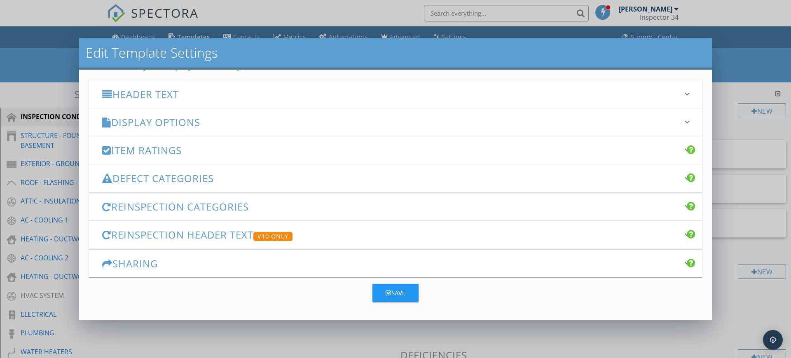
click at [682, 206] on icon "keyboard_arrow_down" at bounding box center [687, 206] width 10 height 10
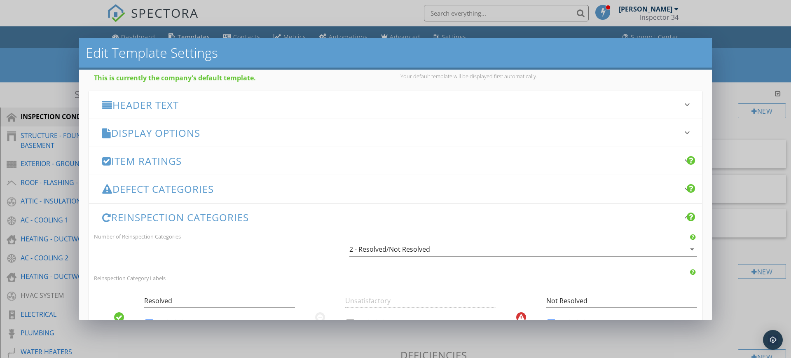
scroll to position [84, 0]
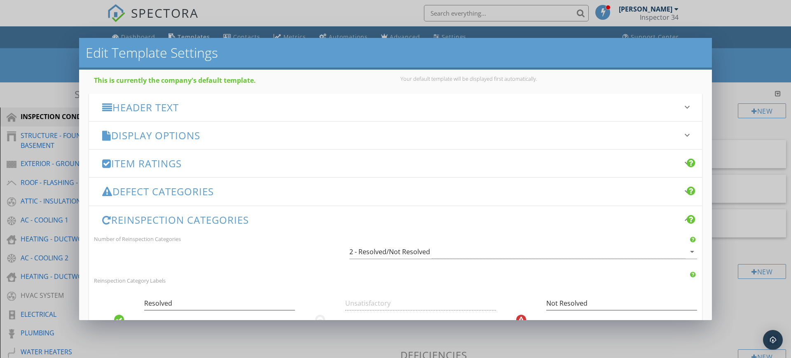
click at [682, 133] on icon "keyboard_arrow_down" at bounding box center [687, 135] width 10 height 10
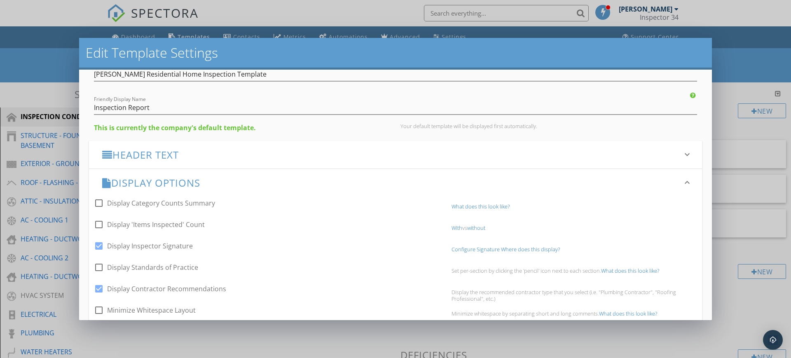
scroll to position [25, 0]
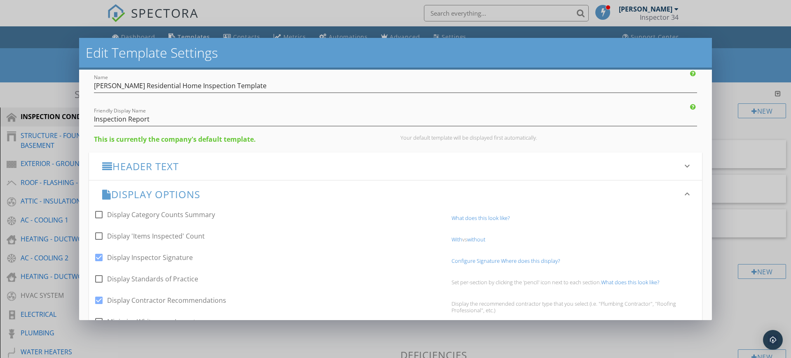
click at [682, 192] on icon "keyboard_arrow_down" at bounding box center [687, 194] width 10 height 10
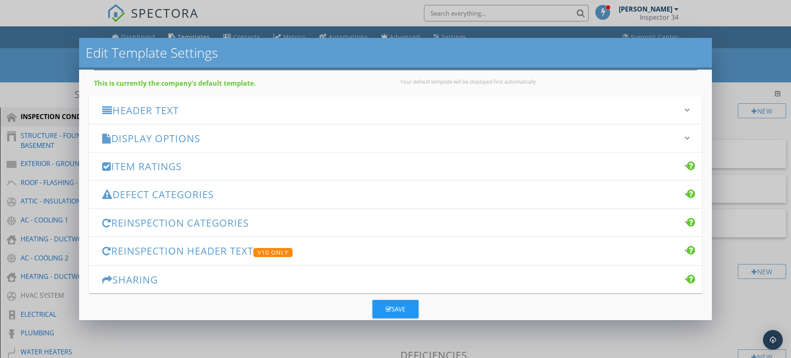
scroll to position [97, 0]
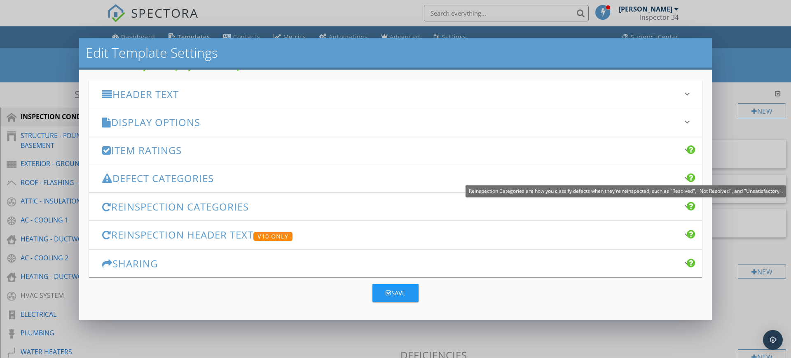
click at [687, 203] on div at bounding box center [691, 206] width 9 height 10
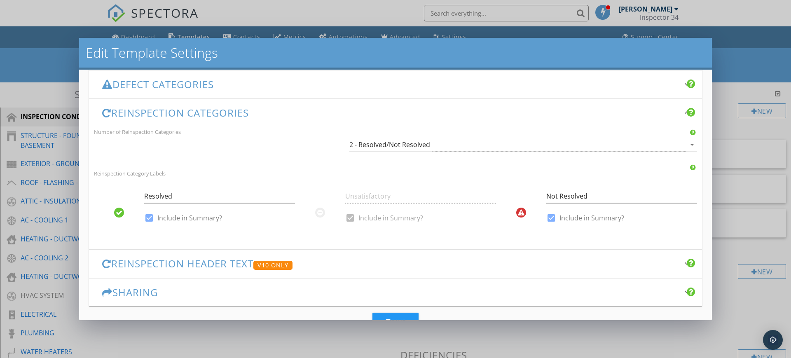
scroll to position [187, 0]
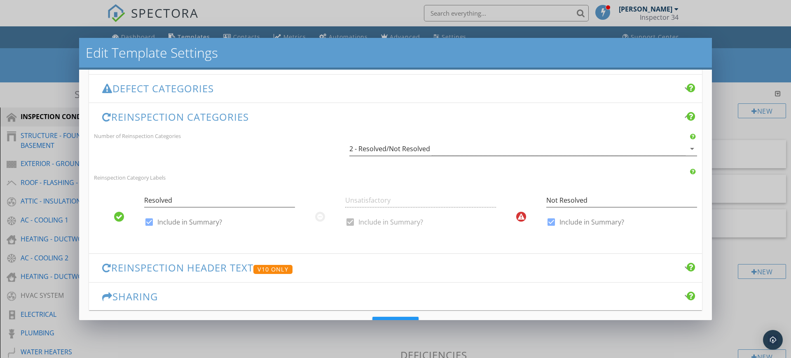
click at [632, 151] on div "2 - Resolved/Not Resolved" at bounding box center [517, 149] width 336 height 14
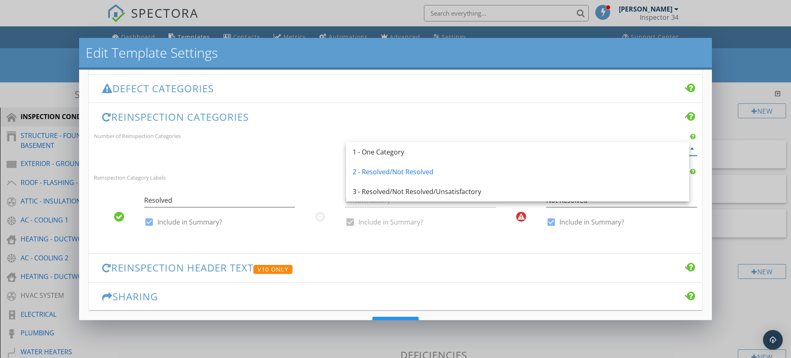
click at [274, 162] on div "Number of Reinspection Categories 2 - Resolved/Not Resolved arrow_drop_down" at bounding box center [395, 147] width 613 height 33
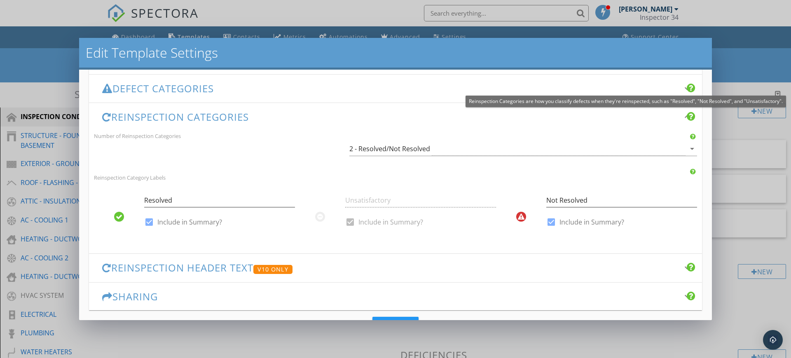
click at [687, 113] on div at bounding box center [691, 116] width 9 height 10
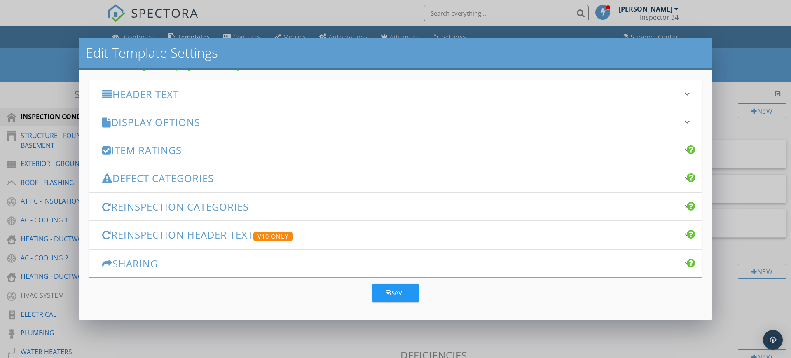
scroll to position [97, 0]
click at [682, 232] on icon "keyboard_arrow_down" at bounding box center [687, 235] width 10 height 10
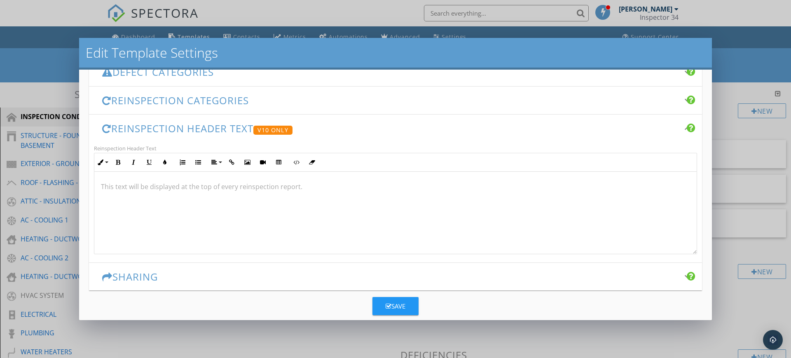
scroll to position [203, 0]
click at [682, 130] on icon "keyboard_arrow_down" at bounding box center [687, 129] width 10 height 10
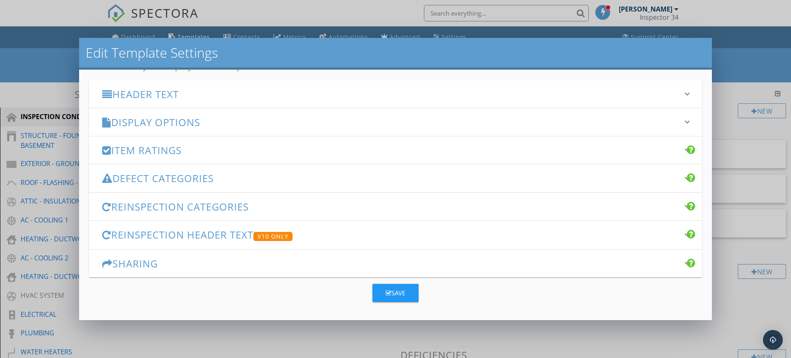
scroll to position [97, 0]
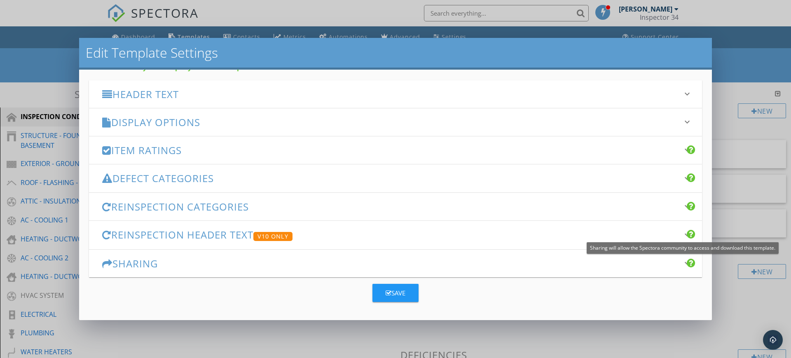
click at [682, 263] on icon "keyboard_arrow_down" at bounding box center [687, 263] width 10 height 10
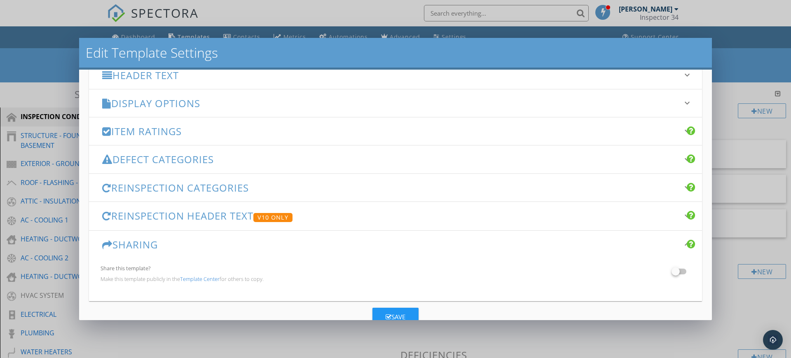
scroll to position [140, 0]
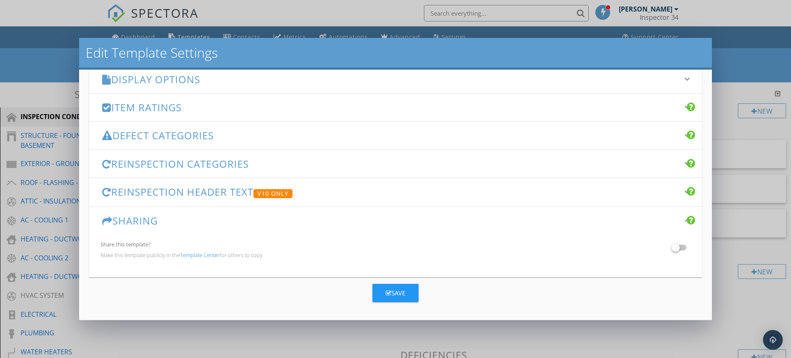
click at [682, 194] on icon "keyboard_arrow_down" at bounding box center [687, 192] width 10 height 10
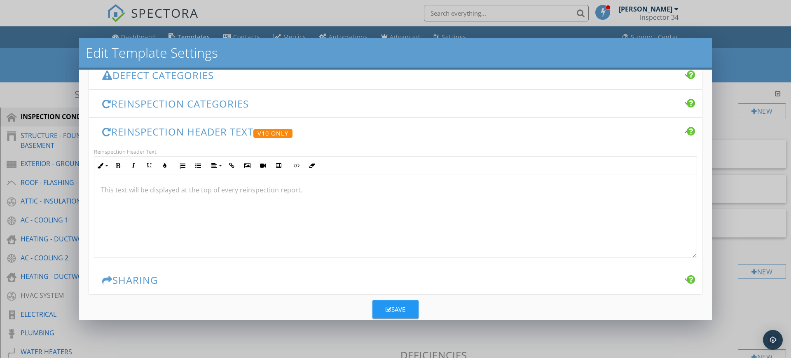
scroll to position [201, 0]
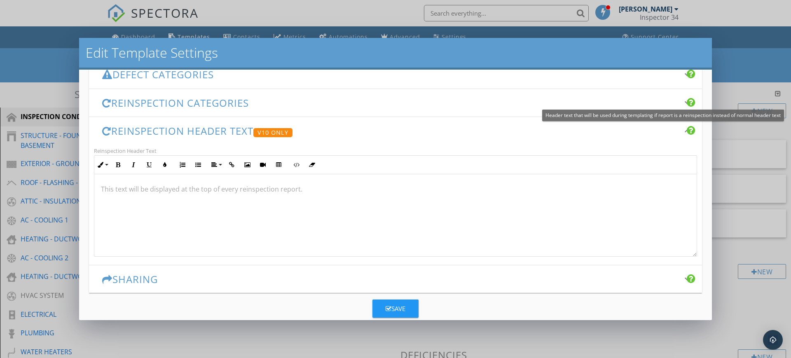
click at [687, 132] on div at bounding box center [691, 130] width 9 height 10
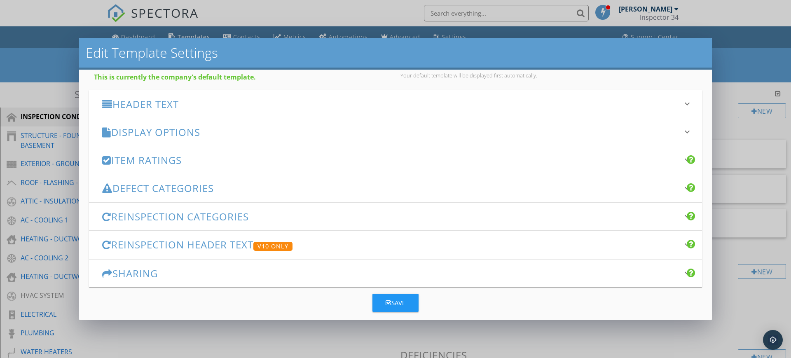
scroll to position [97, 0]
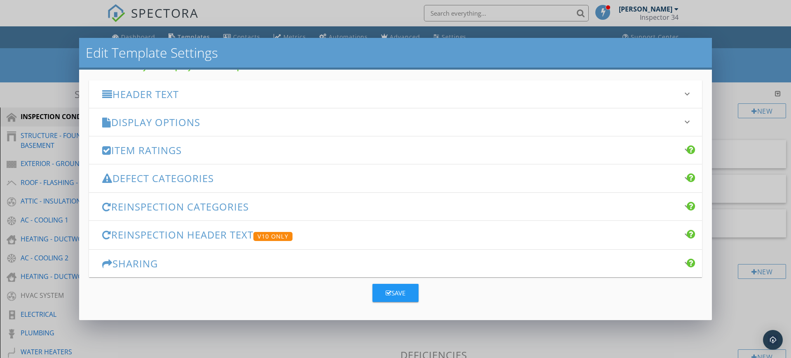
click at [687, 261] on div at bounding box center [691, 263] width 9 height 10
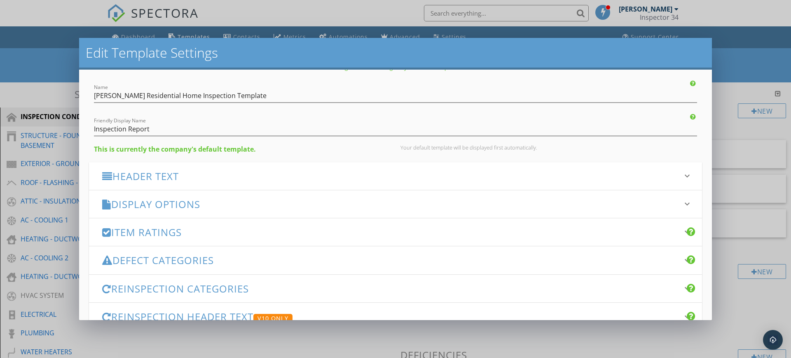
scroll to position [0, 0]
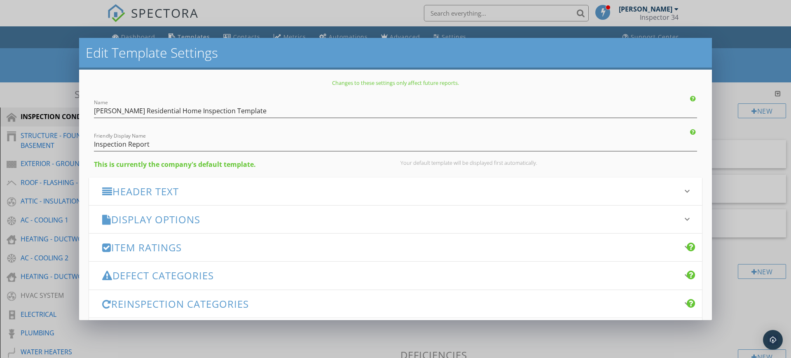
click at [775, 20] on div "Edit Template Settings Changes to these settings only affect future reports. Na…" at bounding box center [395, 179] width 791 height 358
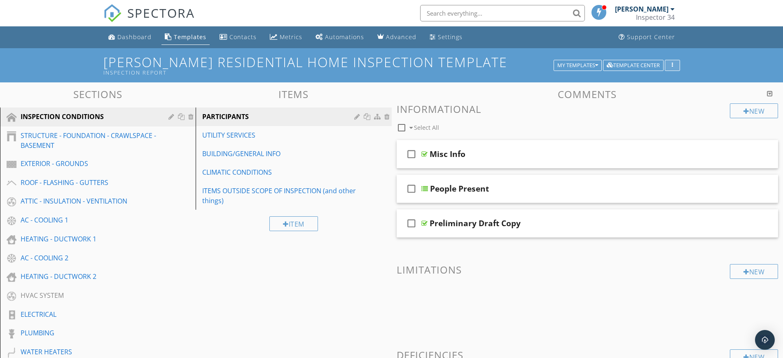
click at [672, 63] on icon "button" at bounding box center [672, 66] width 1 height 6
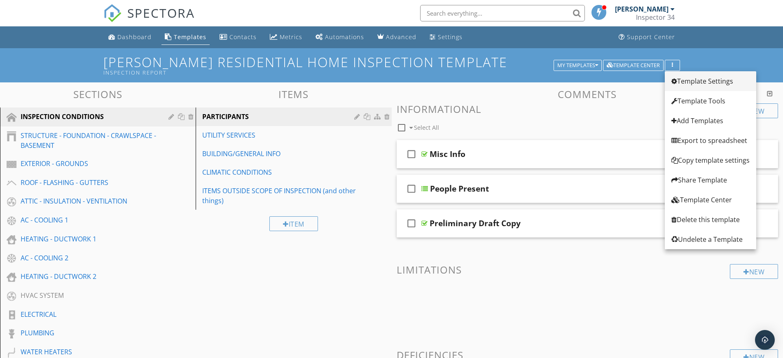
click at [703, 79] on div "Template Settings" at bounding box center [710, 81] width 78 height 10
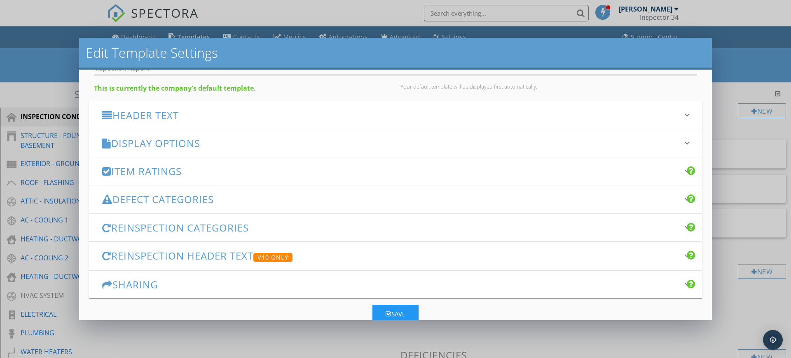
scroll to position [97, 0]
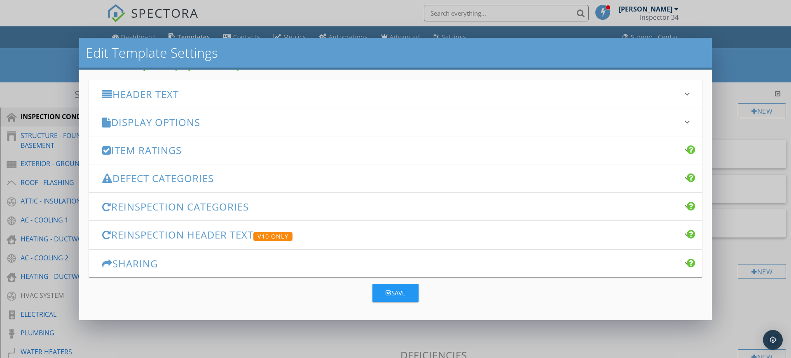
click at [687, 265] on div at bounding box center [691, 263] width 9 height 10
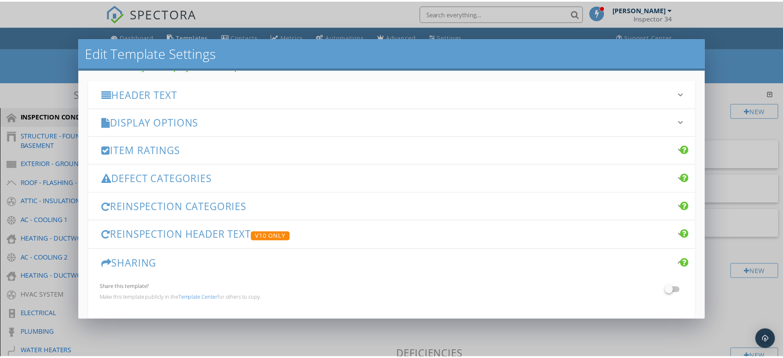
scroll to position [140, 0]
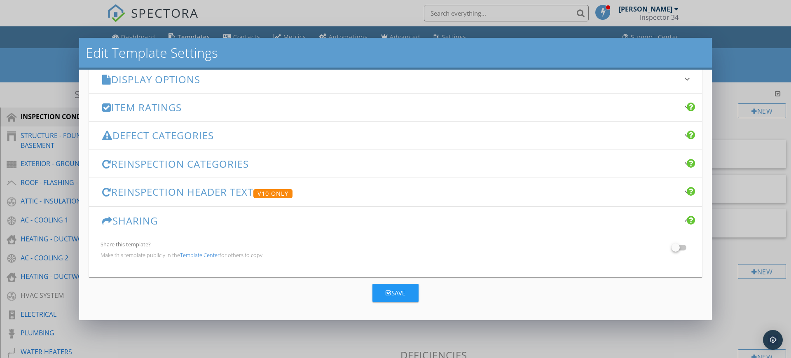
click at [669, 246] on div at bounding box center [676, 248] width 14 height 14
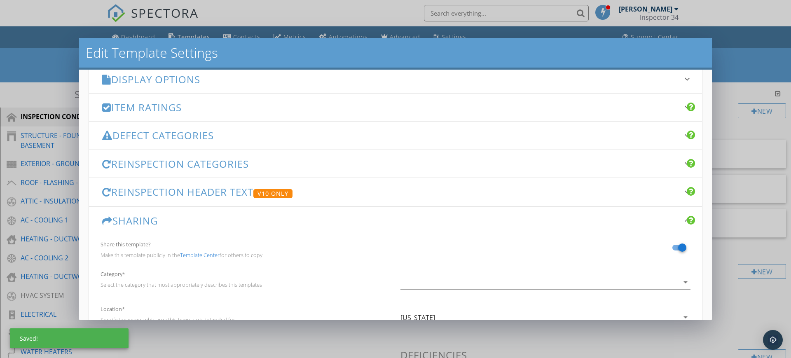
click at [675, 249] on div at bounding box center [682, 248] width 14 height 14
checkbox input "false"
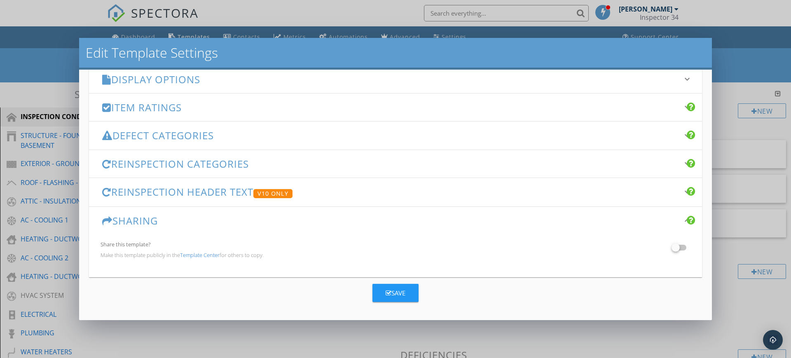
click at [387, 294] on div "Save" at bounding box center [396, 292] width 20 height 9
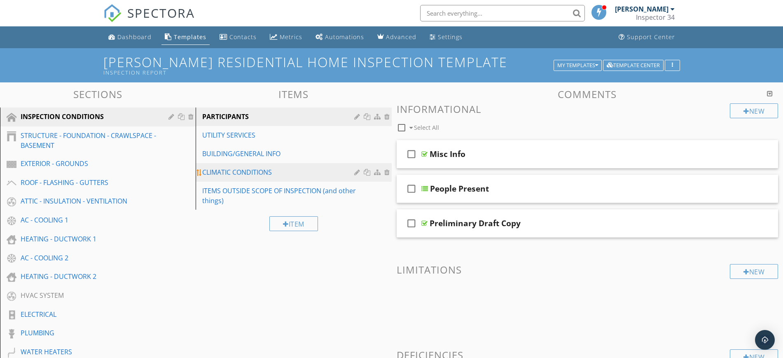
click at [225, 174] on div "CLIMATIC CONDITIONS" at bounding box center [279, 172] width 154 height 10
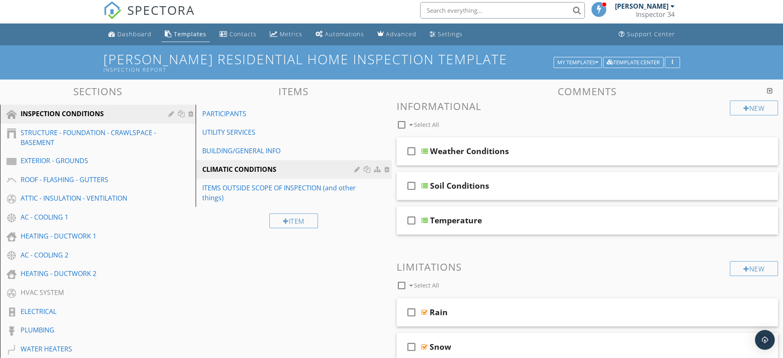
scroll to position [2, 0]
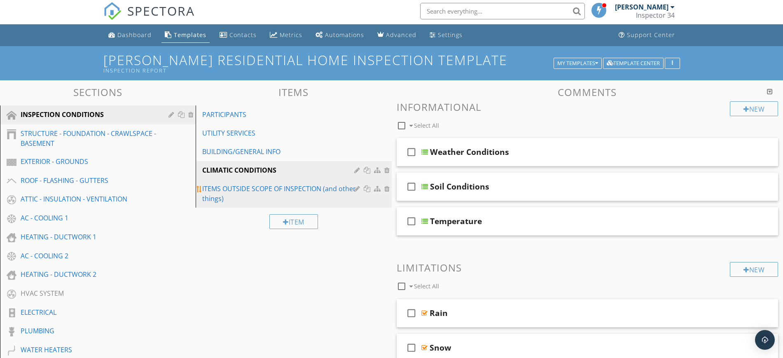
click at [241, 189] on div "ITEMS OUTSIDE SCOPE OF INSPECTION (and other things)" at bounding box center [279, 194] width 154 height 20
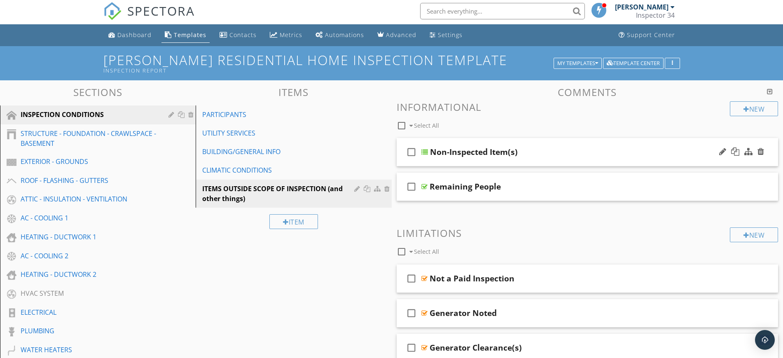
click at [555, 153] on div "Non-Inspected Item(s)" at bounding box center [567, 152] width 274 height 10
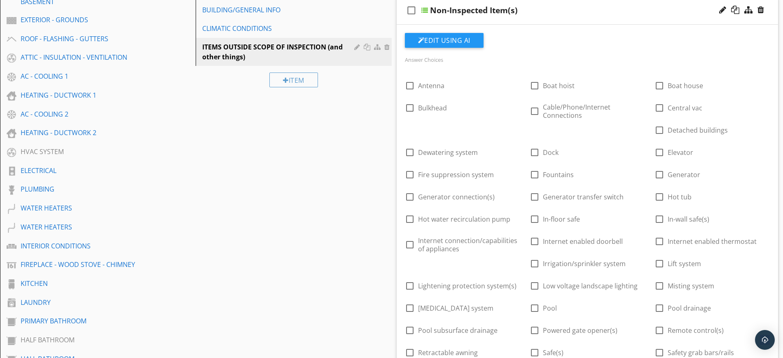
scroll to position [132, 0]
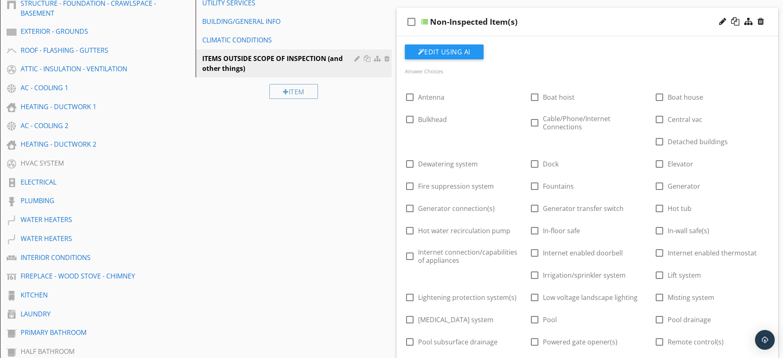
click at [571, 26] on div "Non-Inspected Item(s)" at bounding box center [567, 22] width 274 height 10
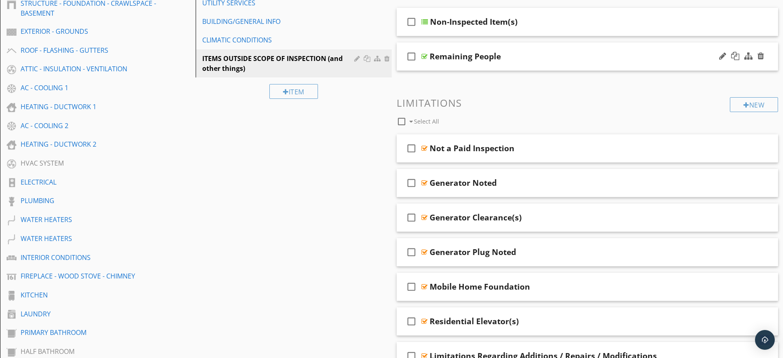
click at [587, 54] on div "Remaining People" at bounding box center [567, 56] width 274 height 10
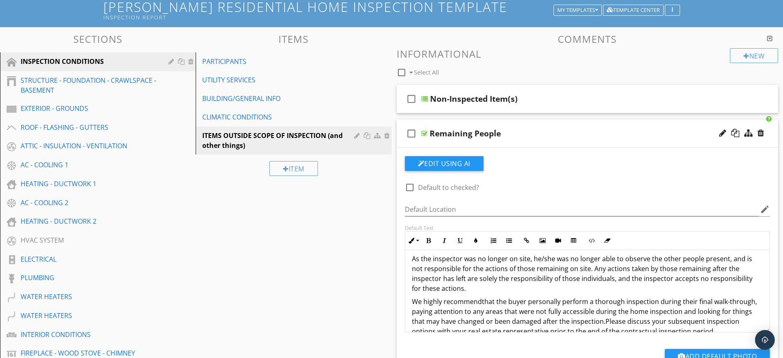
scroll to position [174, 0]
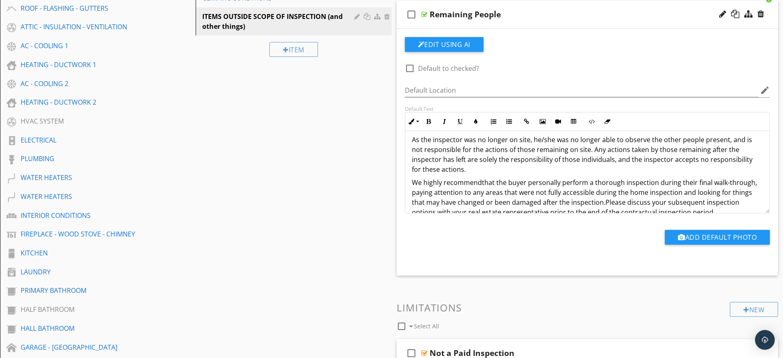
click at [565, 20] on div "check_box_outline_blank Remaining People" at bounding box center [588, 14] width 382 height 28
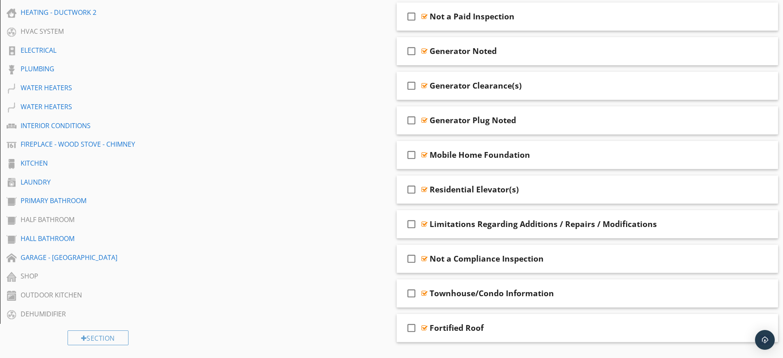
scroll to position [256, 0]
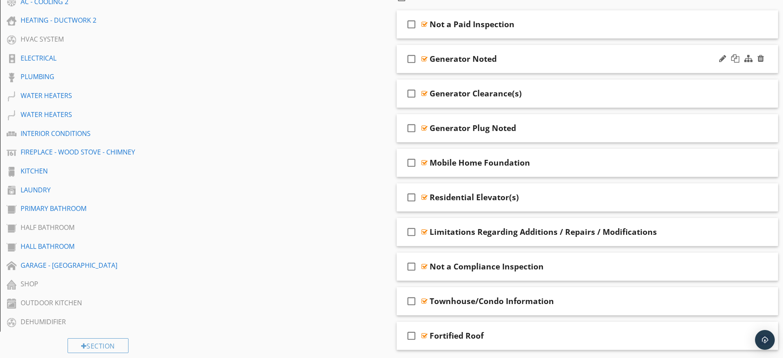
click at [575, 58] on div "Generator Noted" at bounding box center [567, 59] width 274 height 10
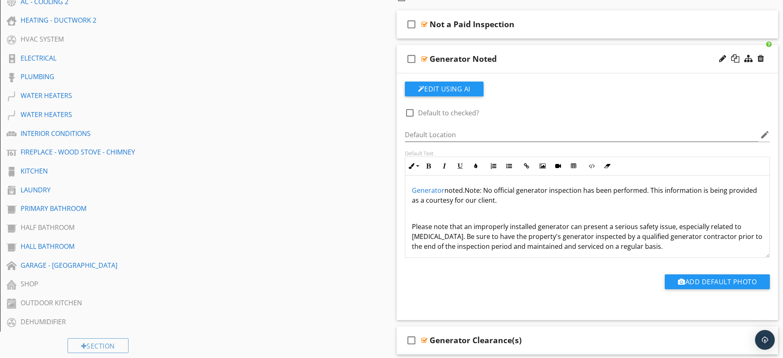
click at [562, 61] on div "Generator Noted" at bounding box center [567, 59] width 274 height 10
type textarea "<p><a draggable="false" fr-original-style="" href="https://www.learnaboutmyinsp…"
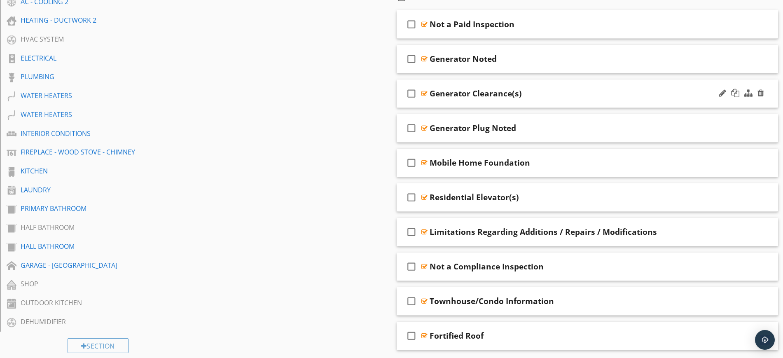
click at [559, 86] on div "check_box_outline_blank Generator Clearance(s)" at bounding box center [588, 93] width 382 height 28
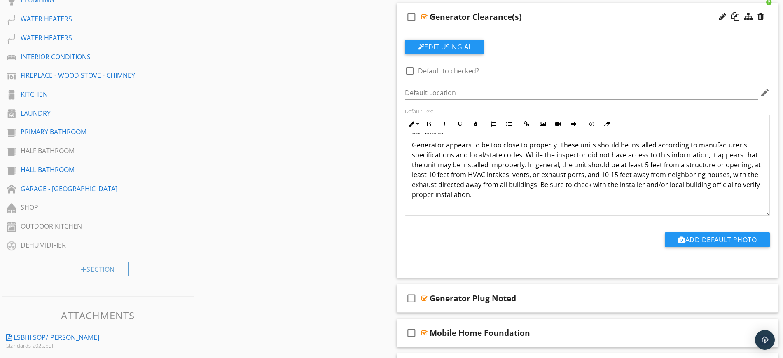
scroll to position [28, 0]
click at [598, 20] on div "Generator Clearance(s)" at bounding box center [567, 17] width 274 height 10
type textarea "<p><span style="color: inherit; background-color: initial;">Note: No official&n…"
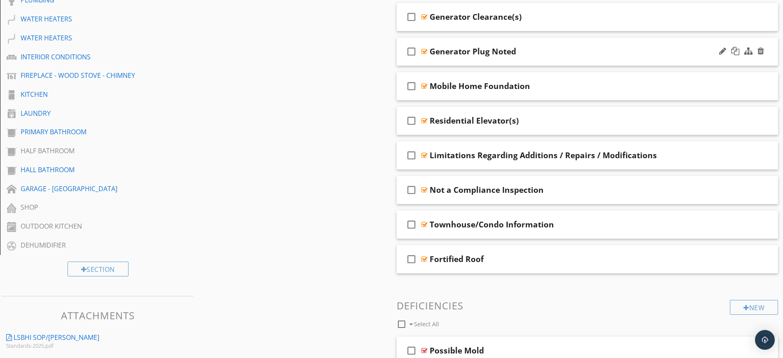
click at [570, 47] on div "Generator Plug Noted" at bounding box center [567, 52] width 274 height 10
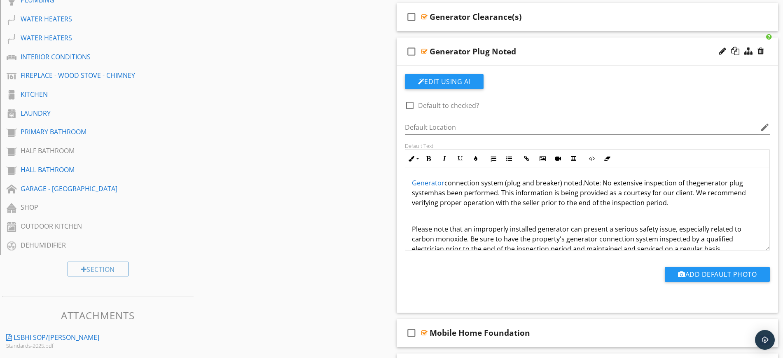
click at [570, 47] on div "Generator Plug Noted" at bounding box center [567, 52] width 274 height 10
type textarea "<p><a draggable="false" fr-original-style="" href="https://www.learnaboutmyinsp…"
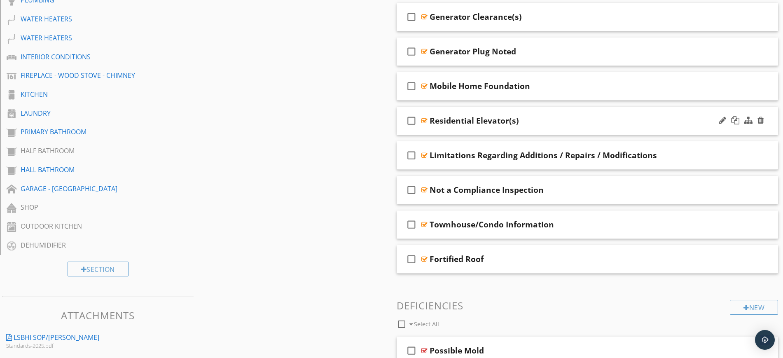
click at [562, 122] on div "Residential Elevator(s)" at bounding box center [567, 121] width 274 height 10
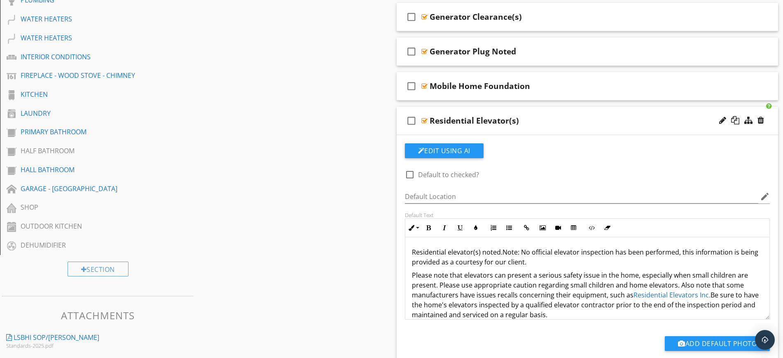
click at [596, 117] on div "Residential Elevator(s)" at bounding box center [567, 121] width 274 height 10
type textarea "<p>Residential elevator(s) noted. <span style="color: inherit; background-color…"
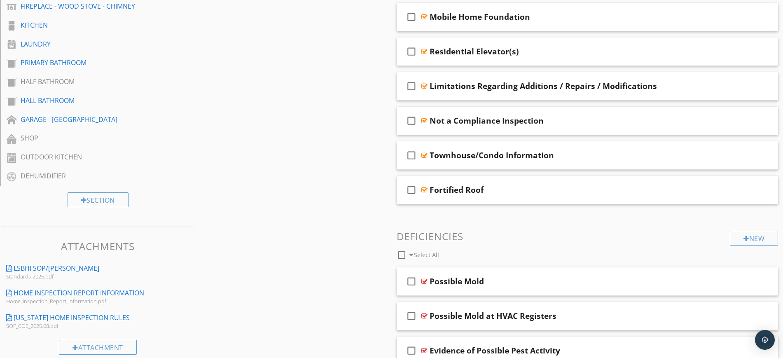
scroll to position [405, 0]
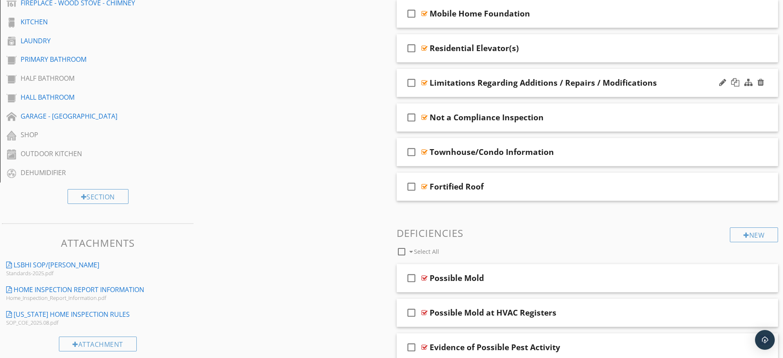
click at [667, 81] on div "Limitations Regarding Additions / Repairs / Modifications" at bounding box center [567, 83] width 274 height 10
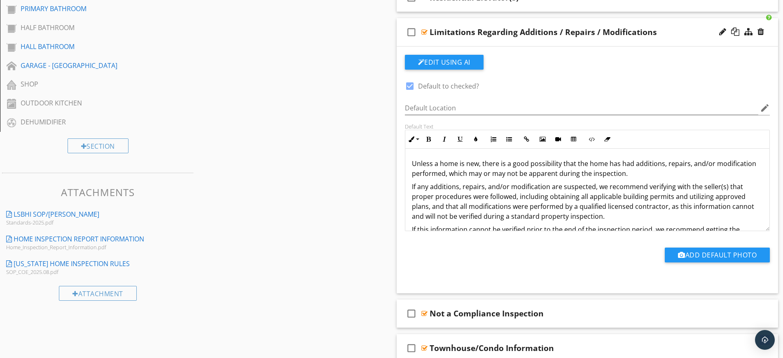
scroll to position [465, 0]
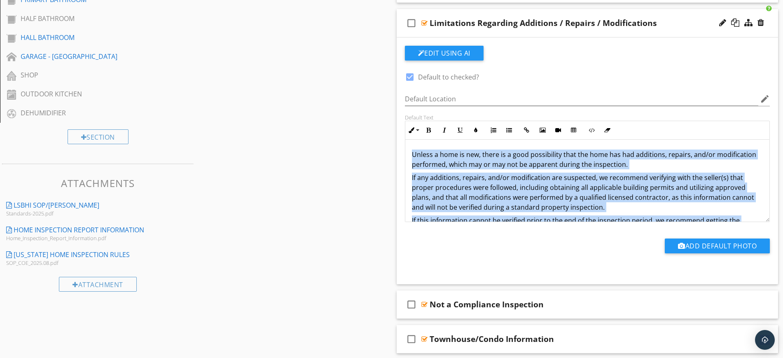
drag, startPoint x: 783, startPoint y: 127, endPoint x: 782, endPoint y: 141, distance: 14.4
click at [782, 141] on div "Comments New Informational check_box_outline_blank Select All check_box_outline…" at bounding box center [588, 342] width 392 height 1436
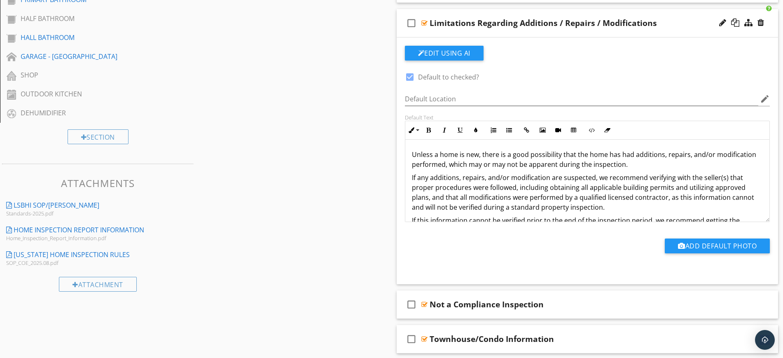
click at [675, 16] on div "check_box_outline_blank Limitations Regarding Additions / Repairs / Modificatio…" at bounding box center [588, 23] width 382 height 28
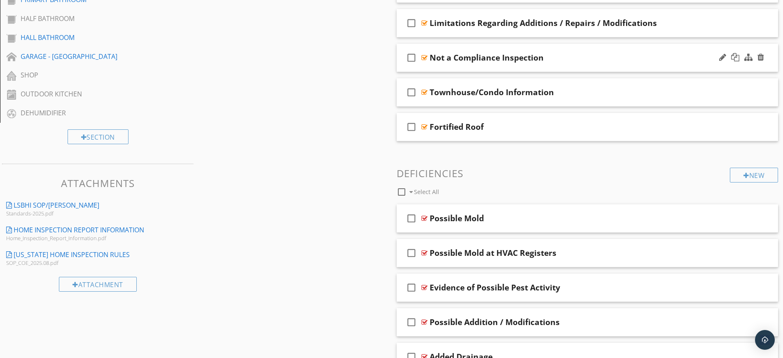
click at [617, 63] on div "check_box_outline_blank Not a Compliance Inspection" at bounding box center [588, 58] width 382 height 28
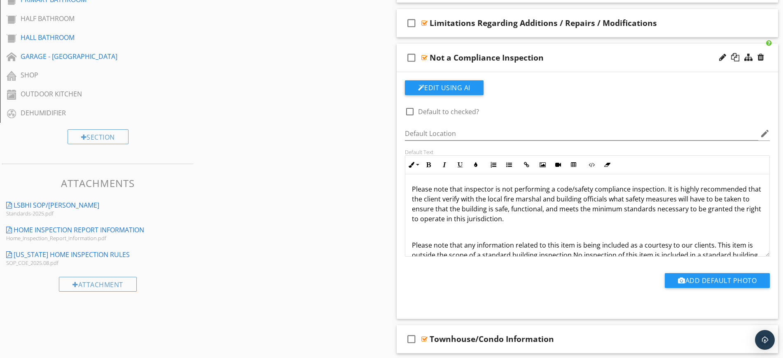
click at [596, 63] on div "check_box_outline_blank Not a Compliance Inspection" at bounding box center [588, 58] width 382 height 28
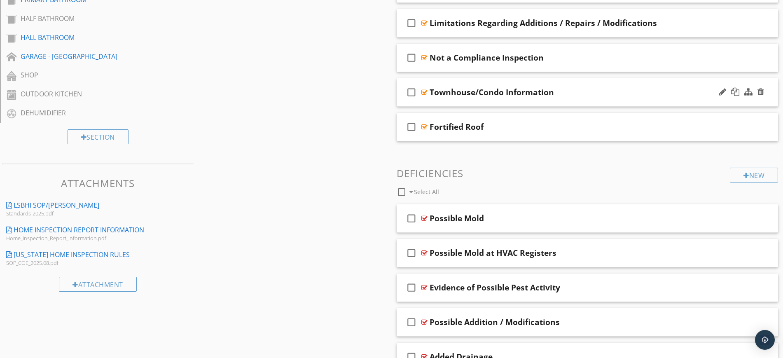
click at [612, 90] on div "Townhouse/Condo Information" at bounding box center [567, 92] width 274 height 10
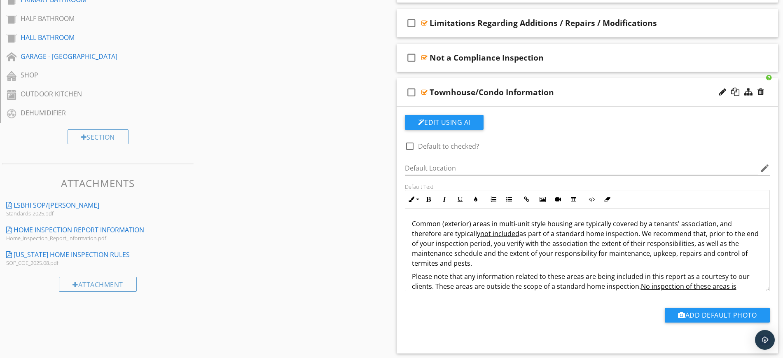
click at [628, 90] on div "Townhouse/Condo Information" at bounding box center [567, 92] width 274 height 10
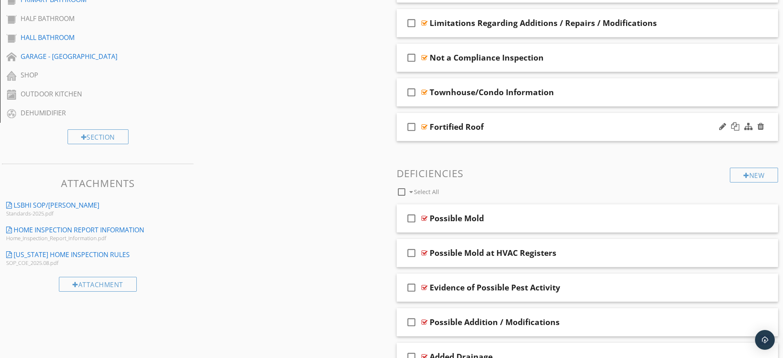
click at [603, 126] on div "Fortified Roof" at bounding box center [567, 127] width 274 height 10
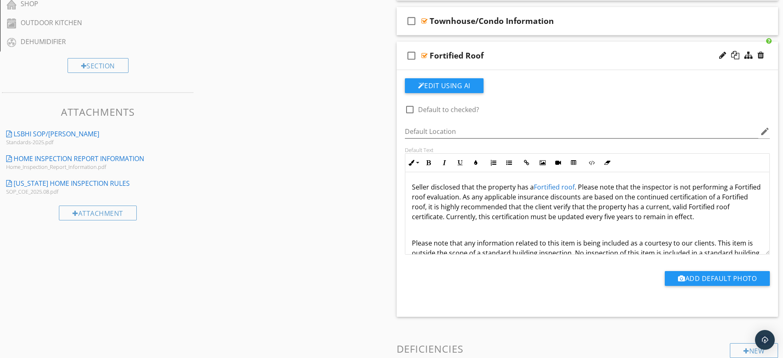
scroll to position [538, 0]
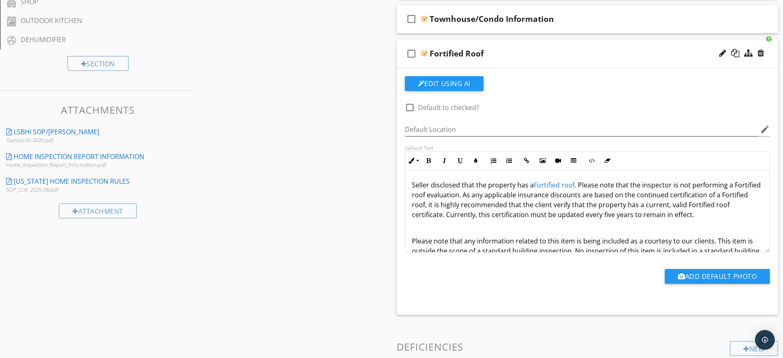
click at [590, 57] on div "Fortified Roof" at bounding box center [567, 54] width 274 height 10
type textarea "<p>Seller disclosed that the property has a <a draggable="false" fr-original-st…"
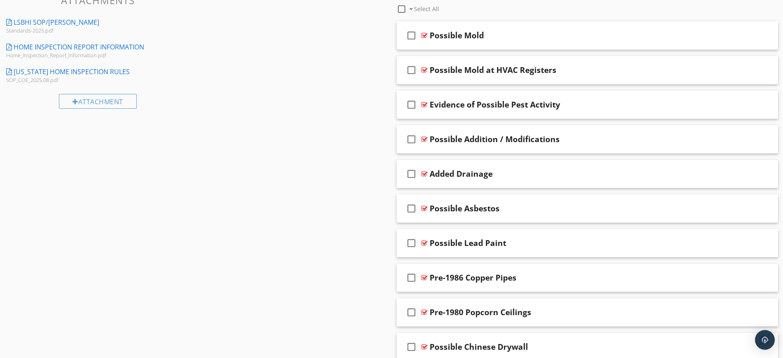
scroll to position [654, 0]
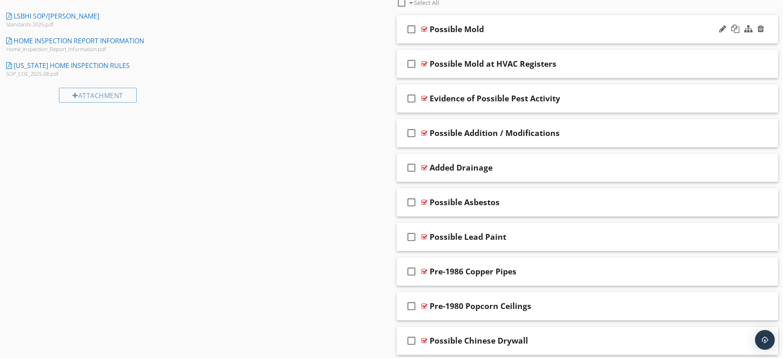
click at [528, 23] on div "check_box_outline_blank Possible Mold" at bounding box center [588, 29] width 382 height 28
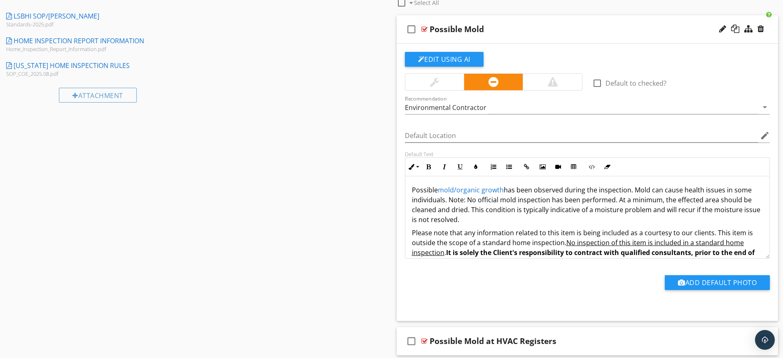
scroll to position [0, 0]
click at [579, 31] on div "Possible Mold" at bounding box center [567, 29] width 274 height 10
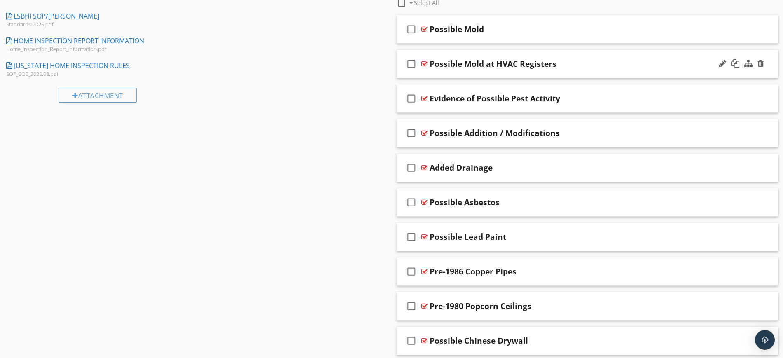
click at [598, 59] on div "Possible Mold at HVAC Registers" at bounding box center [567, 64] width 274 height 10
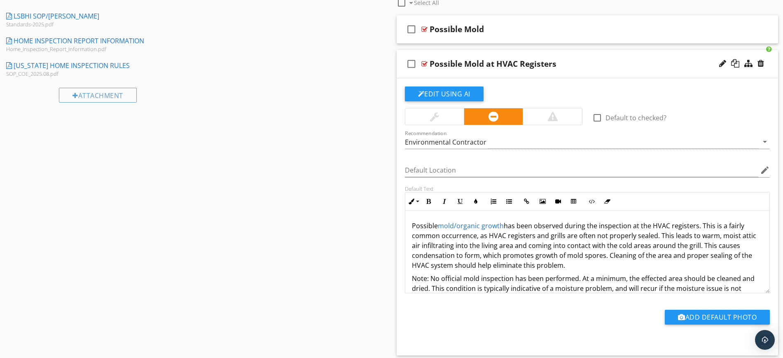
click at [584, 63] on div "Possible Mold at HVAC Registers" at bounding box center [567, 64] width 274 height 10
type textarea "<p>Possible <a draggable="false" fr-original-style="" href="http://www.learnabo…"
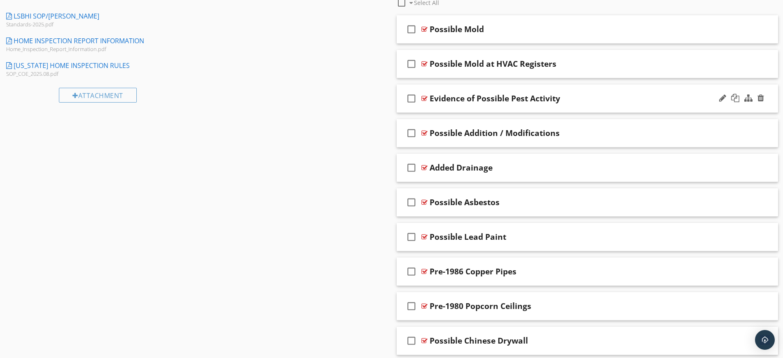
click at [612, 97] on div "Evidence of Possible Pest Activity" at bounding box center [567, 99] width 274 height 10
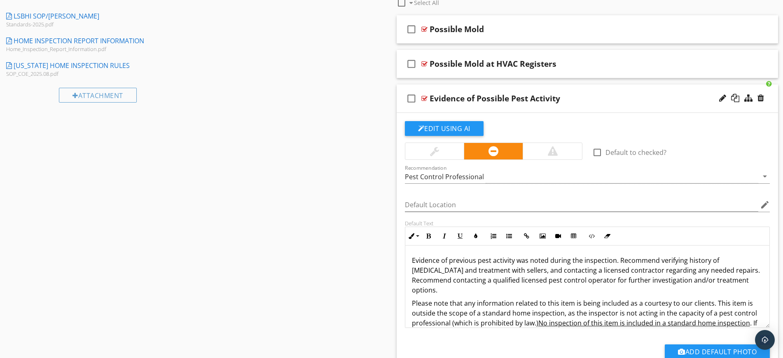
click at [612, 97] on div "Evidence of Possible Pest Activity" at bounding box center [567, 99] width 274 height 10
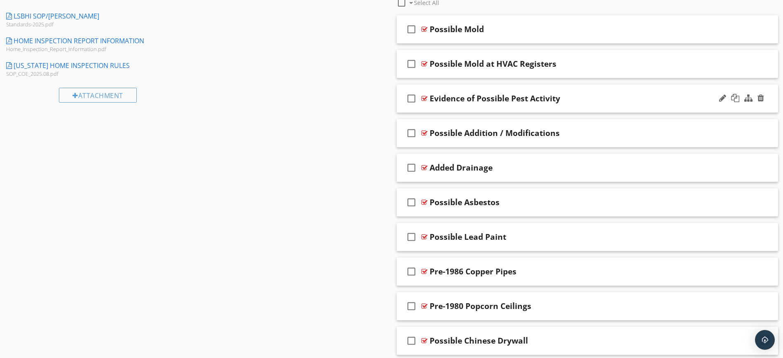
click at [612, 96] on div "Evidence of Possible Pest Activity" at bounding box center [567, 99] width 274 height 10
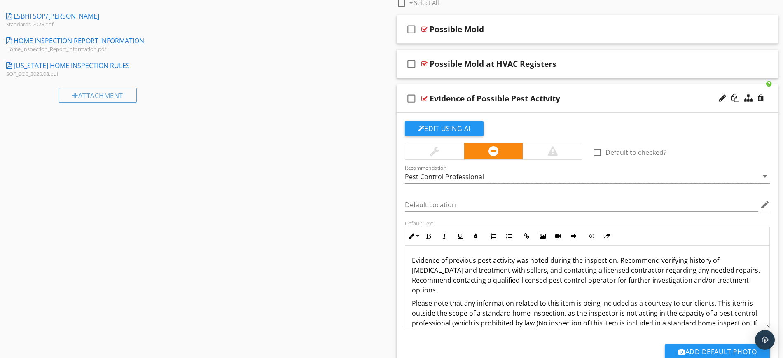
click at [612, 96] on div "Evidence of Possible Pest Activity" at bounding box center [567, 99] width 274 height 10
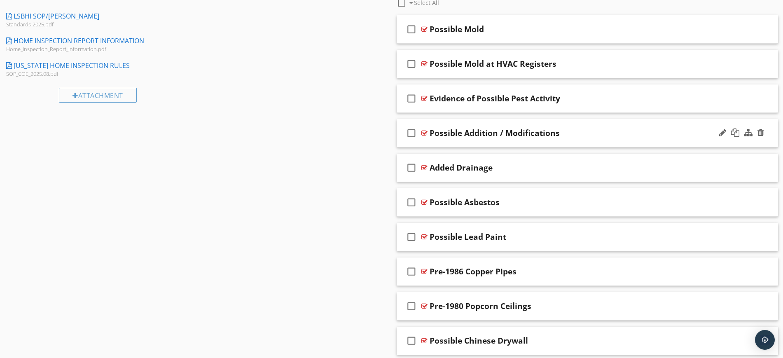
click at [613, 136] on div "Possible Addition / Modifications" at bounding box center [567, 133] width 274 height 10
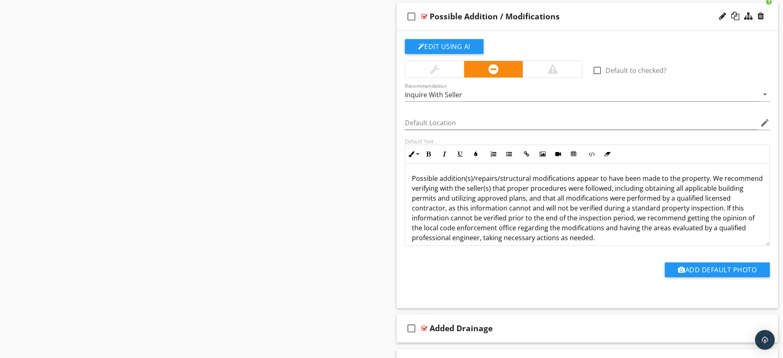
scroll to position [776, 0]
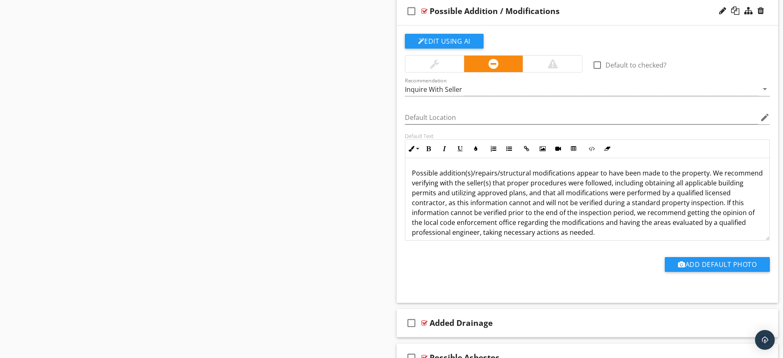
click at [605, 10] on div "Possible Addition / Modifications" at bounding box center [567, 11] width 274 height 10
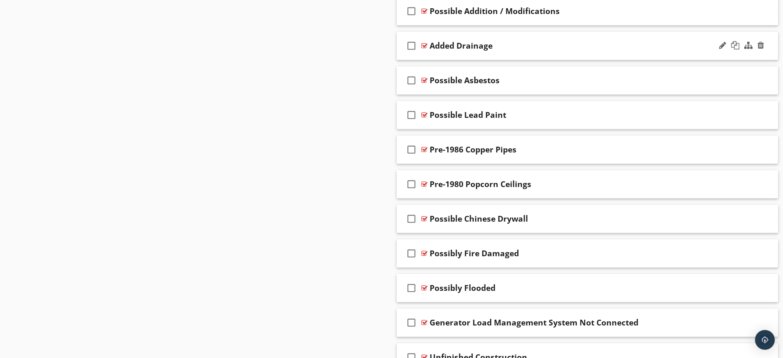
click at [595, 47] on div "Added Drainage" at bounding box center [567, 46] width 274 height 10
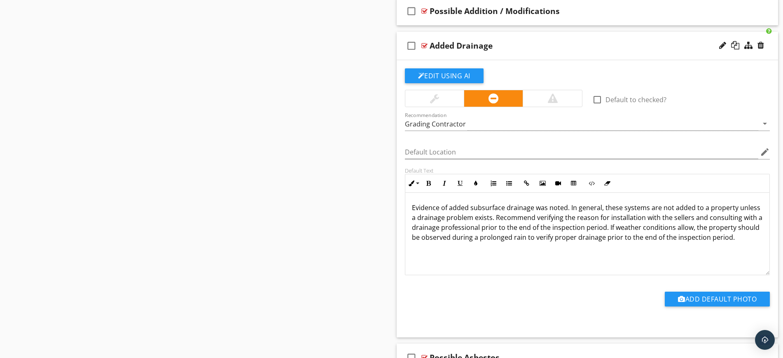
click at [595, 47] on div "Added Drainage" at bounding box center [567, 46] width 274 height 10
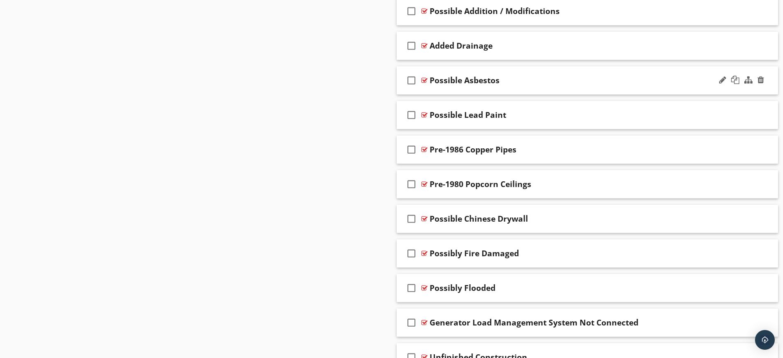
click at [555, 81] on div "Possible Asbestos" at bounding box center [567, 80] width 274 height 10
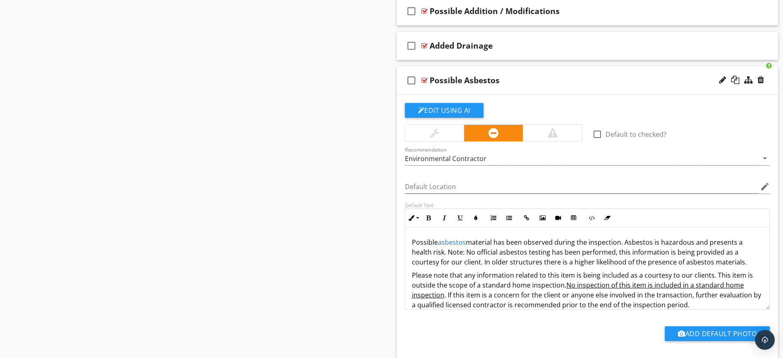
click at [555, 81] on div "Possible Asbestos" at bounding box center [567, 80] width 274 height 10
type textarea "<p>Possible <a draggable="false" fr-original-style="" href="http://www.learnabo…"
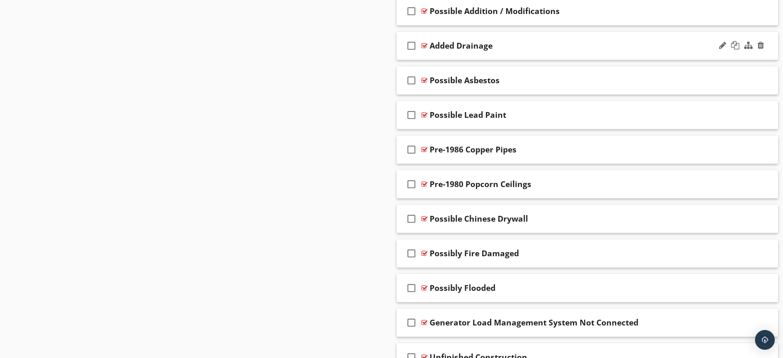
click at [547, 45] on div "Added Drainage" at bounding box center [567, 46] width 274 height 10
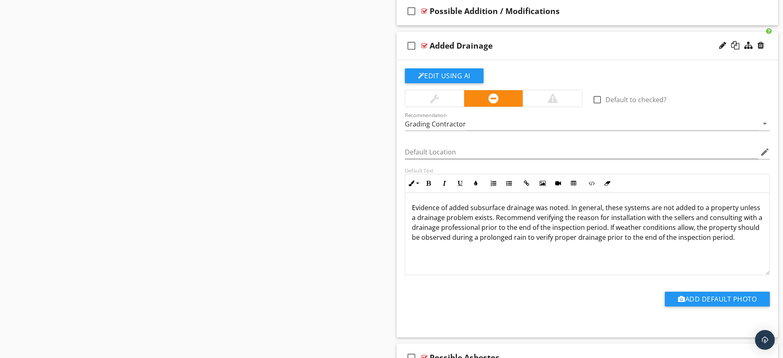
click at [547, 45] on div "Added Drainage" at bounding box center [567, 46] width 274 height 10
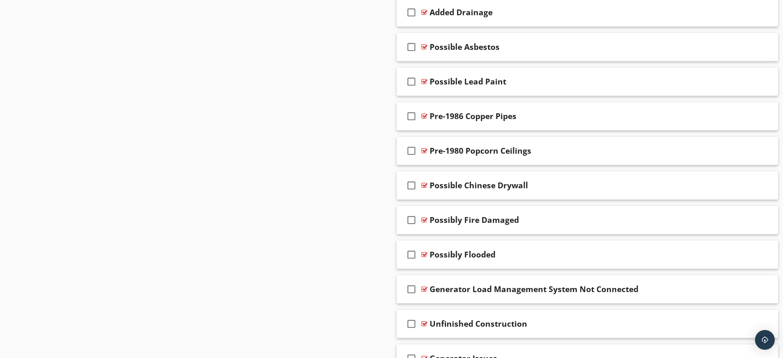
scroll to position [808, 0]
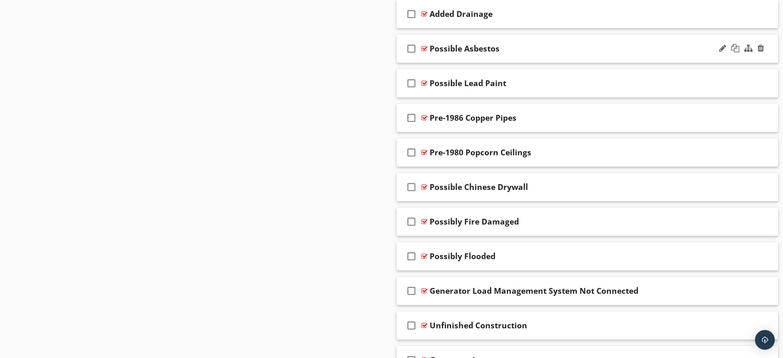
click at [586, 43] on div "check_box_outline_blank Possible Asbestos" at bounding box center [588, 49] width 382 height 28
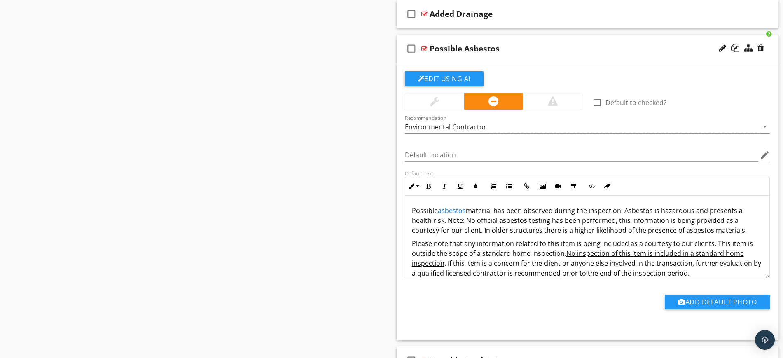
click at [586, 43] on div "check_box_outline_blank Possible Asbestos" at bounding box center [588, 49] width 382 height 28
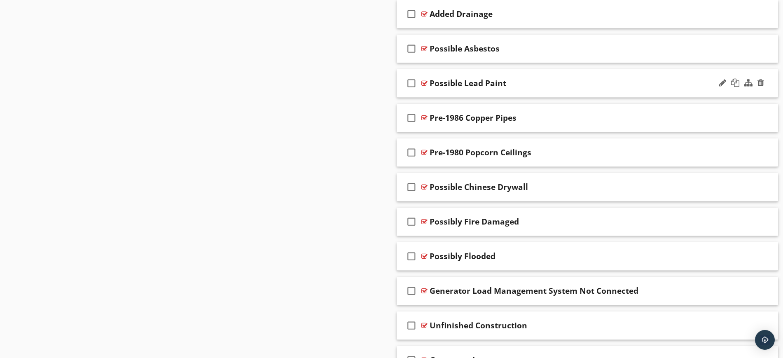
click at [596, 76] on div "check_box_outline_blank Possible Lead Paint" at bounding box center [588, 83] width 382 height 28
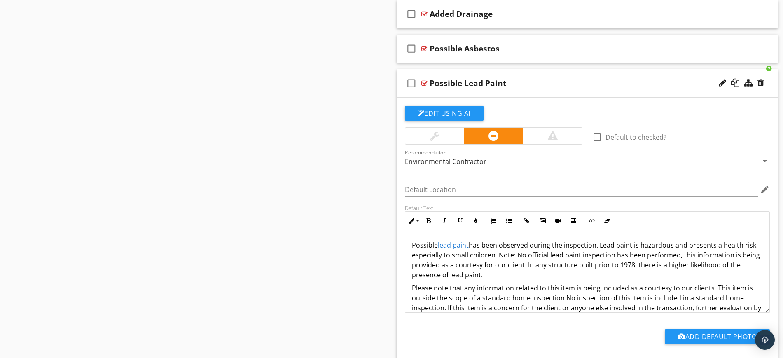
click at [596, 76] on div "check_box_outline_blank Possible Lead Paint" at bounding box center [588, 83] width 382 height 28
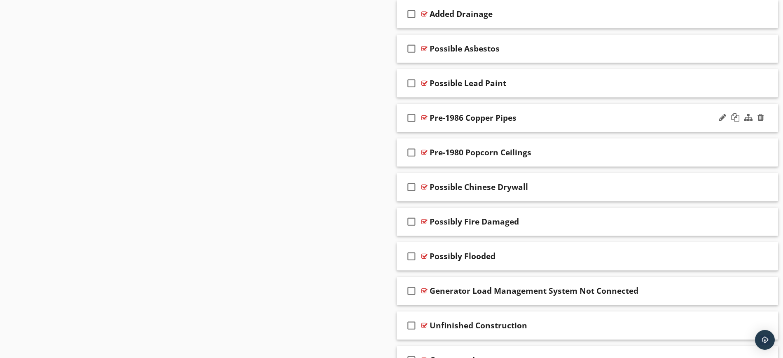
click at [612, 113] on div "Pre-1986 Copper Pipes" at bounding box center [567, 118] width 274 height 10
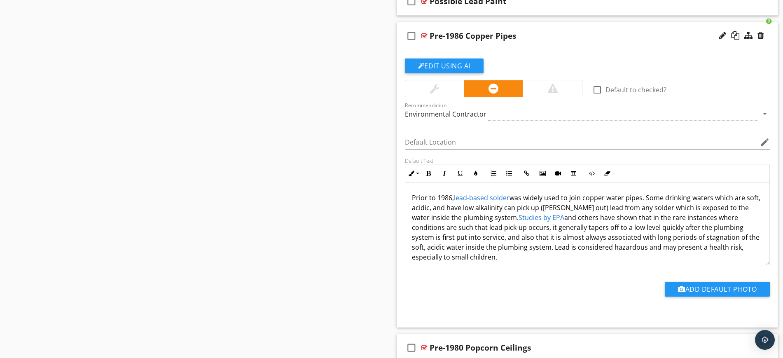
scroll to position [898, 0]
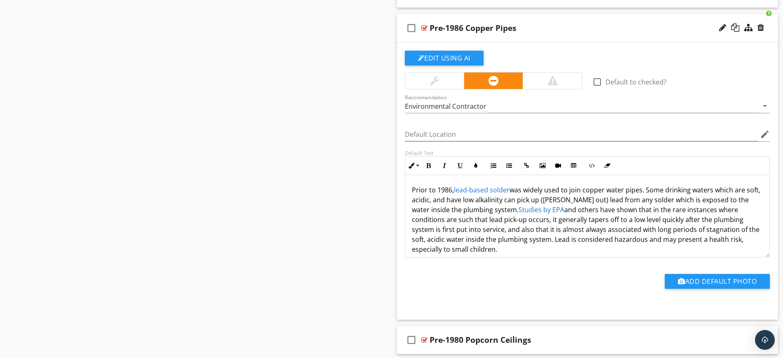
click at [525, 207] on link "Studies by EPA" at bounding box center [542, 209] width 46 height 9
click at [496, 229] on icon "button" at bounding box center [496, 228] width 6 height 6
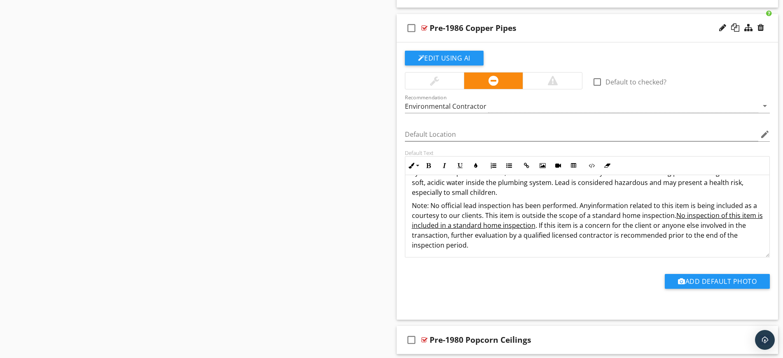
scroll to position [60, 0]
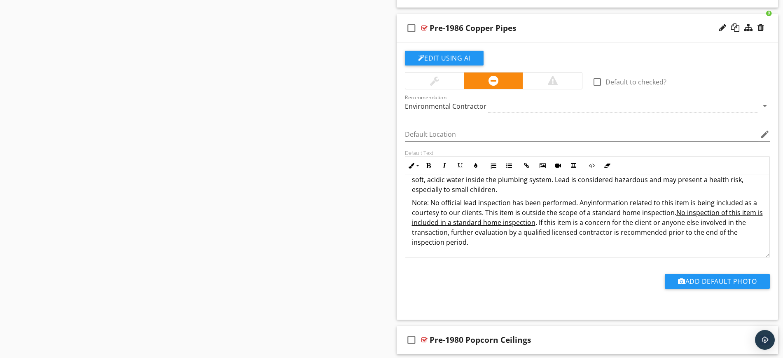
click at [644, 25] on div "Pre-1986 Copper Pipes" at bounding box center [567, 28] width 274 height 10
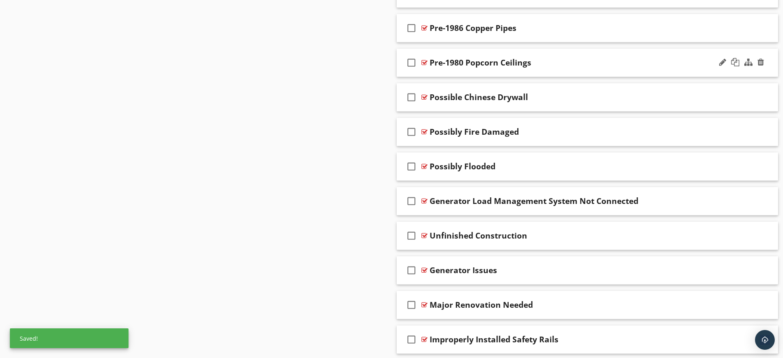
click at [643, 62] on div "Pre-1980 Popcorn Ceilings" at bounding box center [567, 63] width 274 height 10
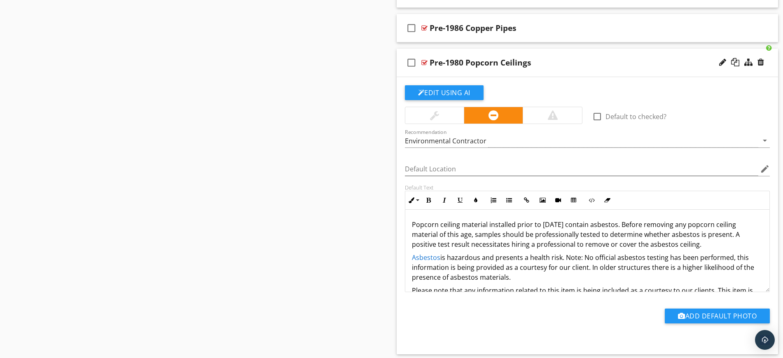
click at [643, 62] on div "Pre-1980 Popcorn Ceilings" at bounding box center [567, 63] width 274 height 10
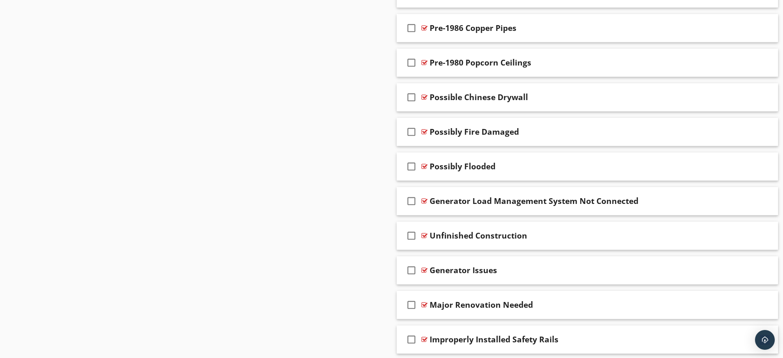
scroll to position [928, 0]
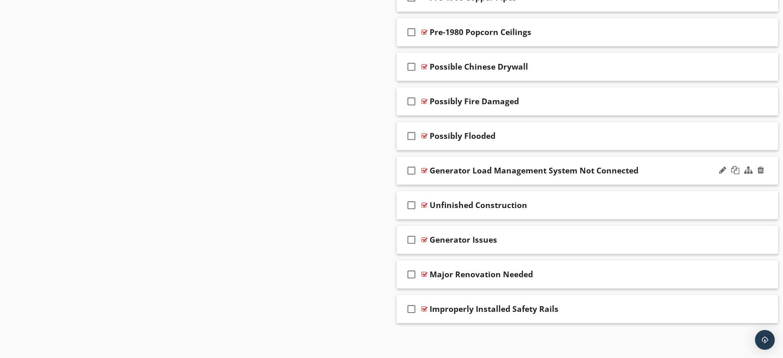
click at [667, 170] on div "Generator Load Management System Not Connected" at bounding box center [567, 171] width 274 height 10
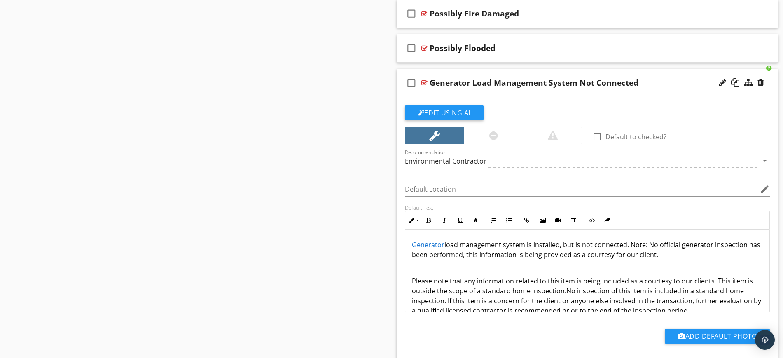
scroll to position [1014, 0]
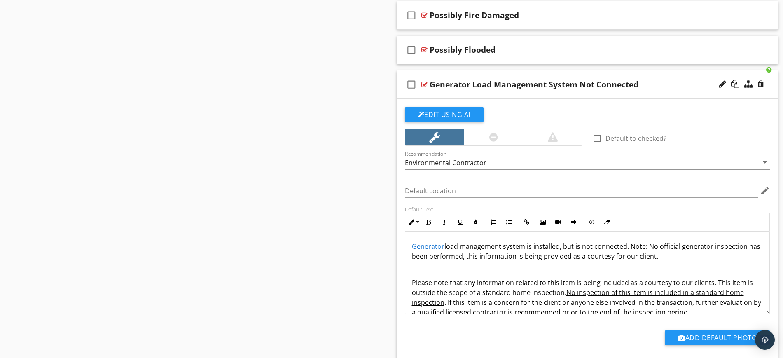
click at [657, 84] on div "Generator Load Management System Not Connected" at bounding box center [567, 84] width 274 height 10
type textarea "<p><a draggable="false" fr-original-style="" href="https://www.learnaboutmyinsp…"
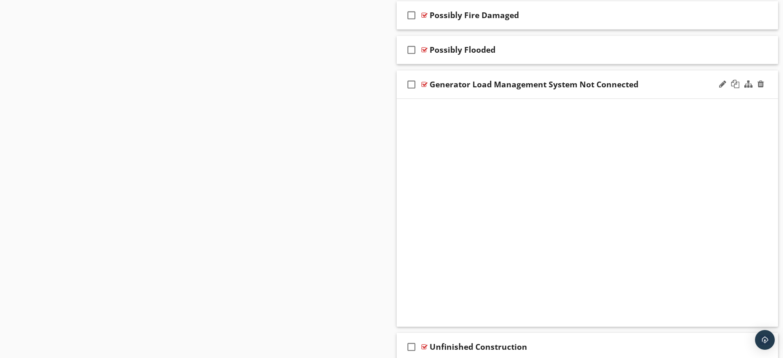
scroll to position [928, 0]
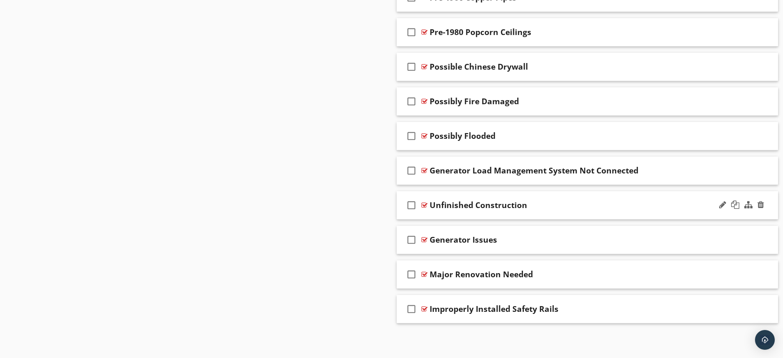
click at [622, 200] on div "Unfinished Construction" at bounding box center [567, 205] width 274 height 10
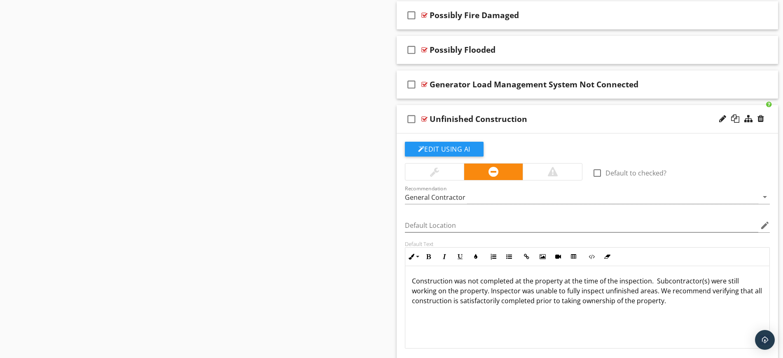
click at [631, 117] on div "Unfinished Construction" at bounding box center [567, 119] width 274 height 10
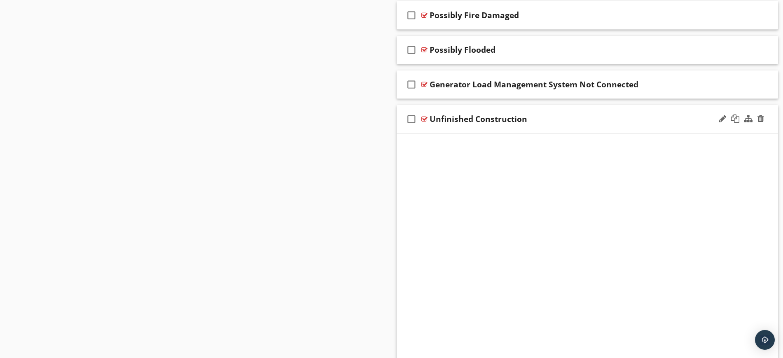
scroll to position [928, 0]
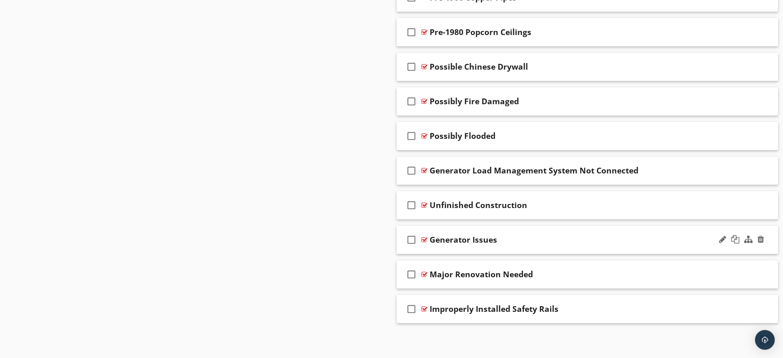
click at [570, 238] on div "Generator Issues" at bounding box center [567, 240] width 274 height 10
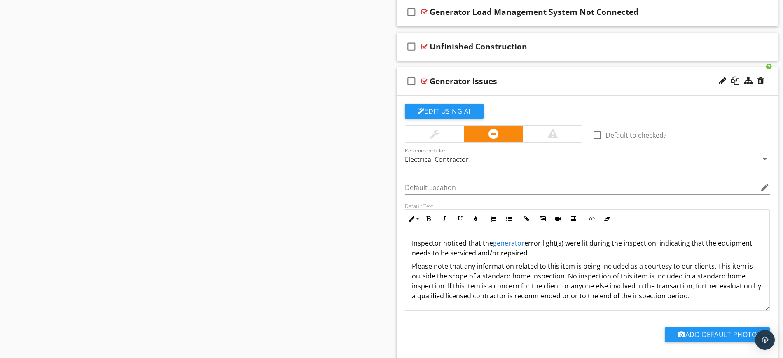
scroll to position [1096, 0]
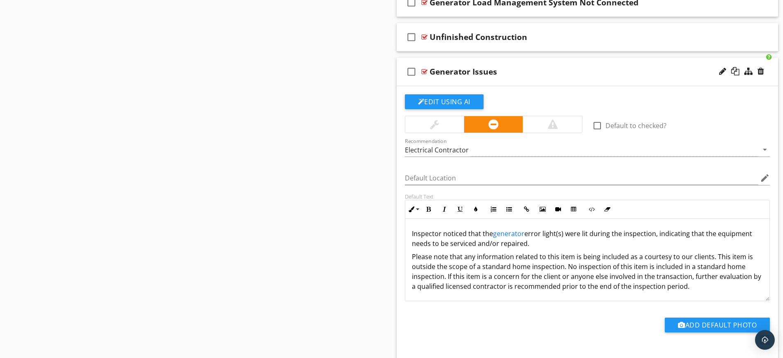
click at [559, 69] on div "Generator Issues" at bounding box center [567, 72] width 274 height 10
type textarea "<p id="isPasted">Inspector noticed that the <a draggable="false" fr-original-st…"
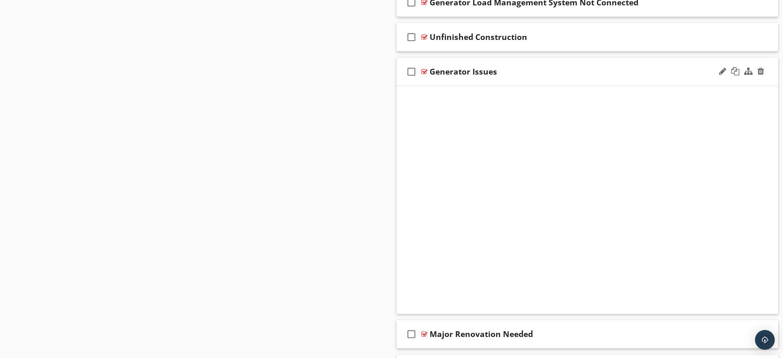
scroll to position [928, 0]
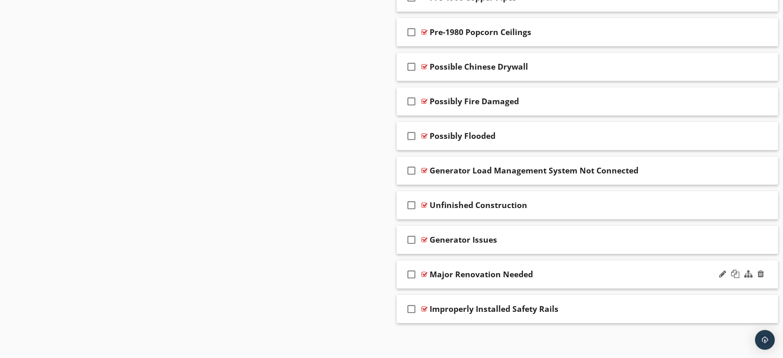
click at [591, 272] on div "Major Renovation Needed" at bounding box center [567, 274] width 274 height 10
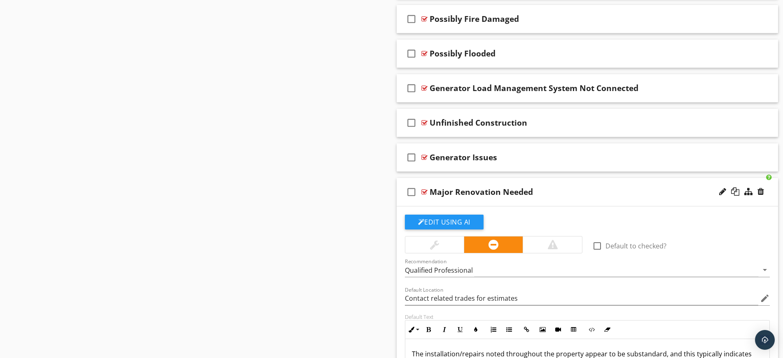
scroll to position [1008, 0]
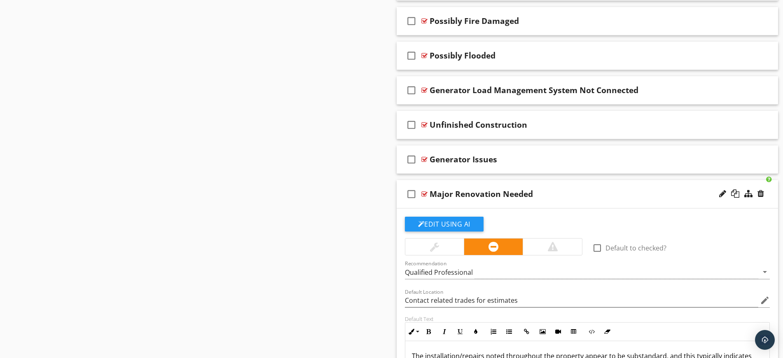
click at [571, 191] on div "Major Renovation Needed" at bounding box center [567, 194] width 274 height 10
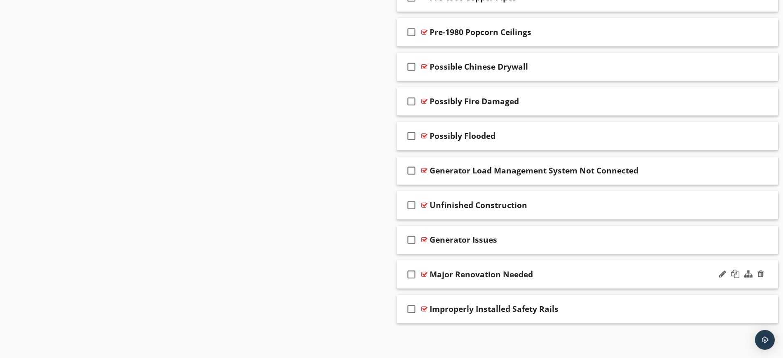
scroll to position [928, 0]
click at [621, 304] on div "Improperly Installed Safety Rails" at bounding box center [567, 309] width 274 height 10
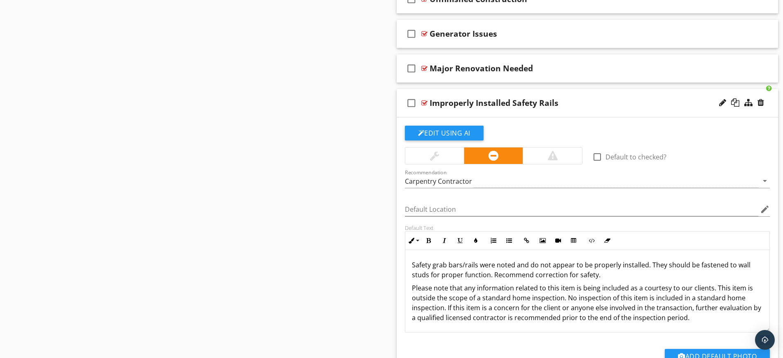
scroll to position [1205, 0]
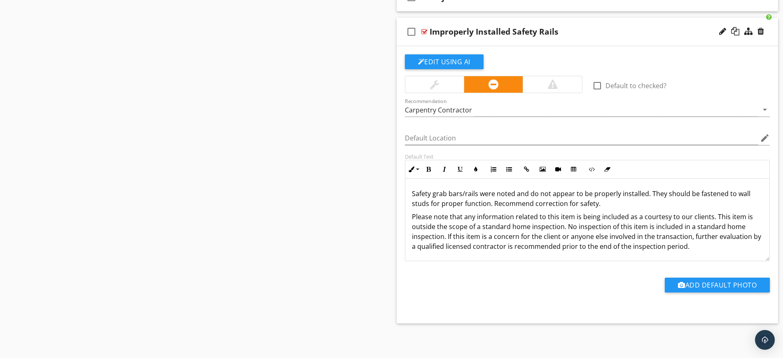
click at [584, 28] on div "Improperly Installed Safety Rails" at bounding box center [567, 32] width 274 height 10
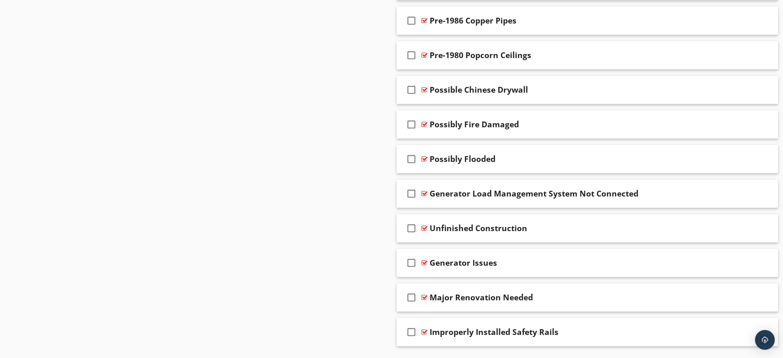
scroll to position [917, 0]
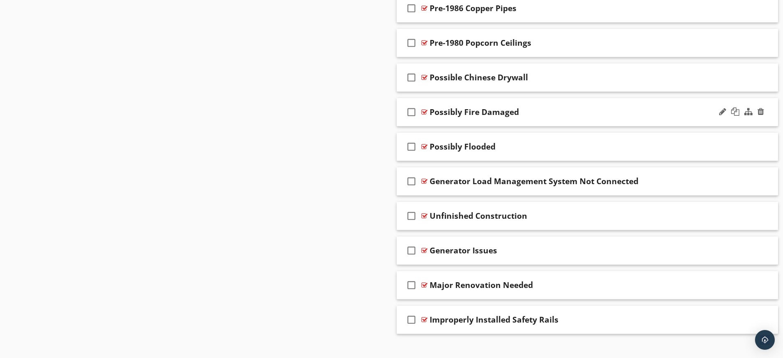
click at [570, 121] on div "check_box_outline_blank Possibly Fire Damaged" at bounding box center [588, 112] width 382 height 28
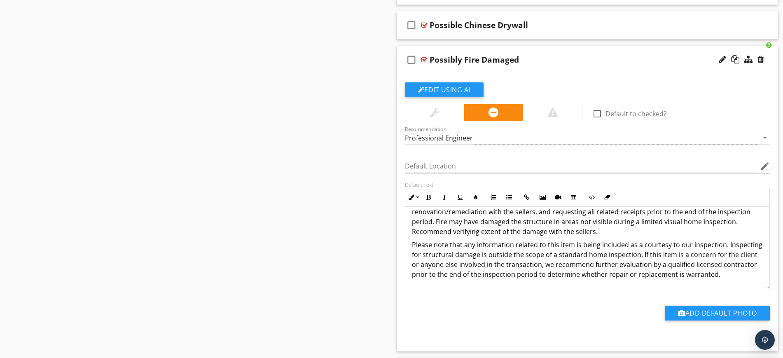
scroll to position [20, 0]
click at [614, 56] on div "Possibly Fire Damaged" at bounding box center [567, 60] width 274 height 10
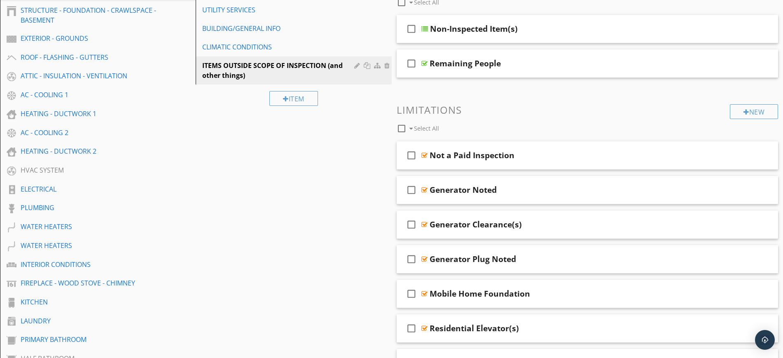
scroll to position [124, 0]
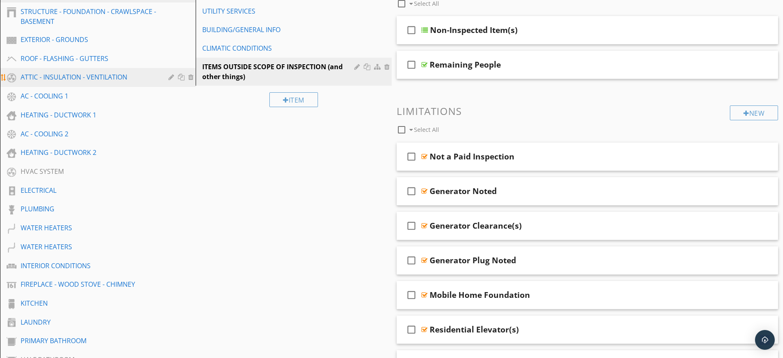
click at [83, 80] on div "ATTIC - INSULATION - VENTILATION" at bounding box center [89, 77] width 136 height 10
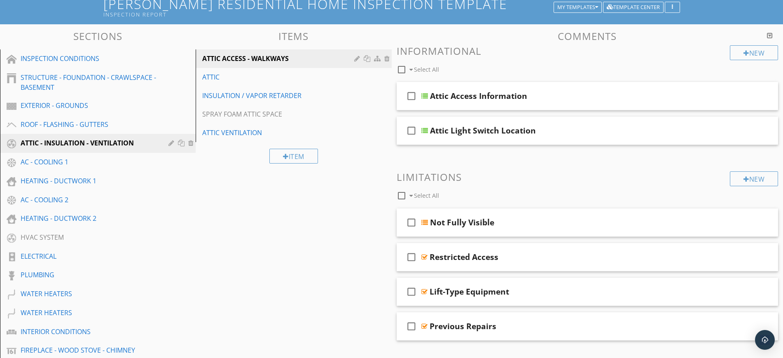
scroll to position [0, 0]
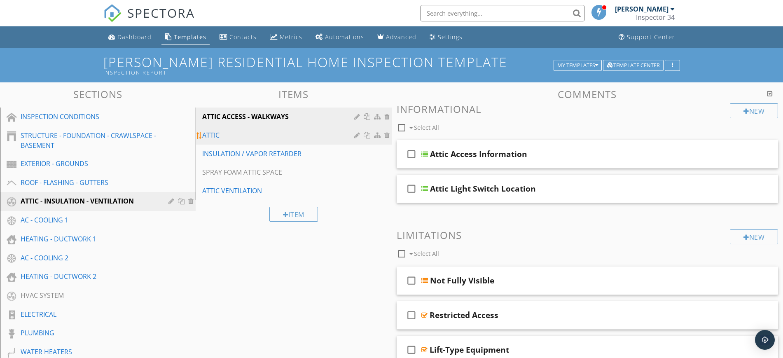
click at [229, 137] on div "ATTIC" at bounding box center [279, 135] width 154 height 10
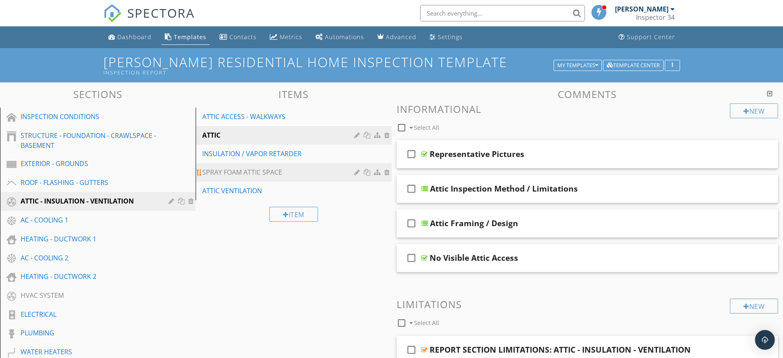
click at [264, 171] on div "SPRAY FOAM ATTIC SPACE" at bounding box center [279, 172] width 154 height 10
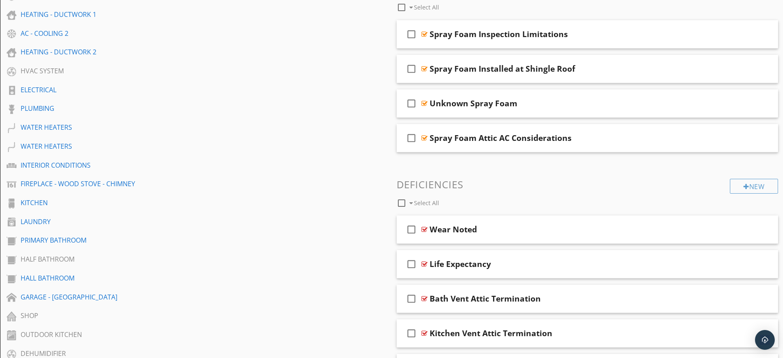
scroll to position [228, 0]
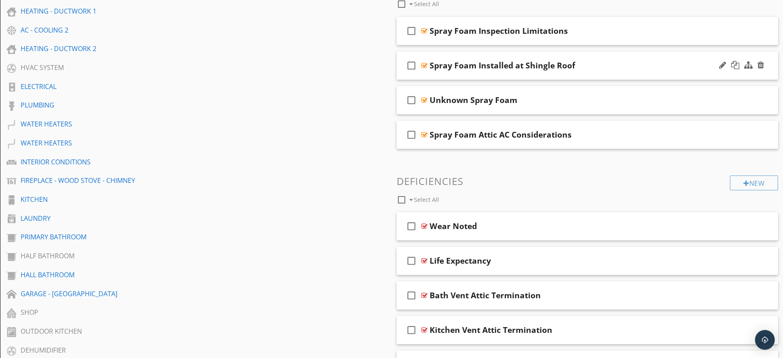
click at [617, 65] on div "Spray Foam Installed at Shingle Roof" at bounding box center [567, 66] width 274 height 10
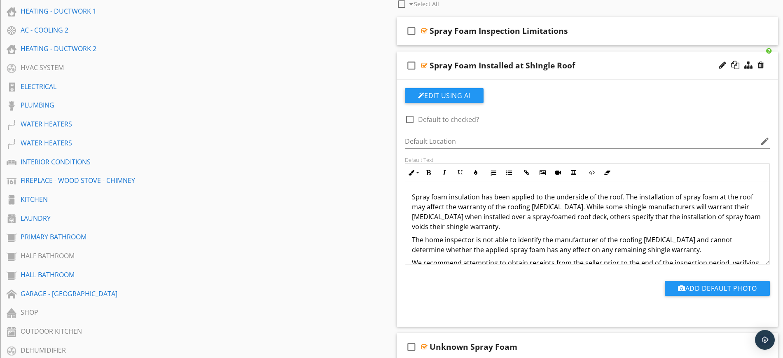
click at [600, 65] on div "Spray Foam Installed at Shingle Roof" at bounding box center [567, 66] width 274 height 10
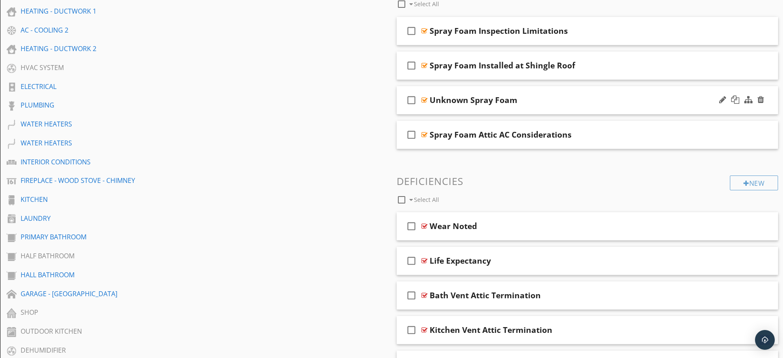
click at [565, 102] on div "Unknown Spray Foam" at bounding box center [567, 100] width 274 height 10
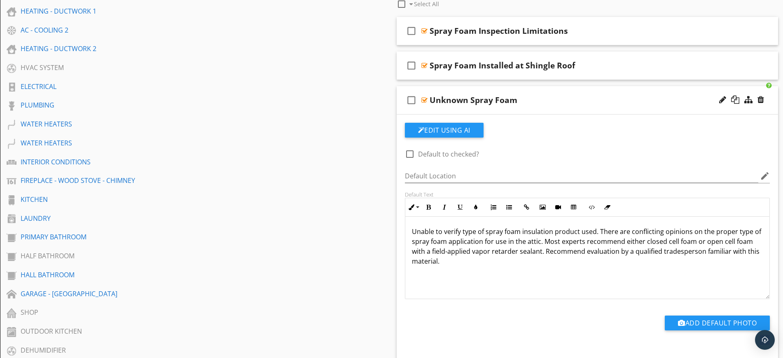
click at [565, 102] on div "Unknown Spray Foam" at bounding box center [567, 100] width 274 height 10
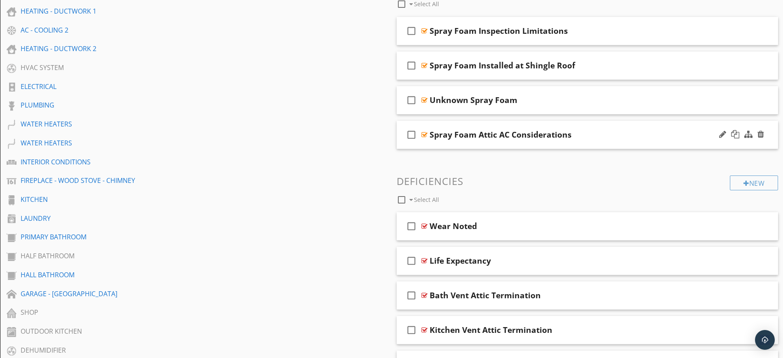
click at [627, 134] on div "Spray Foam Attic AC Considerations" at bounding box center [567, 135] width 274 height 10
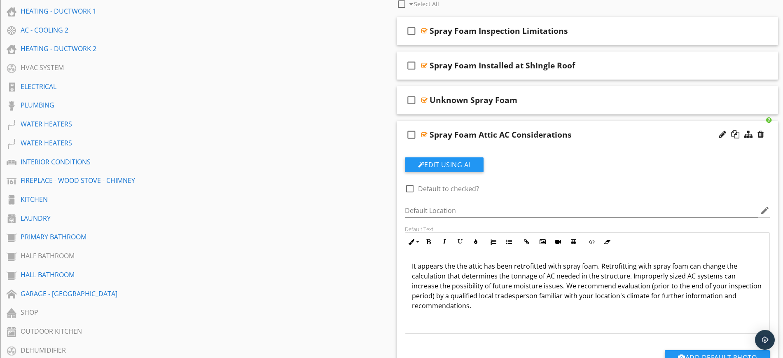
click at [615, 133] on div "Spray Foam Attic AC Considerations" at bounding box center [567, 135] width 274 height 10
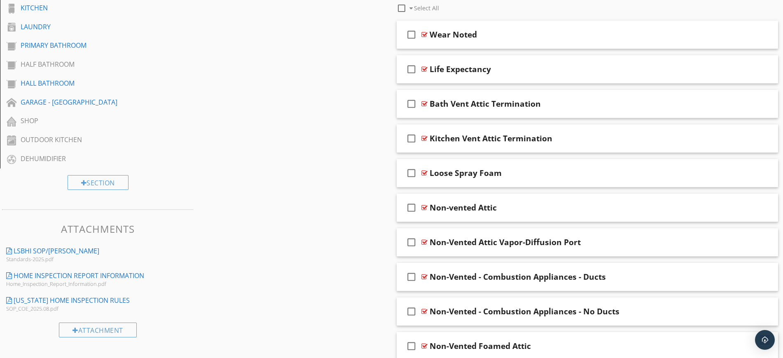
scroll to position [416, 0]
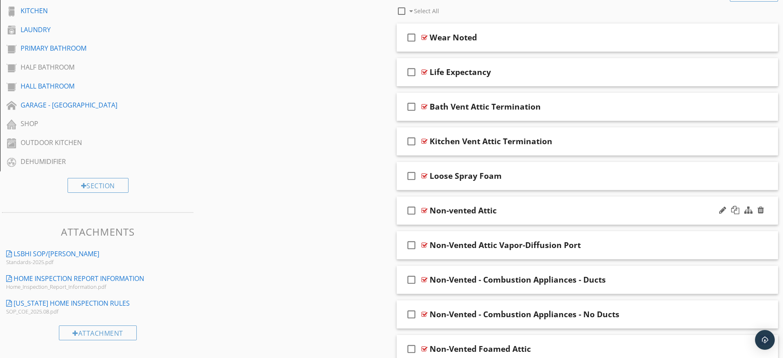
click at [527, 210] on div "Non-vented Attic" at bounding box center [567, 211] width 274 height 10
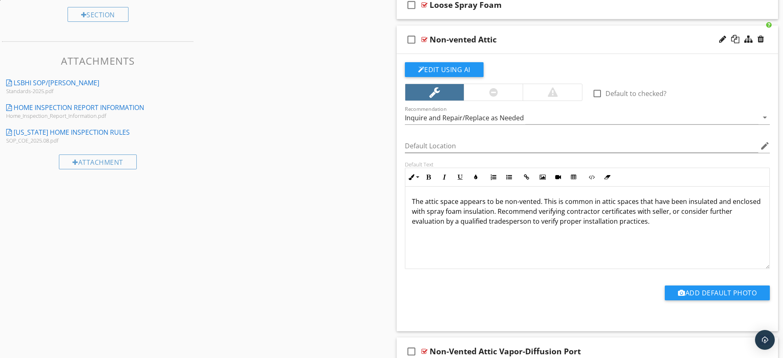
scroll to position [561, 0]
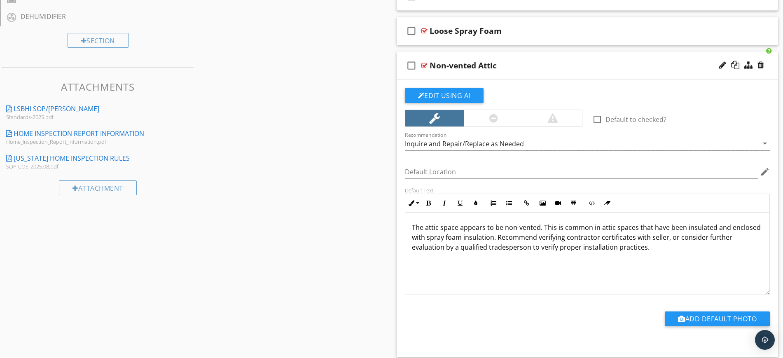
click at [556, 58] on div "check_box_outline_blank Non-vented Attic" at bounding box center [588, 65] width 382 height 28
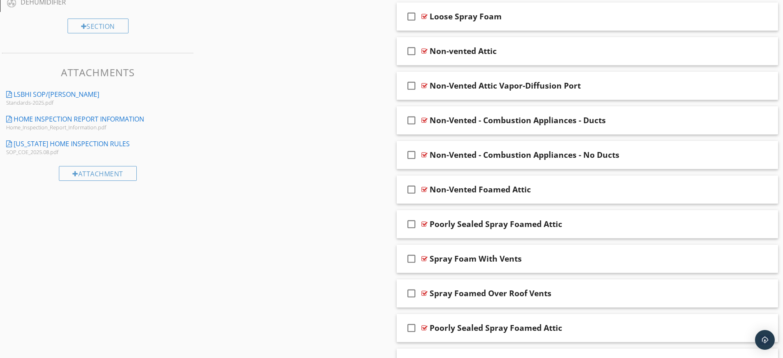
scroll to position [577, 0]
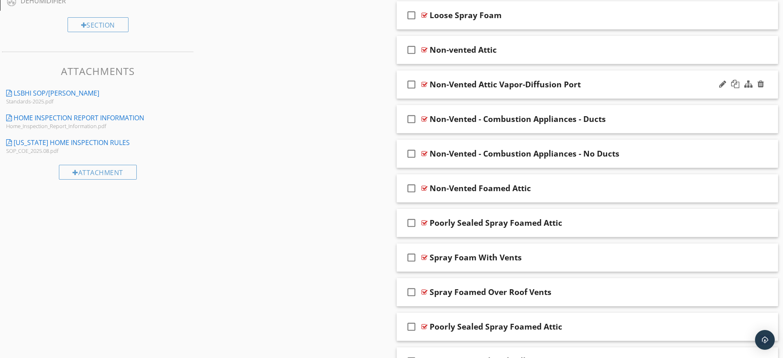
click at [593, 89] on div "Non-Vented Attic Vapor-Diffusion Port" at bounding box center [567, 84] width 274 height 10
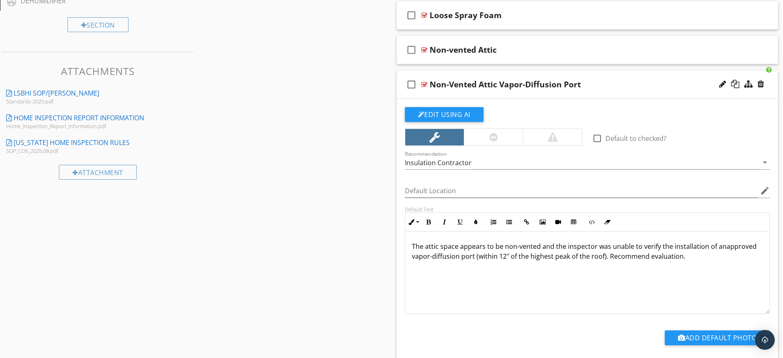
click at [621, 78] on div "check_box_outline_blank Non-Vented Attic Vapor-Diffusion Port" at bounding box center [588, 84] width 382 height 28
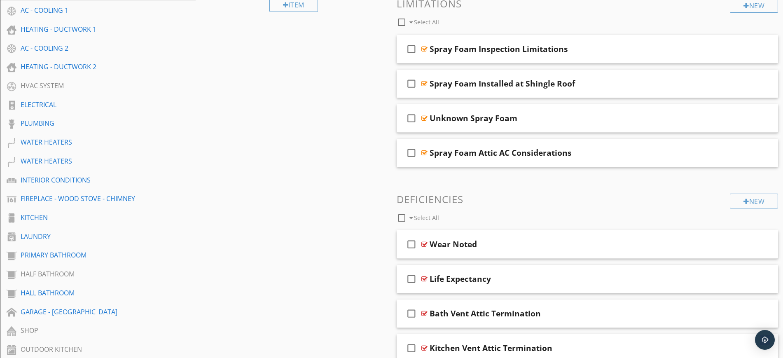
scroll to position [190, 0]
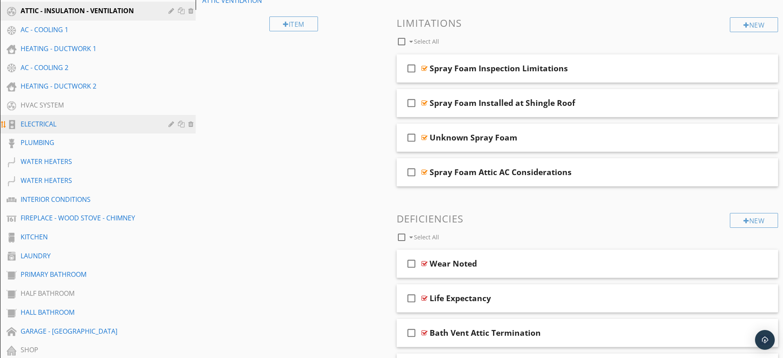
click at [32, 122] on div "ELECTRICAL" at bounding box center [89, 124] width 136 height 10
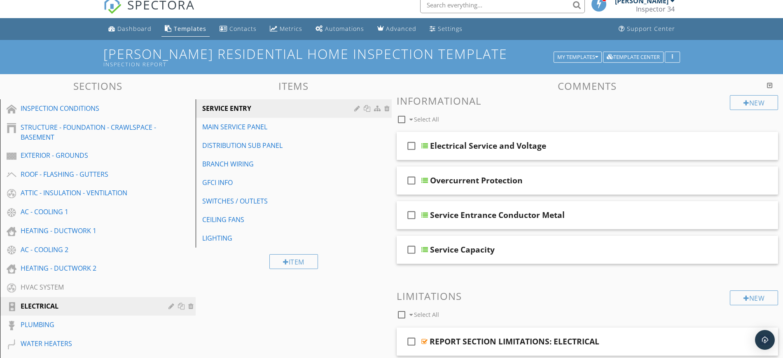
scroll to position [0, 0]
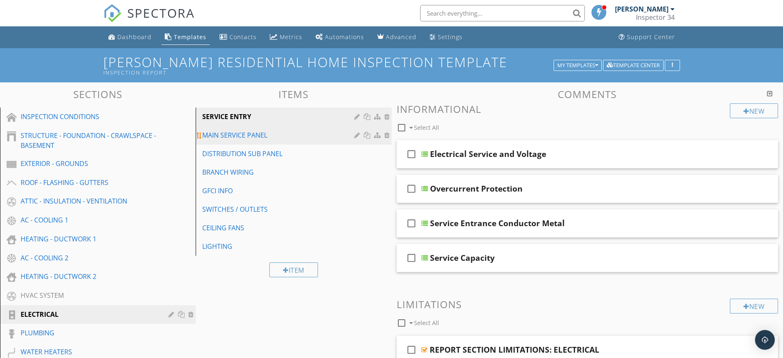
click at [234, 134] on div "MAIN SERVICE PANEL" at bounding box center [279, 135] width 154 height 10
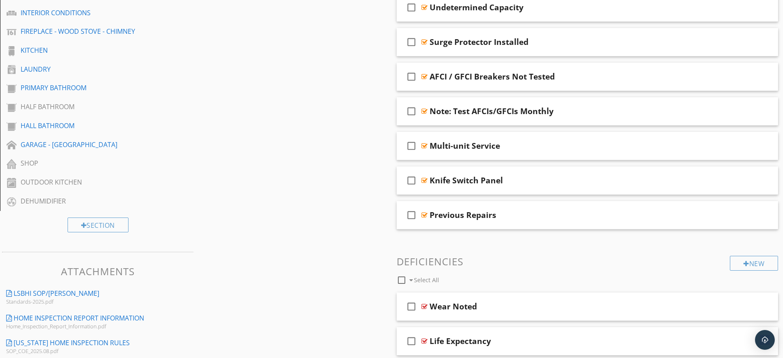
scroll to position [382, 0]
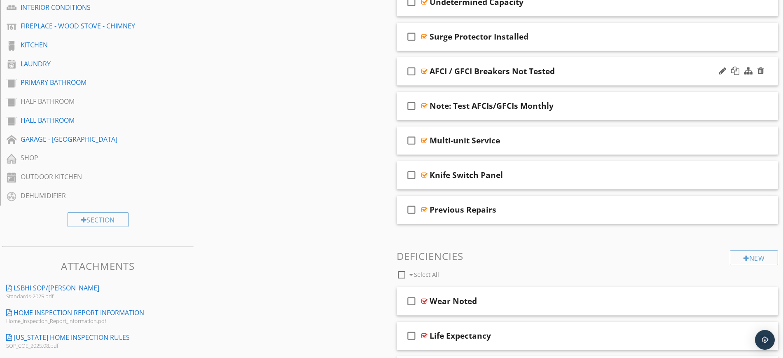
click at [604, 66] on div "AFCI / GFCI Breakers Not Tested" at bounding box center [567, 71] width 274 height 10
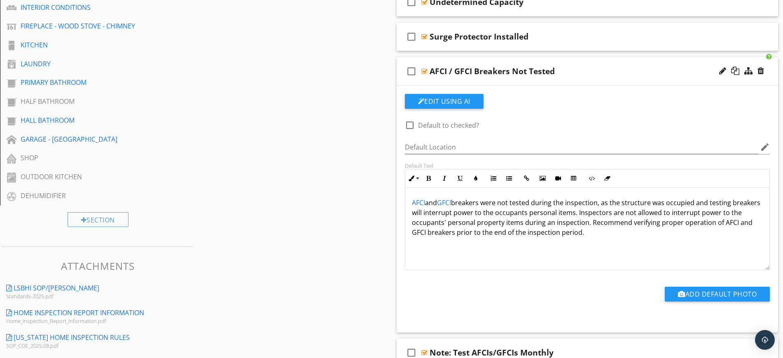
click at [604, 66] on div "AFCI / GFCI Breakers Not Tested" at bounding box center [567, 71] width 274 height 10
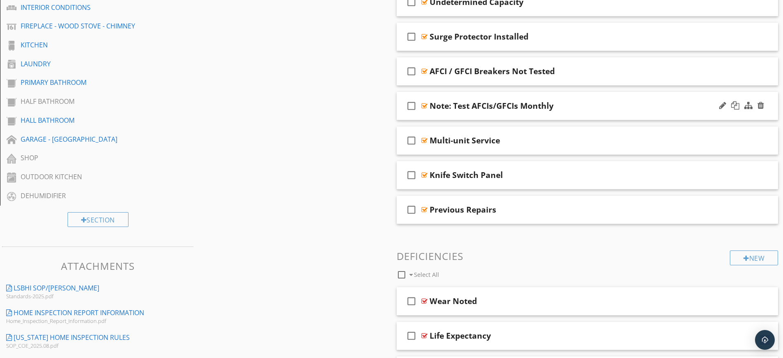
click at [602, 103] on div "Note: Test AFCIs/GFCIs Monthly" at bounding box center [567, 106] width 274 height 10
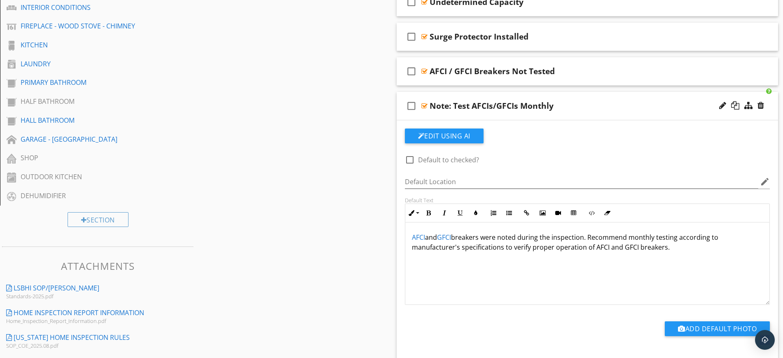
click at [634, 105] on div "Note: Test AFCIs/GFCIs Monthly" at bounding box center [567, 106] width 274 height 10
type textarea "<p><a draggable="false" fr-original-style="" href="http://www.learnaboutmyinspe…"
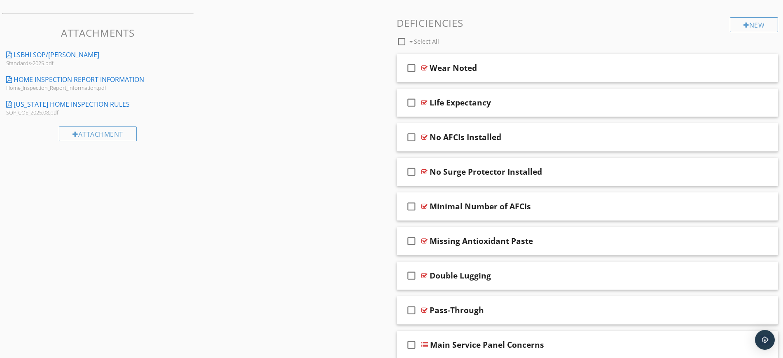
scroll to position [704, 0]
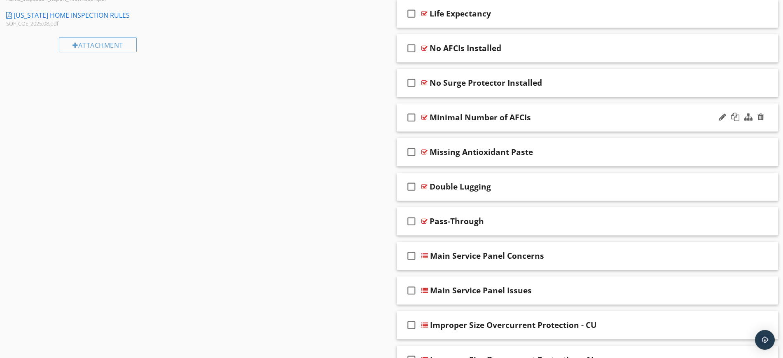
click at [594, 112] on div "Minimal Number of AFCIs" at bounding box center [567, 117] width 274 height 10
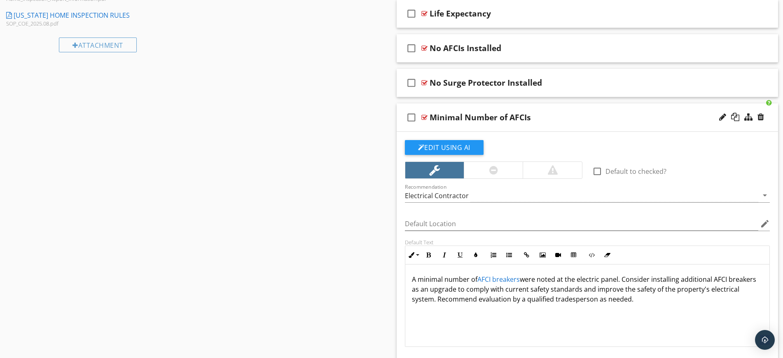
click at [594, 112] on div "Minimal Number of AFCIs" at bounding box center [567, 117] width 274 height 10
type textarea "<p>A minimal number of <a draggable="false" fr-original-style="" href="http://w…"
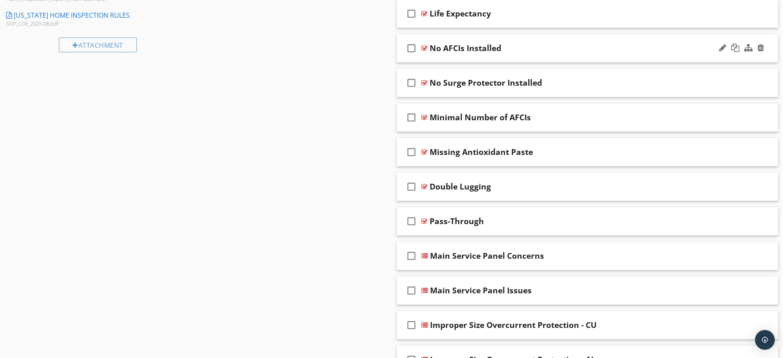
click at [576, 41] on div "check_box_outline_blank No AFCIs Installed" at bounding box center [588, 48] width 382 height 28
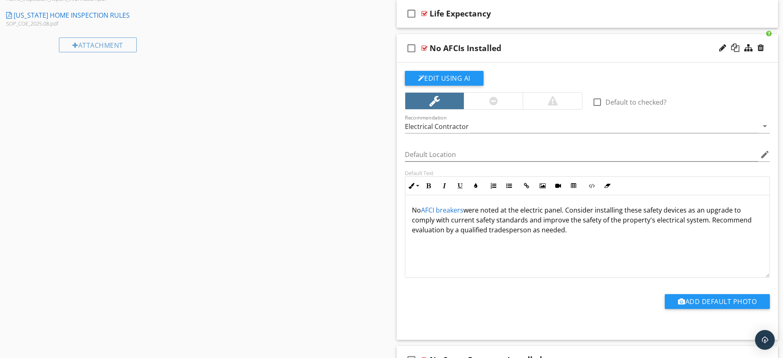
click at [576, 41] on div "check_box_outline_blank No AFCIs Installed" at bounding box center [588, 48] width 382 height 28
type textarea "<p>No <a draggable="false" fr-original-style="" href="http://www.learnaboutmyin…"
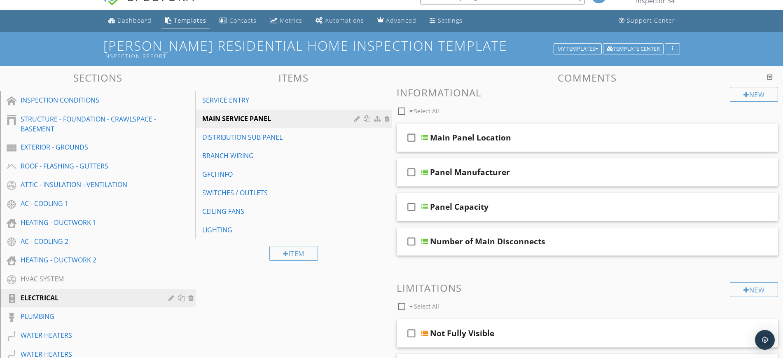
scroll to position [0, 0]
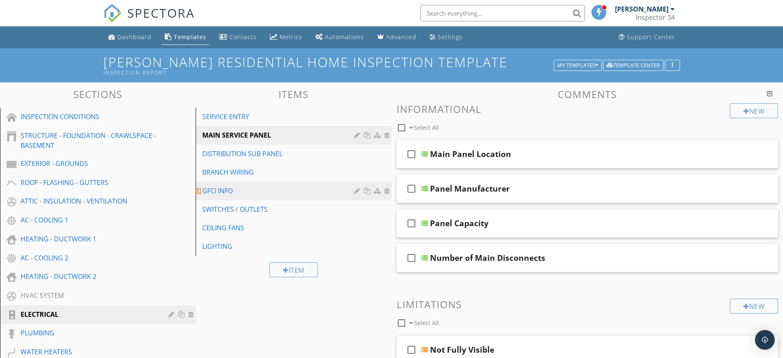
click at [212, 190] on div "GFCI INFO" at bounding box center [279, 191] width 154 height 10
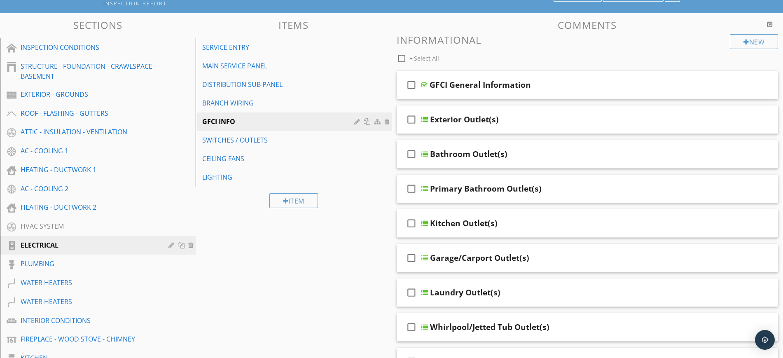
scroll to position [68, 0]
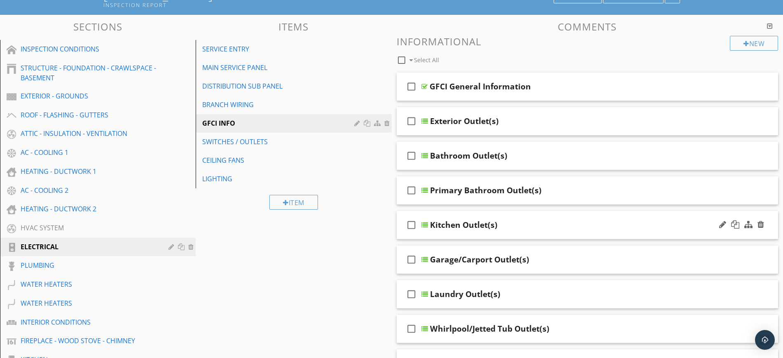
click at [559, 226] on div "Kitchen Outlet(s)" at bounding box center [567, 225] width 274 height 10
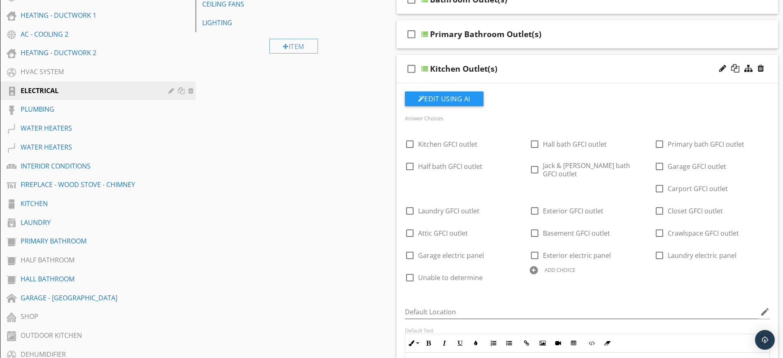
scroll to position [186, 0]
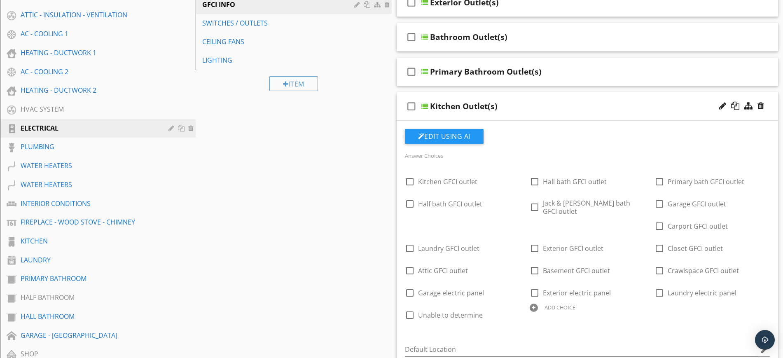
click at [528, 101] on div "Kitchen Outlet(s)" at bounding box center [567, 106] width 274 height 10
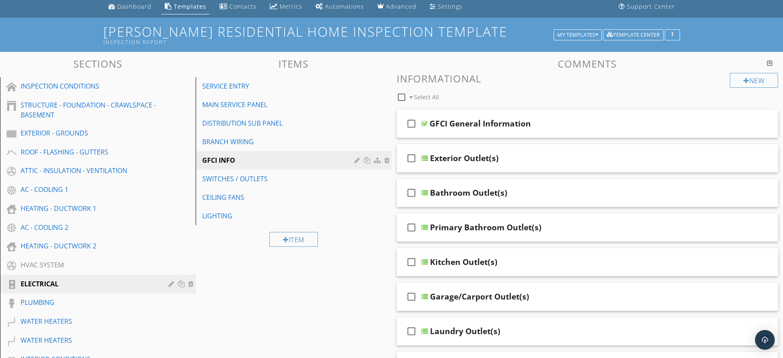
scroll to position [2, 0]
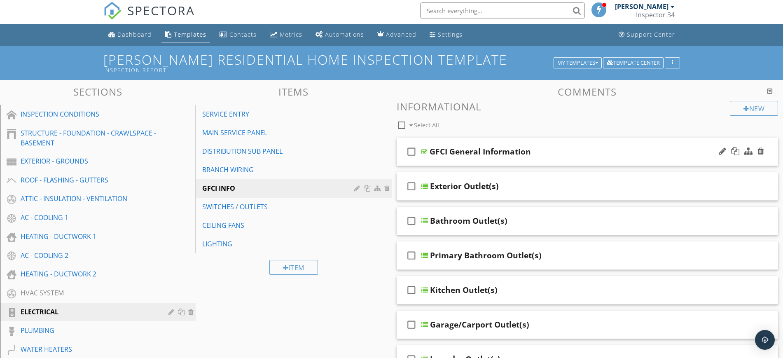
click at [568, 143] on div "check_box_outline_blank GFCI General Information" at bounding box center [588, 152] width 382 height 28
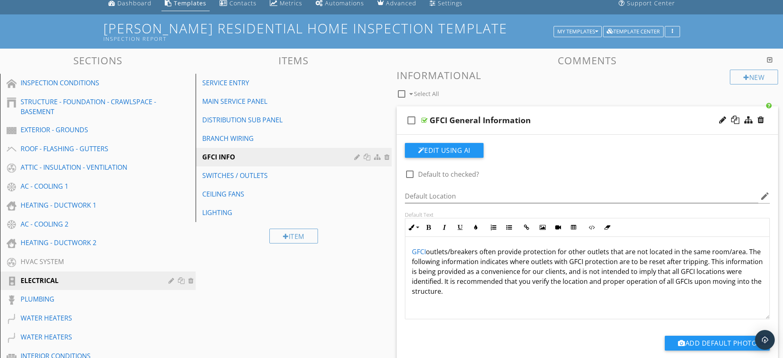
scroll to position [0, 0]
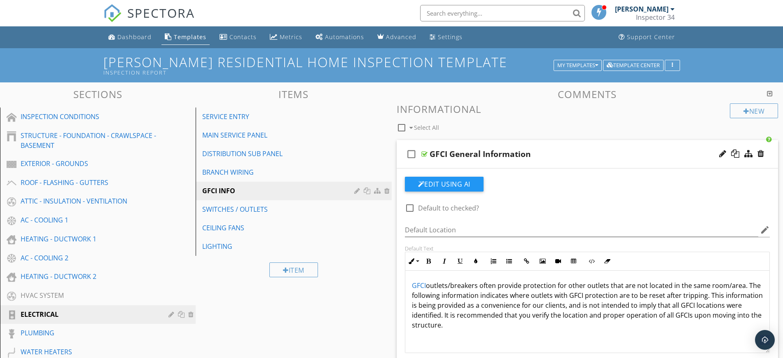
click at [549, 154] on div "GFCI General Information" at bounding box center [567, 154] width 274 height 10
type textarea "<p><a draggable="false" fr-original-style="" href="http://www.learnaboutmyinspe…"
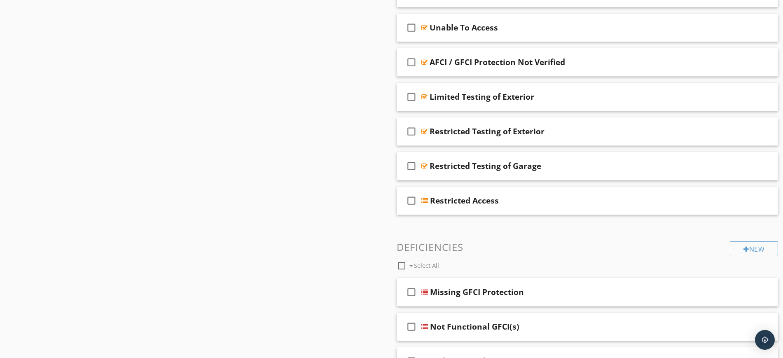
scroll to position [790, 0]
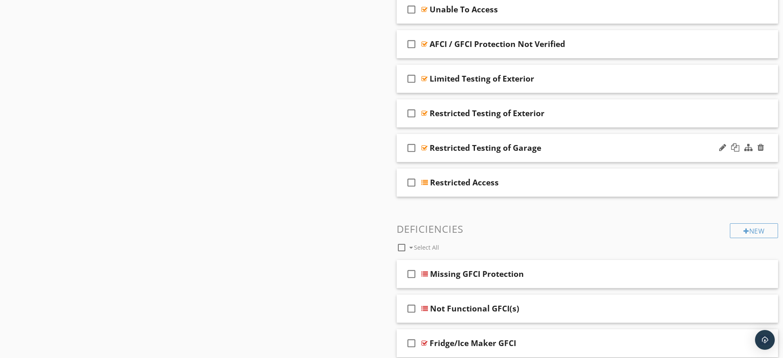
click at [579, 145] on div "Restricted Testing of Garage" at bounding box center [567, 148] width 274 height 10
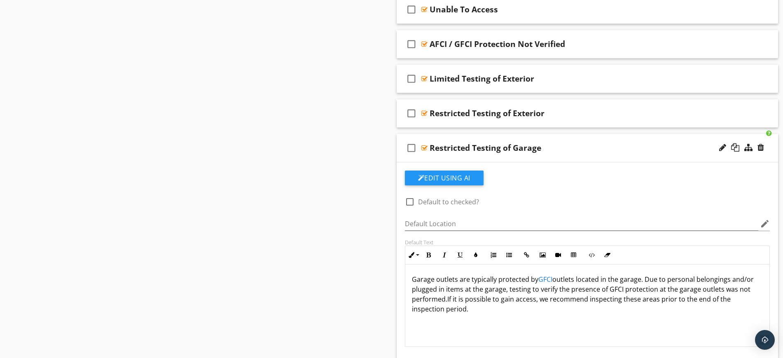
click at [579, 145] on div "Restricted Testing of Garage" at bounding box center [567, 148] width 274 height 10
type textarea "<p>Garage outlets are typically protected by <a draggable="false" fr-original-s…"
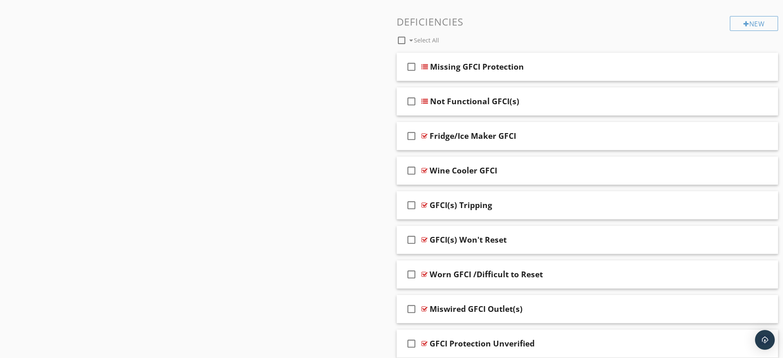
scroll to position [1003, 0]
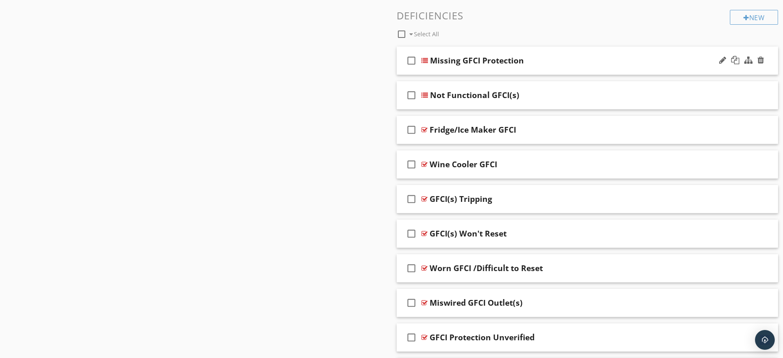
click at [539, 57] on div "Missing GFCI Protection" at bounding box center [567, 61] width 274 height 10
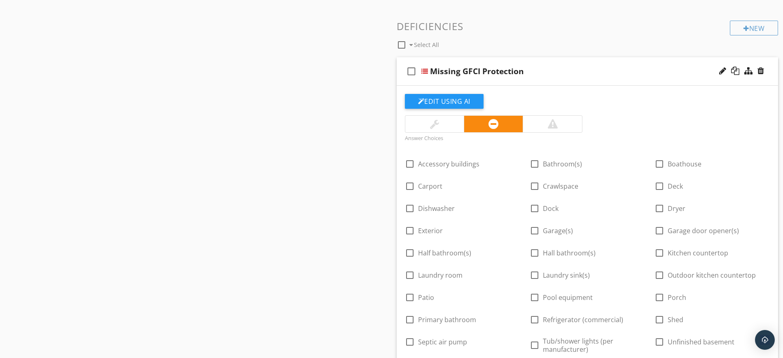
scroll to position [990, 0]
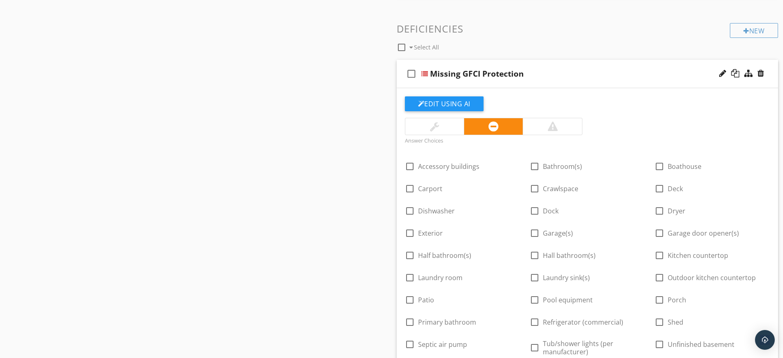
click at [575, 69] on div "Missing GFCI Protection" at bounding box center [567, 74] width 274 height 10
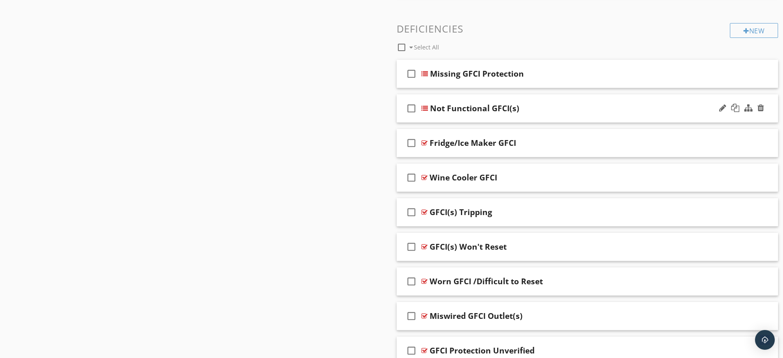
click at [585, 105] on div "Not Functional GFCI(s)" at bounding box center [567, 108] width 274 height 10
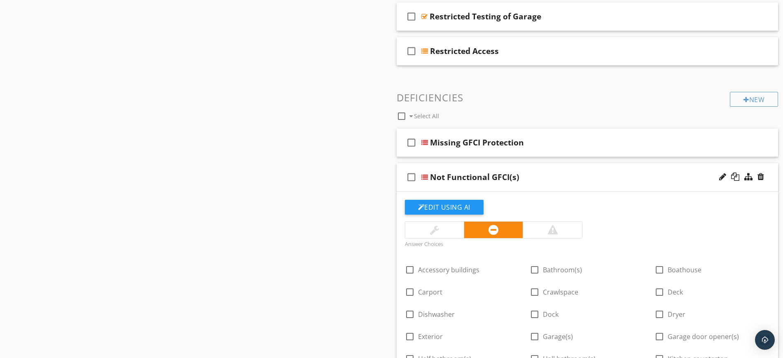
scroll to position [919, 0]
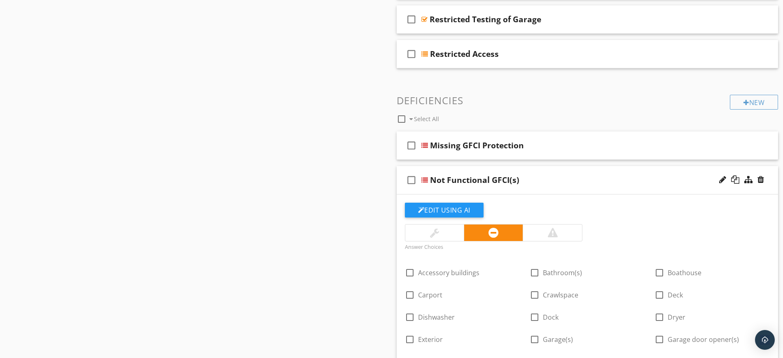
click at [554, 180] on div "Not Functional GFCI(s)" at bounding box center [567, 180] width 274 height 10
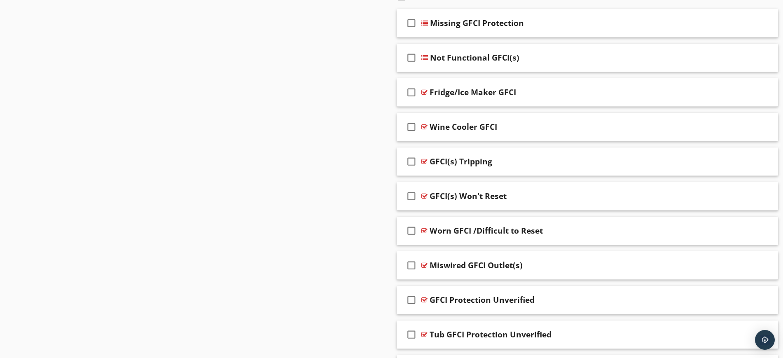
scroll to position [1057, 0]
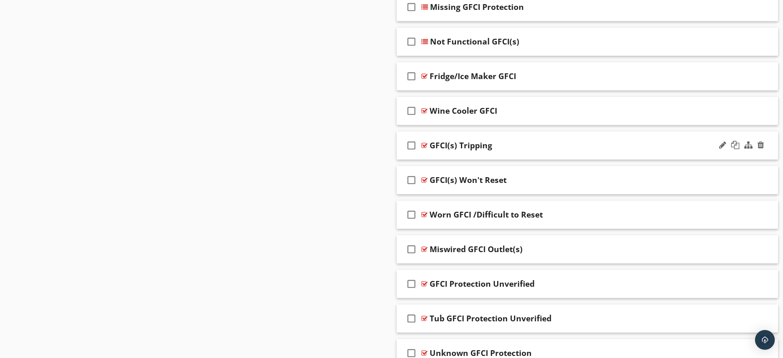
click at [532, 144] on div "GFCI(s) Tripping" at bounding box center [567, 145] width 274 height 10
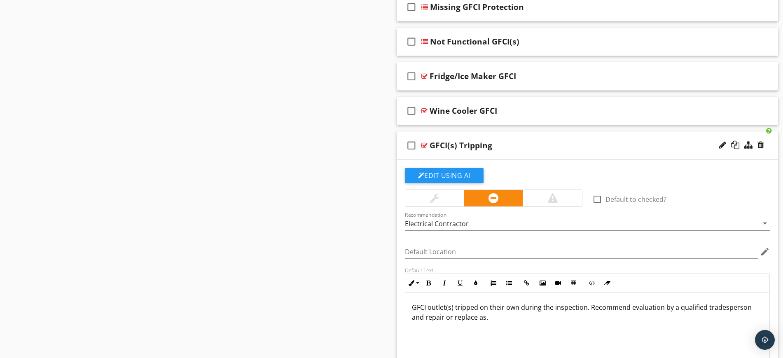
click at [532, 144] on div "GFCI(s) Tripping" at bounding box center [567, 145] width 274 height 10
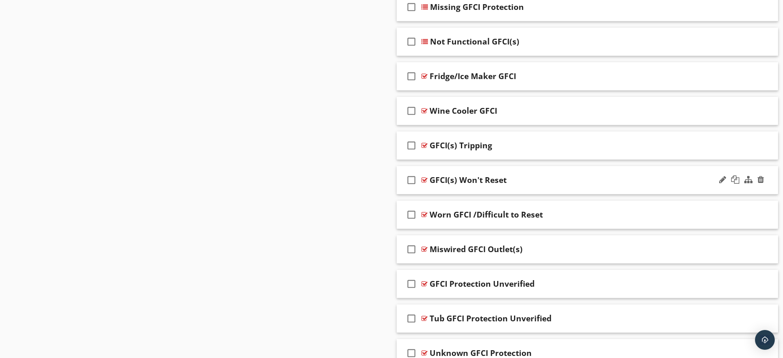
click at [550, 183] on div "GFCI(s) Won't Reset" at bounding box center [567, 180] width 274 height 10
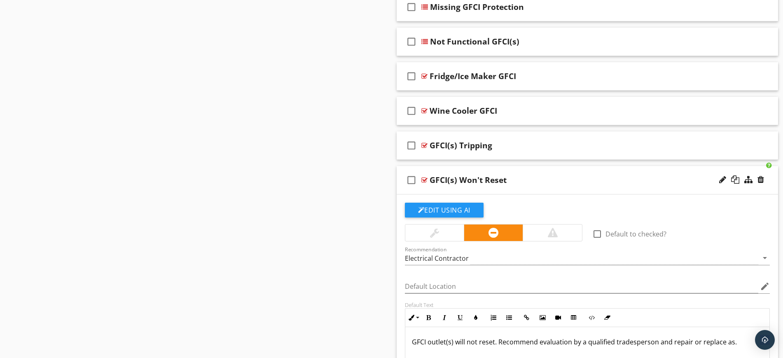
click at [550, 183] on div "GFCI(s) Won't Reset" at bounding box center [567, 180] width 274 height 10
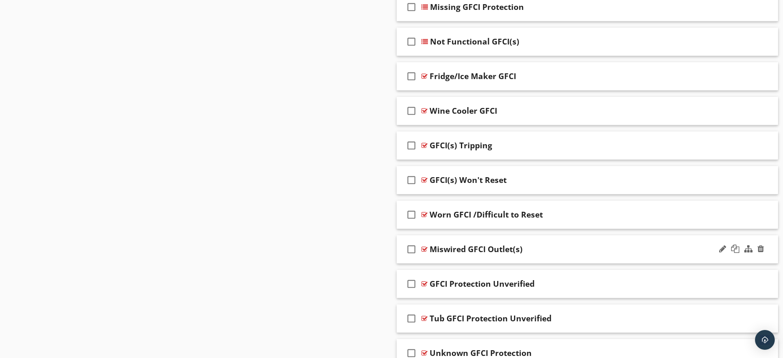
click at [551, 252] on div "Miswired GFCI Outlet(s)" at bounding box center [567, 249] width 274 height 10
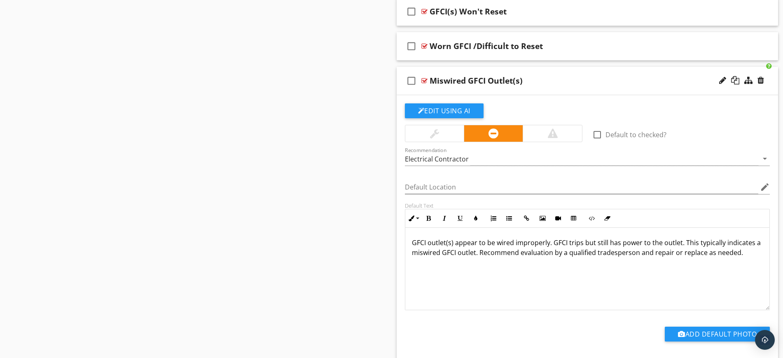
scroll to position [1228, 0]
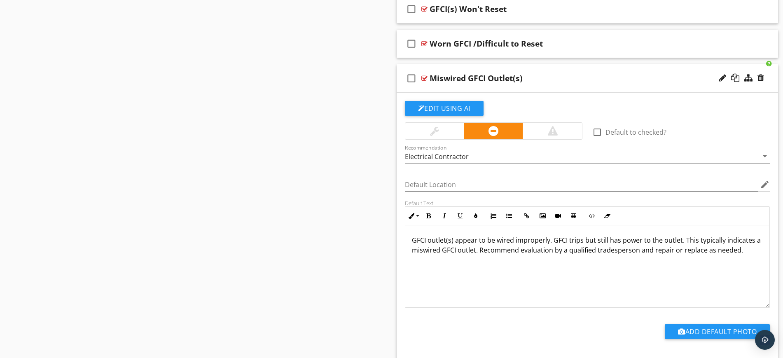
click at [591, 81] on div "Miswired GFCI Outlet(s)" at bounding box center [567, 78] width 274 height 10
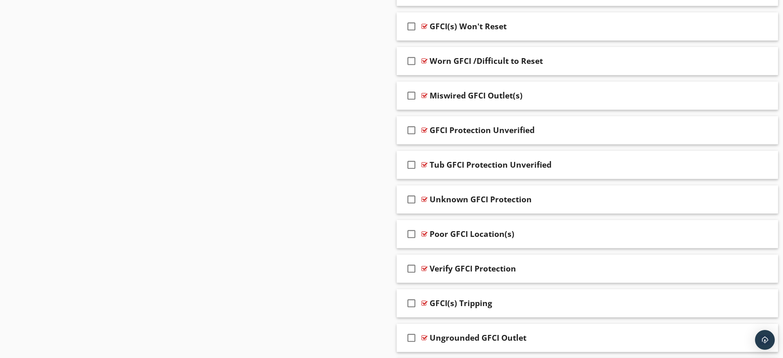
scroll to position [1283, 0]
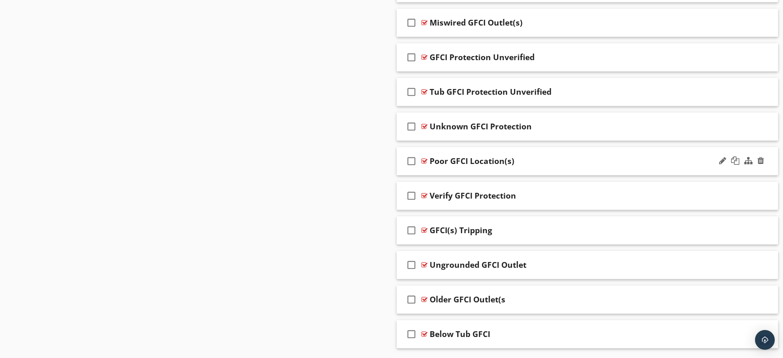
click at [550, 164] on div "Poor GFCI Location(s)" at bounding box center [567, 161] width 274 height 10
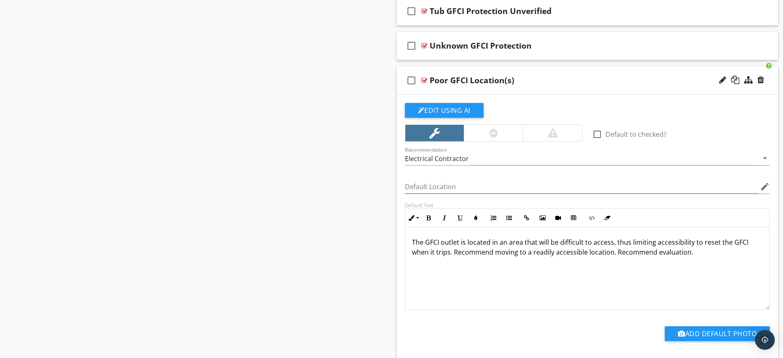
scroll to position [1390, 0]
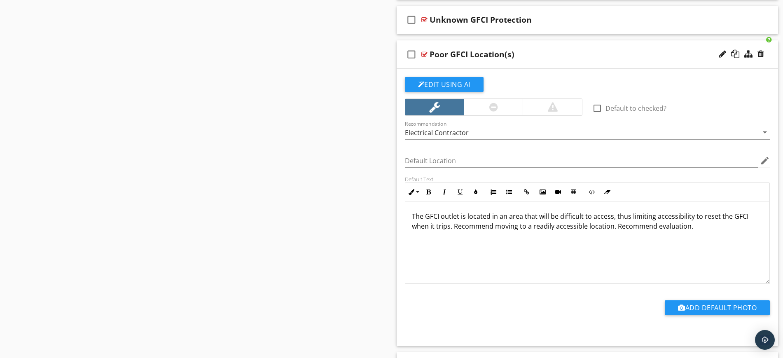
click at [616, 54] on div "Poor GFCI Location(s)" at bounding box center [567, 54] width 274 height 10
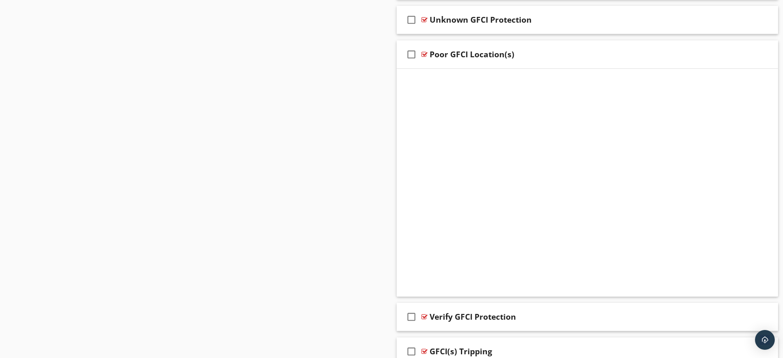
scroll to position [1309, 0]
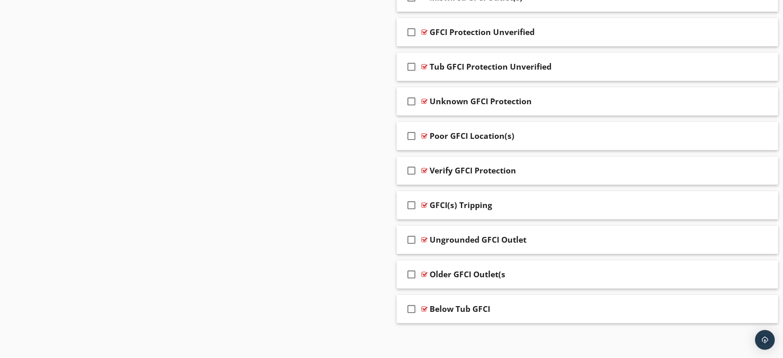
drag, startPoint x: 782, startPoint y: 294, endPoint x: 790, endPoint y: 187, distance: 107.4
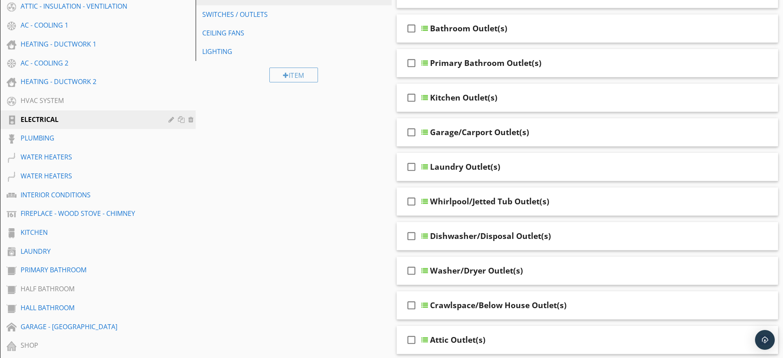
scroll to position [199, 0]
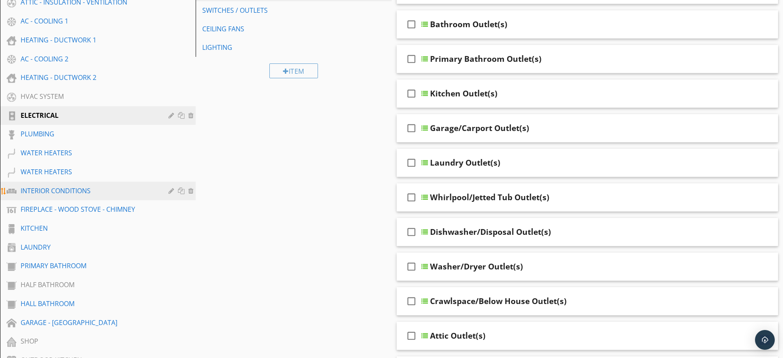
click at [44, 192] on div "INTERIOR CONDITIONS" at bounding box center [89, 191] width 136 height 10
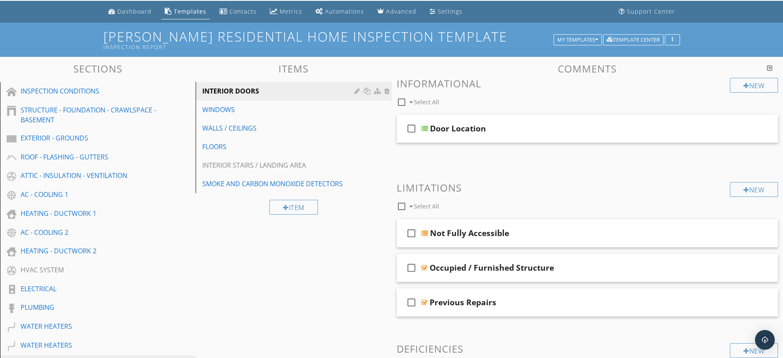
scroll to position [0, 0]
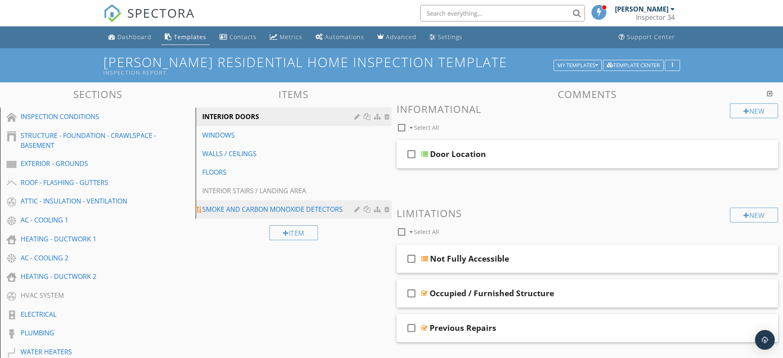
click at [233, 208] on div "SMOKE AND CARBON MONOXIDE DETECTORS" at bounding box center [279, 209] width 154 height 10
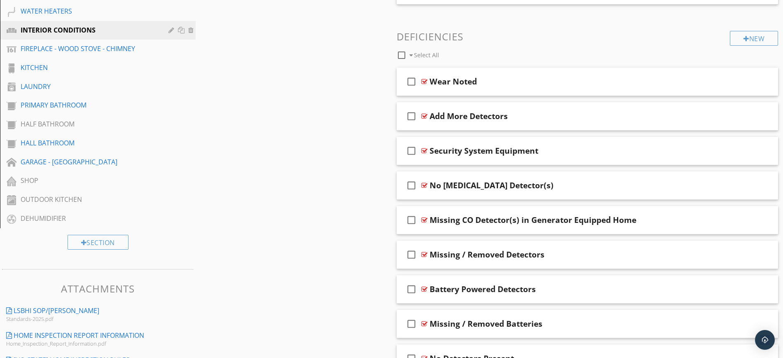
scroll to position [361, 0]
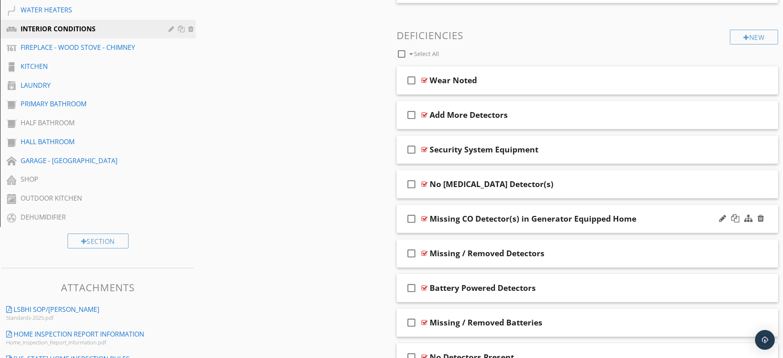
click at [668, 209] on div "check_box_outline_blank Missing CO Detector(s) in Generator Equipped Home" at bounding box center [588, 219] width 382 height 28
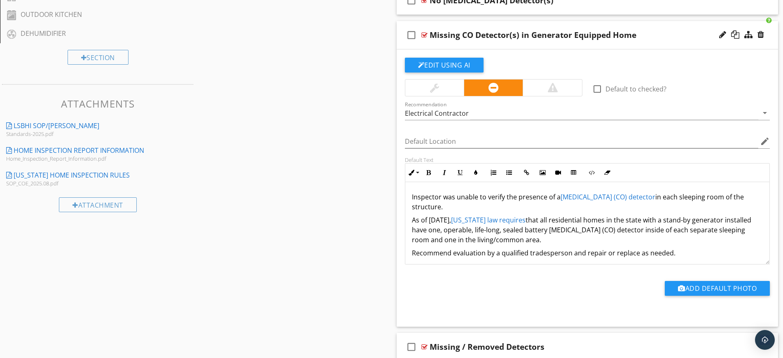
scroll to position [558, 0]
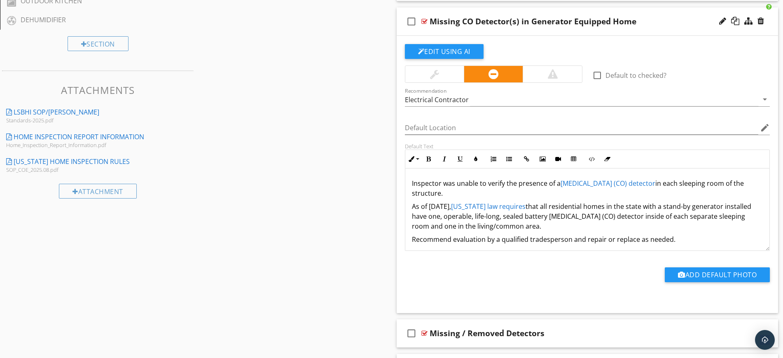
click at [656, 19] on div "Missing CO Detector(s) in Generator Equipped Home" at bounding box center [567, 21] width 274 height 10
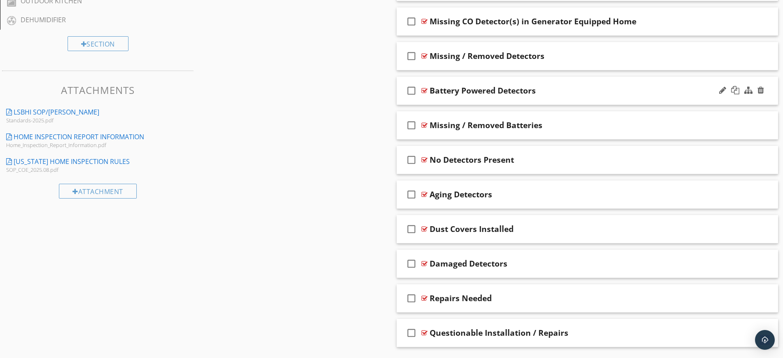
click at [550, 90] on div "Battery Powered Detectors" at bounding box center [567, 91] width 274 height 10
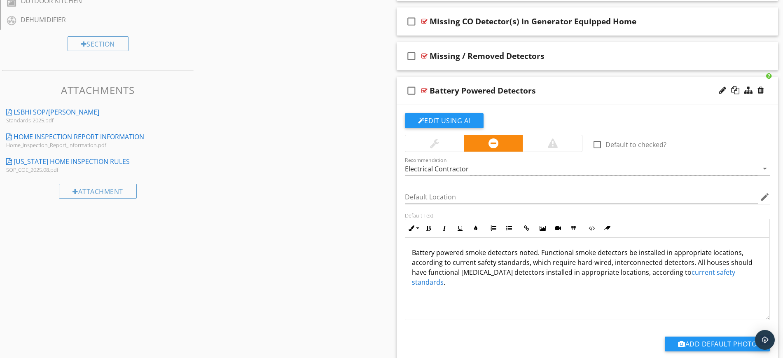
click at [550, 90] on div "Battery Powered Detectors" at bounding box center [567, 91] width 274 height 10
type textarea "<p>Battery powered smoke detectors noted. Functional smoke detectors be install…"
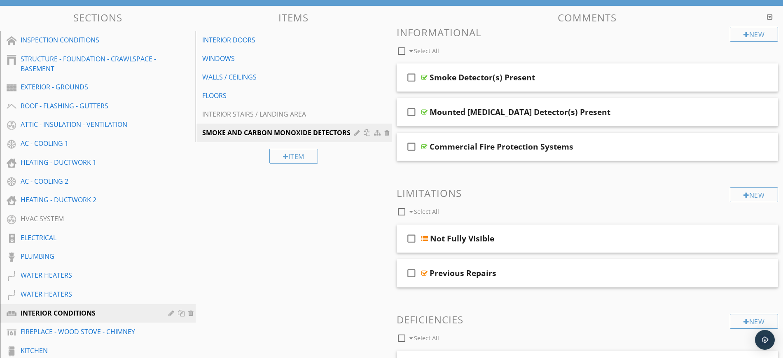
scroll to position [76, 0]
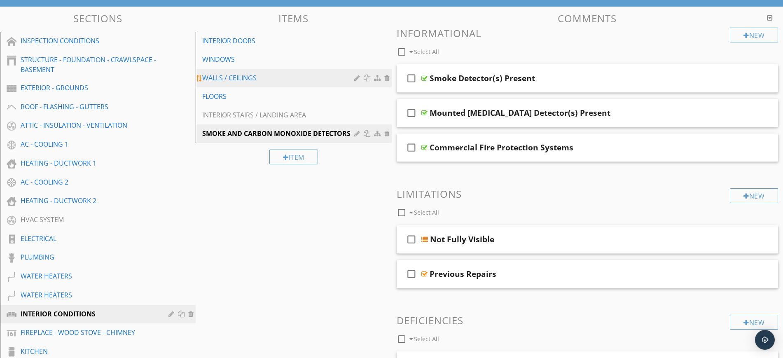
click at [248, 76] on div "WALLS / CEILINGS" at bounding box center [279, 78] width 154 height 10
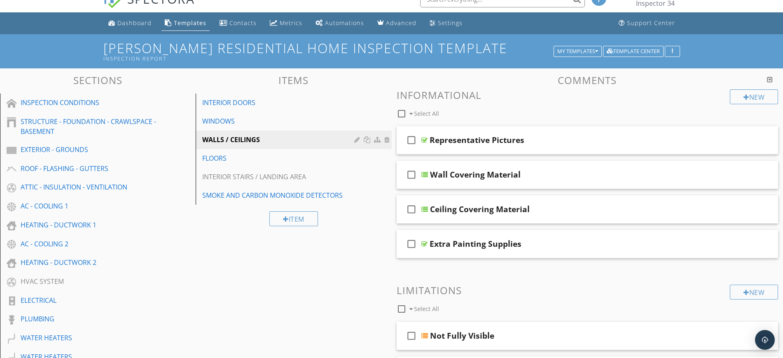
scroll to position [10, 0]
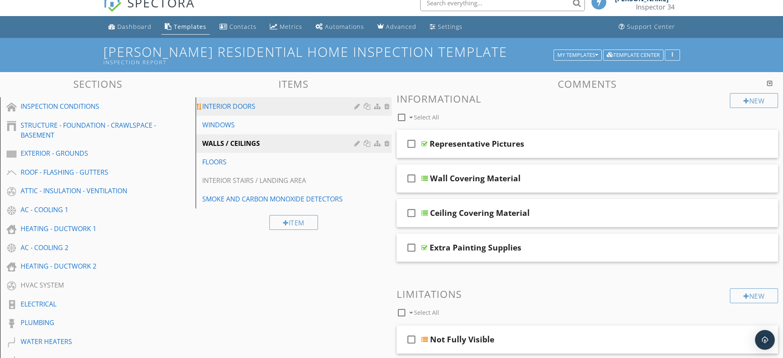
click at [216, 104] on div "INTERIOR DOORS" at bounding box center [279, 106] width 154 height 10
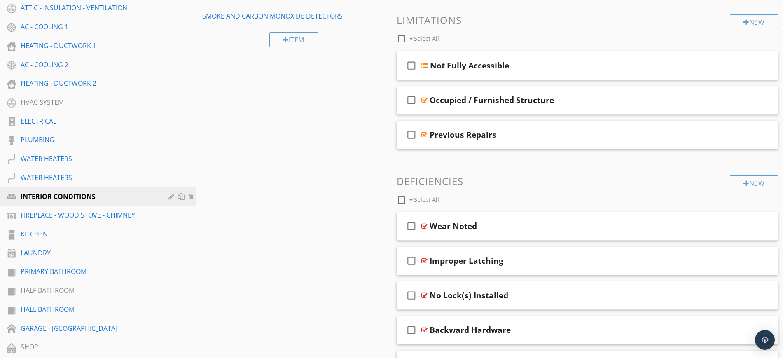
scroll to position [198, 0]
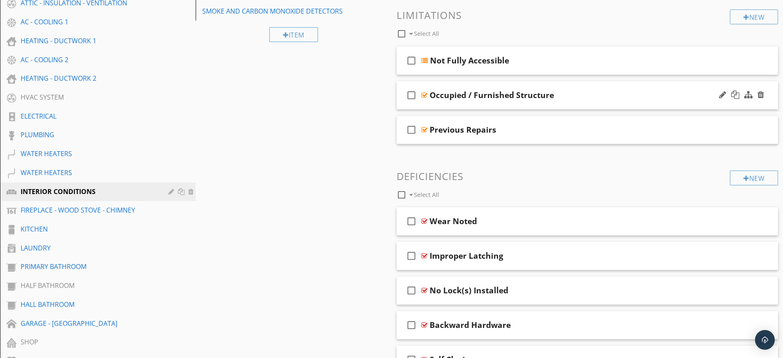
click at [605, 96] on div "Occupied / Furnished Structure" at bounding box center [567, 95] width 274 height 10
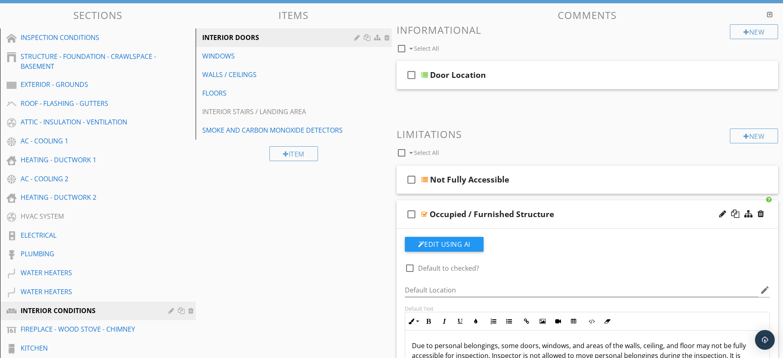
scroll to position [61, 0]
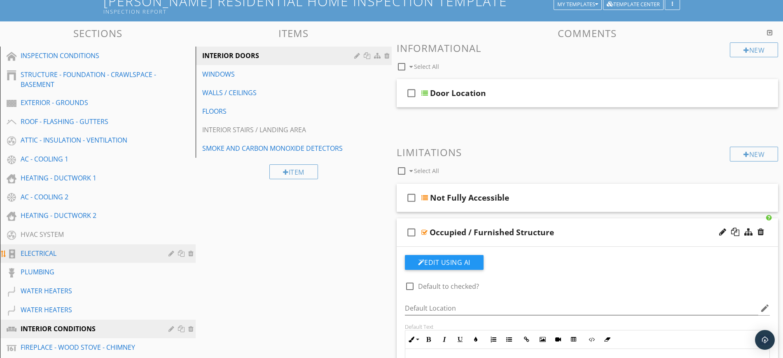
click at [28, 257] on div "ELECTRICAL" at bounding box center [89, 253] width 136 height 10
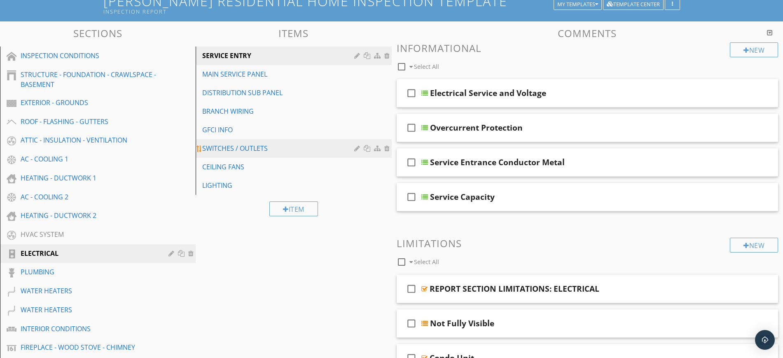
click at [232, 144] on div "SWITCHES / OUTLETS" at bounding box center [279, 148] width 154 height 10
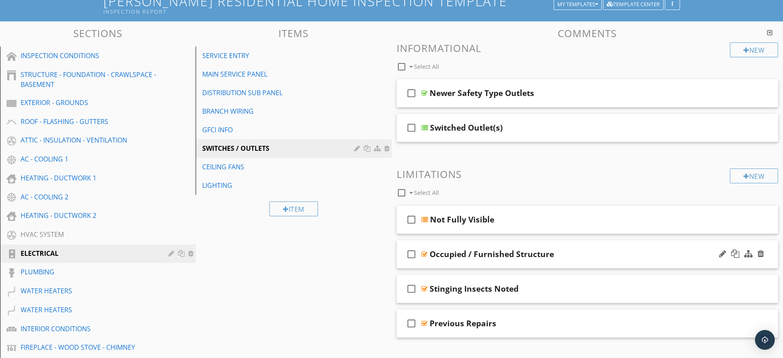
click at [592, 250] on div "Occupied / Furnished Structure" at bounding box center [567, 254] width 274 height 10
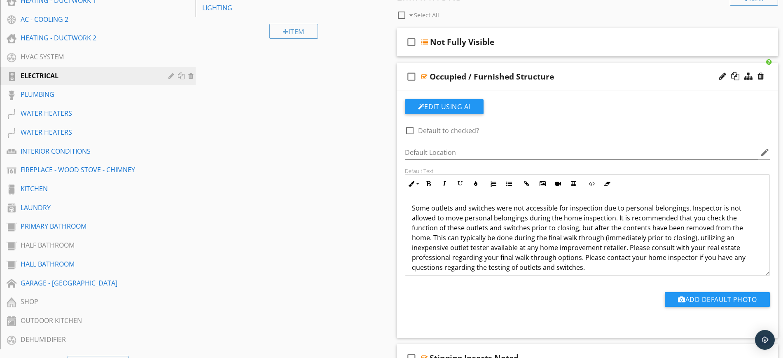
scroll to position [241, 0]
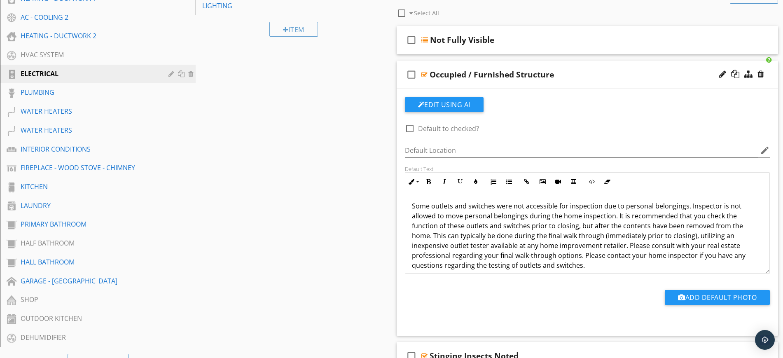
click at [643, 76] on div "Occupied / Furnished Structure" at bounding box center [567, 75] width 274 height 10
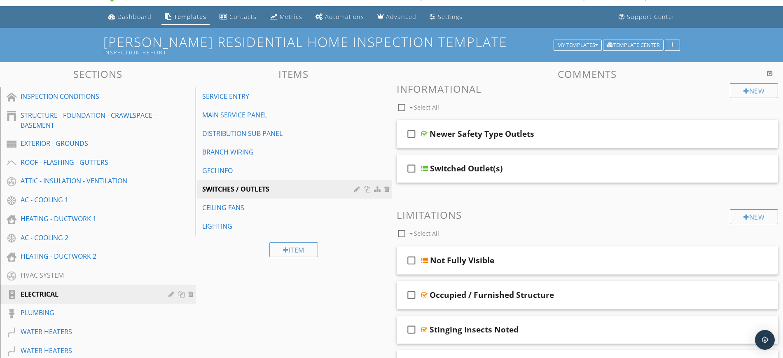
scroll to position [0, 0]
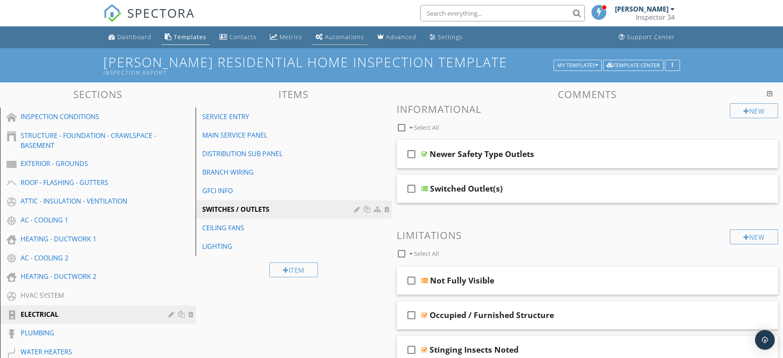
click at [346, 33] on div "Automations" at bounding box center [344, 37] width 39 height 8
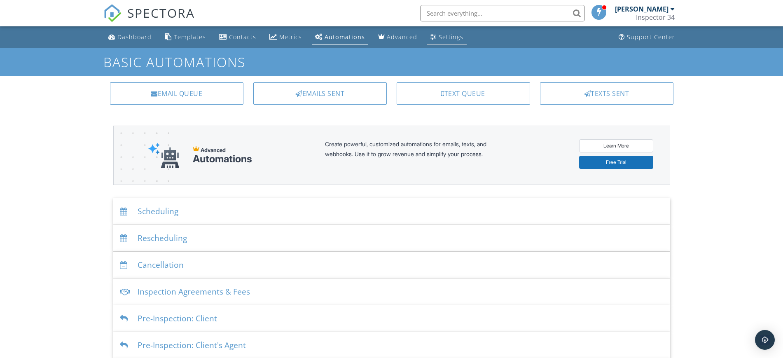
click at [444, 30] on link "Settings" at bounding box center [447, 37] width 40 height 15
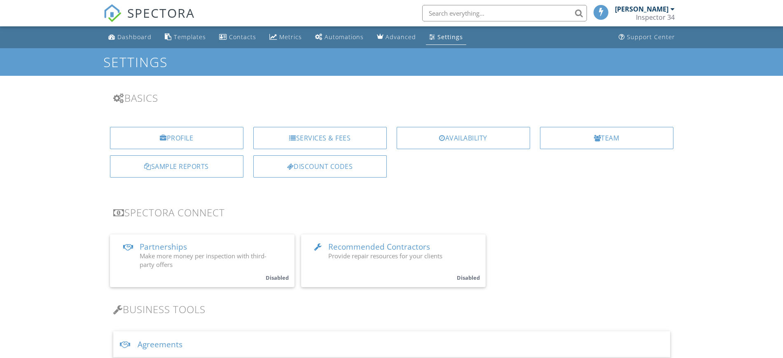
click at [183, 36] on div "Templates" at bounding box center [190, 37] width 32 height 8
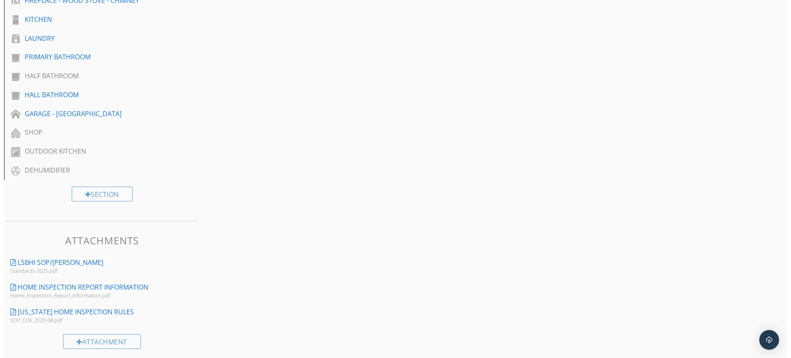
scroll to position [413, 0]
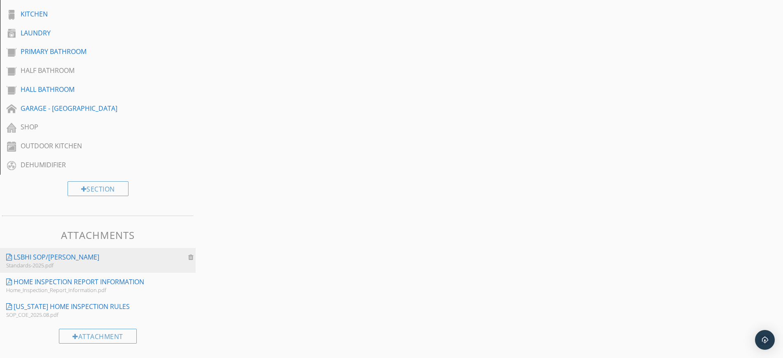
click at [191, 255] on div at bounding box center [191, 257] width 7 height 7
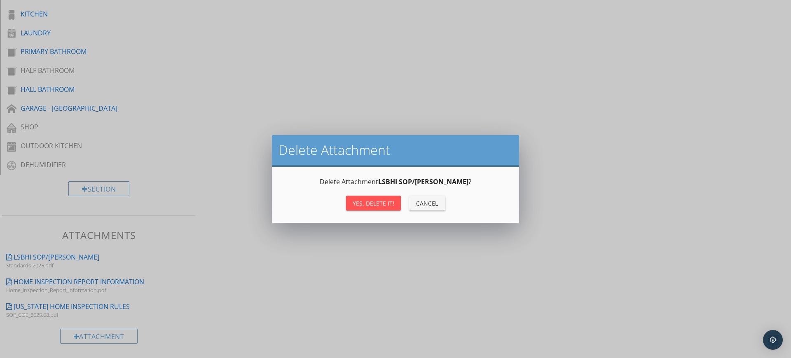
click at [371, 201] on div "Yes, Delete it!" at bounding box center [374, 203] width 42 height 9
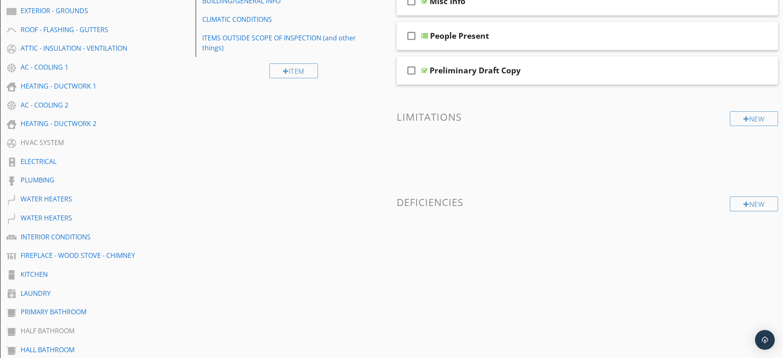
scroll to position [0, 0]
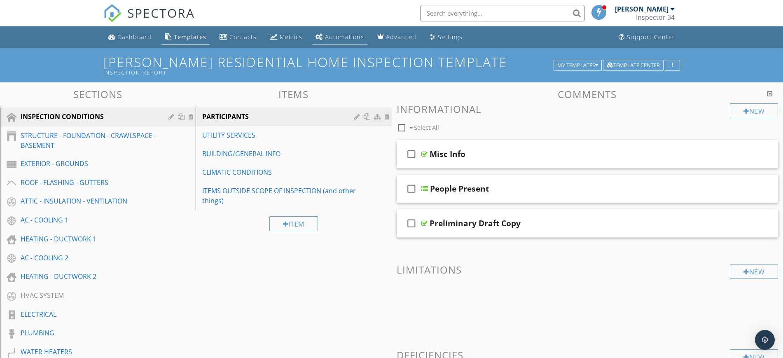
click at [360, 37] on div "Automations" at bounding box center [344, 37] width 39 height 8
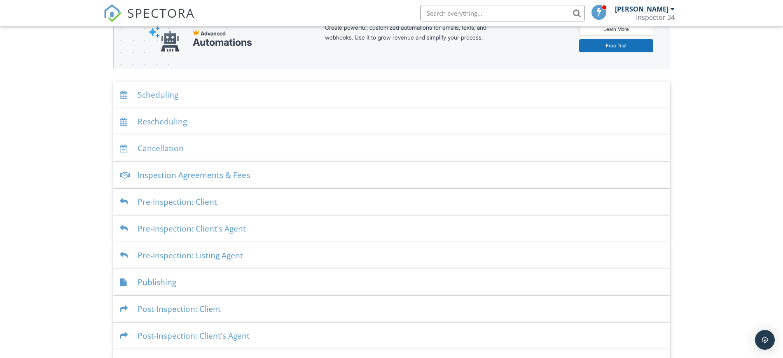
scroll to position [119, 0]
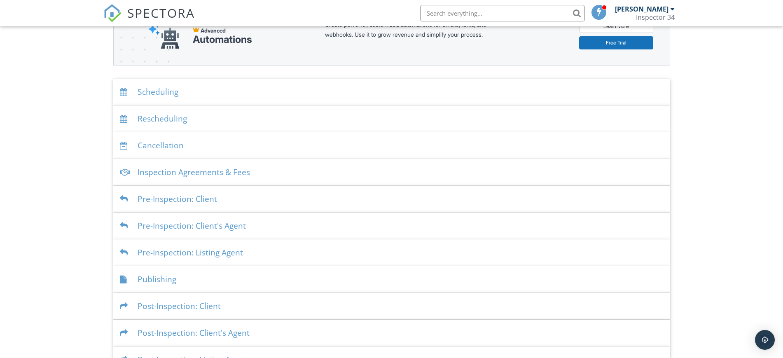
click at [162, 89] on div "Scheduling" at bounding box center [391, 92] width 557 height 27
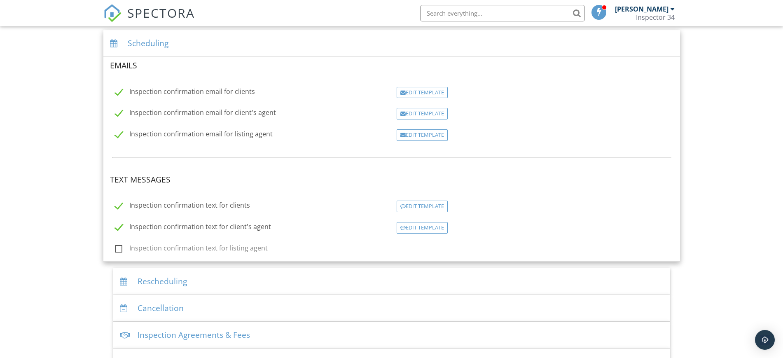
scroll to position [167, 0]
click at [419, 95] on div "Edit Template" at bounding box center [422, 94] width 51 height 12
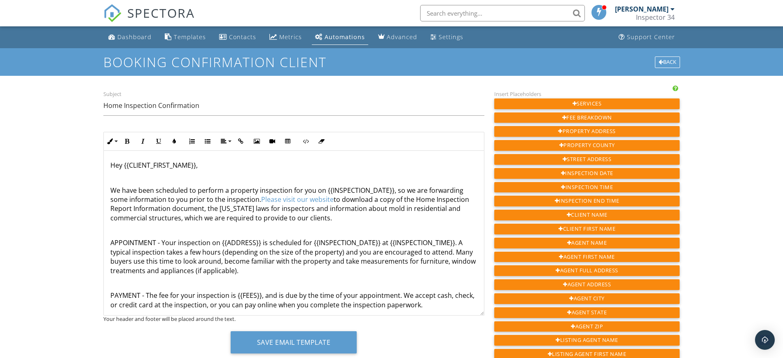
click at [64, 164] on div "Dashboard Templates Contacts Metrics Automations Advanced Settings Support Cent…" at bounding box center [391, 365] width 783 height 678
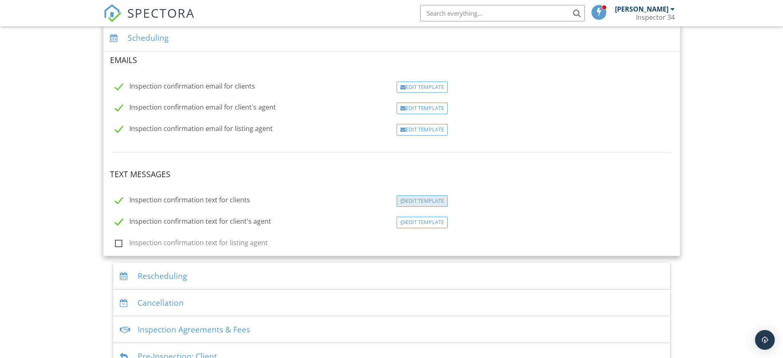
click at [426, 199] on div "Edit Template" at bounding box center [422, 201] width 51 height 12
click at [425, 201] on div "Edit Template" at bounding box center [422, 201] width 51 height 12
click at [414, 201] on div "Edit Template" at bounding box center [422, 201] width 51 height 12
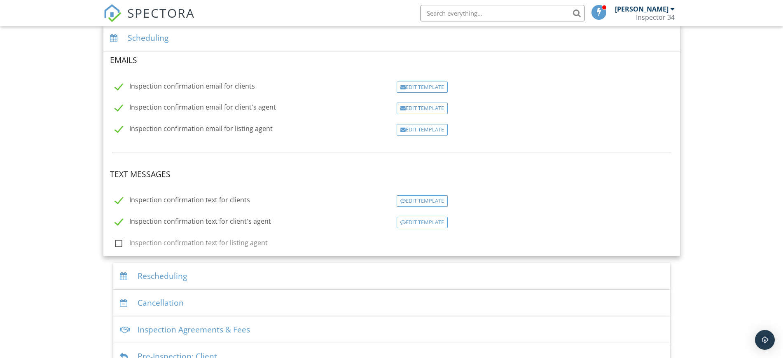
click at [761, 114] on div "Dashboard Templates Contacts Metrics Automations Advanced Settings Support Cent…" at bounding box center [391, 192] width 783 height 678
click at [187, 40] on div "Scheduling" at bounding box center [391, 38] width 577 height 27
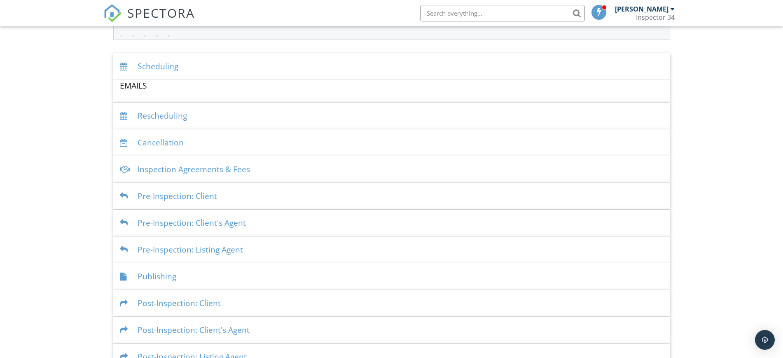
scroll to position [141, 0]
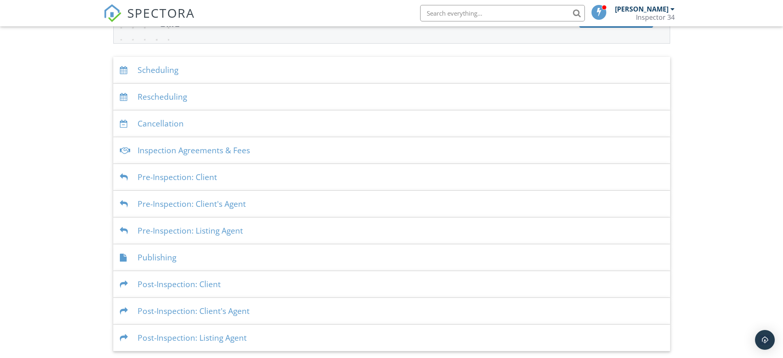
click at [281, 148] on div "Inspection Agreements & Fees" at bounding box center [391, 150] width 557 height 27
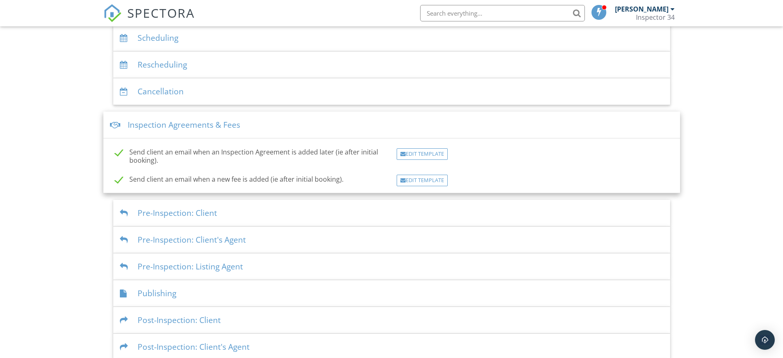
click at [280, 121] on div "Inspection Agreements & Fees" at bounding box center [391, 125] width 577 height 27
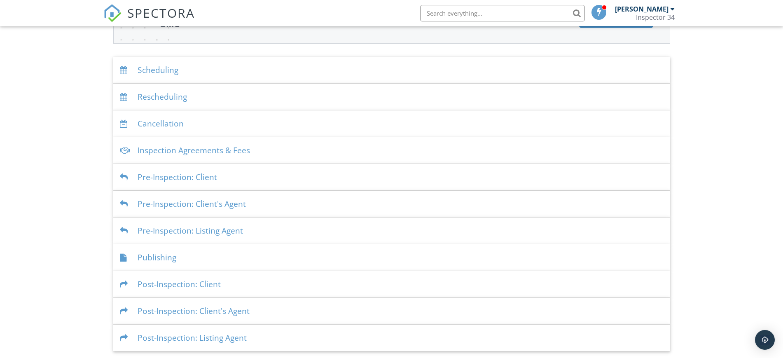
click at [262, 179] on div "Pre-Inspection: Client" at bounding box center [391, 177] width 557 height 27
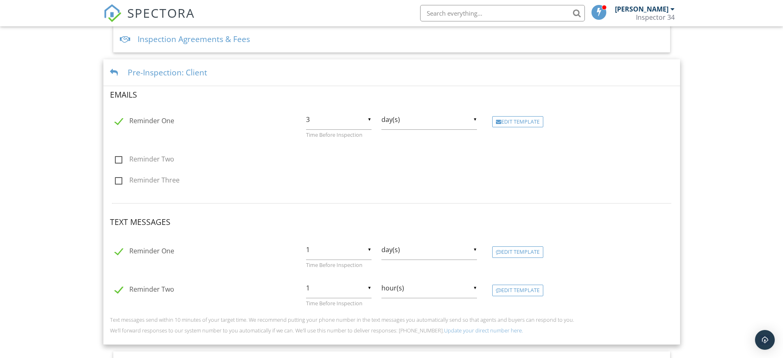
scroll to position [252, 0]
click at [231, 71] on div "Pre-Inspection: Client" at bounding box center [391, 73] width 577 height 27
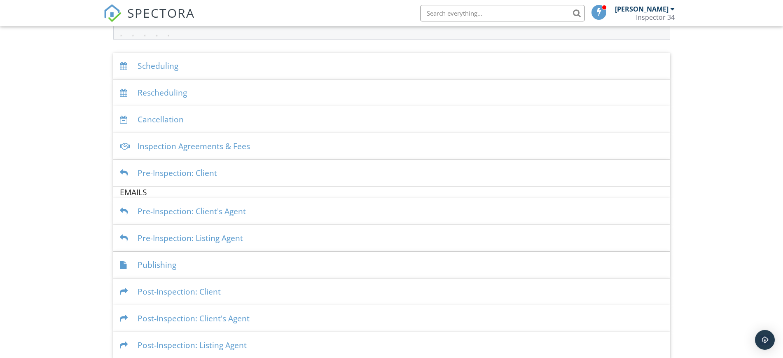
scroll to position [141, 0]
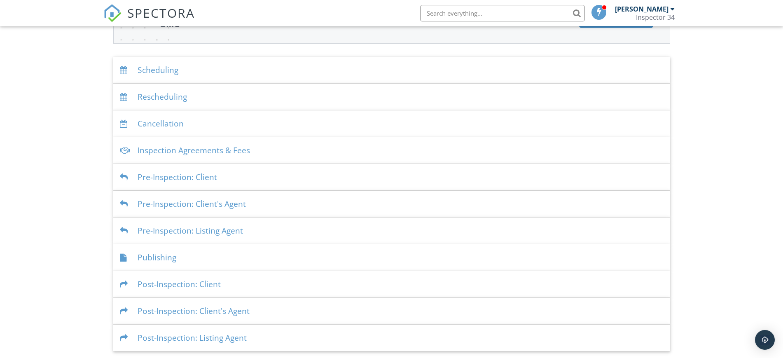
click at [274, 208] on div "Pre-Inspection: Client's Agent" at bounding box center [391, 204] width 557 height 27
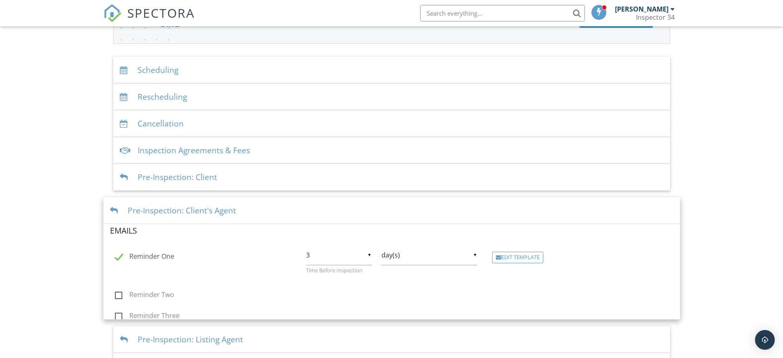
scroll to position [252, 0]
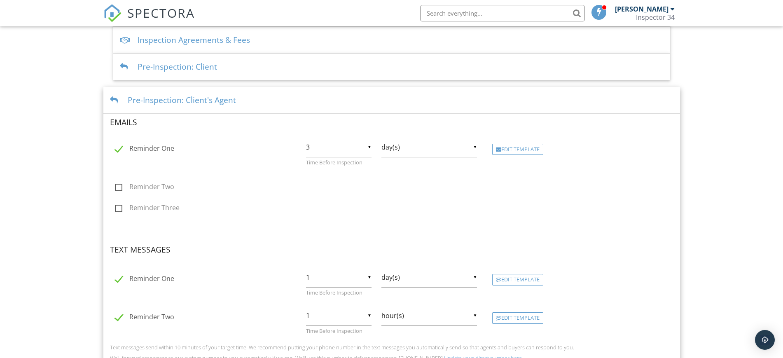
click at [264, 96] on div "Pre-Inspection: Client's Agent" at bounding box center [391, 100] width 577 height 27
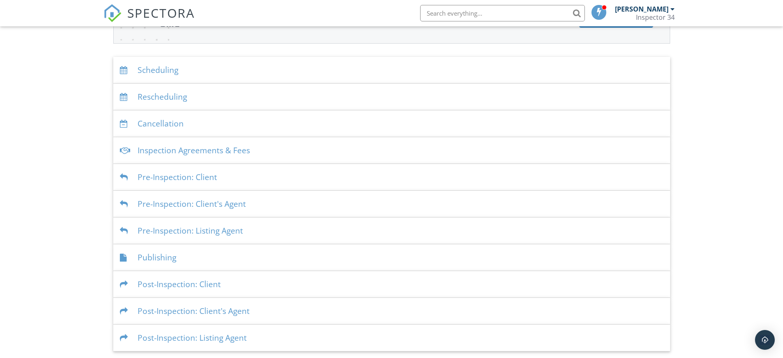
scroll to position [141, 0]
click at [270, 228] on div "Pre-Inspection: Listing Agent" at bounding box center [391, 230] width 557 height 27
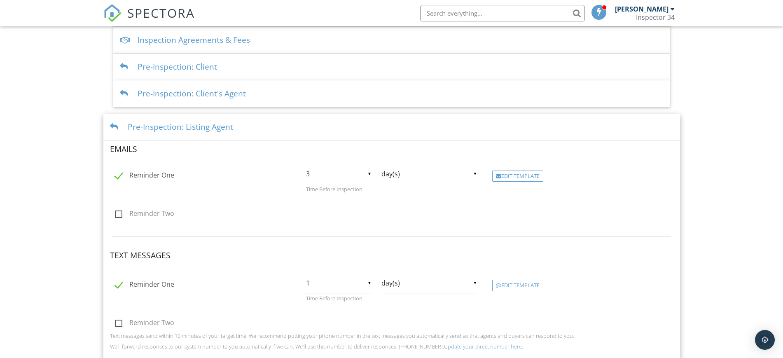
click at [308, 122] on div "Pre-Inspection: Listing Agent" at bounding box center [391, 127] width 577 height 27
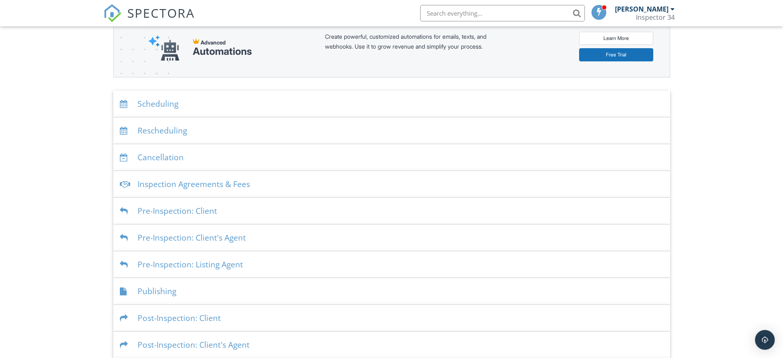
scroll to position [110, 0]
click at [174, 290] on div "Publishing" at bounding box center [391, 289] width 557 height 27
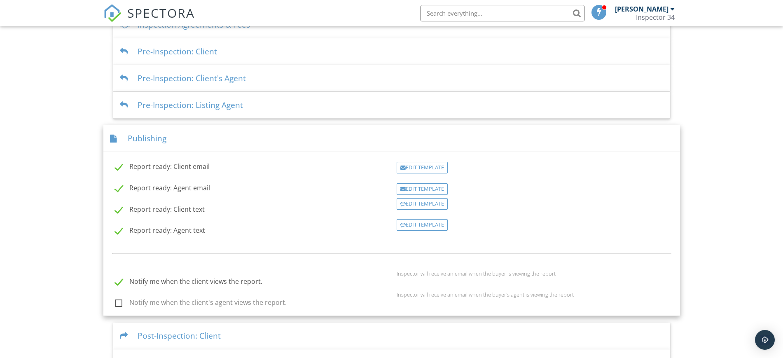
scroll to position [279, 0]
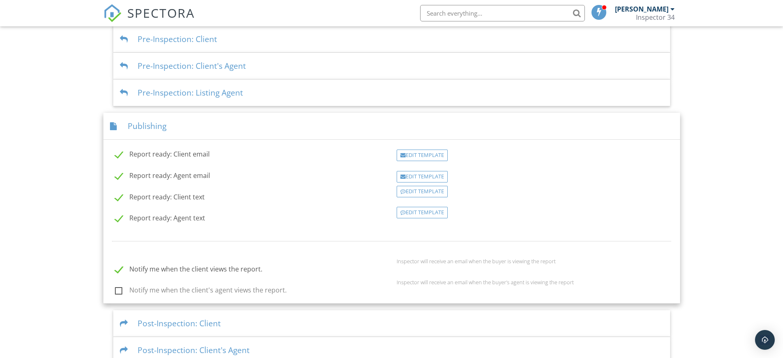
click at [519, 126] on div "Publishing" at bounding box center [391, 126] width 577 height 27
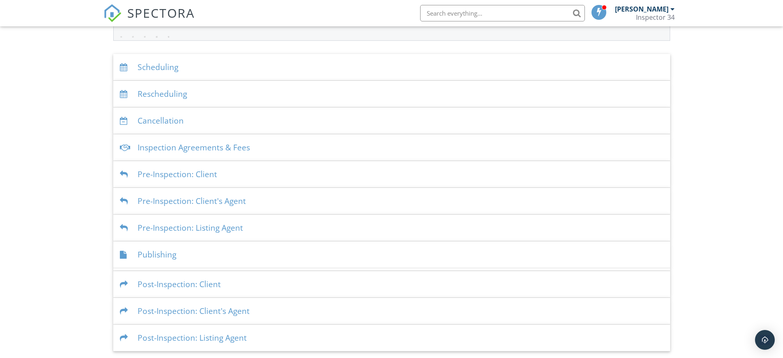
scroll to position [141, 0]
click at [249, 285] on div "Post-Inspection: Client" at bounding box center [391, 284] width 557 height 27
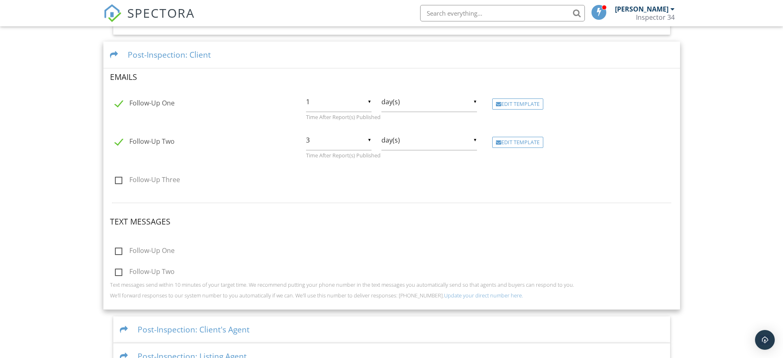
scroll to position [396, 0]
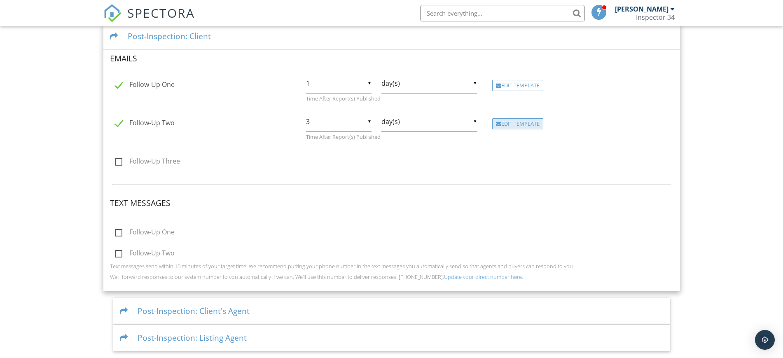
click at [520, 125] on div "Edit Template" at bounding box center [517, 124] width 51 height 12
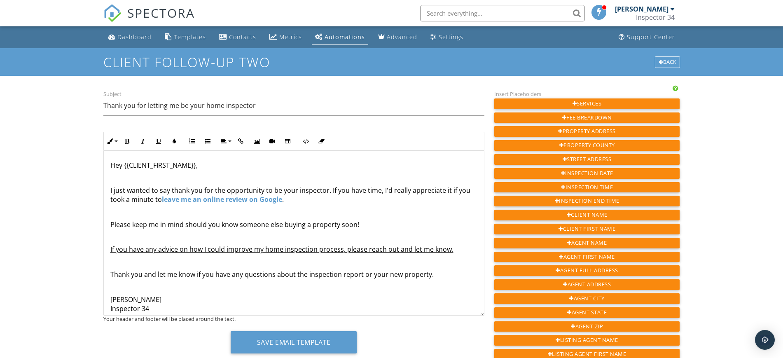
click at [227, 201] on strong "leave me an online review on Google" at bounding box center [222, 199] width 120 height 9
click at [194, 218] on icon "button" at bounding box center [197, 218] width 6 height 6
click at [305, 56] on h1 "Client Follow-Up two" at bounding box center [391, 62] width 577 height 14
click at [8, 276] on div "Dashboard Templates Contacts Metrics Automations Advanced Settings Support Cent…" at bounding box center [391, 365] width 783 height 678
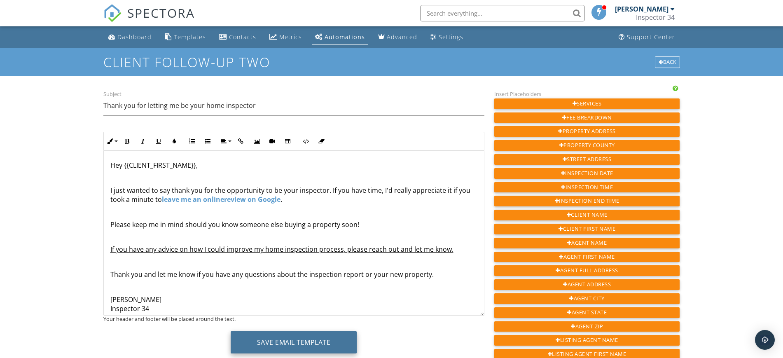
click at [308, 346] on button "Save Email Template" at bounding box center [294, 342] width 126 height 22
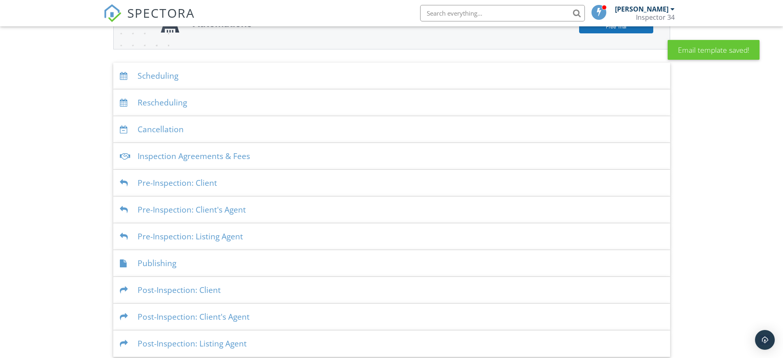
scroll to position [141, 0]
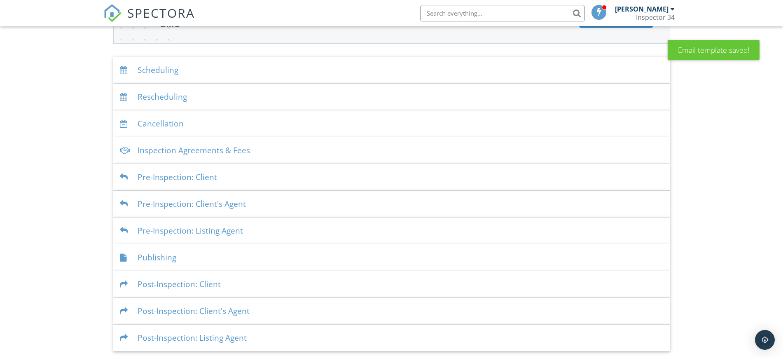
click at [184, 310] on div "Post-Inspection: Client's Agent" at bounding box center [391, 311] width 557 height 27
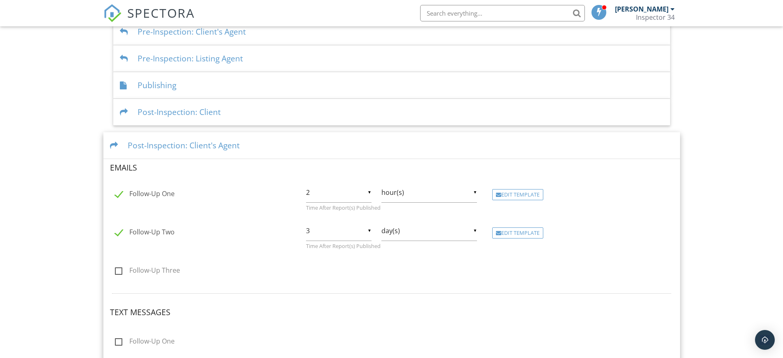
scroll to position [396, 0]
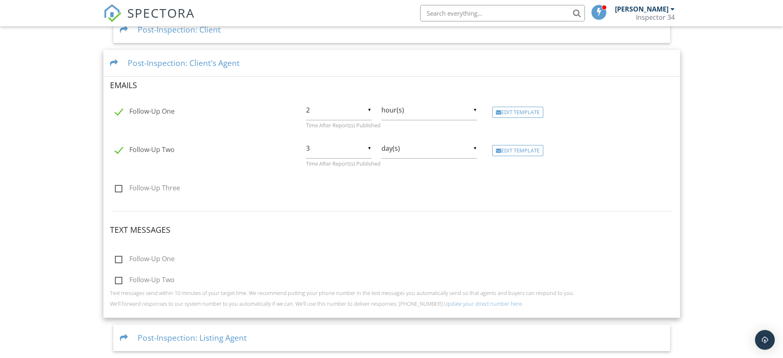
click at [218, 333] on div "Post-Inspection: Listing Agent" at bounding box center [391, 338] width 557 height 27
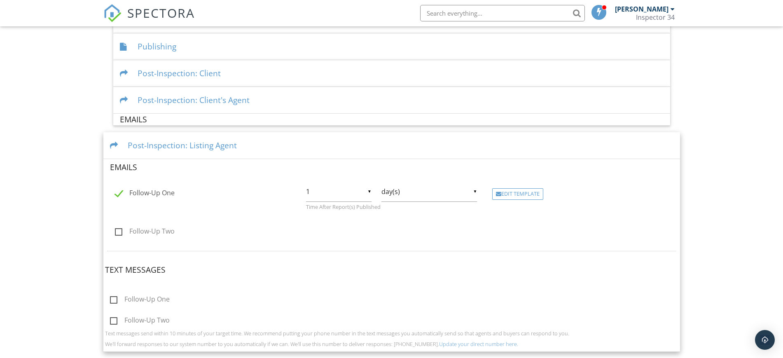
scroll to position [351, 0]
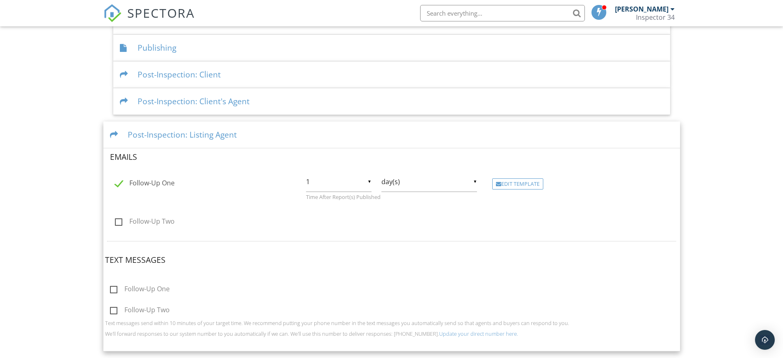
click at [194, 136] on div "Post-Inspection: Listing Agent" at bounding box center [391, 135] width 577 height 27
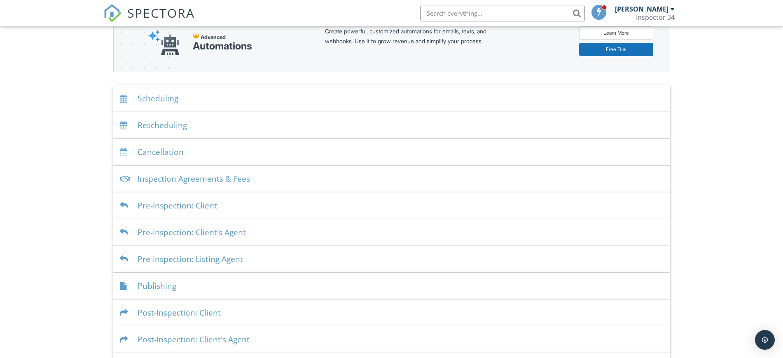
scroll to position [141, 0]
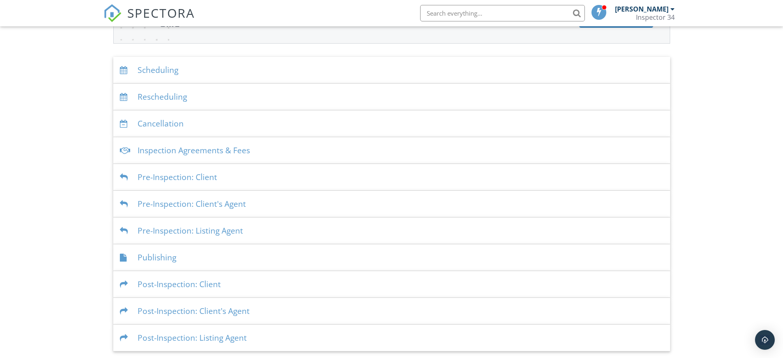
click at [228, 335] on div "Post-Inspection: Listing Agent" at bounding box center [391, 338] width 557 height 27
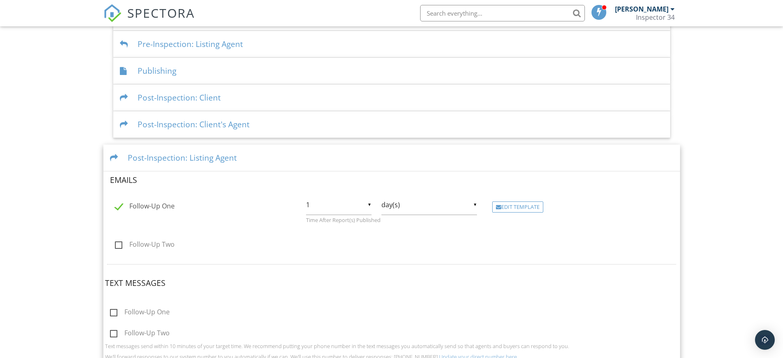
scroll to position [351, 0]
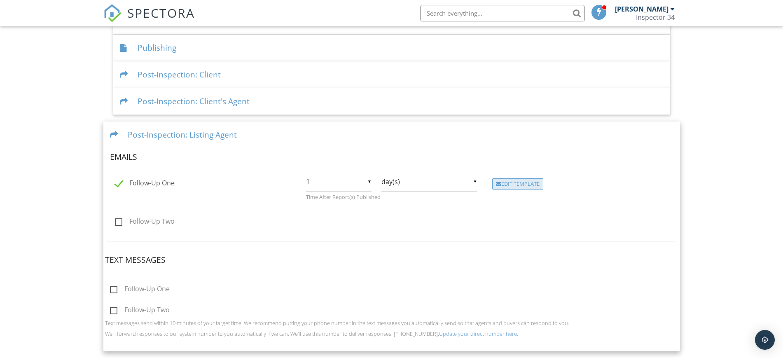
click at [513, 185] on div "Edit Template" at bounding box center [517, 184] width 51 height 12
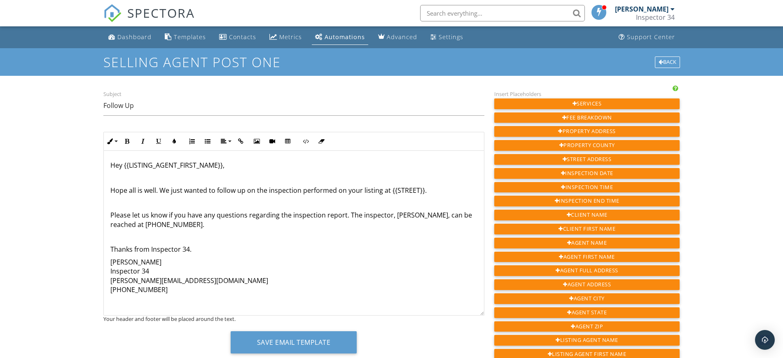
click at [334, 34] on div "Automations" at bounding box center [345, 37] width 40 height 8
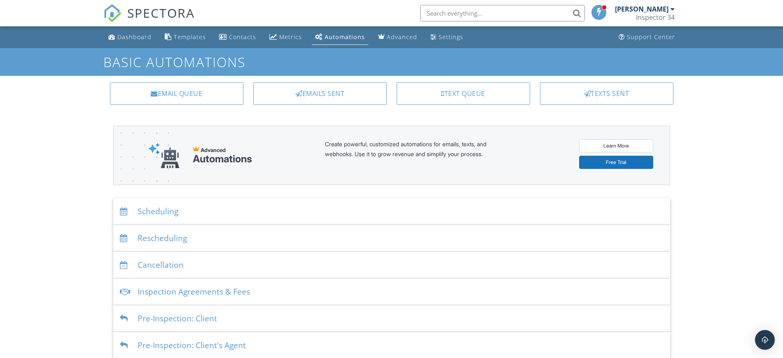
click at [653, 8] on div "[PERSON_NAME]" at bounding box center [642, 9] width 54 height 8
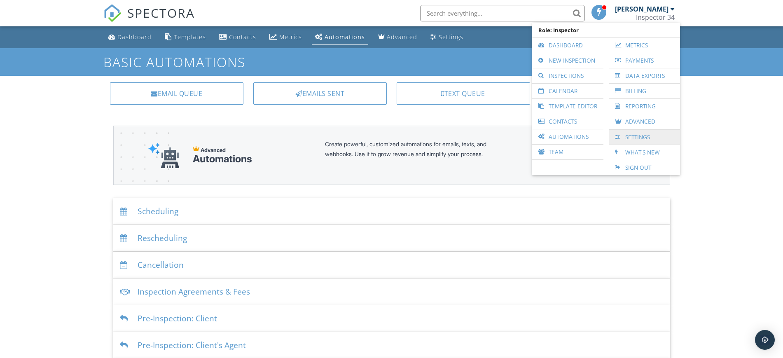
click at [626, 134] on link "Settings" at bounding box center [644, 137] width 63 height 15
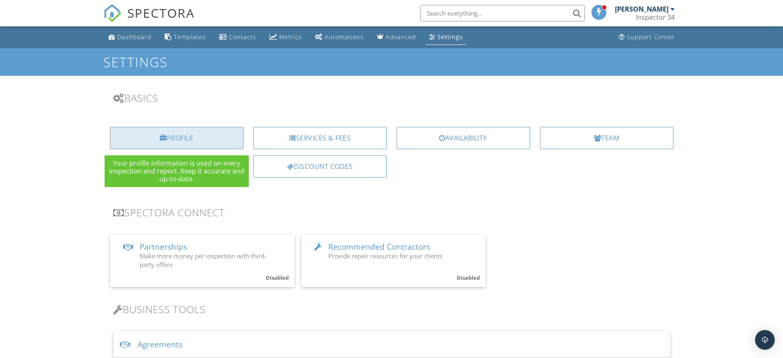
click at [163, 140] on div at bounding box center [163, 138] width 7 height 7
